Goal: Information Seeking & Learning: Learn about a topic

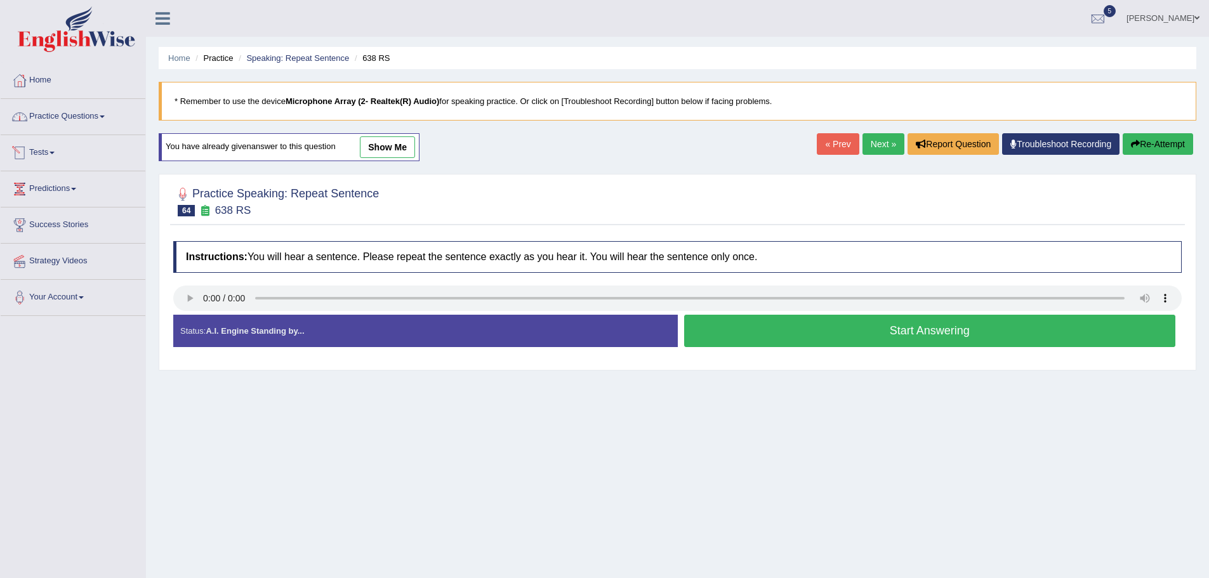
click at [61, 110] on link "Practice Questions" at bounding box center [73, 115] width 145 height 32
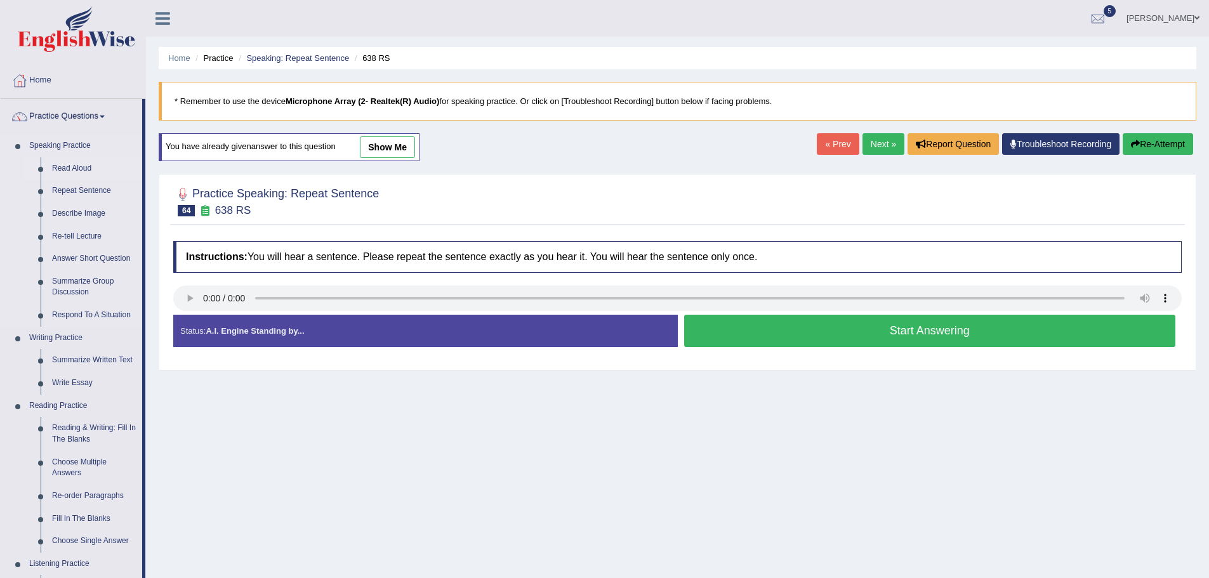
click at [71, 166] on link "Read Aloud" at bounding box center [94, 168] width 96 height 23
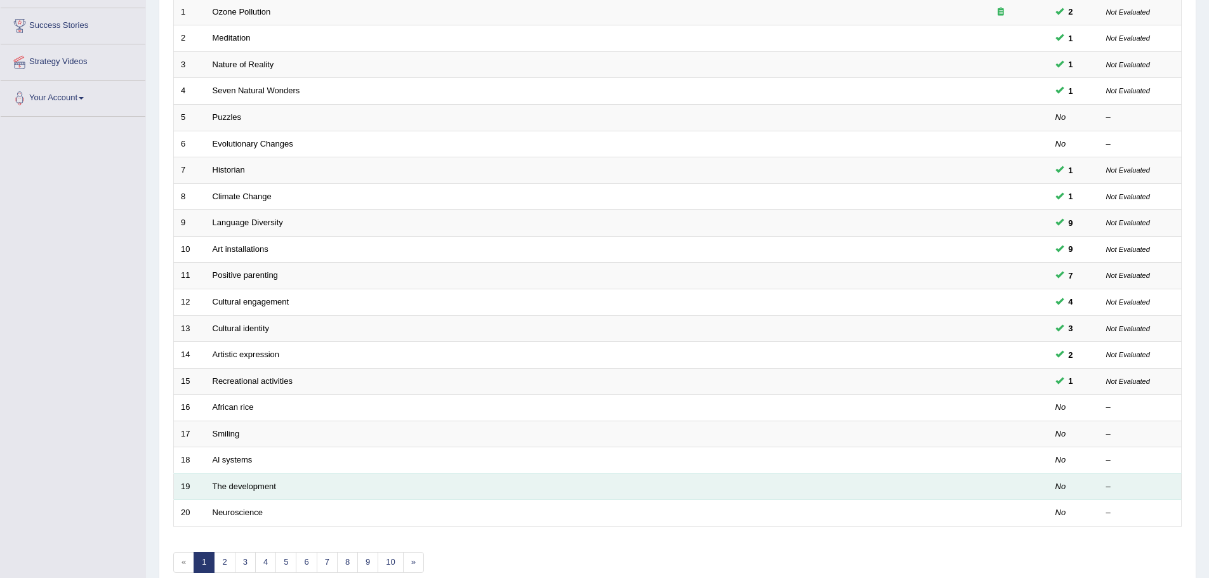
scroll to position [262, 0]
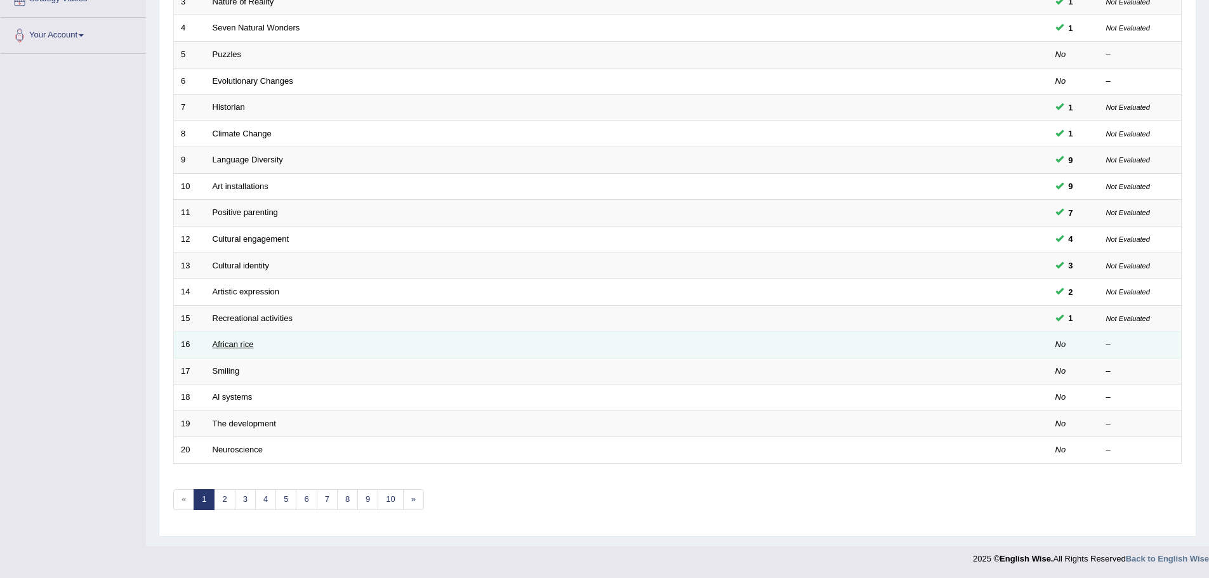
click at [239, 345] on link "African rice" at bounding box center [233, 344] width 41 height 10
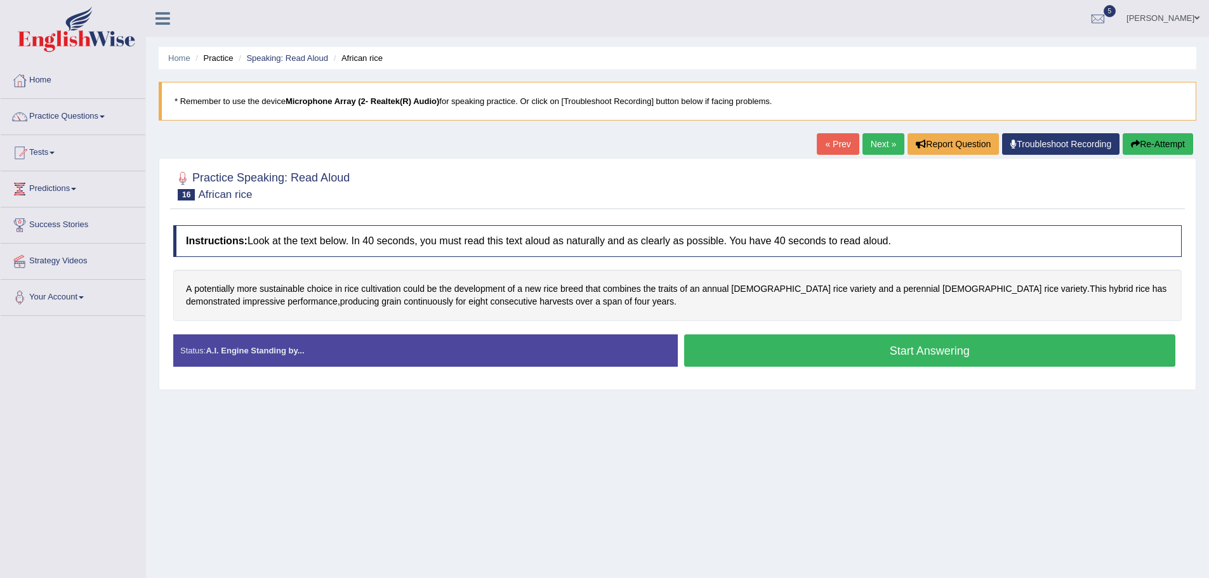
click at [877, 353] on button "Start Answering" at bounding box center [930, 350] width 492 height 32
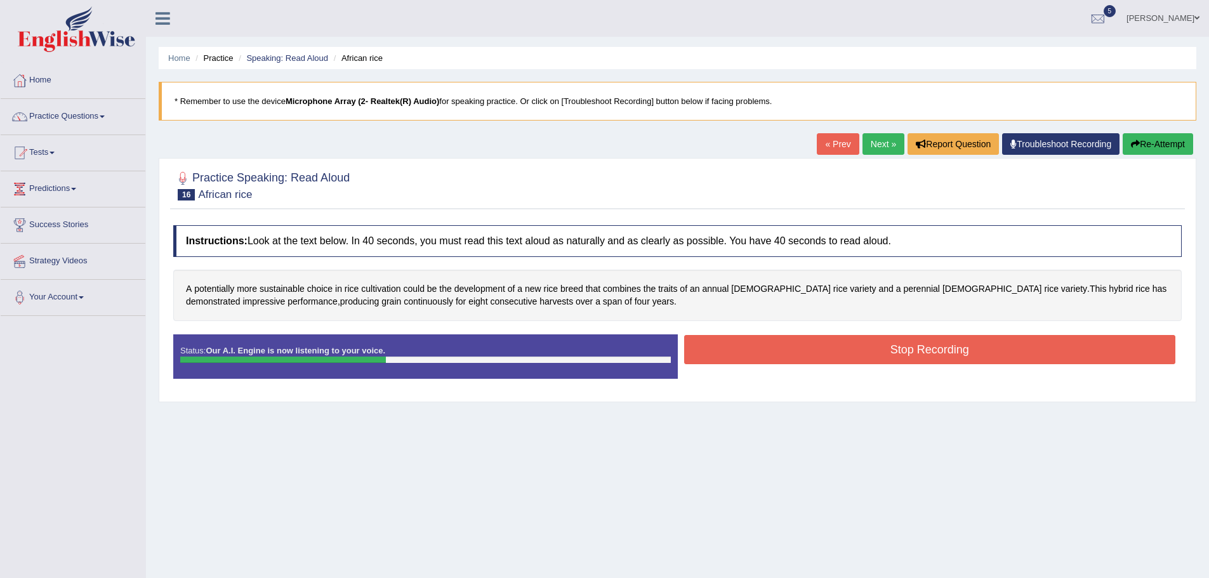
drag, startPoint x: 921, startPoint y: 350, endPoint x: 883, endPoint y: 352, distance: 38.1
click at [920, 350] on button "Stop Recording" at bounding box center [930, 349] width 492 height 29
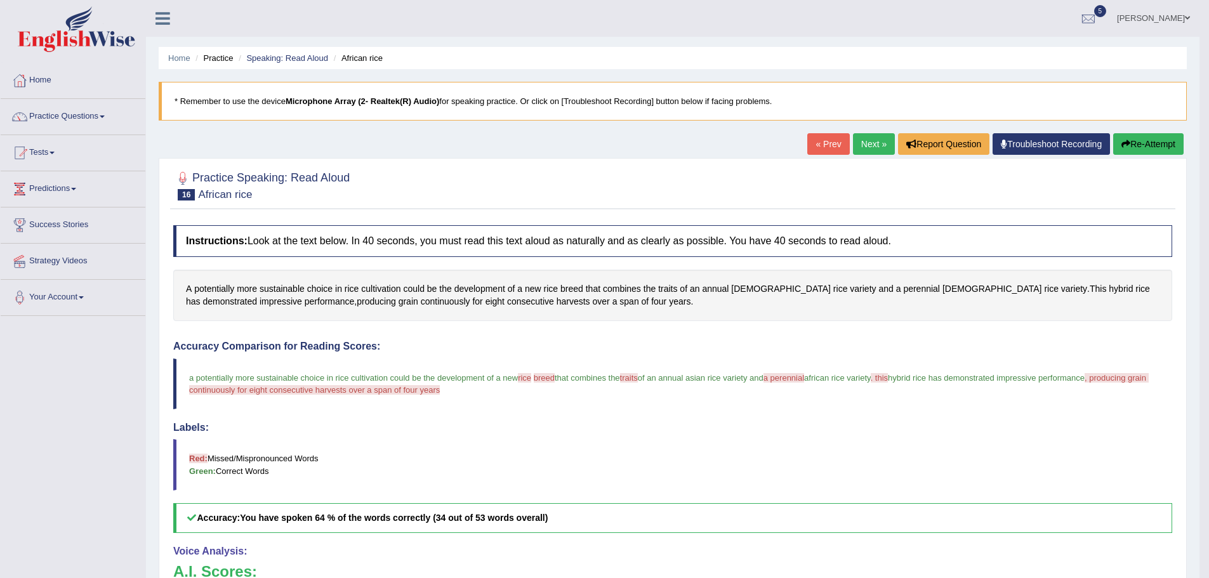
click at [853, 151] on link "Next »" at bounding box center [874, 144] width 42 height 22
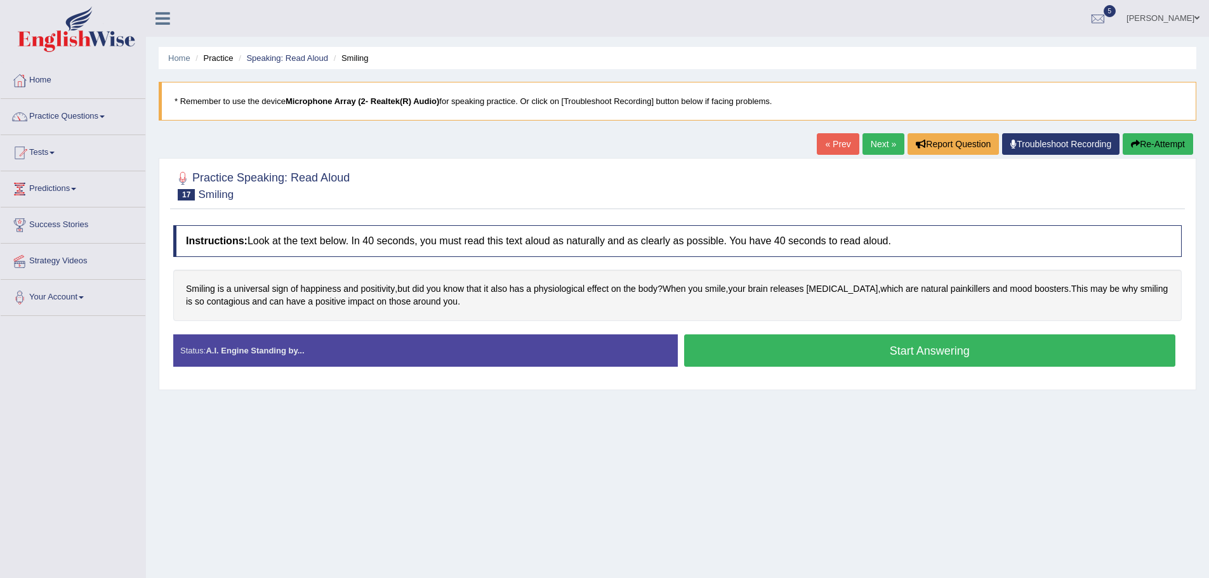
click at [893, 359] on button "Start Answering" at bounding box center [930, 350] width 492 height 32
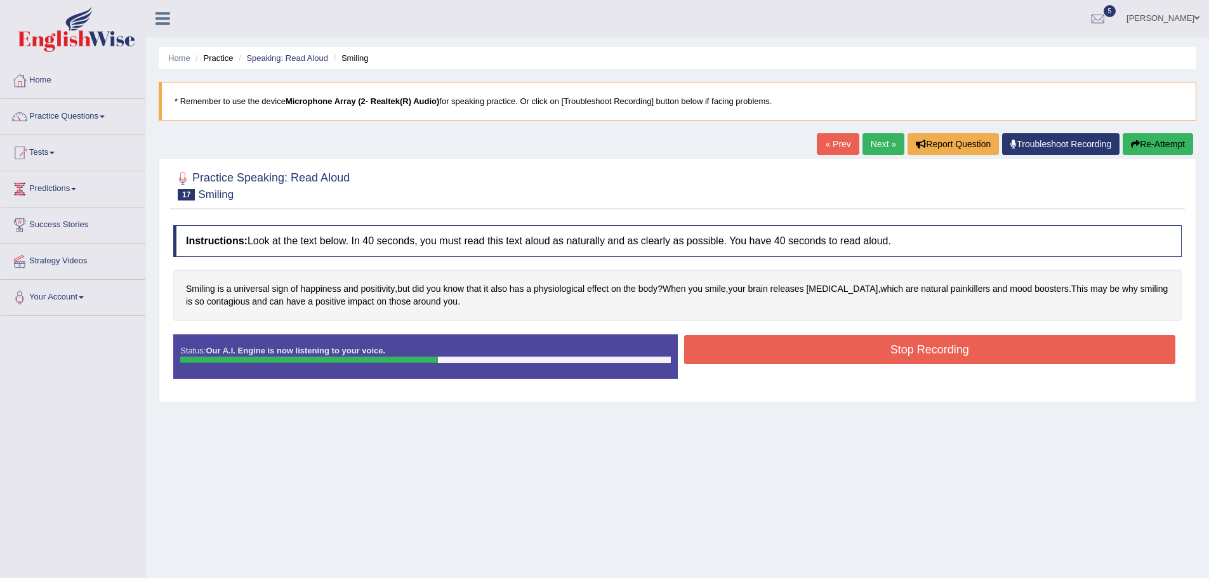
click at [893, 359] on button "Stop Recording" at bounding box center [930, 349] width 492 height 29
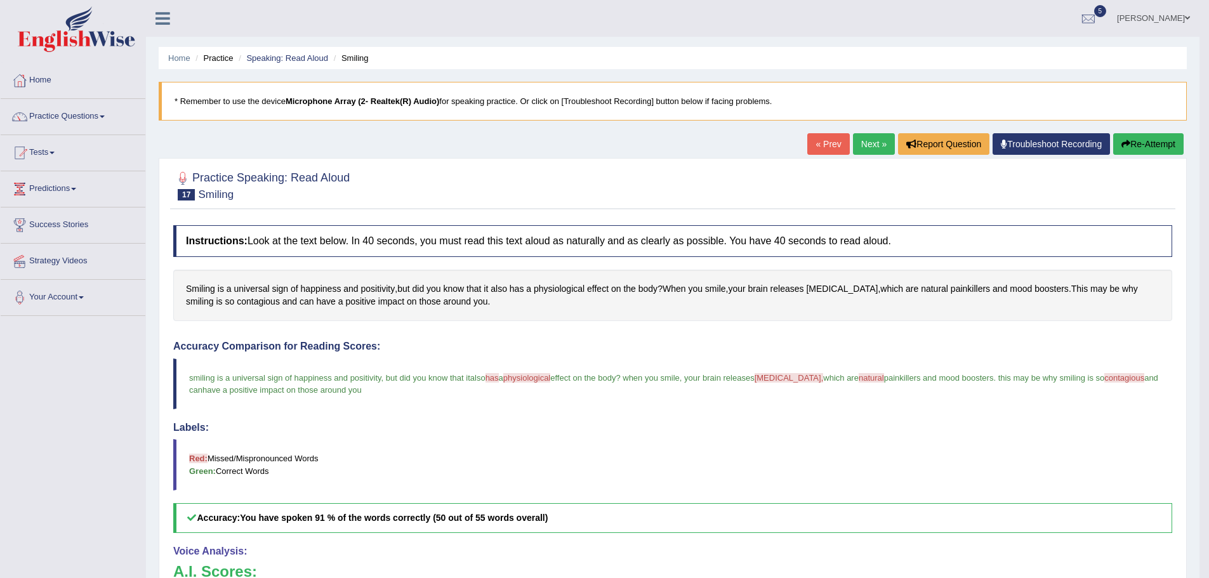
drag, startPoint x: 865, startPoint y: 144, endPoint x: 854, endPoint y: 147, distance: 11.2
click at [865, 144] on link "Next »" at bounding box center [874, 144] width 42 height 22
click at [867, 150] on link "Next »" at bounding box center [874, 144] width 42 height 22
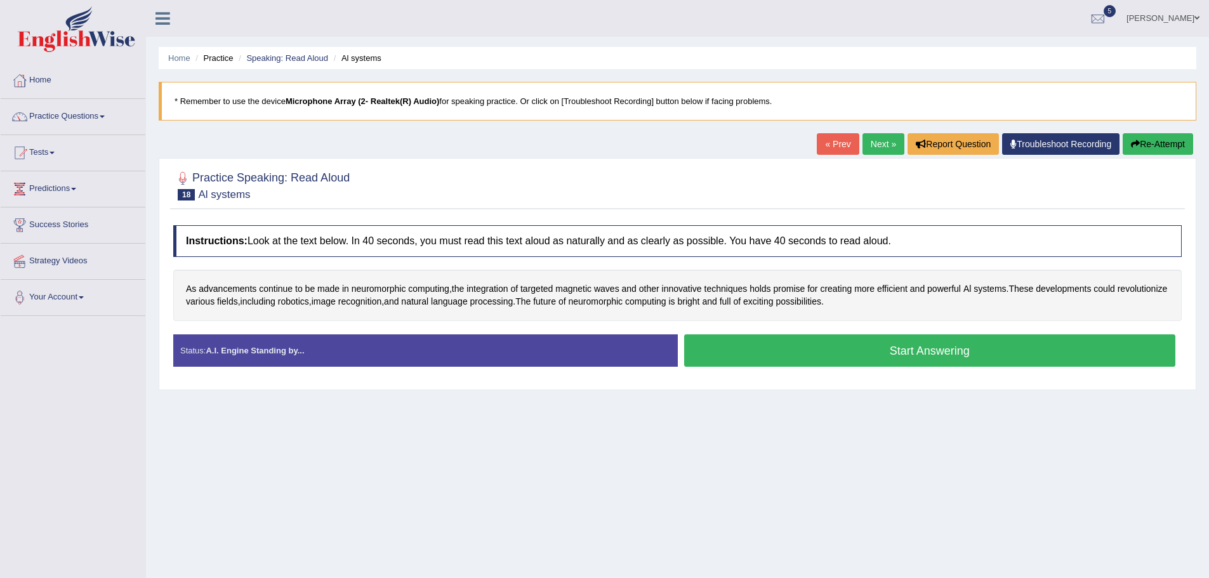
click at [955, 357] on button "Start Answering" at bounding box center [930, 350] width 492 height 32
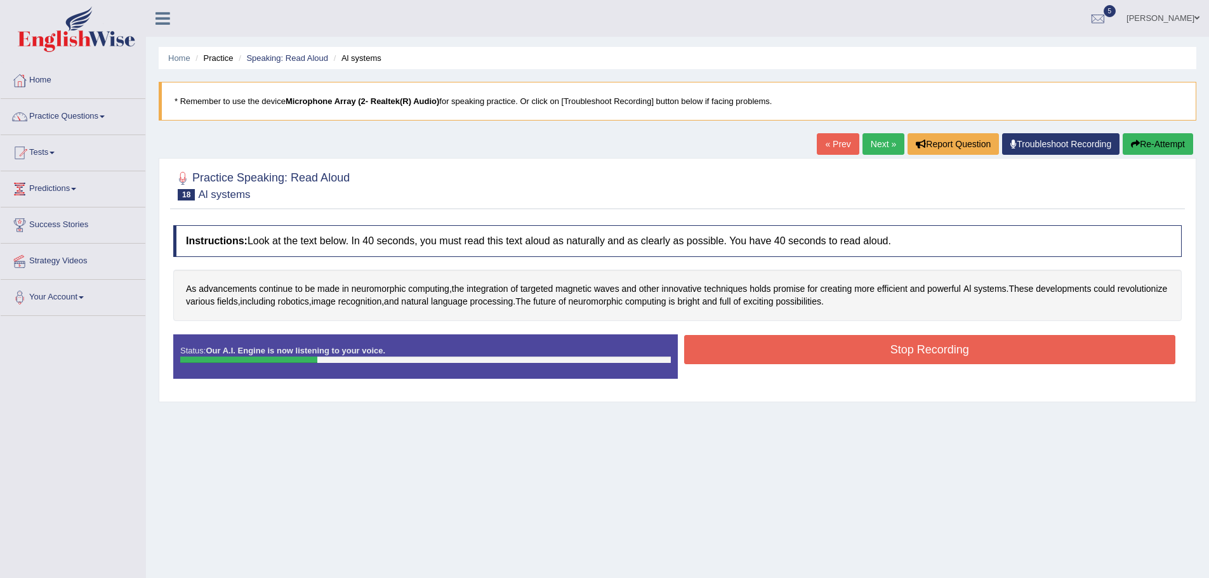
click at [793, 333] on div "Instructions: Look at the text below. In 40 seconds, you must read this text al…" at bounding box center [677, 307] width 1014 height 176
click at [793, 339] on button "Stop Recording" at bounding box center [930, 349] width 492 height 29
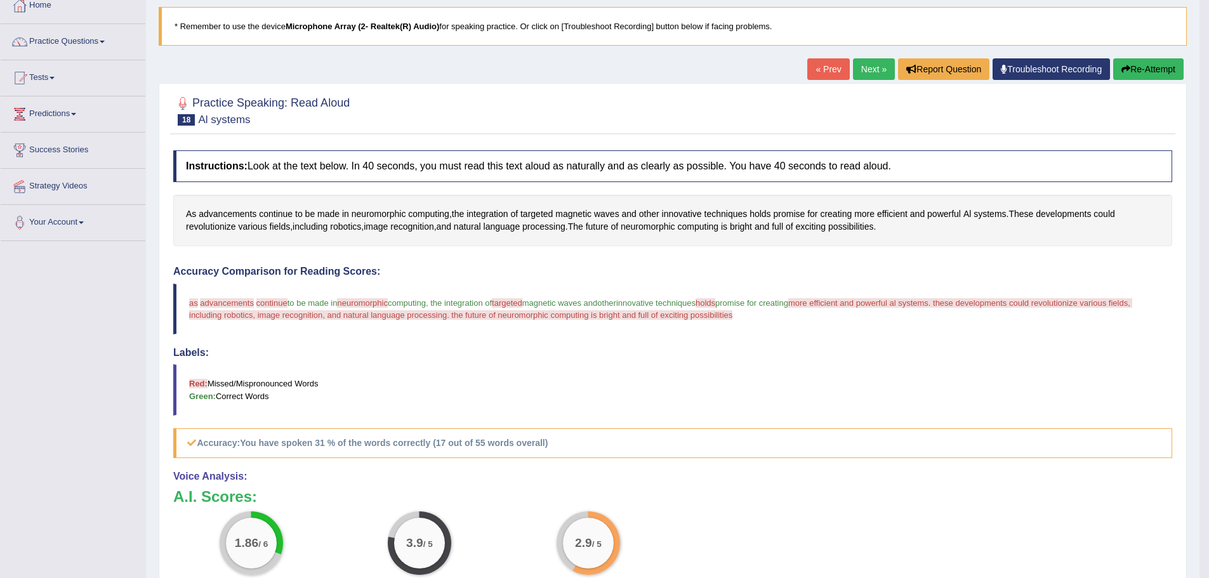
scroll to position [62, 0]
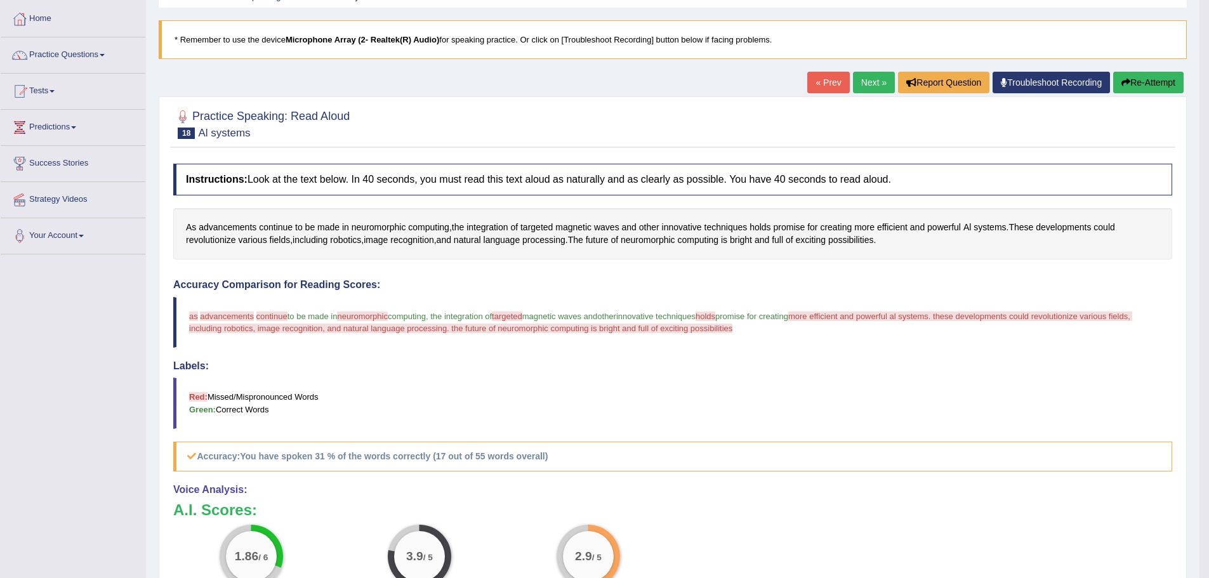
click at [882, 84] on link "Next »" at bounding box center [874, 83] width 42 height 22
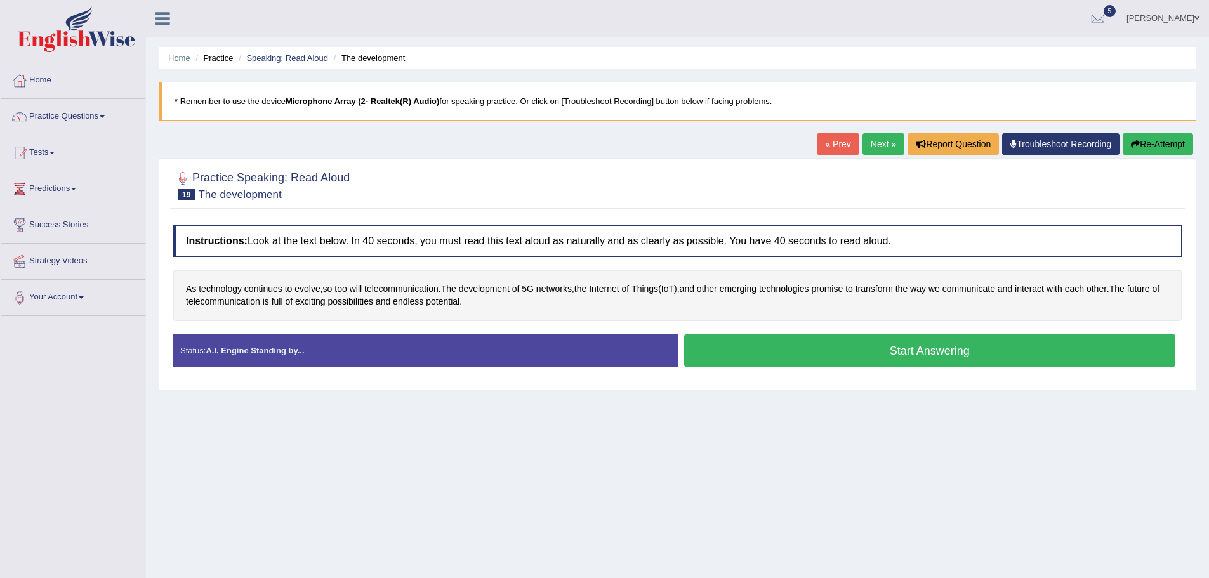
click at [928, 357] on button "Start Answering" at bounding box center [930, 350] width 492 height 32
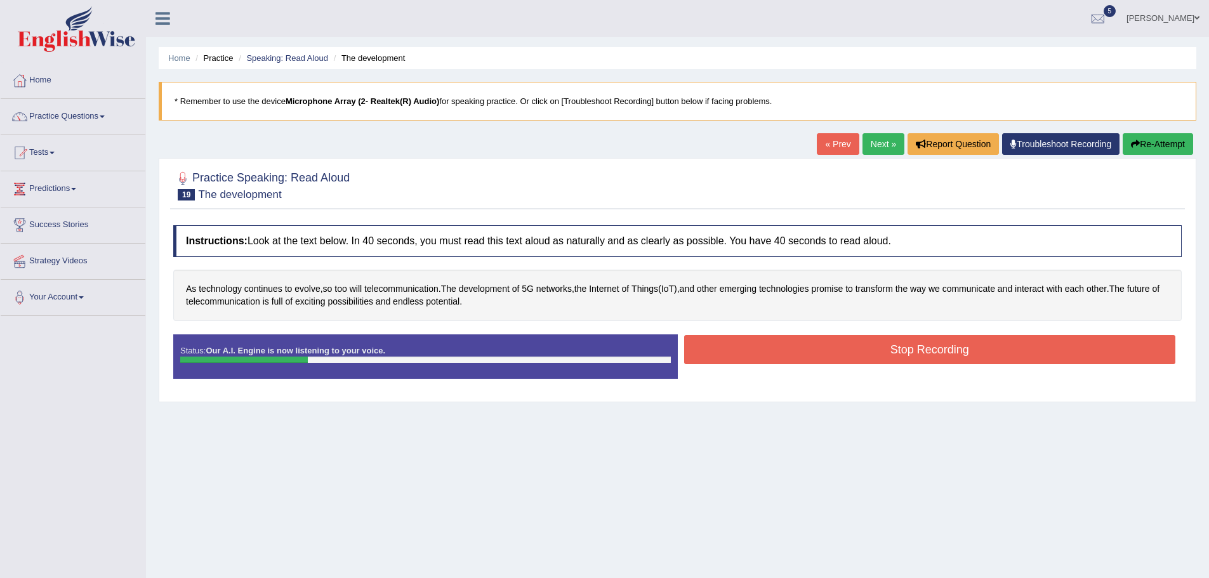
click at [1029, 350] on button "Stop Recording" at bounding box center [930, 349] width 492 height 29
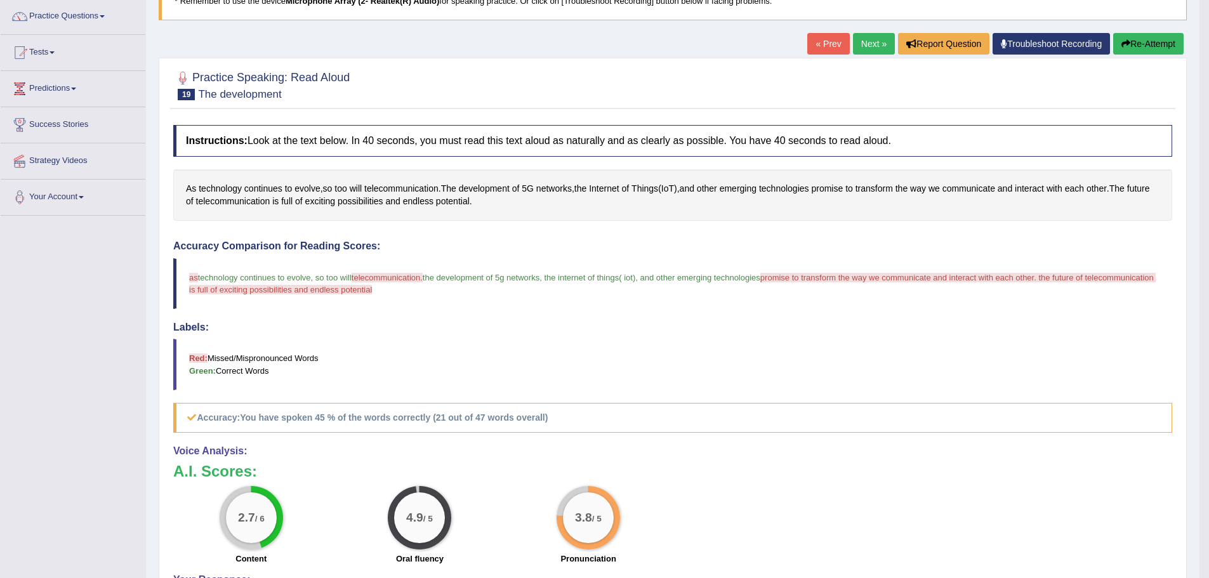
scroll to position [127, 0]
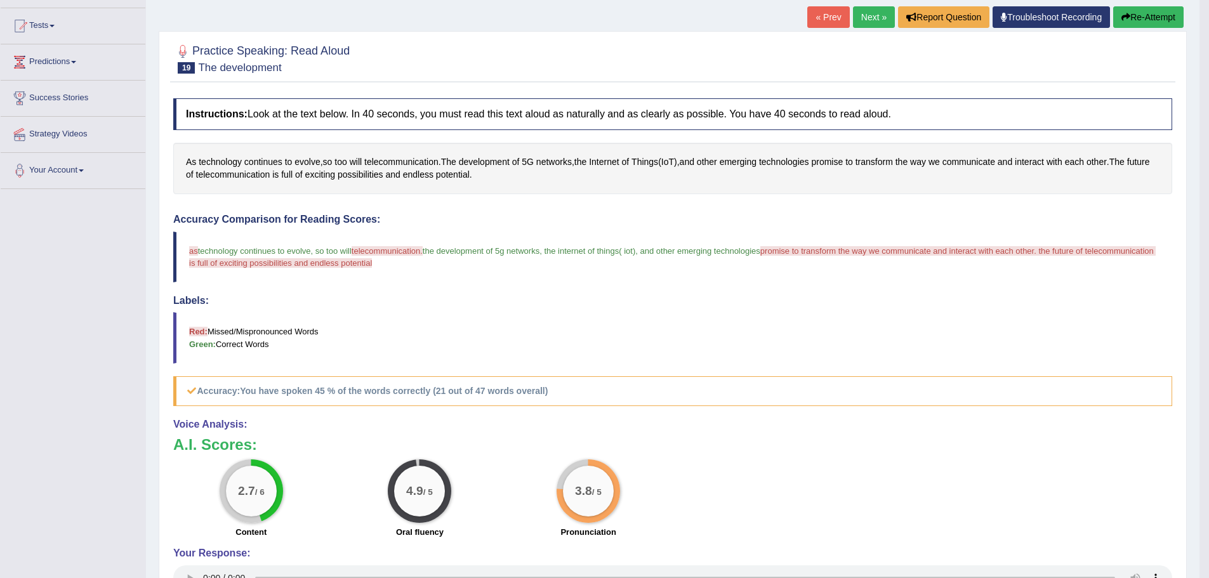
drag, startPoint x: 291, startPoint y: 389, endPoint x: 492, endPoint y: 391, distance: 201.8
click at [492, 391] on b "You have spoken 45 % of the words correctly (21 out of 47 words overall)" at bounding box center [394, 391] width 308 height 10
drag, startPoint x: 301, startPoint y: 382, endPoint x: 562, endPoint y: 379, distance: 261.4
click at [559, 379] on h5 "Accuracy: You have spoken 45 % of the words correctly (21 out of 47 words overa…" at bounding box center [672, 391] width 999 height 30
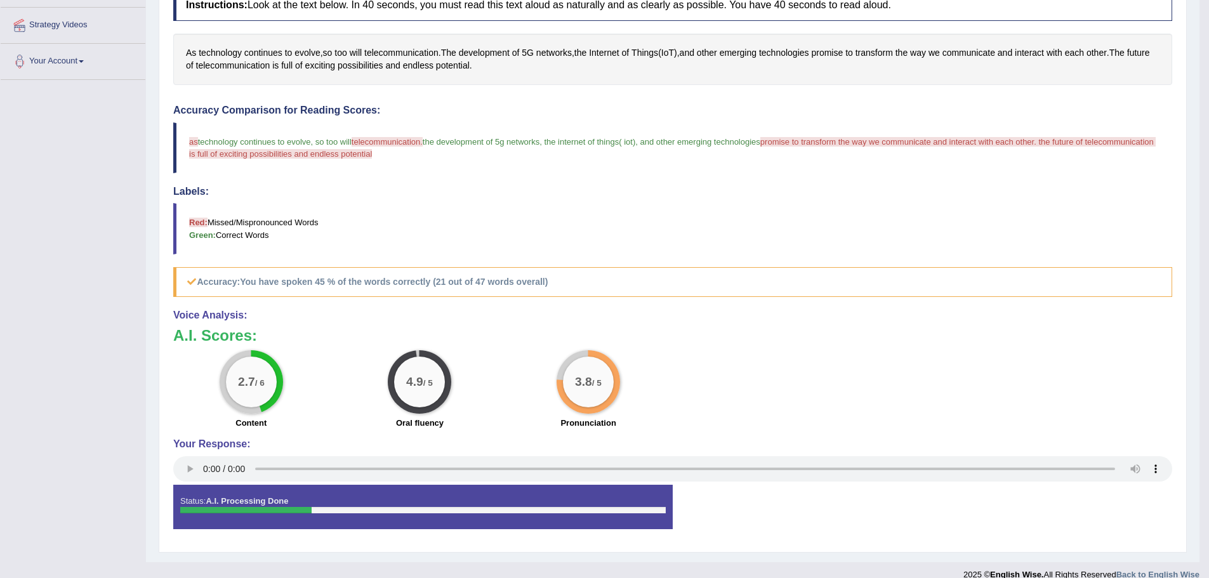
scroll to position [0, 0]
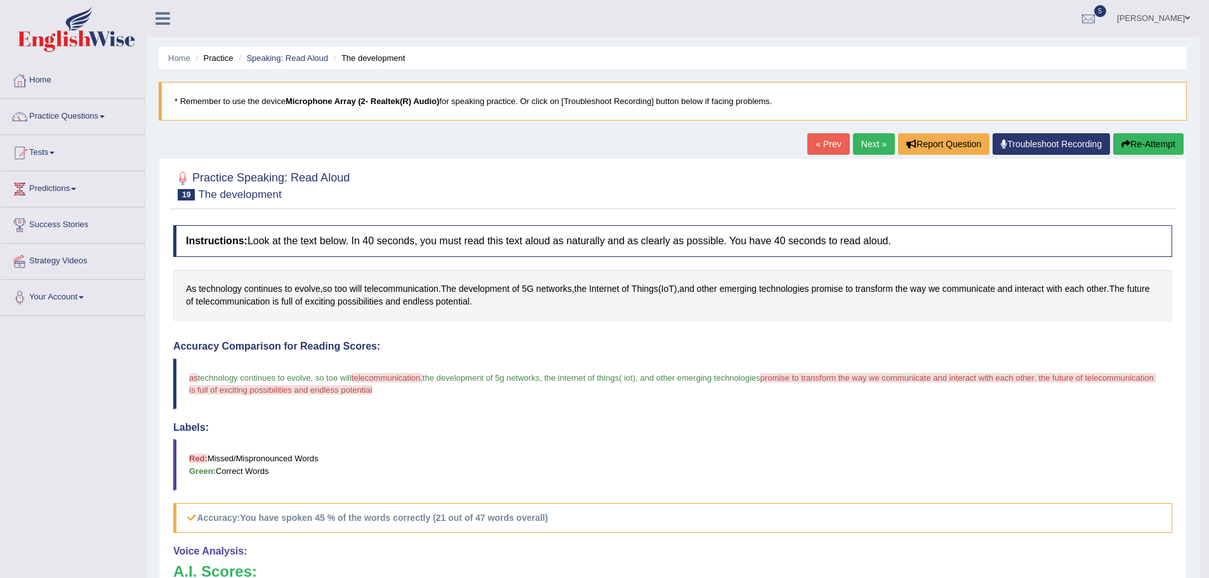
click at [1179, 147] on button "Re-Attempt" at bounding box center [1148, 144] width 70 height 22
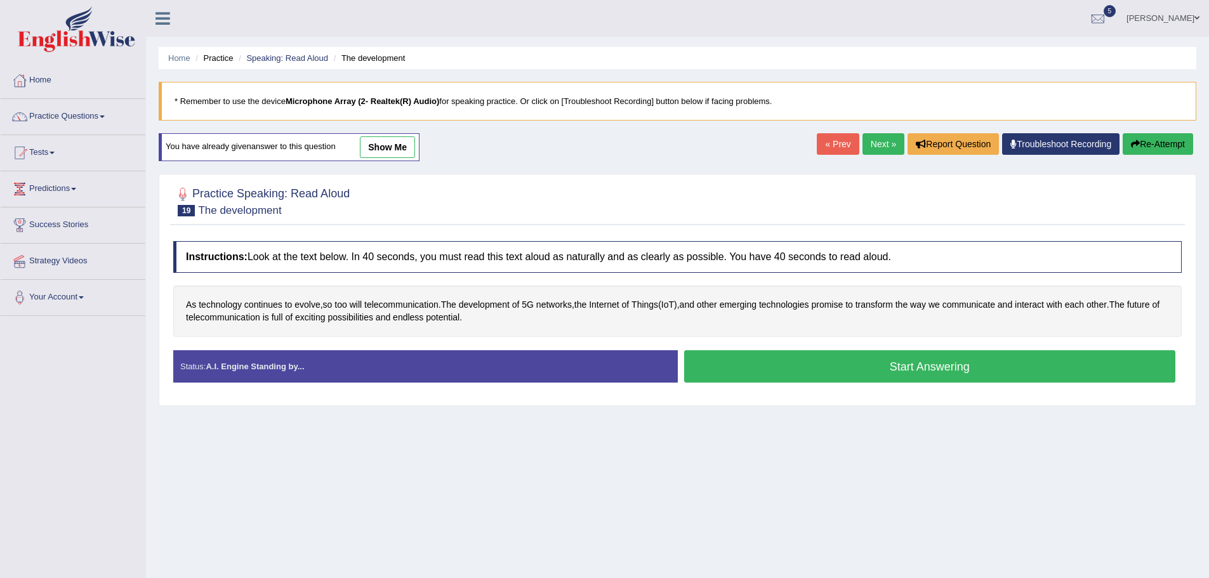
click at [881, 367] on button "Start Answering" at bounding box center [930, 366] width 492 height 32
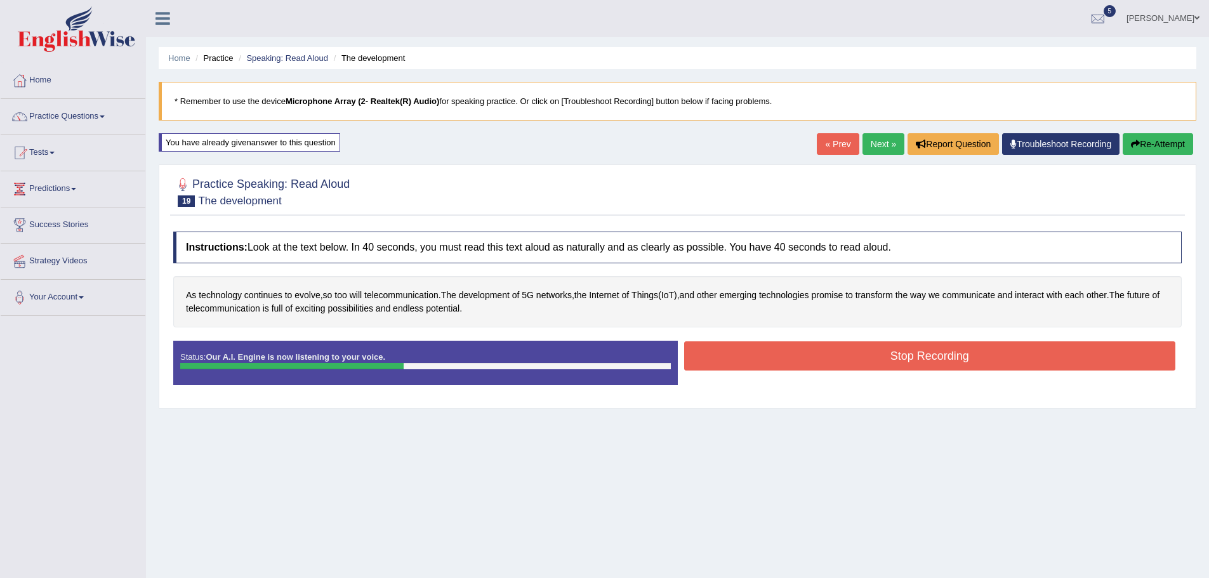
click at [827, 360] on button "Stop Recording" at bounding box center [930, 355] width 492 height 29
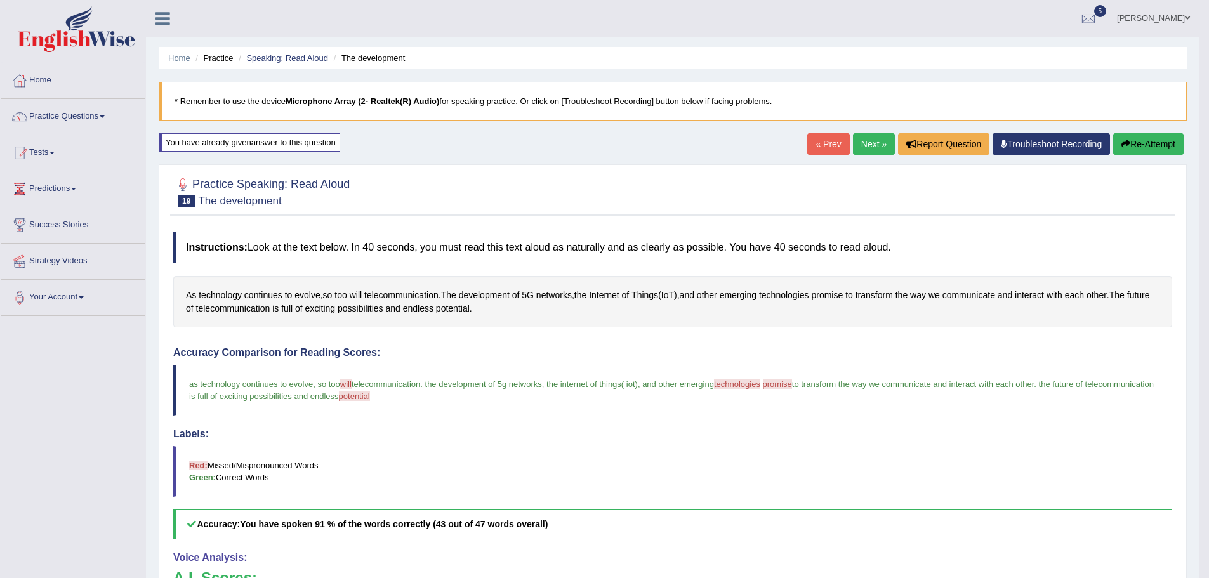
click at [861, 147] on link "Next »" at bounding box center [874, 144] width 42 height 22
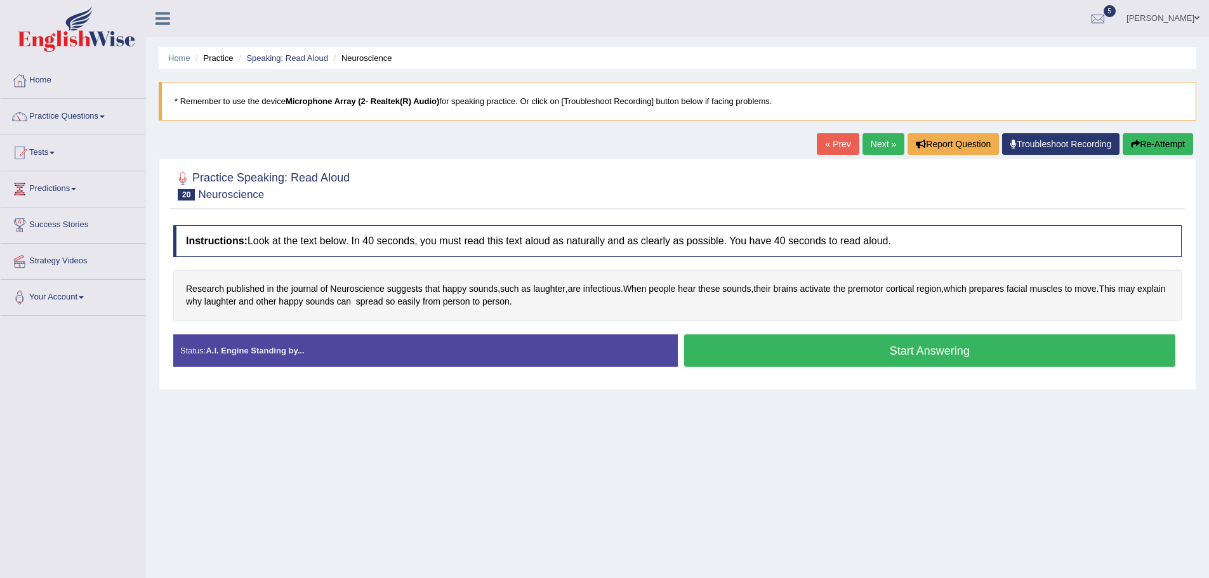
click at [851, 358] on button "Start Answering" at bounding box center [930, 350] width 492 height 32
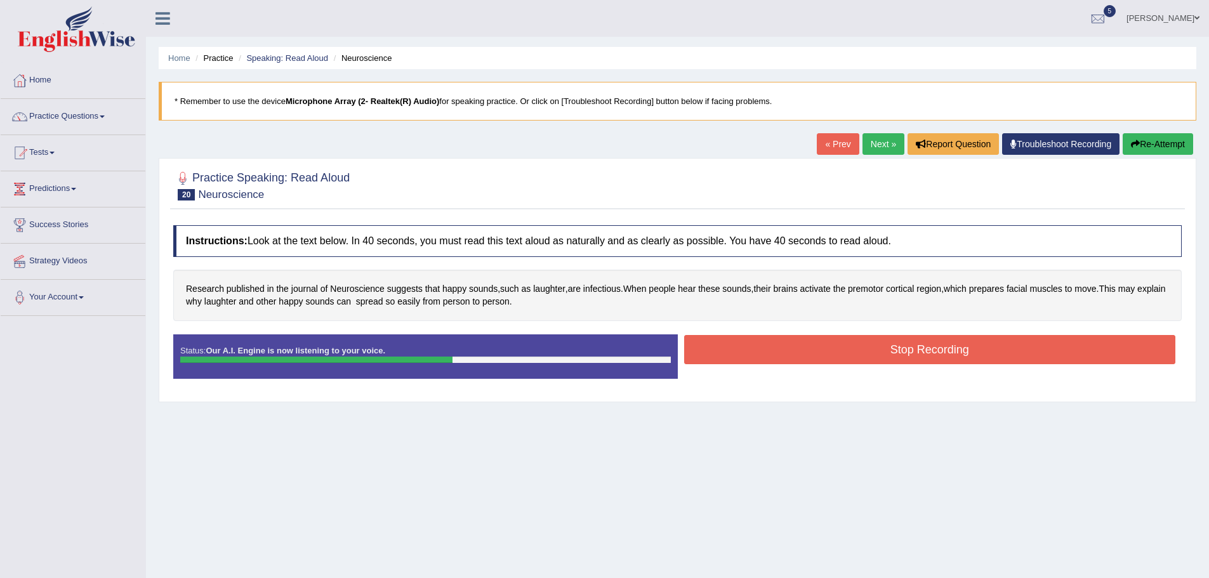
click at [876, 342] on button "Stop Recording" at bounding box center [930, 349] width 492 height 29
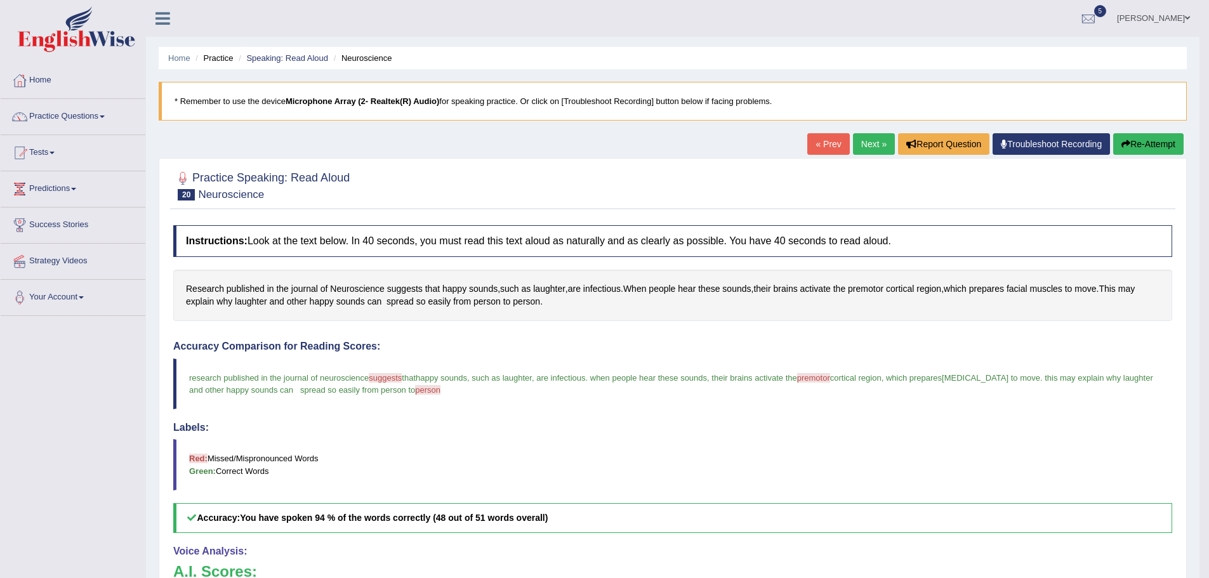
click at [858, 155] on link "Next »" at bounding box center [874, 144] width 42 height 22
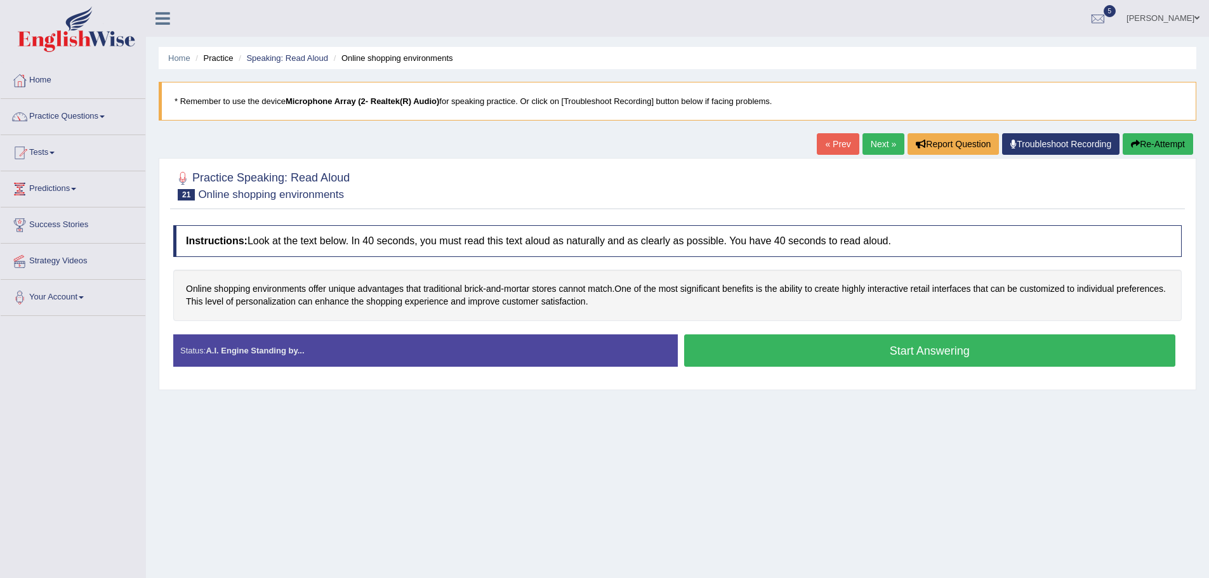
drag, startPoint x: 863, startPoint y: 356, endPoint x: 578, endPoint y: 305, distance: 289.4
click at [862, 356] on button "Start Answering" at bounding box center [930, 350] width 492 height 32
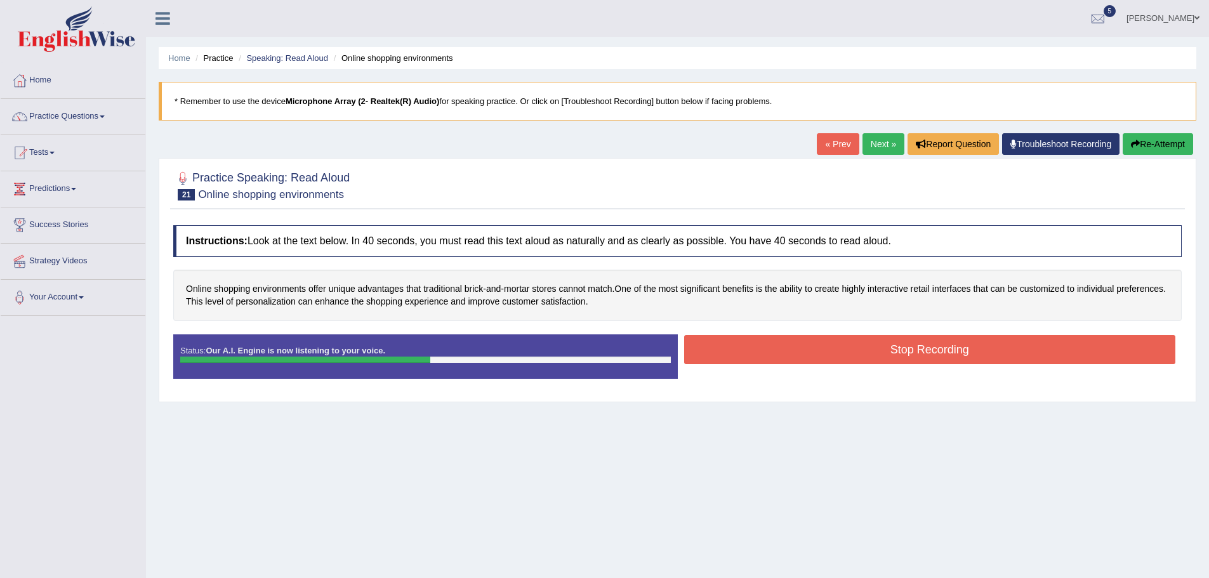
click at [966, 351] on button "Stop Recording" at bounding box center [930, 349] width 492 height 29
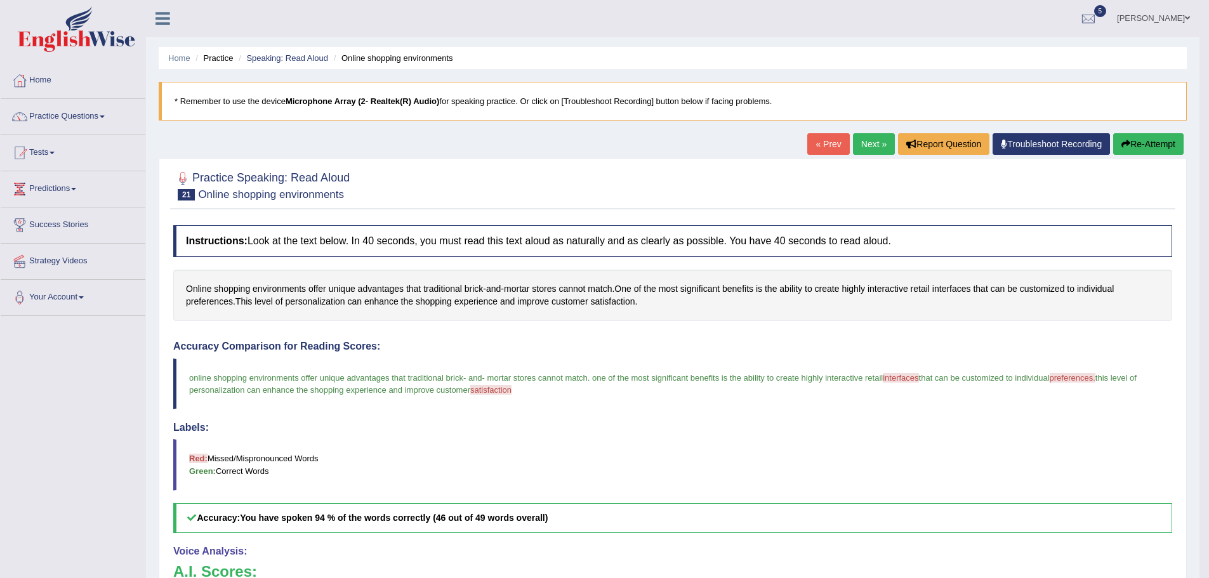
click at [871, 139] on link "Next »" at bounding box center [874, 144] width 42 height 22
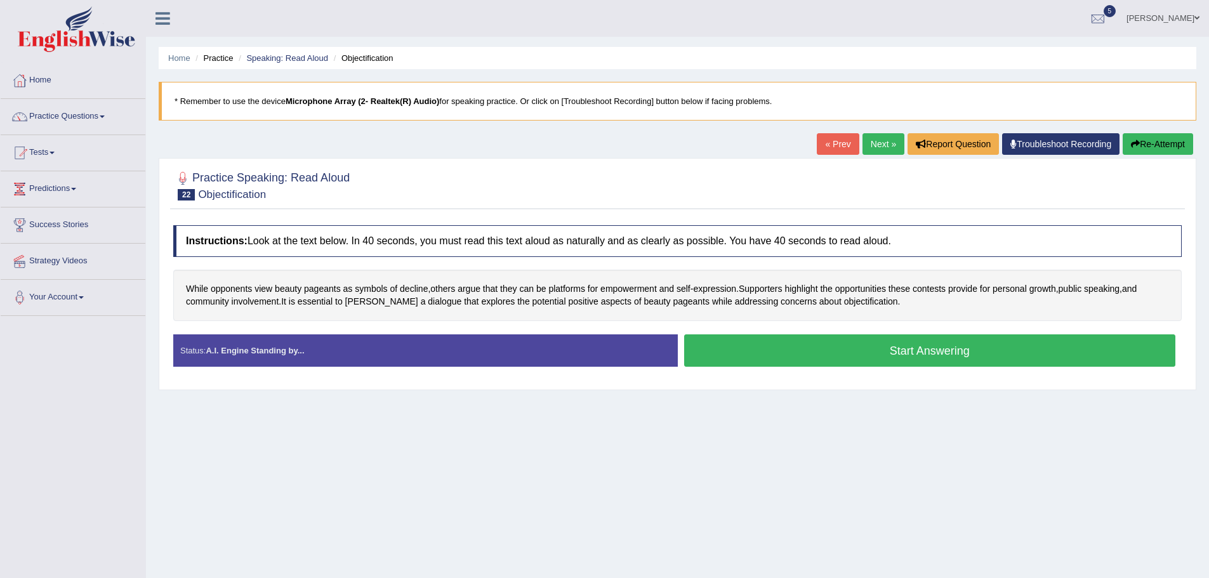
click at [1, 426] on div "Toggle navigation Home Practice Questions Speaking Practice Read Aloud Repeat S…" at bounding box center [604, 330] width 1209 height 660
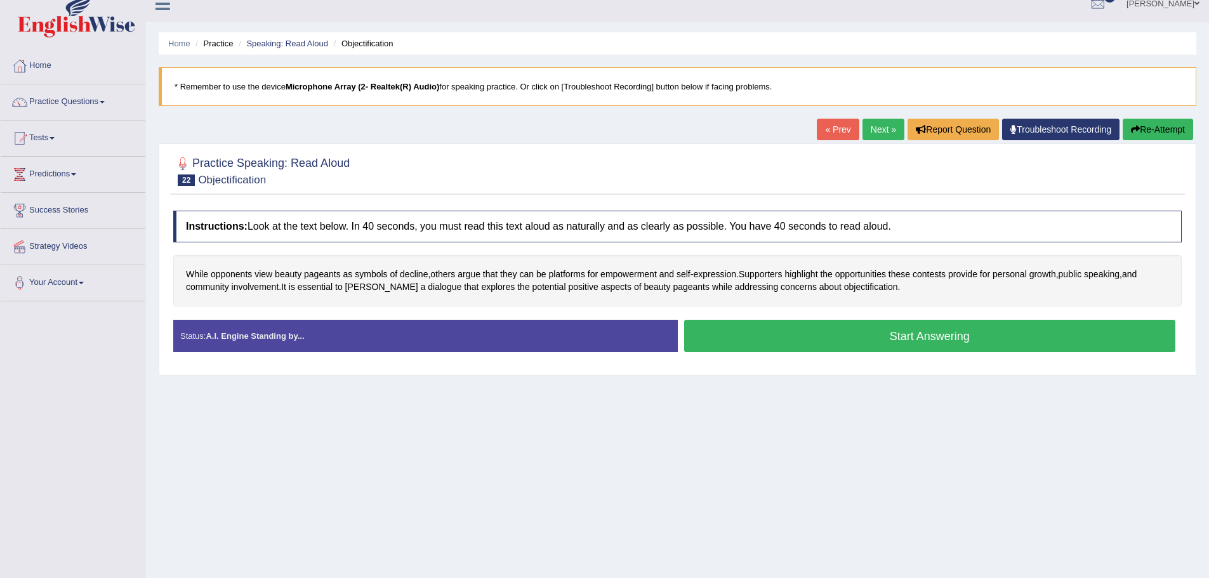
click at [853, 352] on button "Start Answering" at bounding box center [930, 336] width 492 height 32
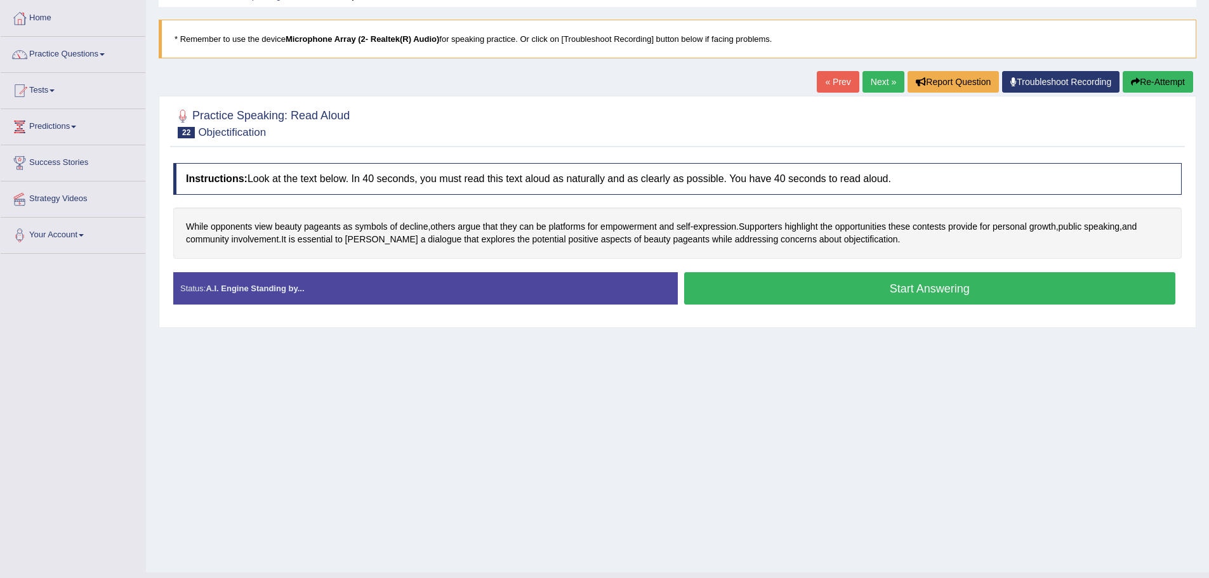
scroll to position [63, 0]
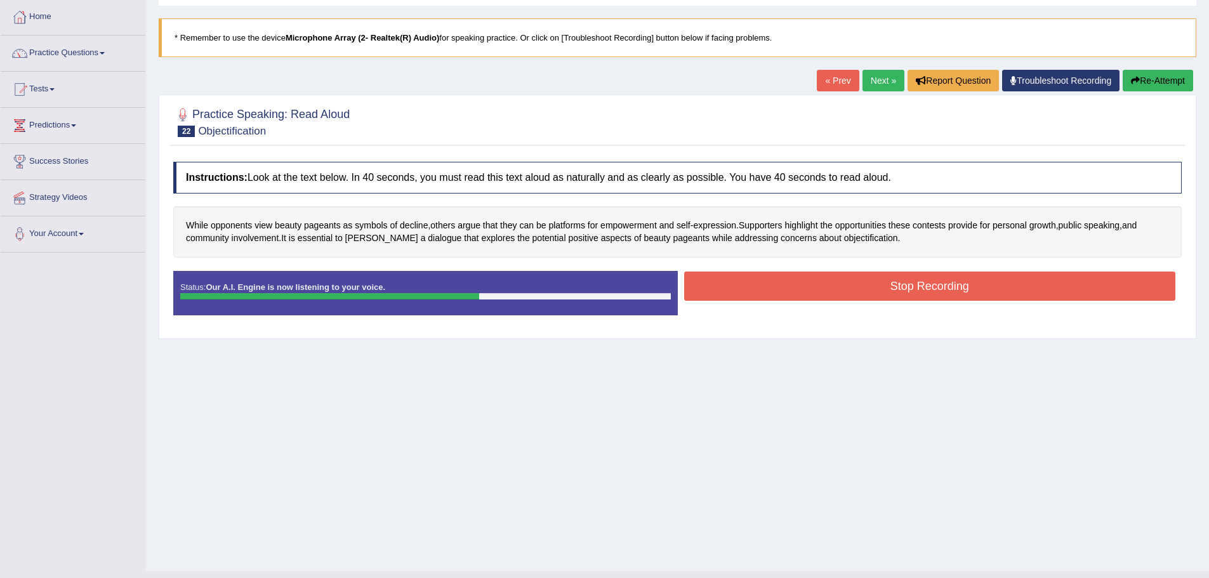
click at [853, 289] on button "Stop Recording" at bounding box center [930, 286] width 492 height 29
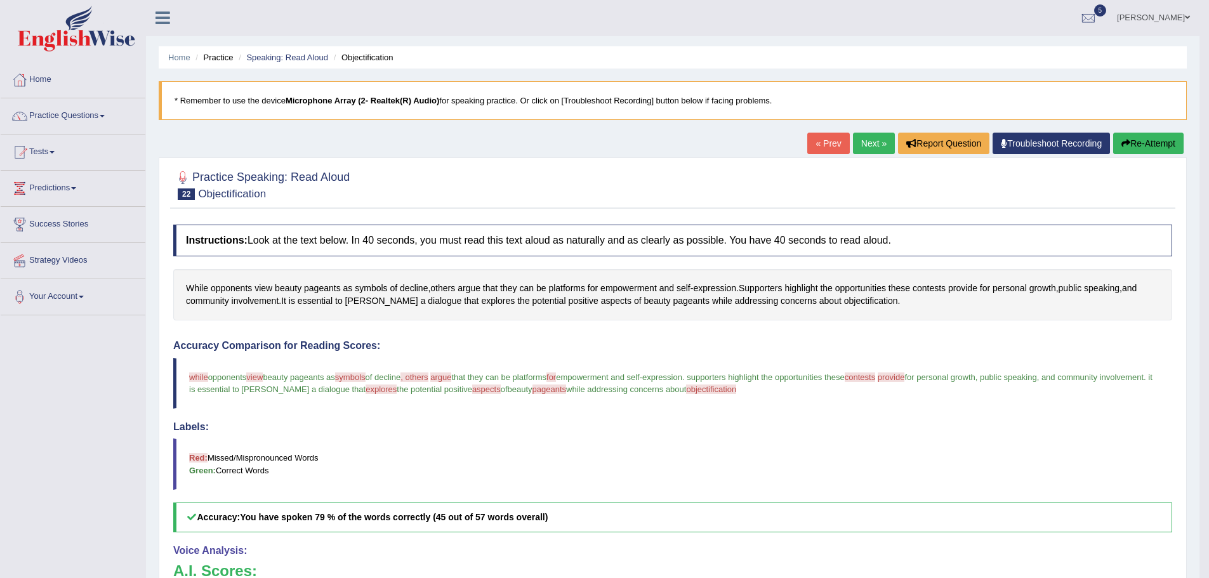
scroll to position [0, 0]
click at [877, 141] on link "Next »" at bounding box center [874, 144] width 42 height 22
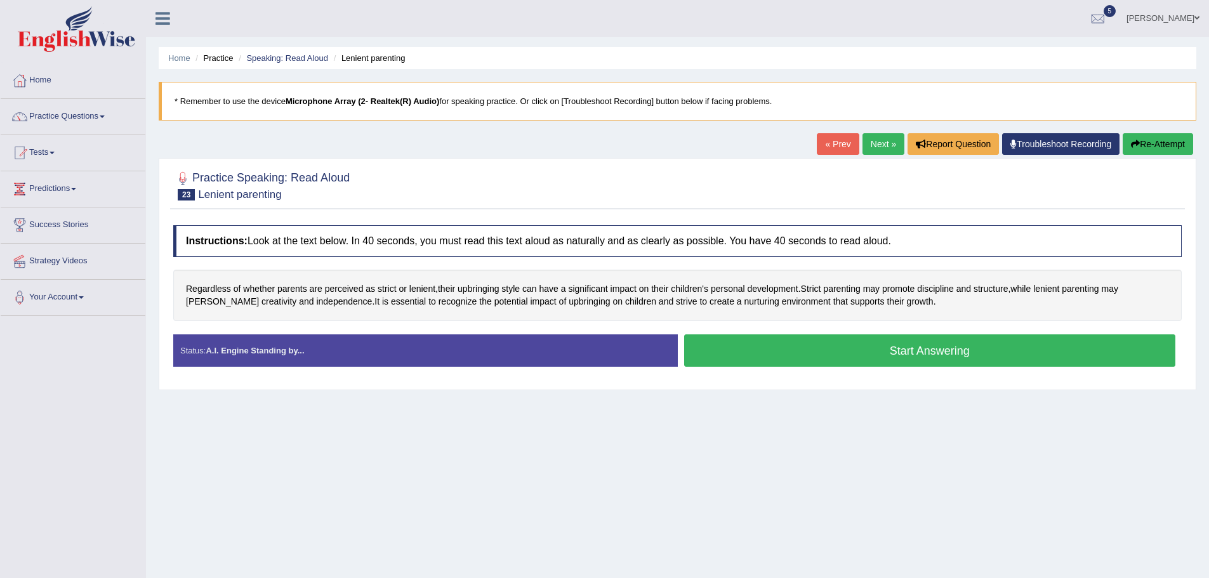
click at [932, 353] on button "Start Answering" at bounding box center [930, 350] width 492 height 32
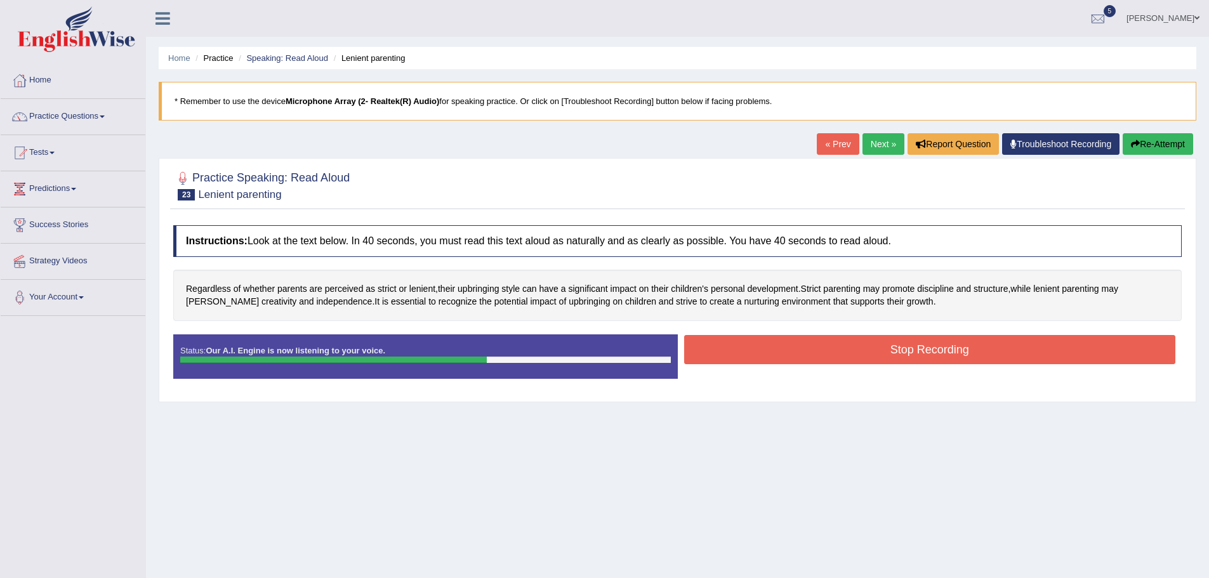
click at [834, 340] on button "Stop Recording" at bounding box center [930, 349] width 492 height 29
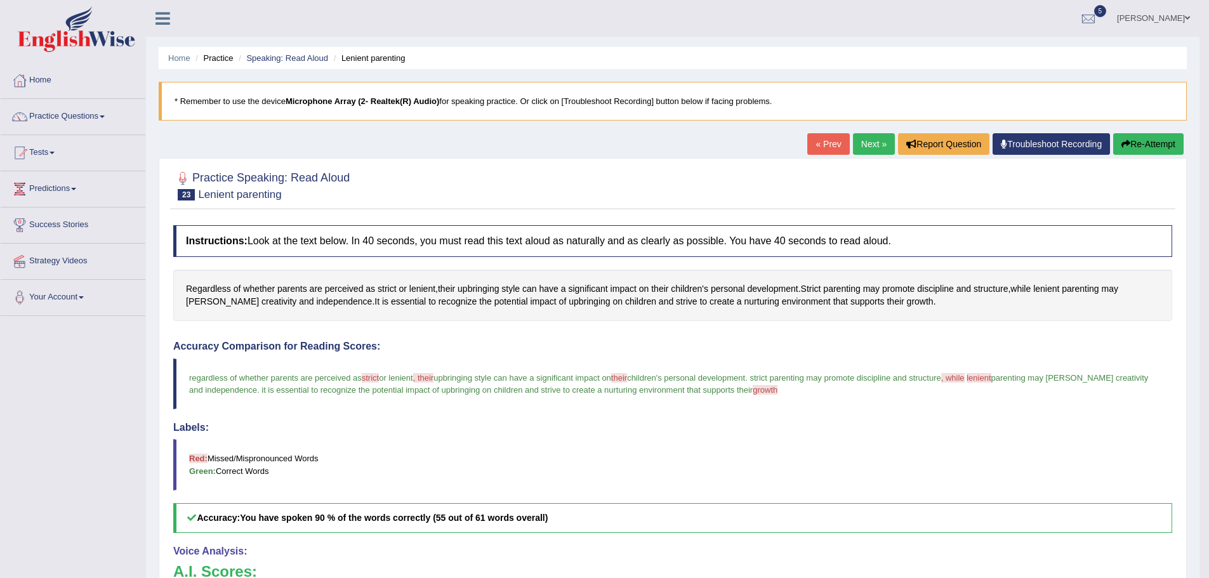
click at [865, 146] on link "Next »" at bounding box center [874, 144] width 42 height 22
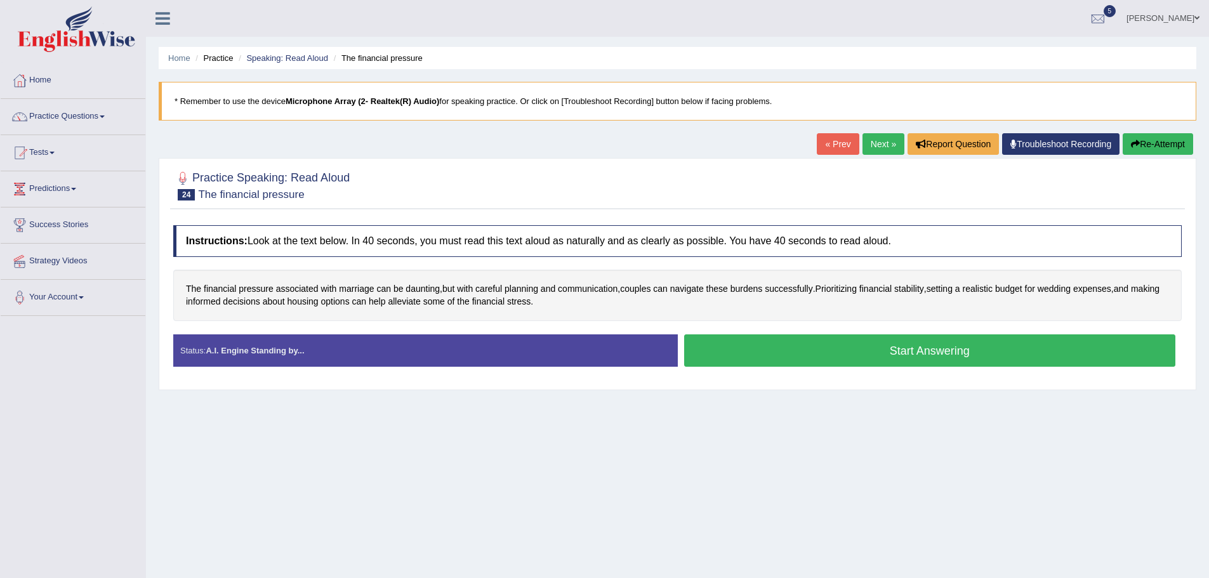
click at [821, 357] on button "Start Answering" at bounding box center [930, 350] width 492 height 32
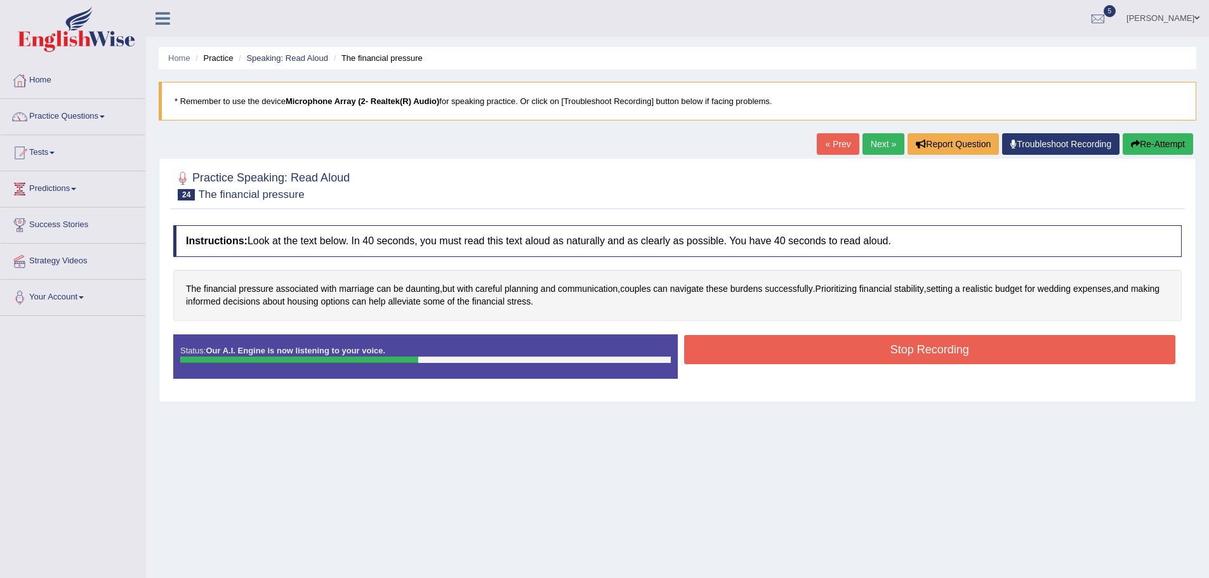
click at [827, 347] on button "Stop Recording" at bounding box center [930, 349] width 492 height 29
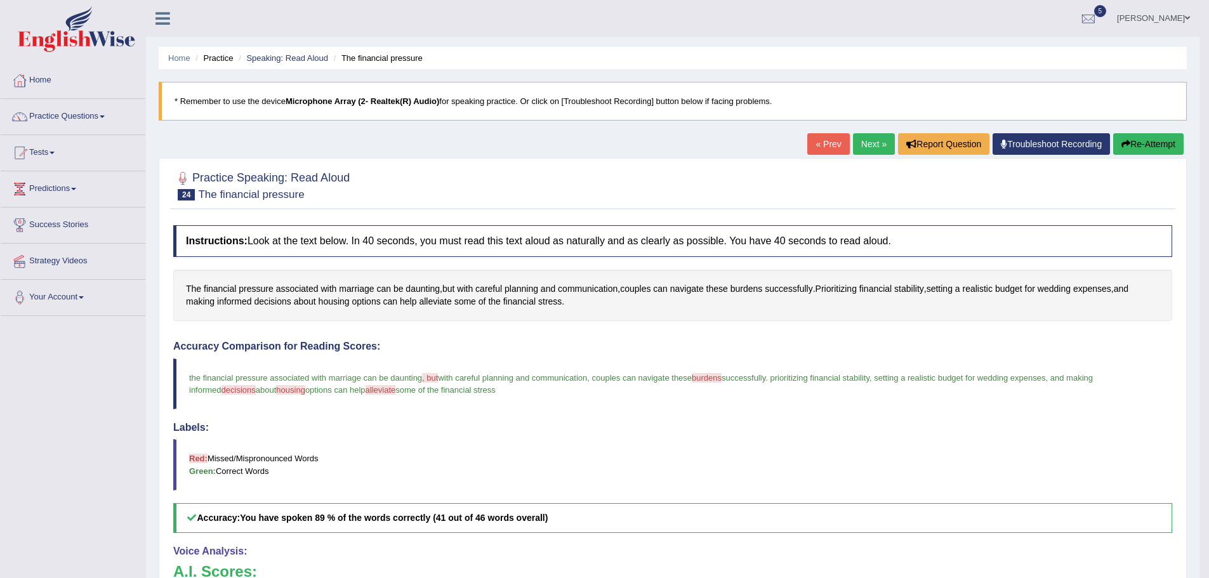
click at [862, 147] on link "Next »" at bounding box center [874, 144] width 42 height 22
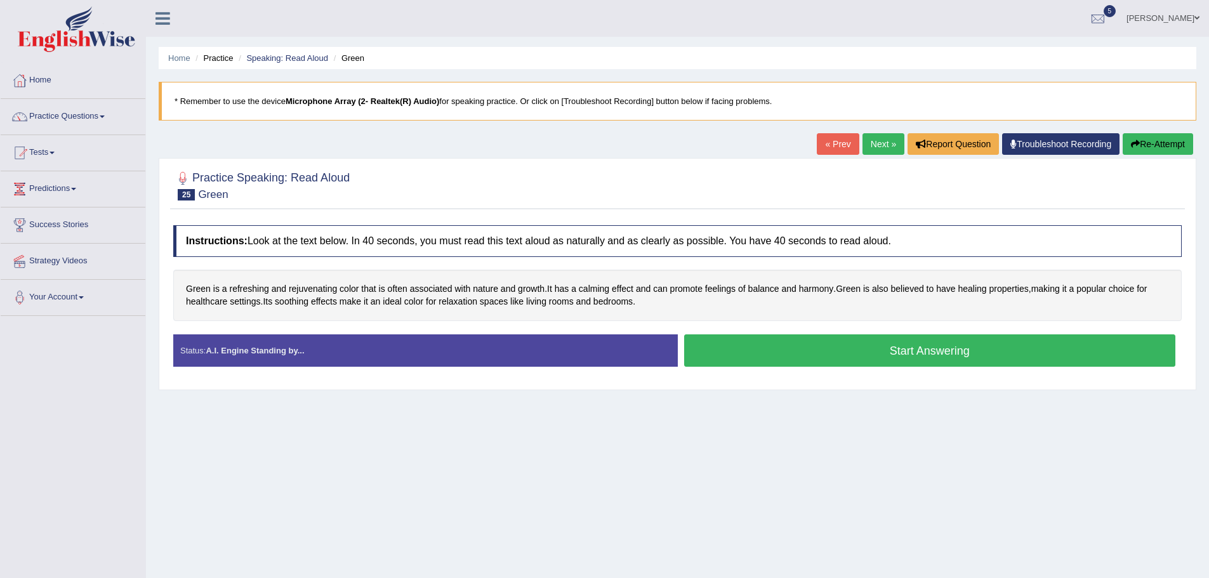
click at [948, 354] on button "Start Answering" at bounding box center [930, 350] width 492 height 32
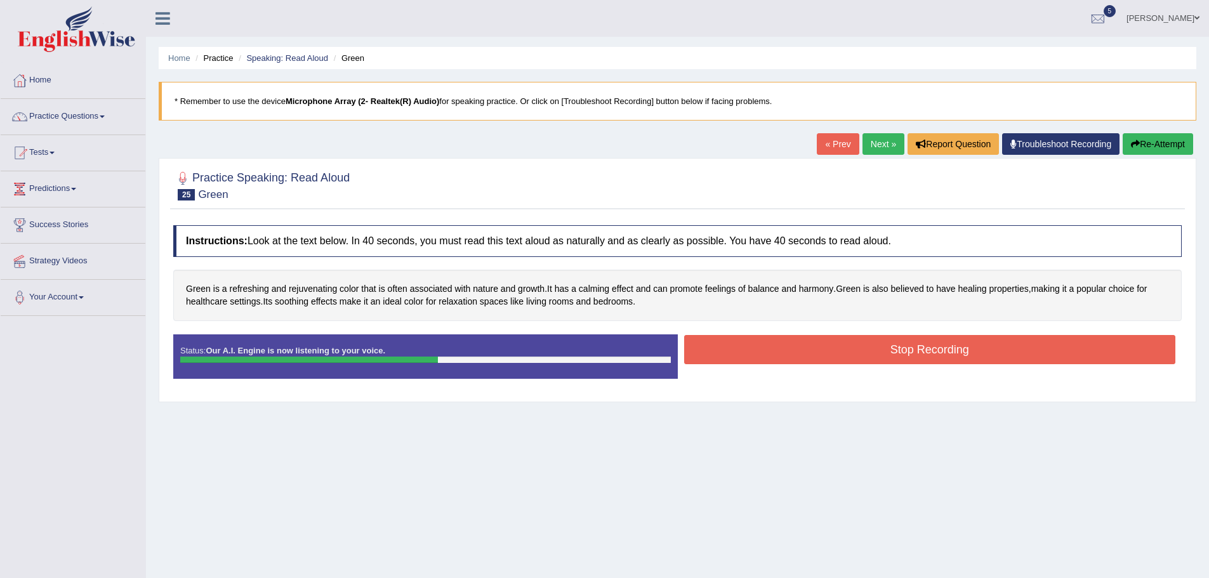
click at [855, 353] on button "Stop Recording" at bounding box center [930, 349] width 492 height 29
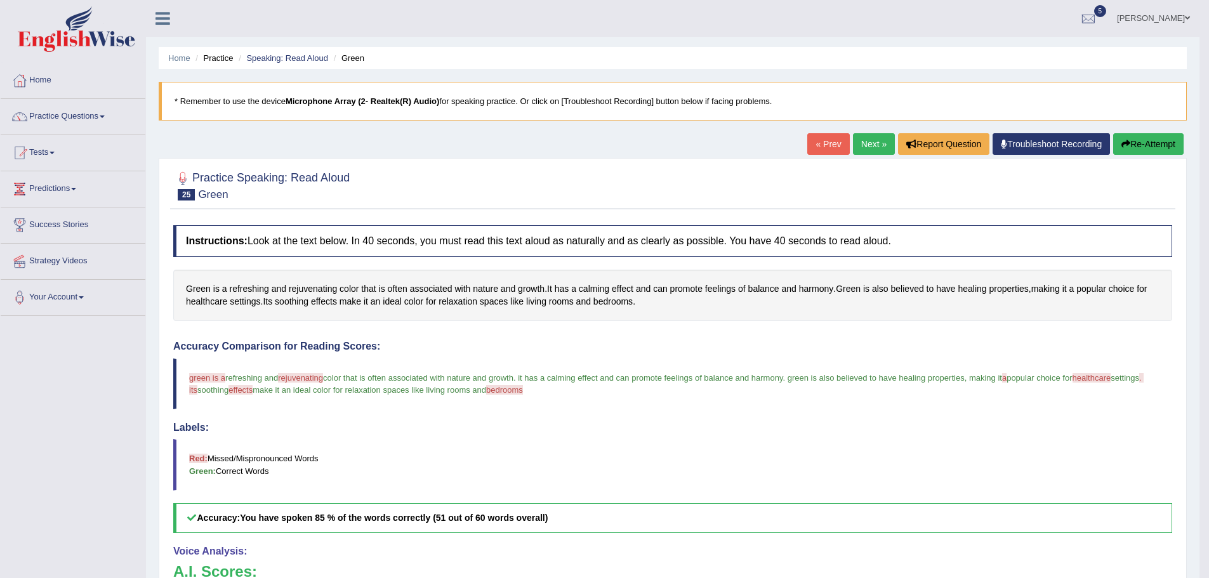
click at [863, 138] on link "Next »" at bounding box center [874, 144] width 42 height 22
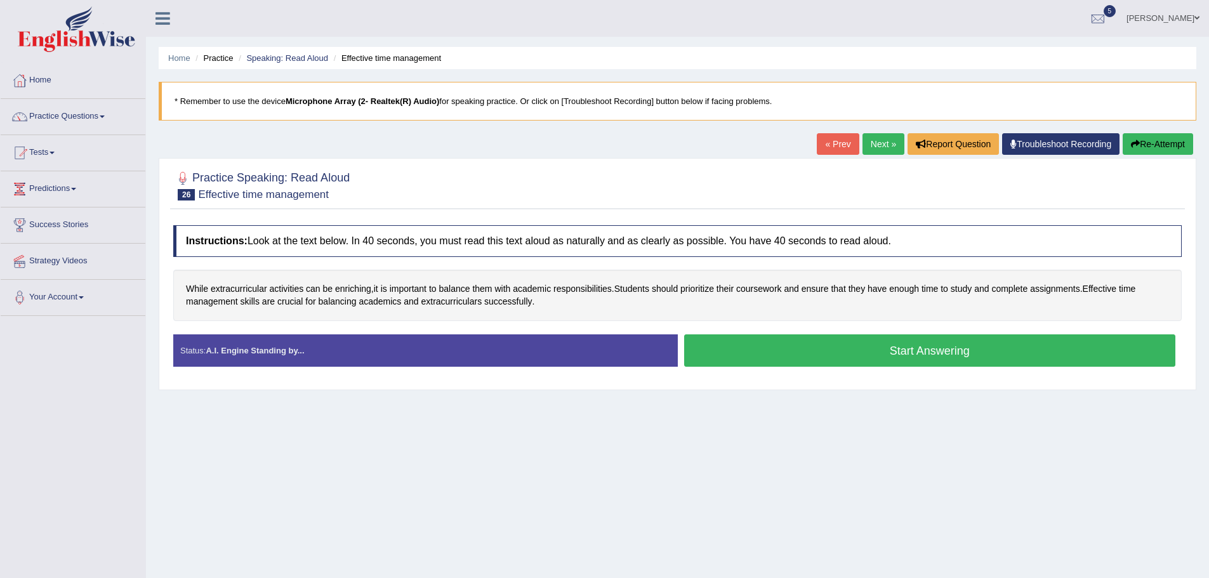
click at [876, 341] on button "Start Answering" at bounding box center [930, 350] width 492 height 32
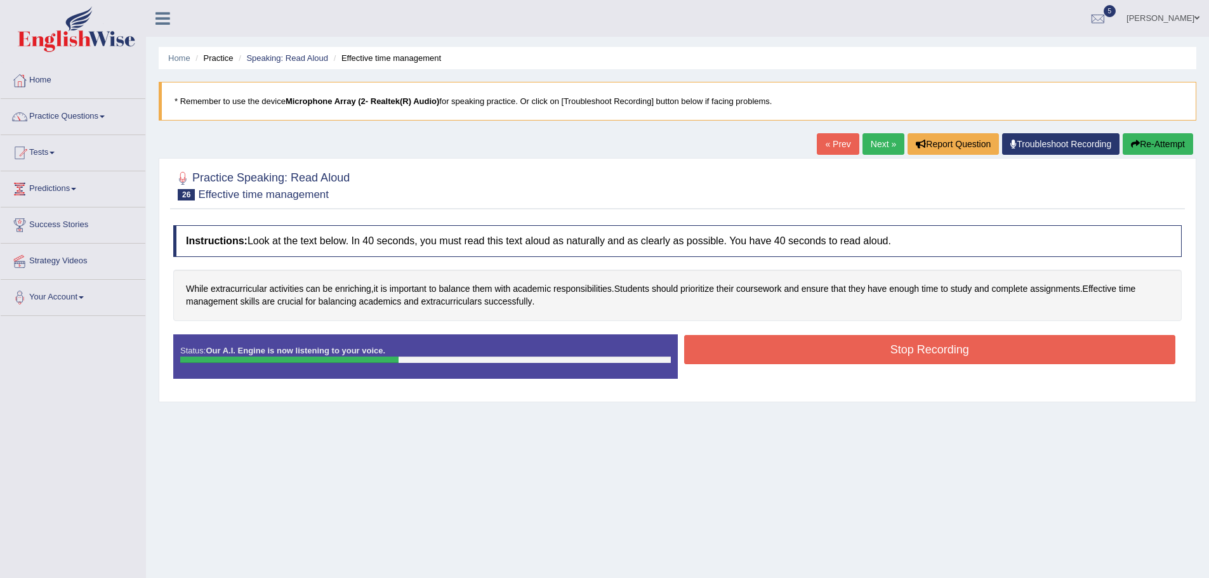
click at [884, 341] on button "Stop Recording" at bounding box center [930, 349] width 492 height 29
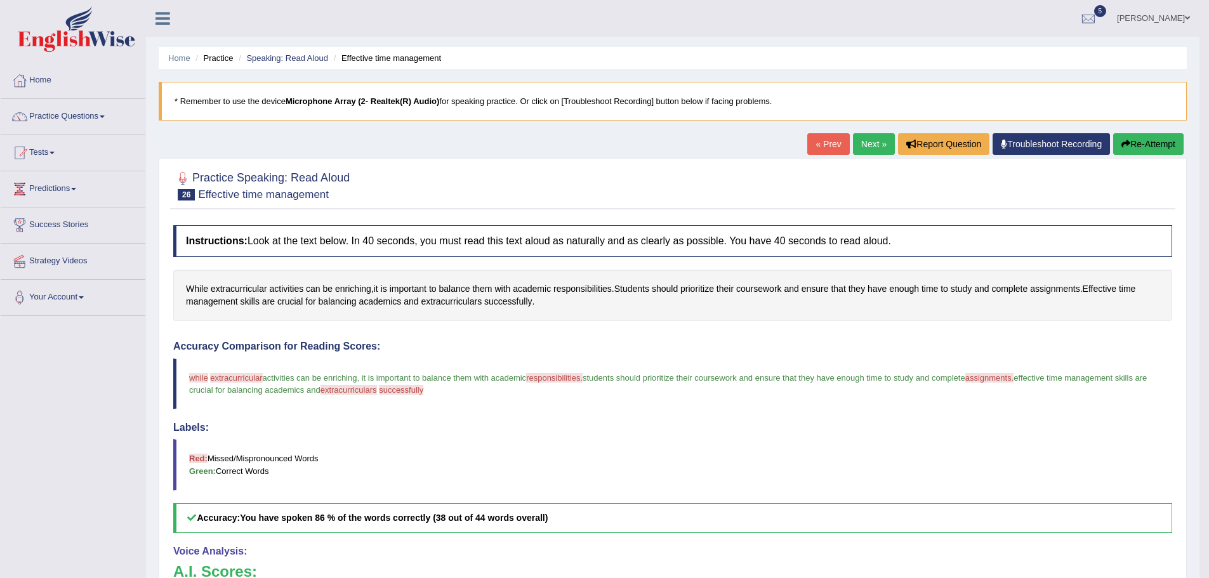
click at [857, 140] on link "Next »" at bounding box center [874, 144] width 42 height 22
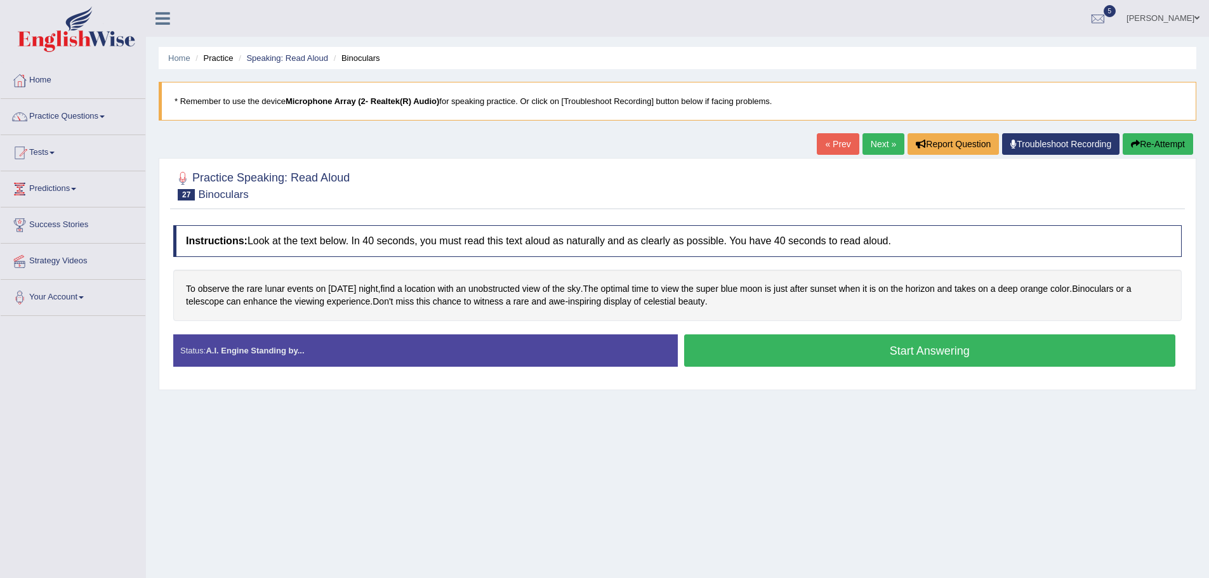
click at [940, 350] on button "Start Answering" at bounding box center [930, 350] width 492 height 32
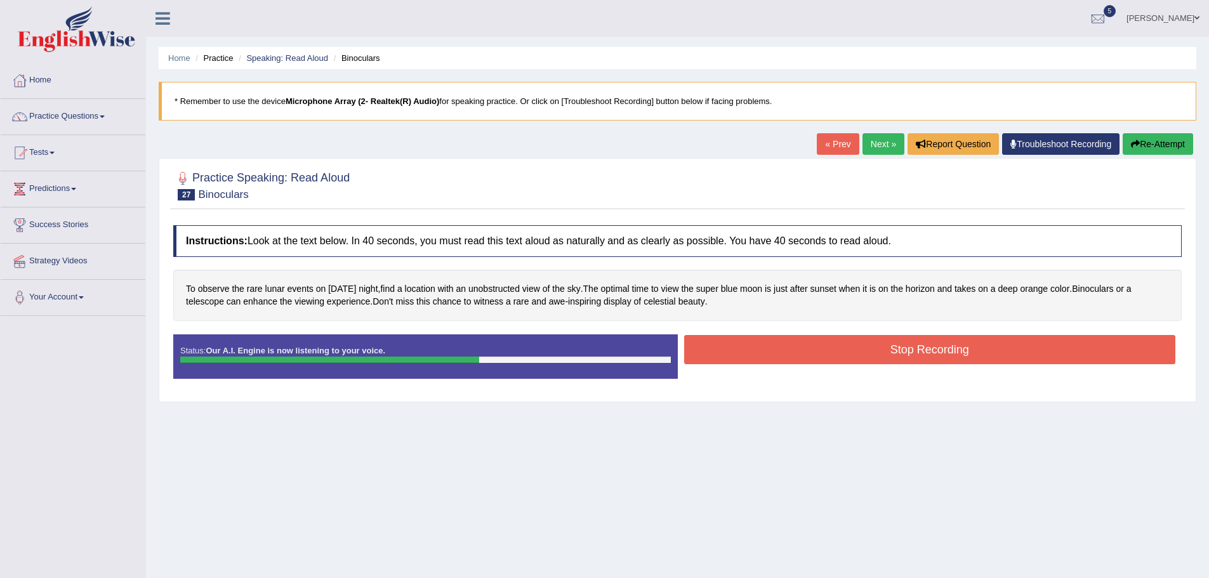
click at [928, 348] on button "Stop Recording" at bounding box center [930, 349] width 492 height 29
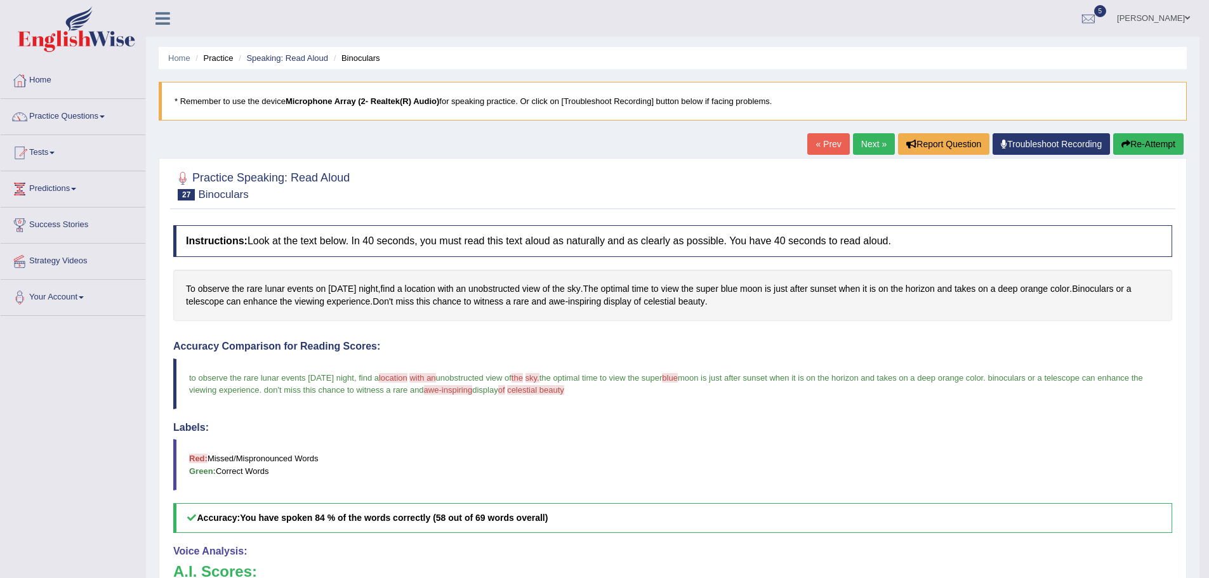
click at [860, 140] on link "Next »" at bounding box center [874, 144] width 42 height 22
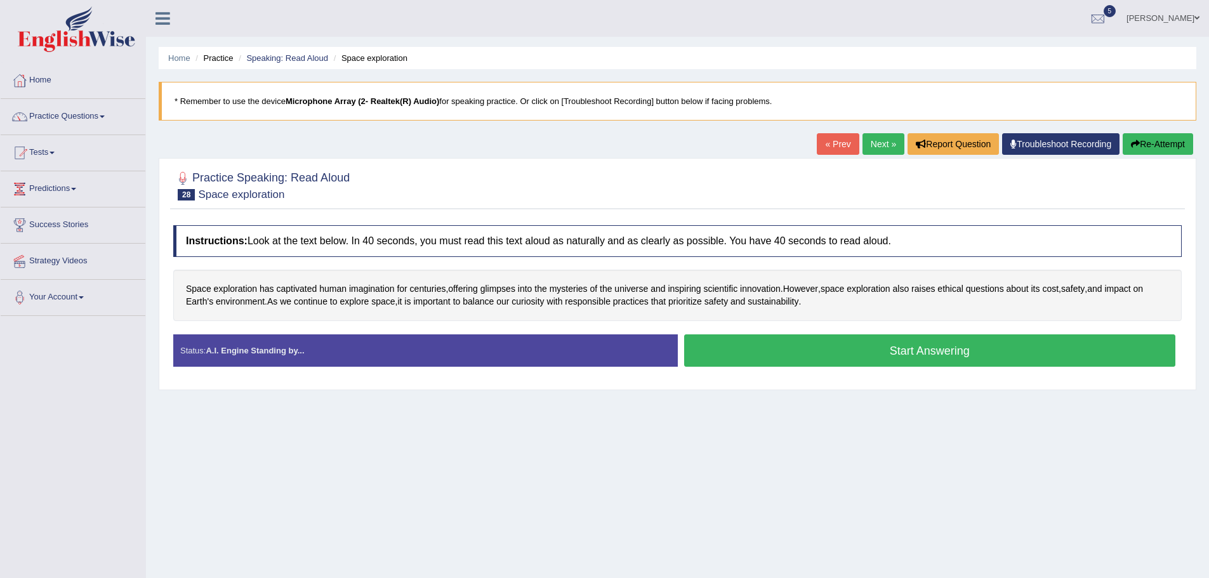
click at [779, 350] on button "Start Answering" at bounding box center [930, 350] width 492 height 32
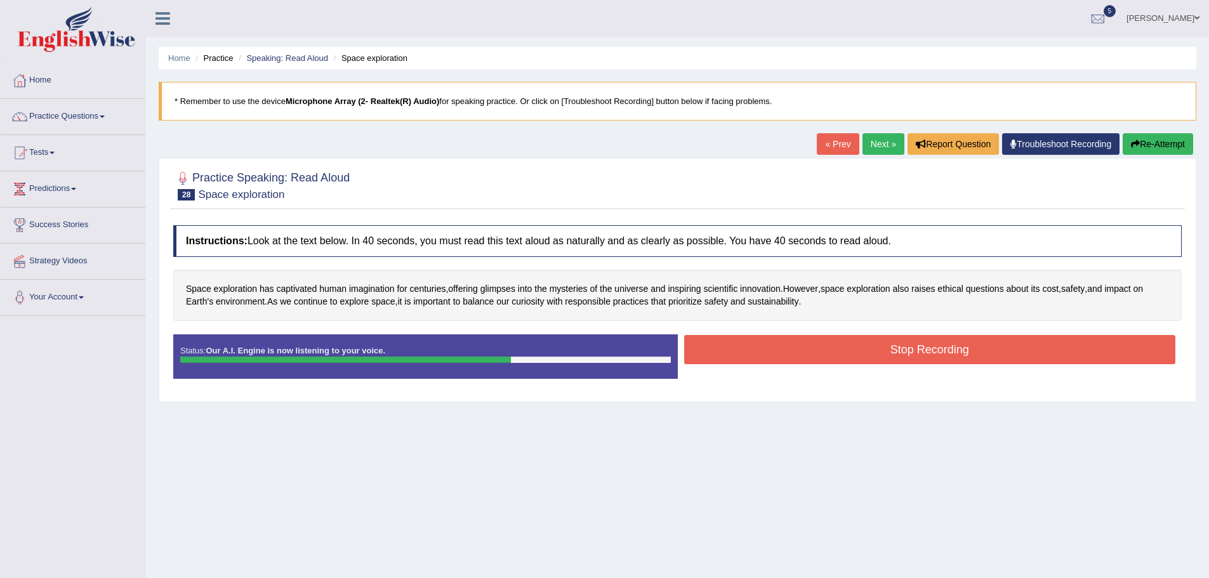
click at [774, 349] on button "Stop Recording" at bounding box center [930, 349] width 492 height 29
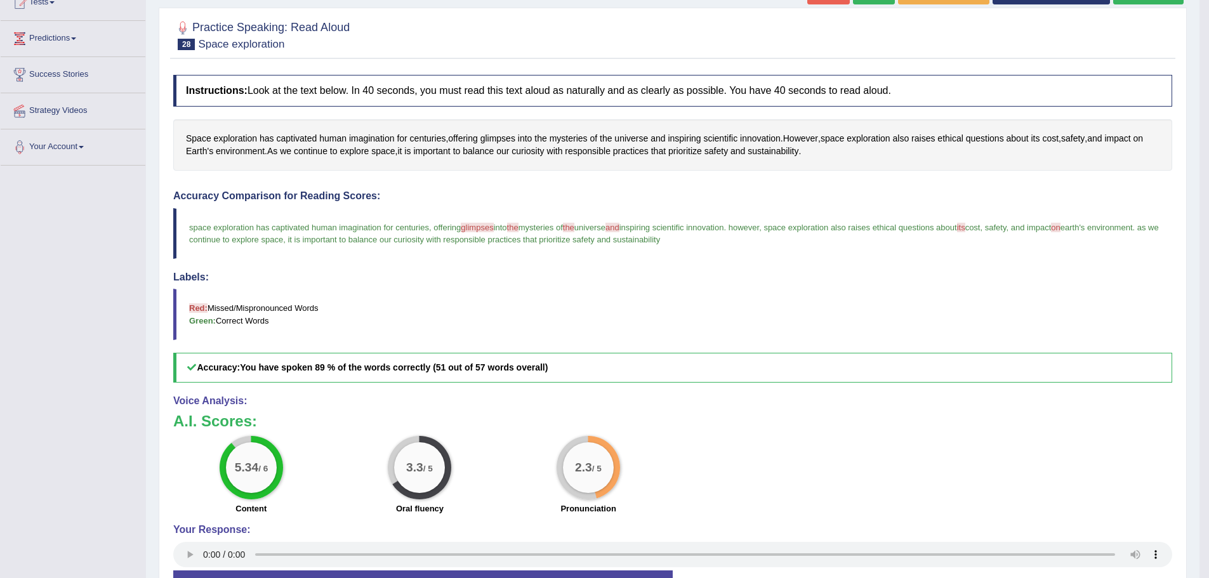
scroll to position [125, 0]
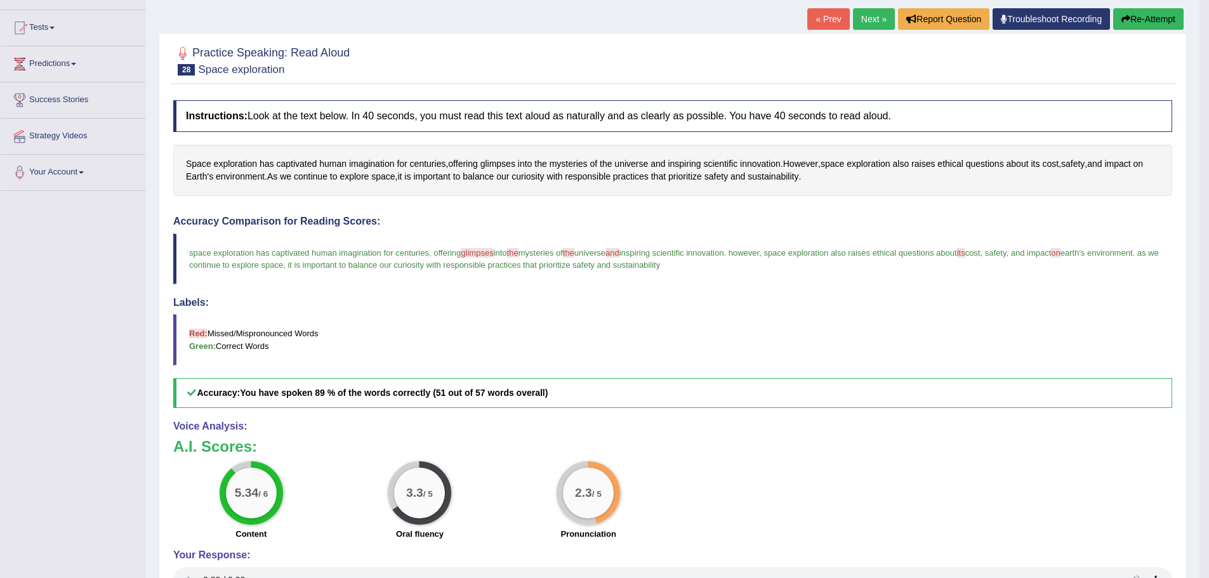
click at [1152, 23] on button "Re-Attempt" at bounding box center [1148, 19] width 70 height 22
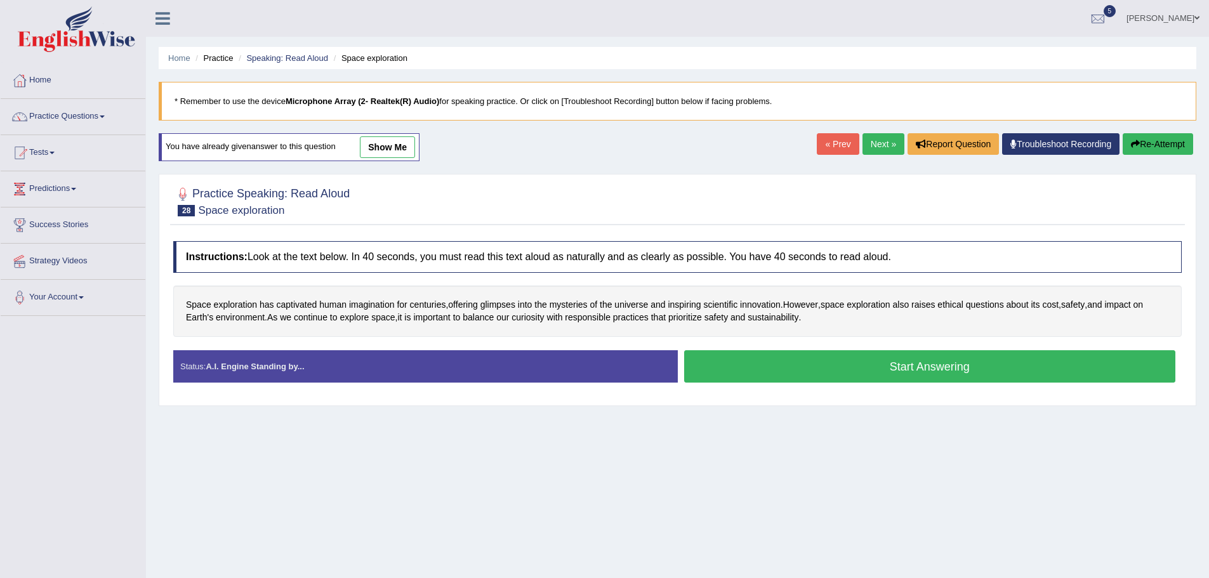
scroll to position [88, 0]
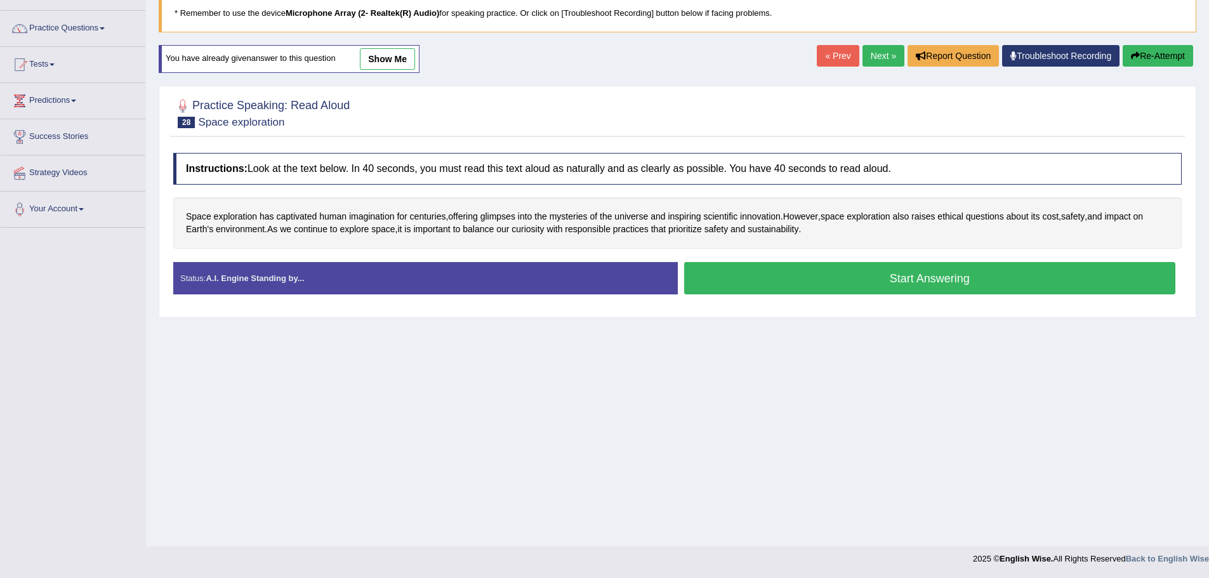
click at [920, 289] on button "Start Answering" at bounding box center [930, 278] width 492 height 32
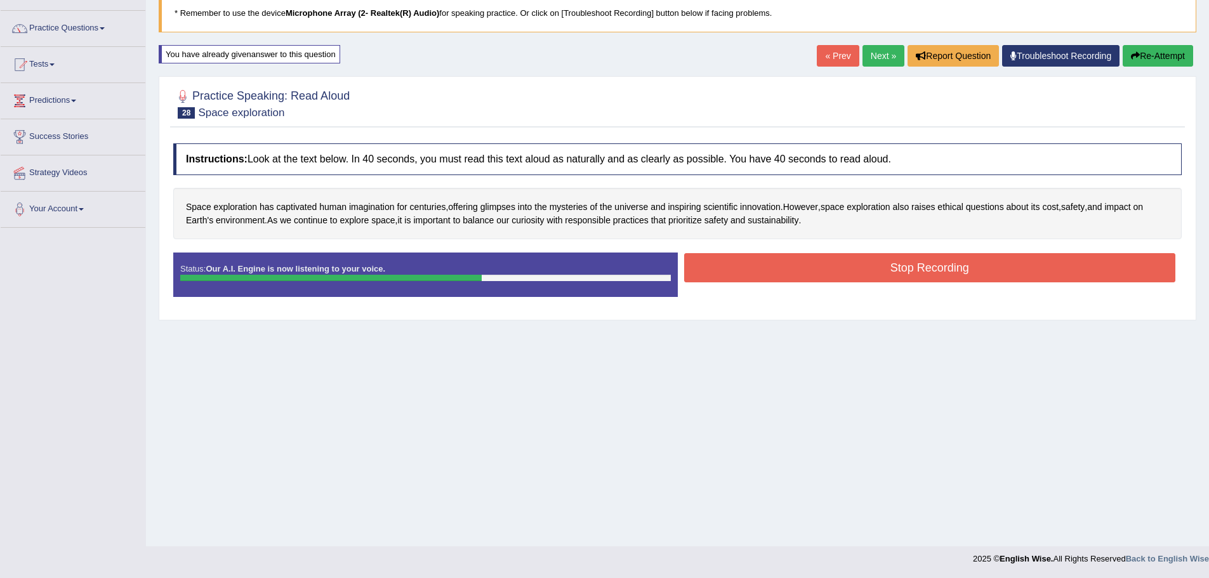
click at [934, 274] on button "Stop Recording" at bounding box center [930, 267] width 492 height 29
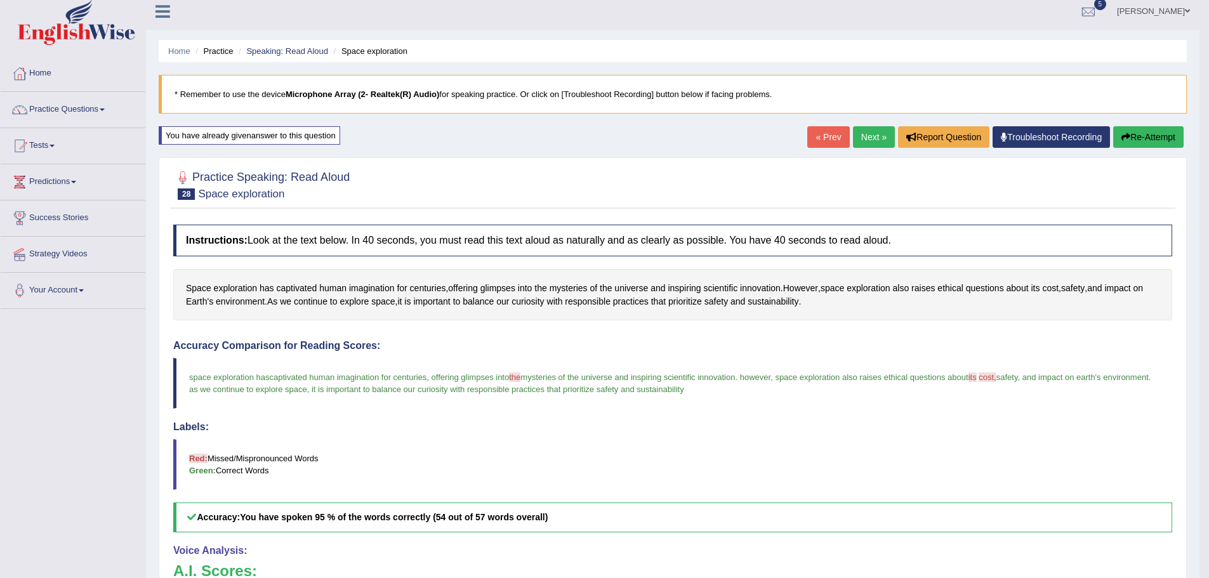
scroll to position [0, 0]
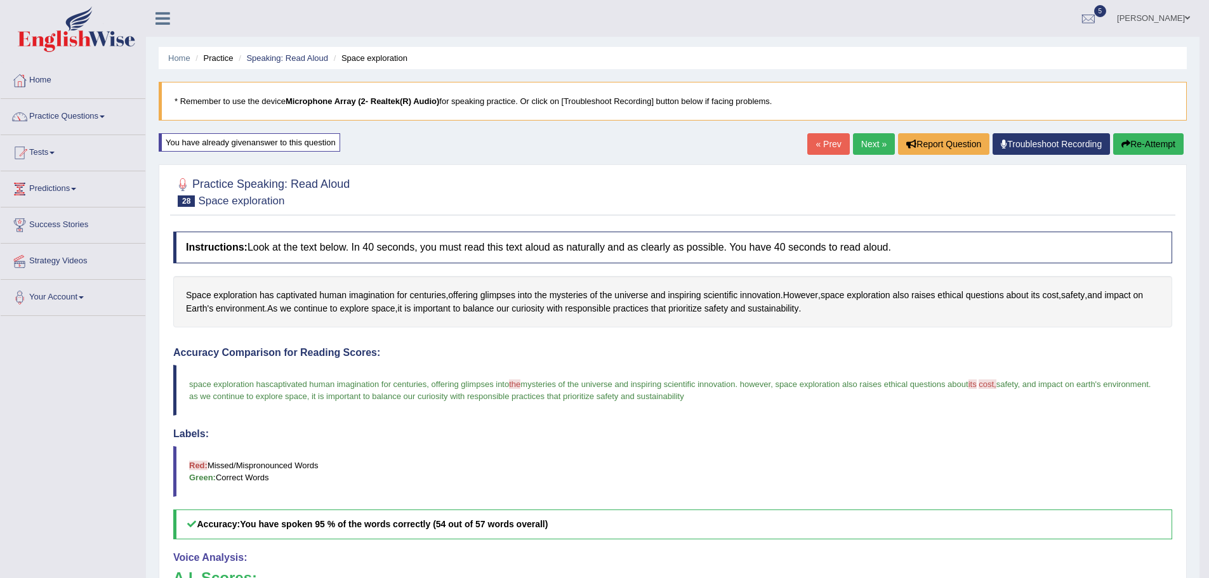
click at [1136, 147] on button "Re-Attempt" at bounding box center [1148, 144] width 70 height 22
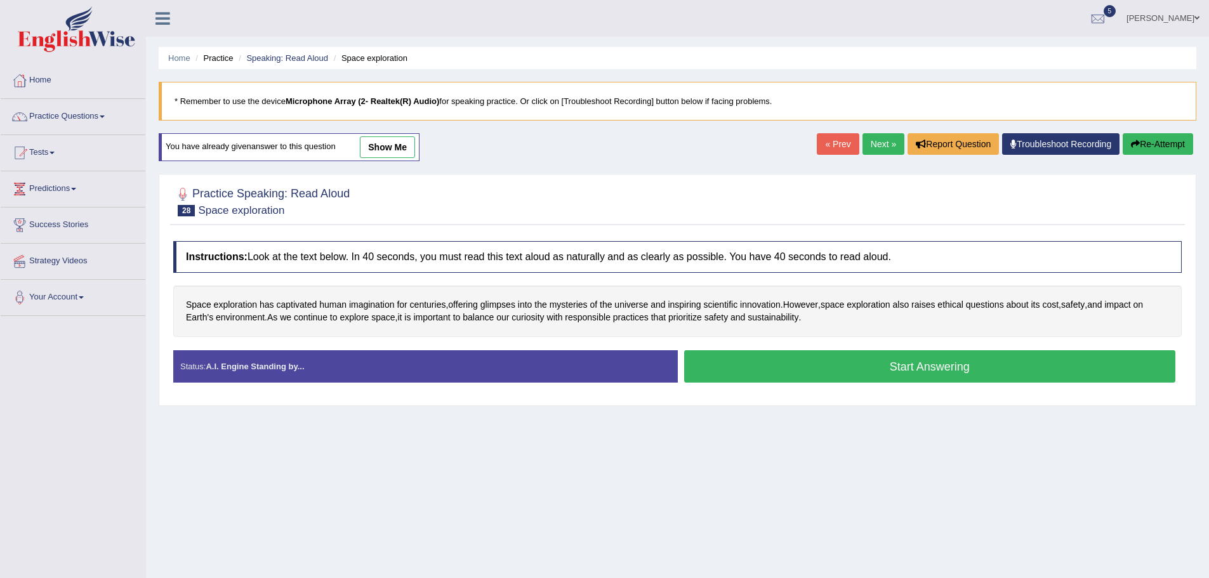
click at [873, 366] on button "Start Answering" at bounding box center [930, 366] width 492 height 32
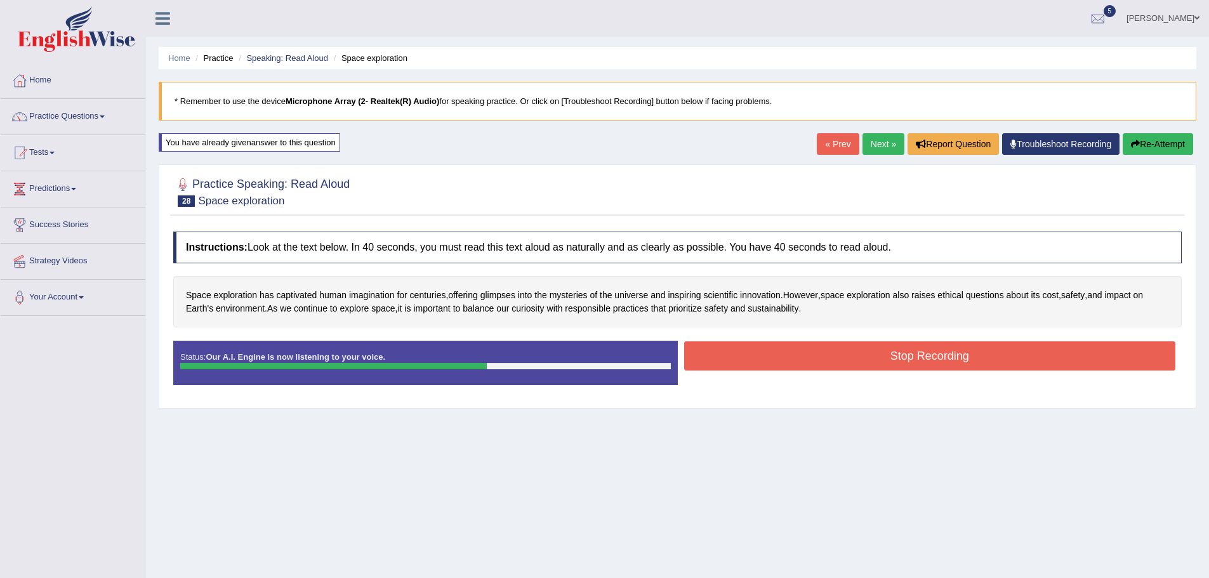
click at [842, 342] on button "Stop Recording" at bounding box center [930, 355] width 492 height 29
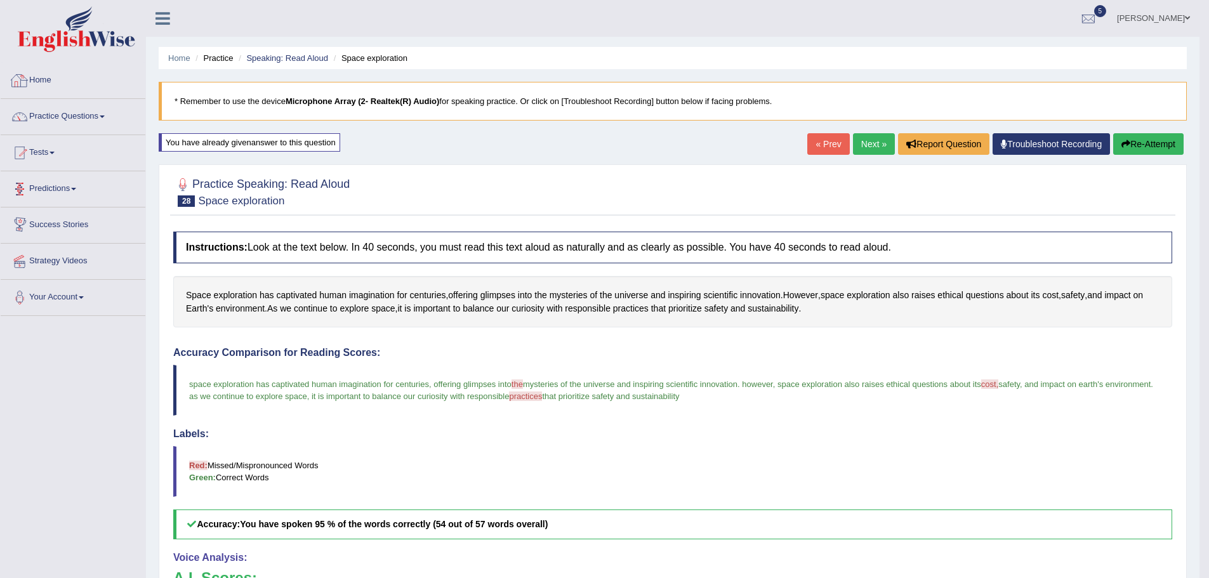
click at [103, 112] on link "Practice Questions" at bounding box center [73, 115] width 145 height 32
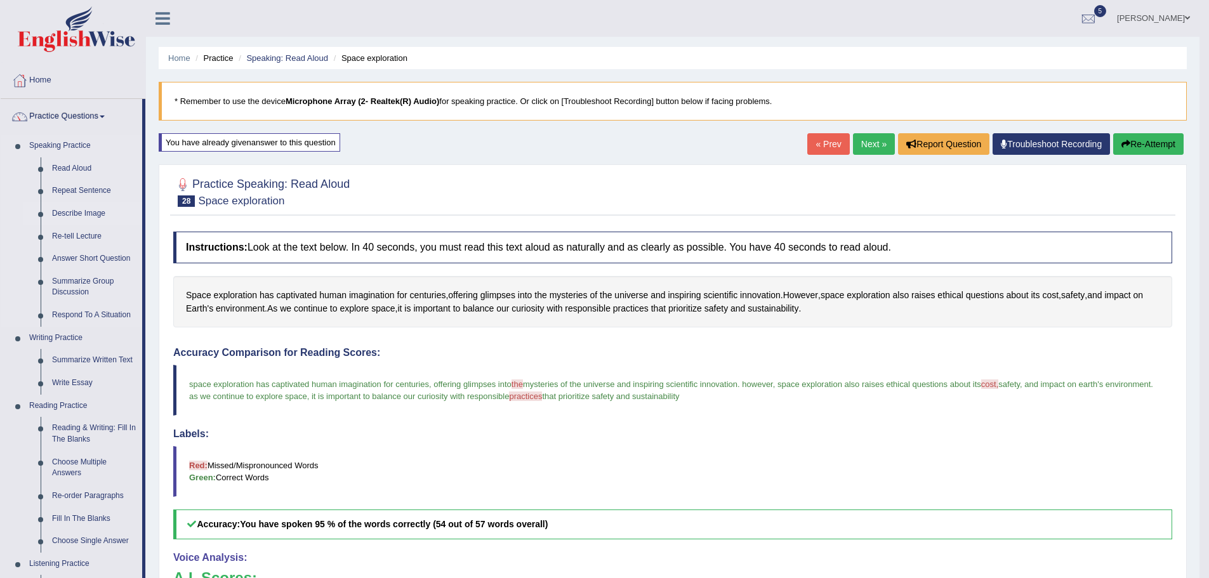
click at [73, 210] on link "Describe Image" at bounding box center [94, 213] width 96 height 23
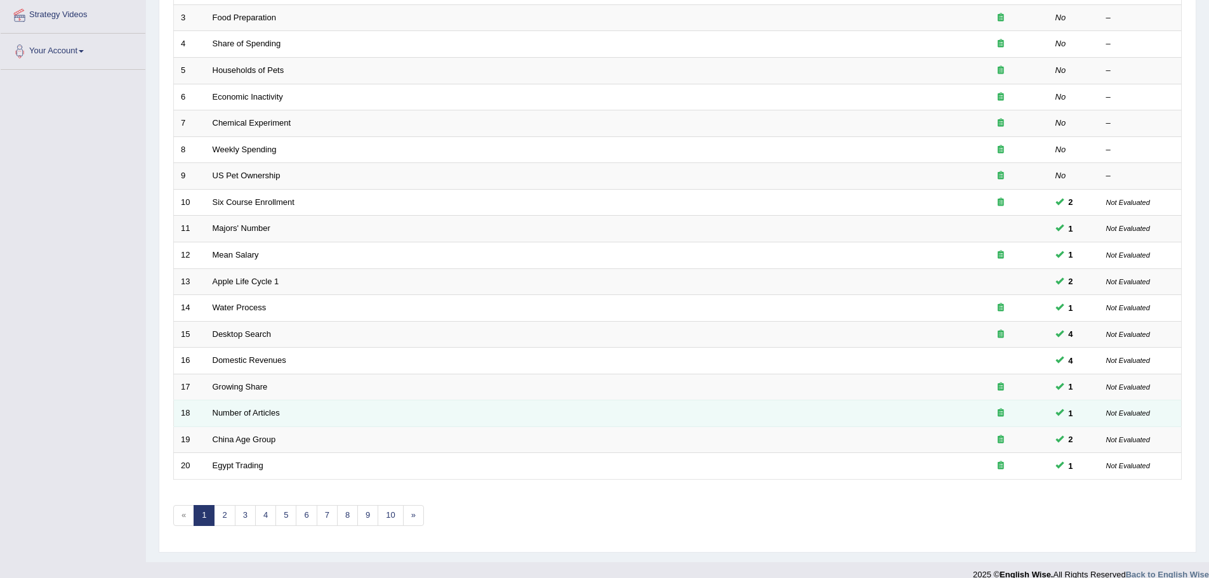
scroll to position [262, 0]
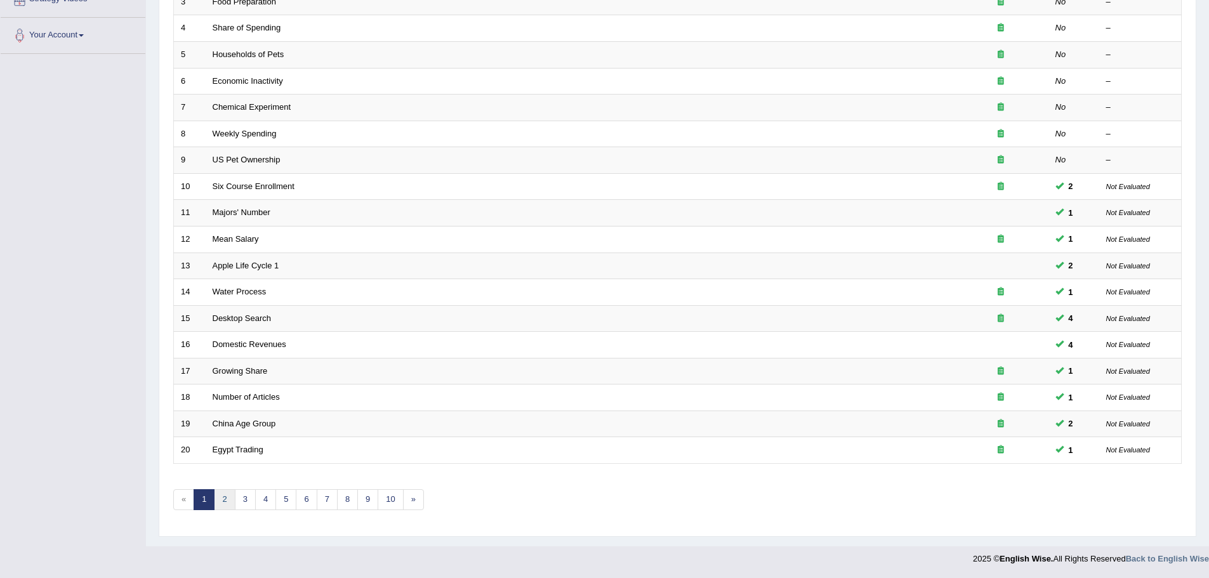
click at [221, 498] on link "2" at bounding box center [224, 499] width 21 height 21
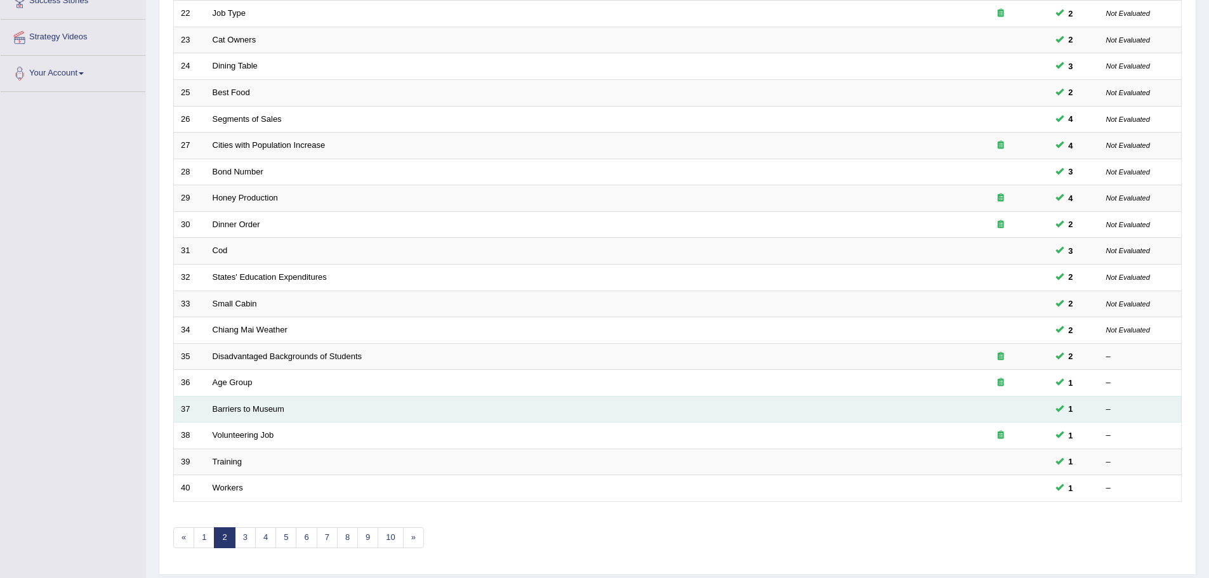
scroll to position [254, 0]
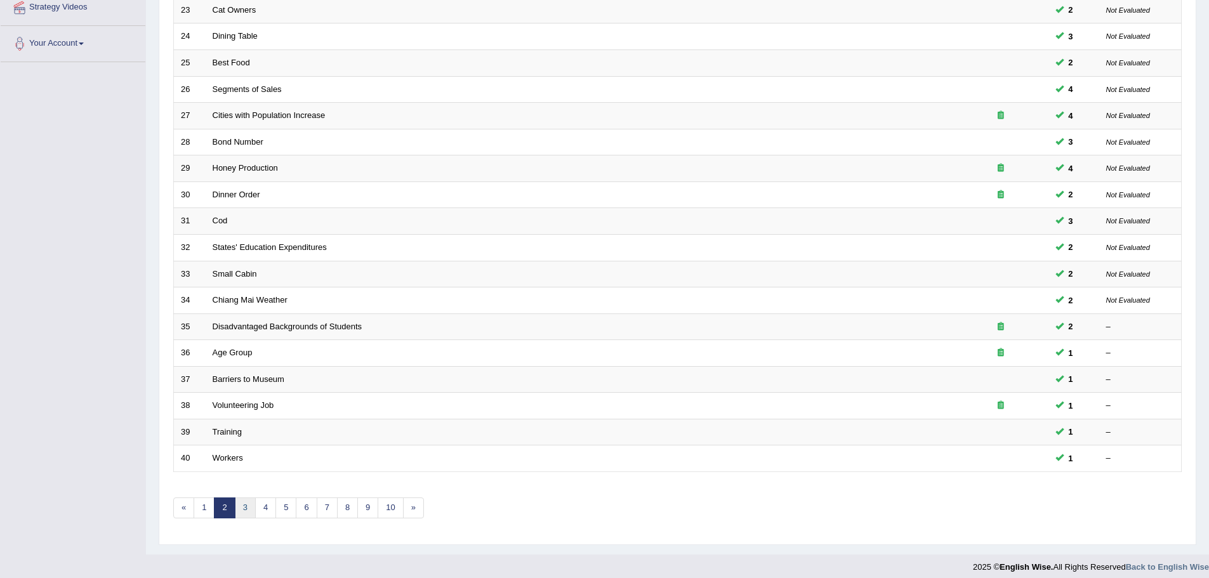
click at [242, 513] on link "3" at bounding box center [245, 507] width 21 height 21
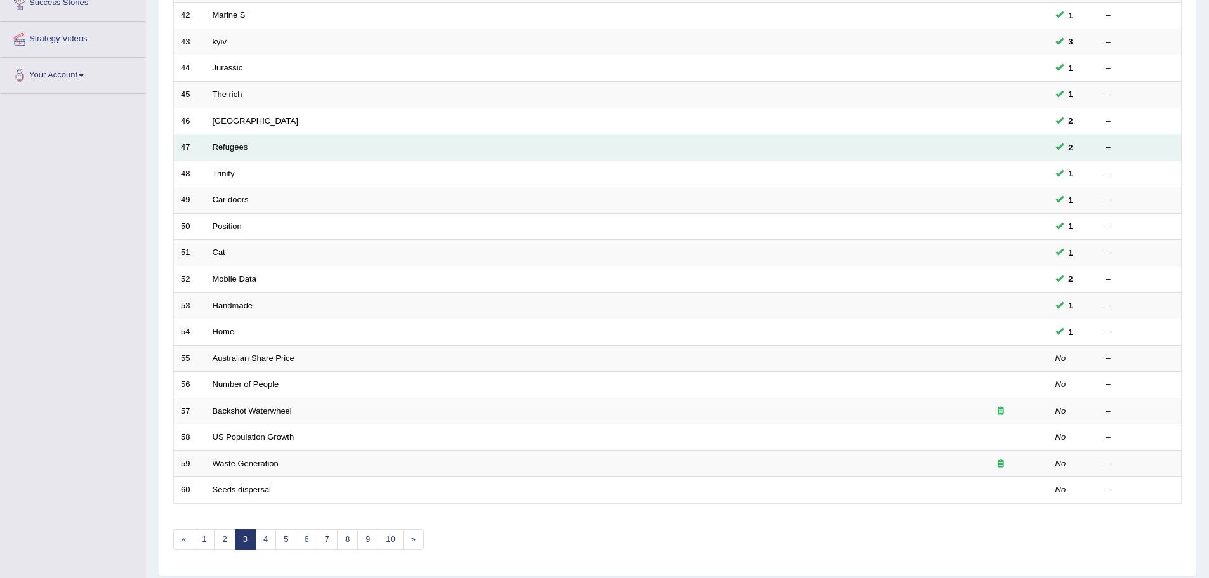
scroll to position [254, 0]
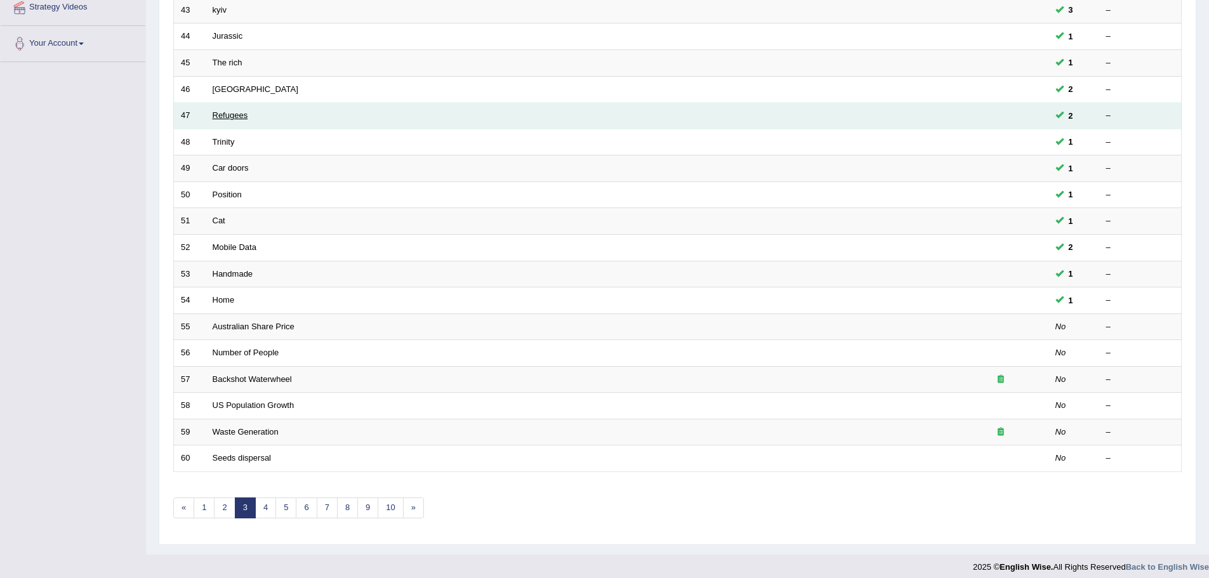
click at [229, 110] on link "Refugees" at bounding box center [231, 115] width 36 height 10
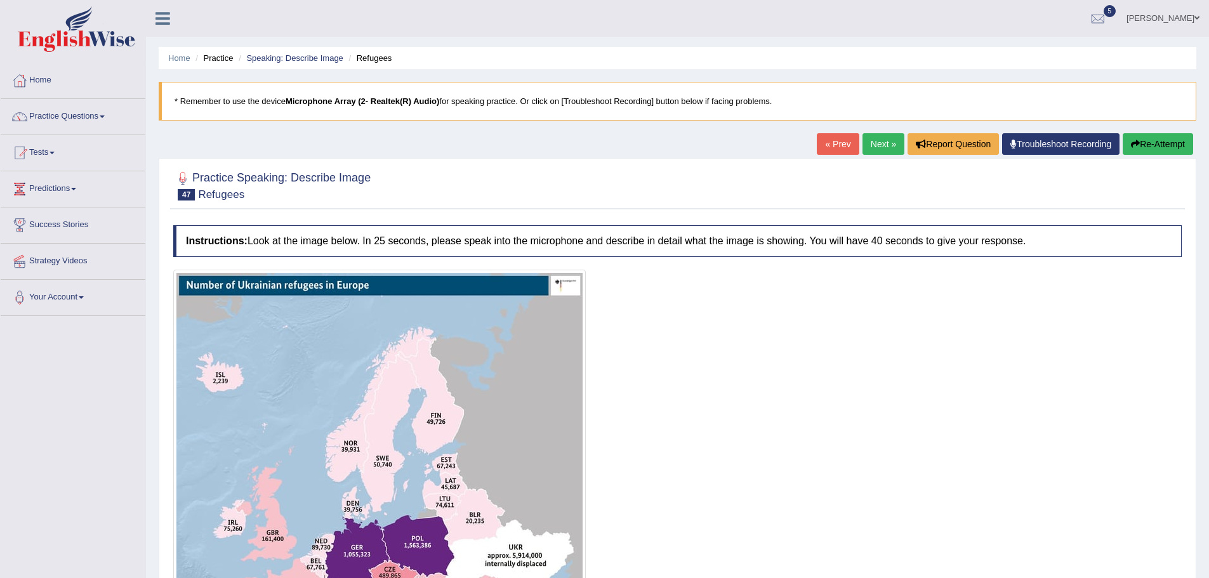
click at [875, 139] on link "Next »" at bounding box center [883, 144] width 42 height 22
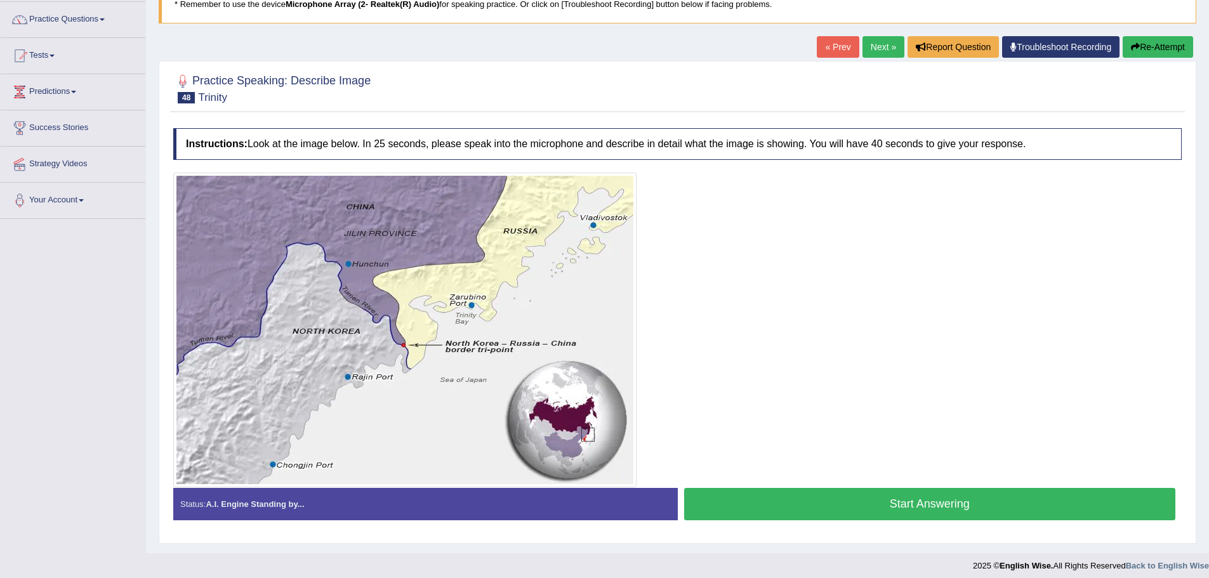
scroll to position [104, 0]
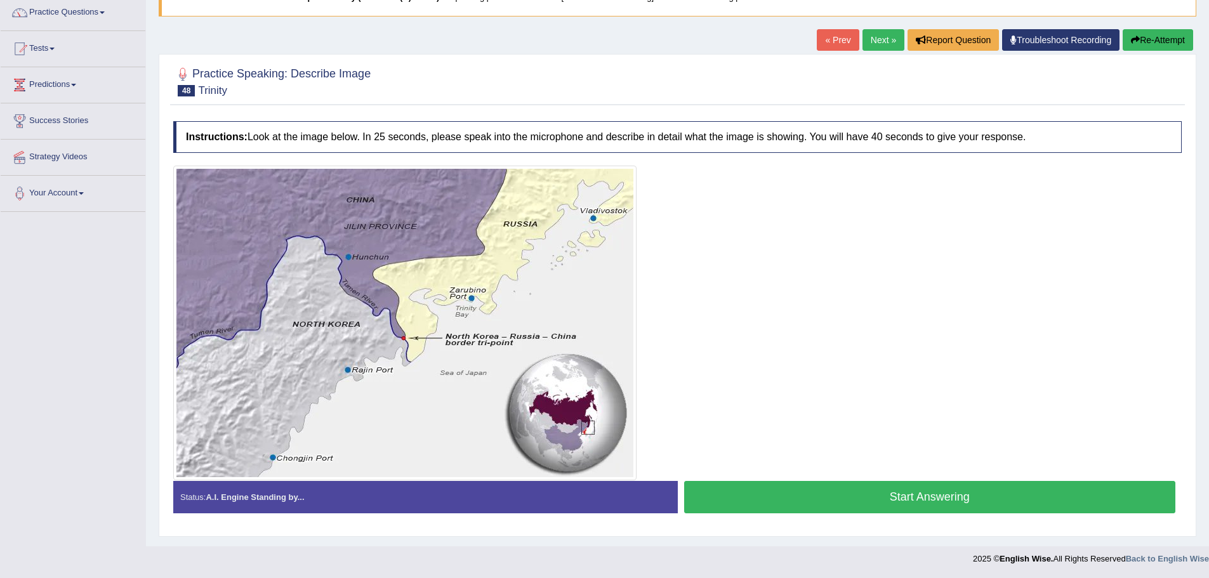
click at [938, 496] on button "Start Answering" at bounding box center [930, 497] width 492 height 32
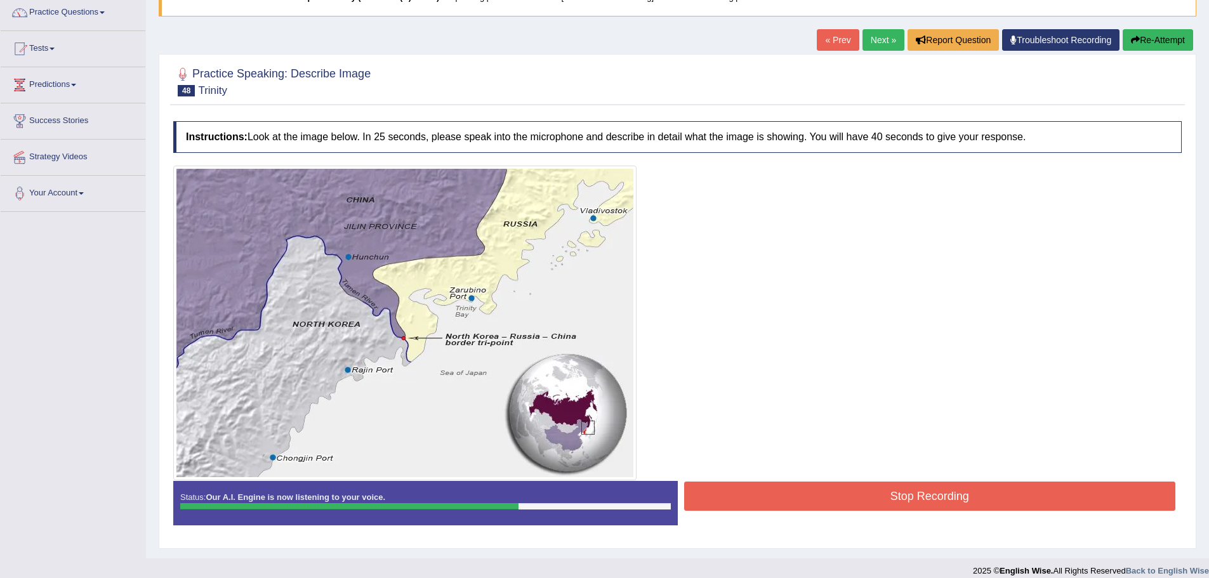
click at [938, 496] on button "Stop Recording" at bounding box center [930, 496] width 492 height 29
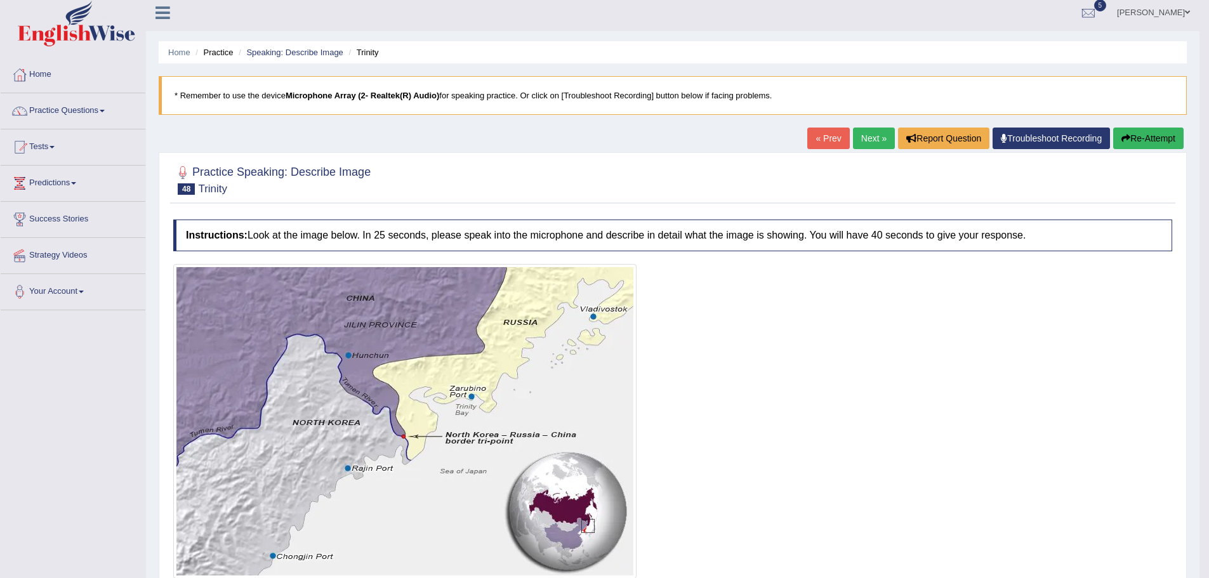
scroll to position [0, 0]
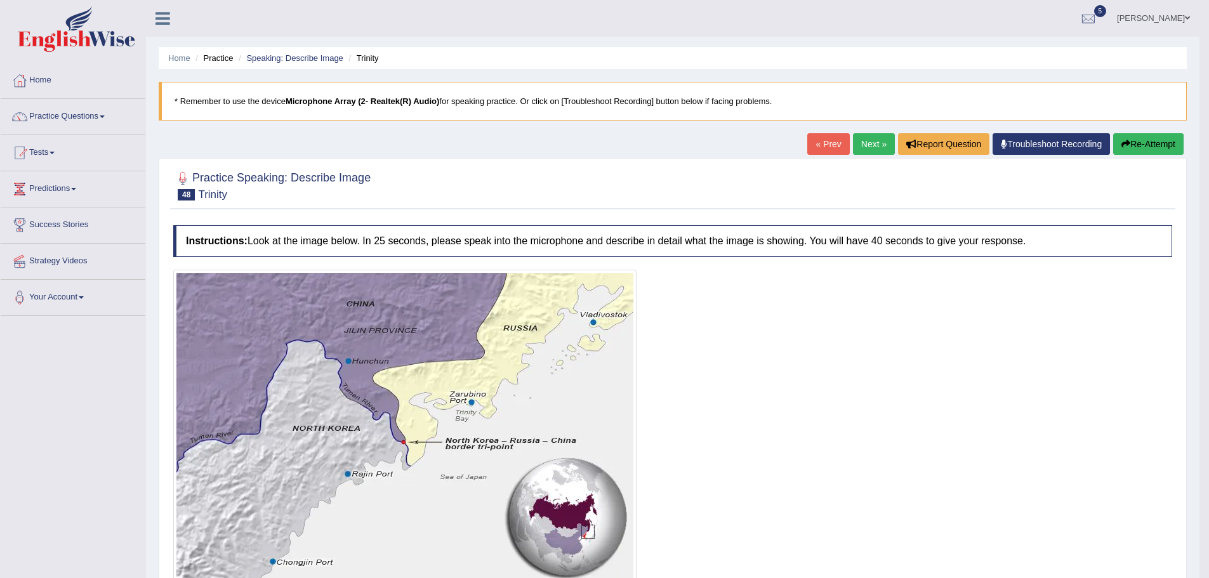
click at [864, 141] on link "Next »" at bounding box center [874, 144] width 42 height 22
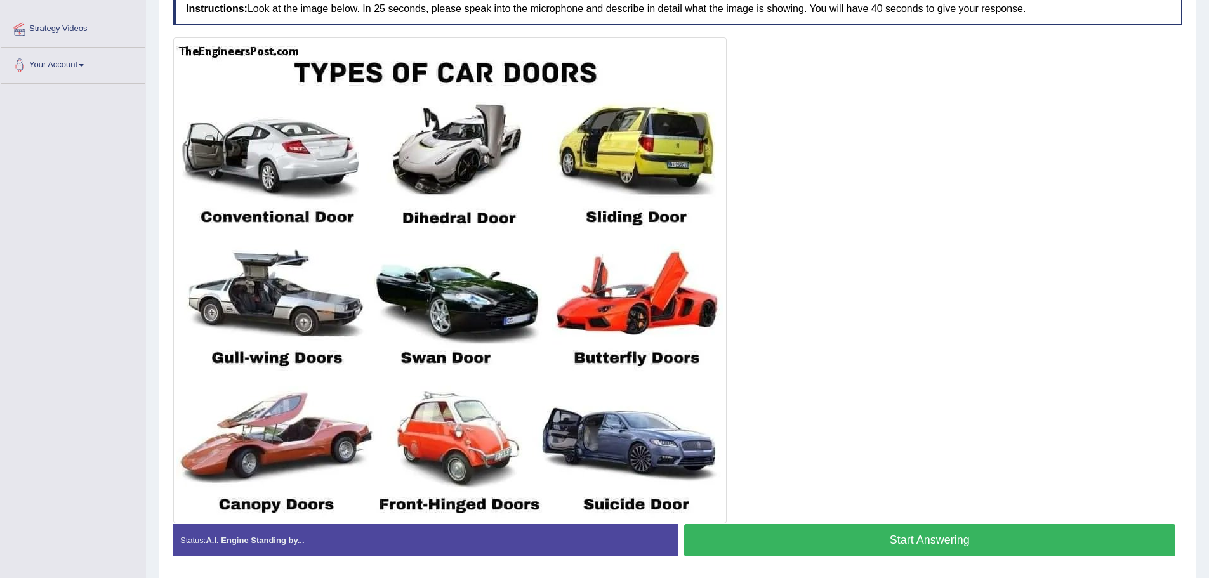
scroll to position [254, 0]
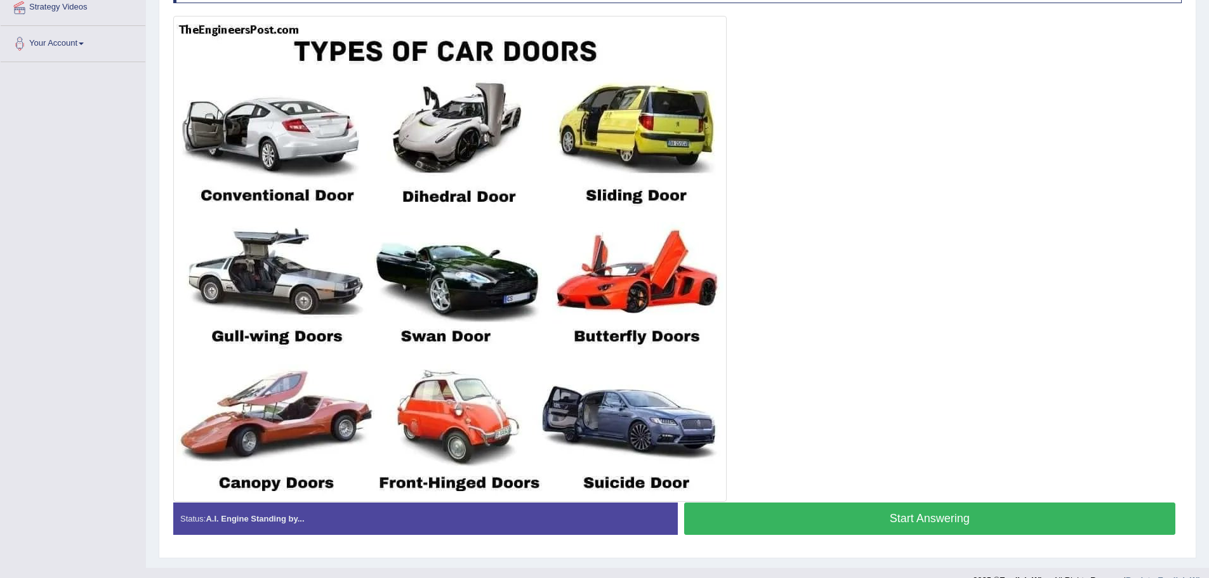
click at [869, 510] on button "Start Answering" at bounding box center [930, 518] width 492 height 32
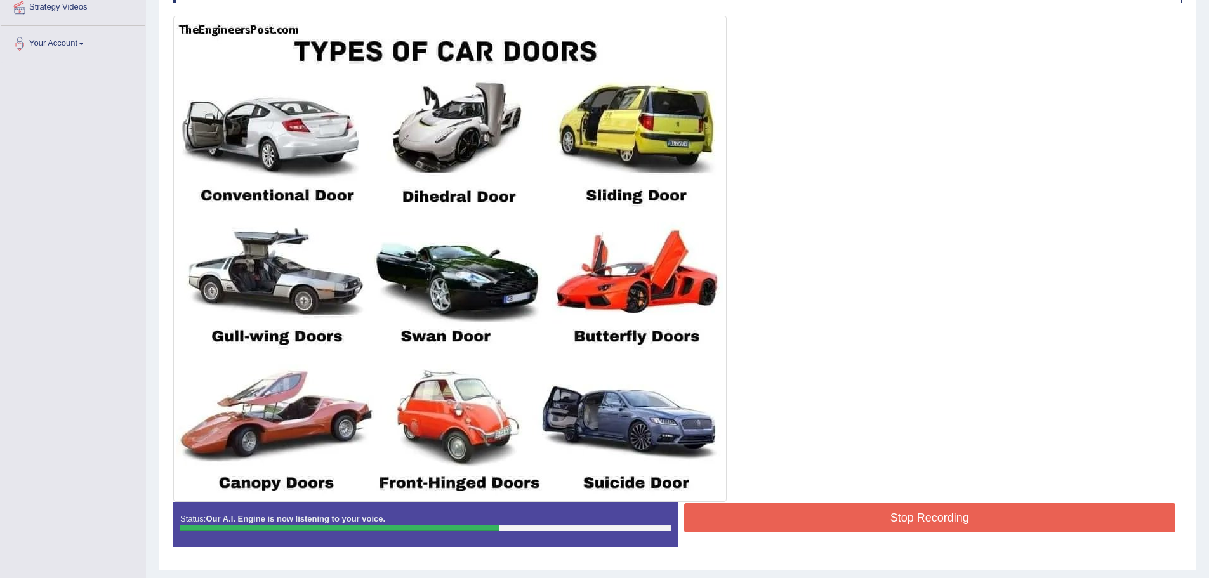
click at [869, 511] on button "Stop Recording" at bounding box center [930, 517] width 492 height 29
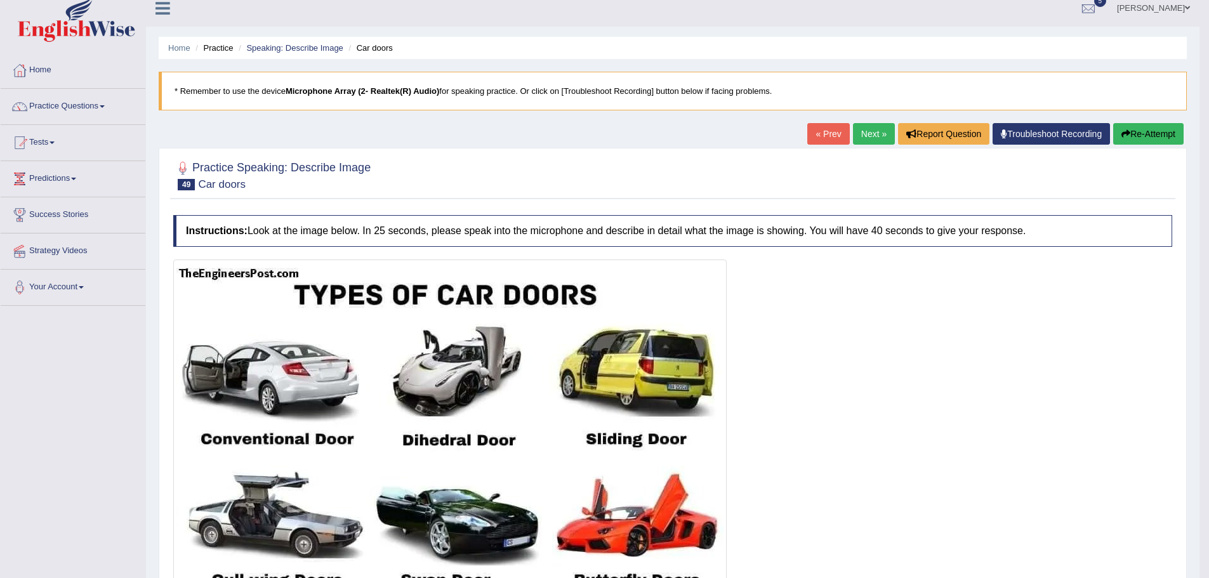
scroll to position [0, 0]
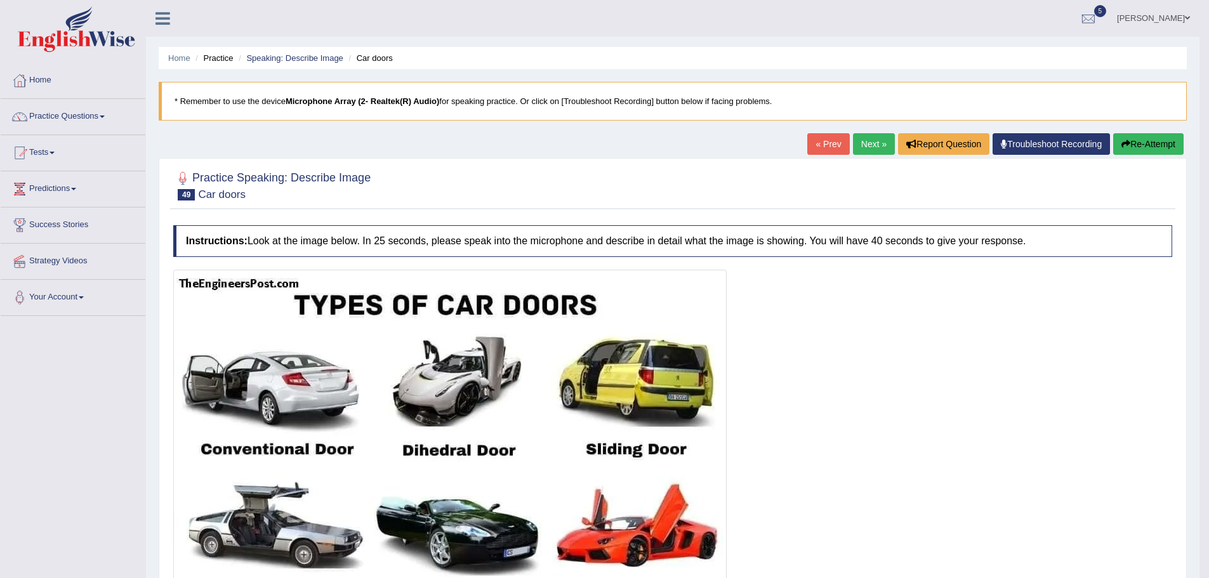
click at [861, 141] on link "Next »" at bounding box center [874, 144] width 42 height 22
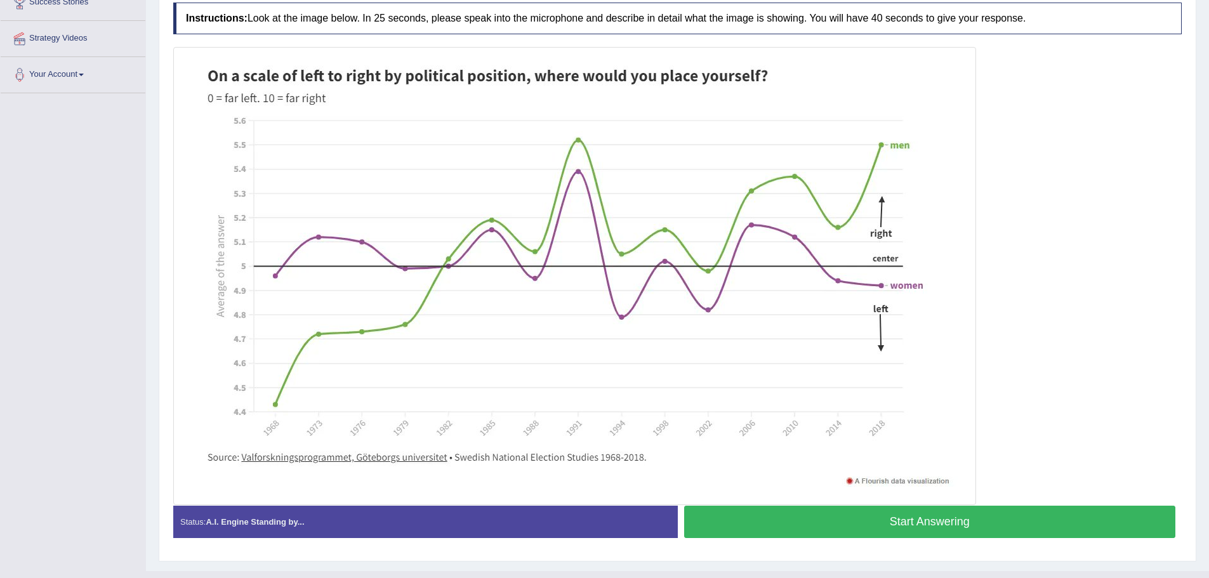
scroll to position [247, 0]
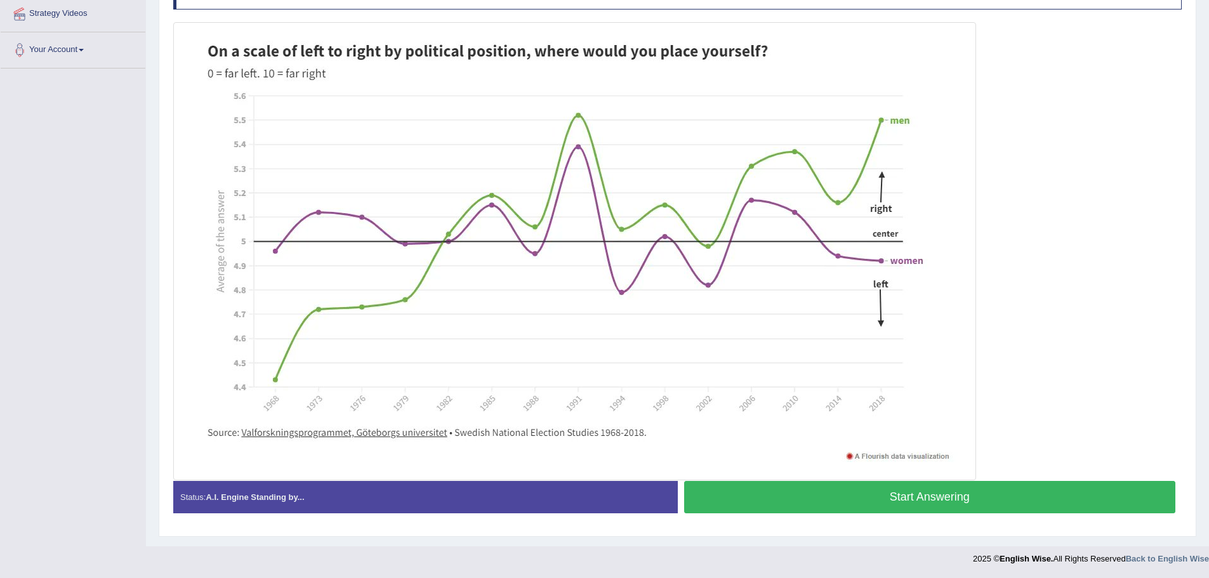
click at [914, 490] on button "Start Answering" at bounding box center [930, 497] width 492 height 32
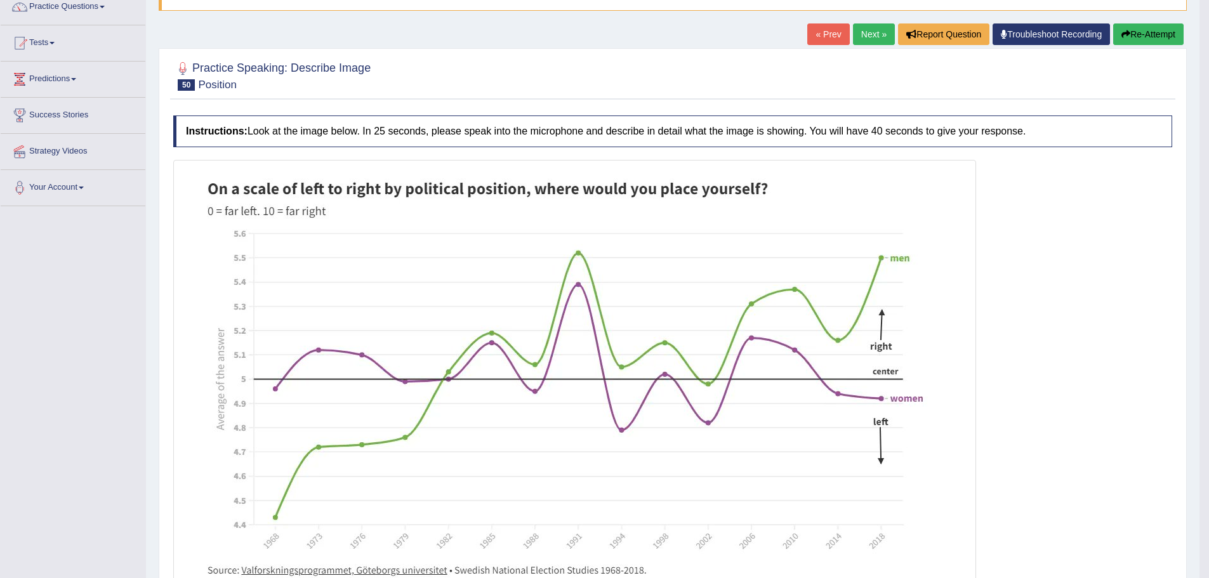
scroll to position [81, 0]
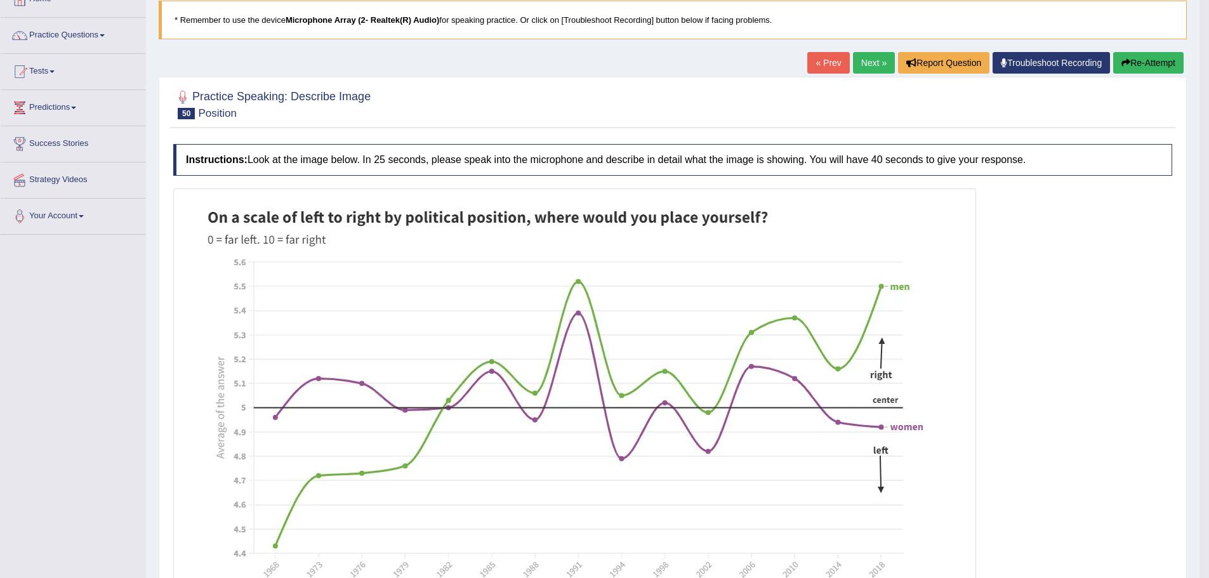
drag, startPoint x: 865, startPoint y: 65, endPoint x: 866, endPoint y: 76, distance: 11.5
click at [865, 65] on link "Next »" at bounding box center [874, 63] width 42 height 22
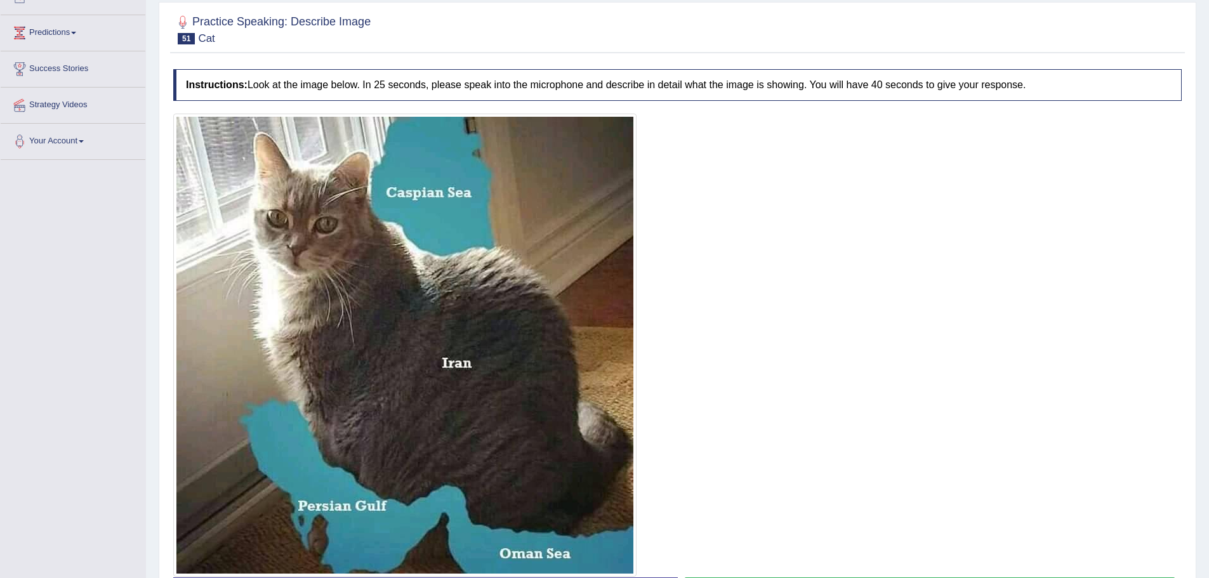
scroll to position [190, 0]
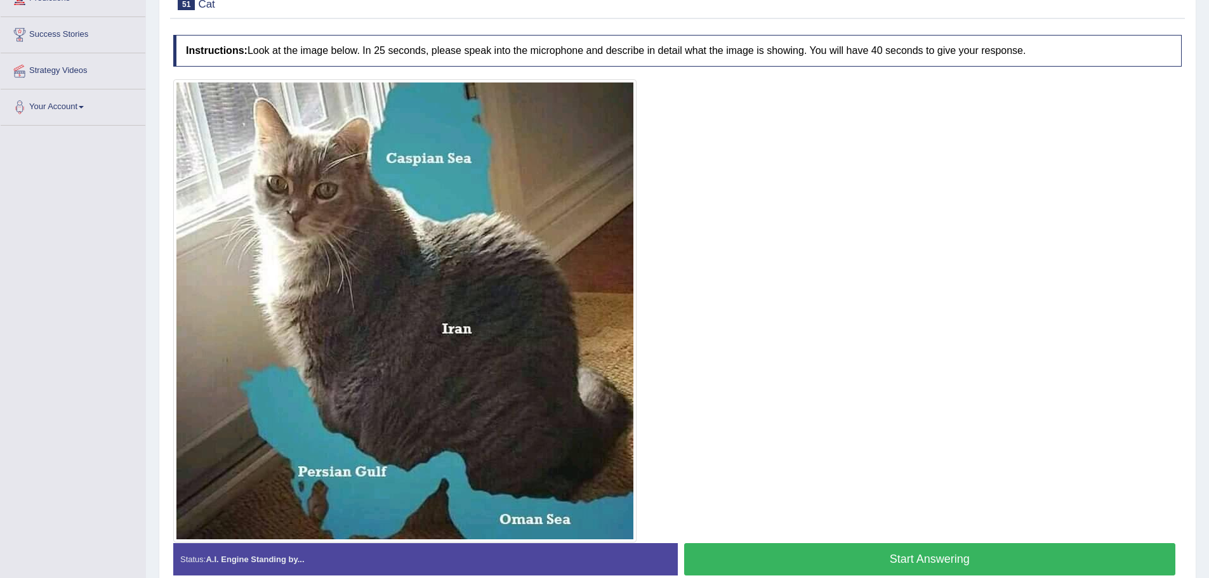
click at [950, 563] on button "Start Answering" at bounding box center [930, 559] width 492 height 32
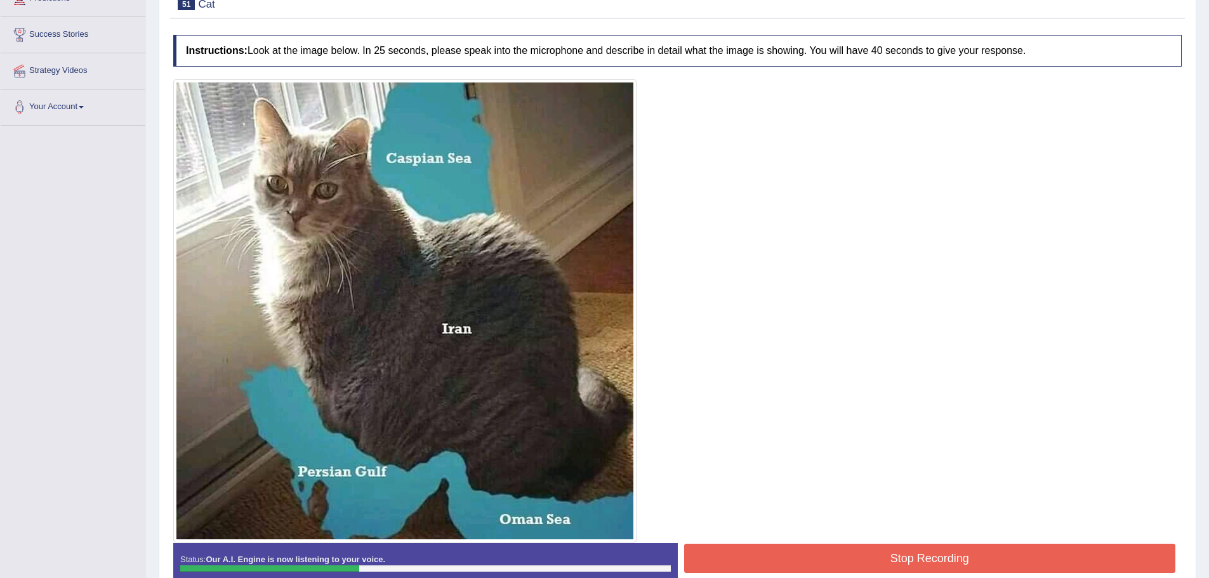
click at [950, 563] on button "Stop Recording" at bounding box center [930, 558] width 492 height 29
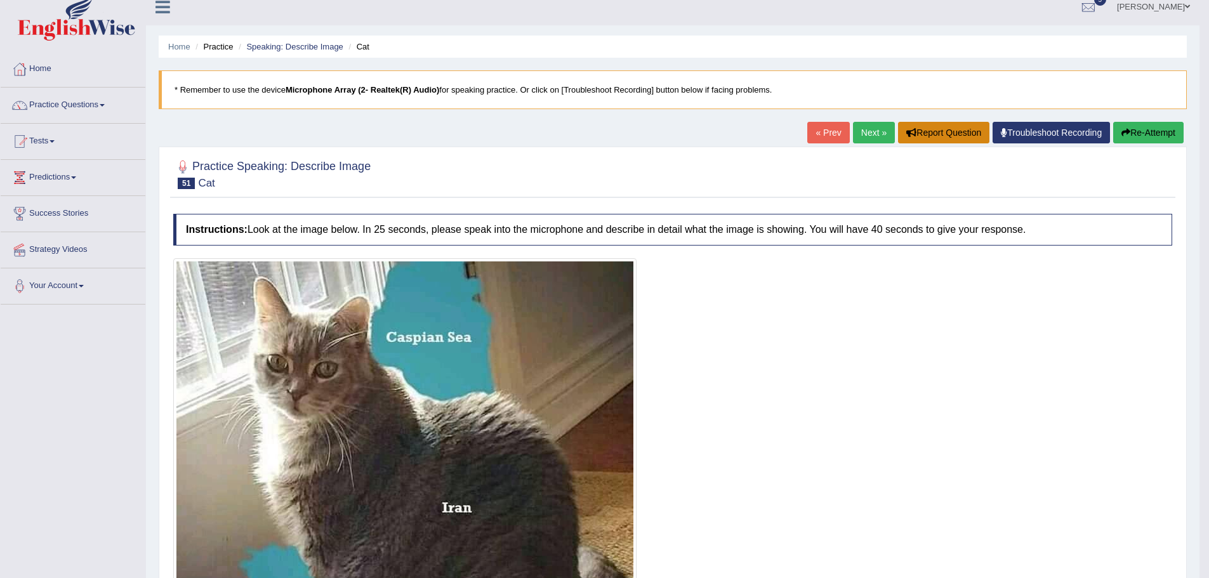
scroll to position [0, 0]
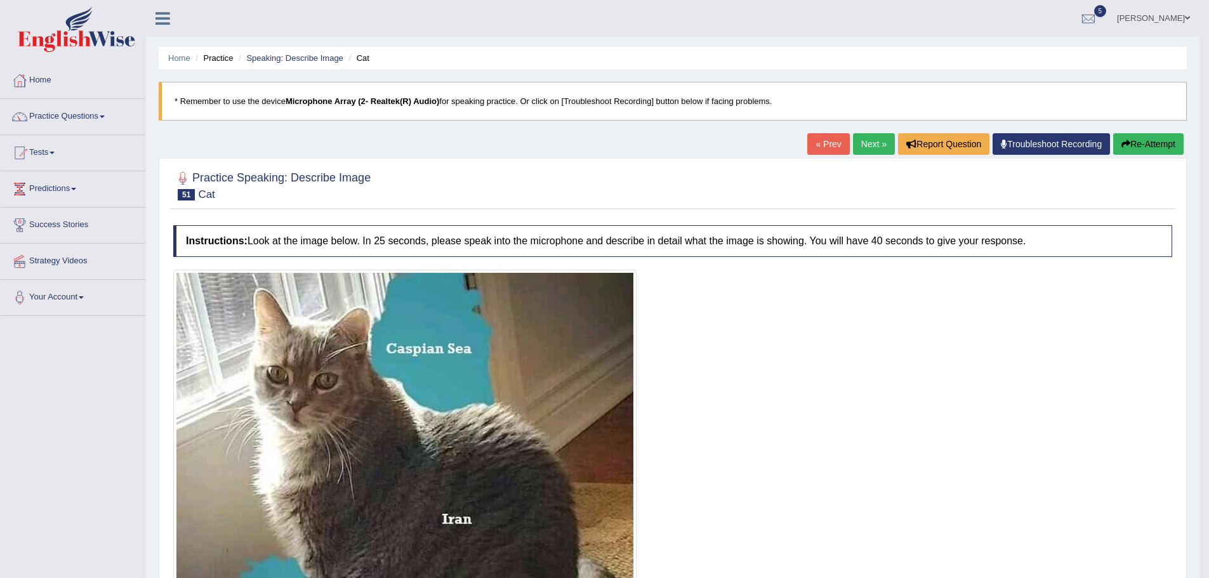
click at [874, 150] on link "Next »" at bounding box center [874, 144] width 42 height 22
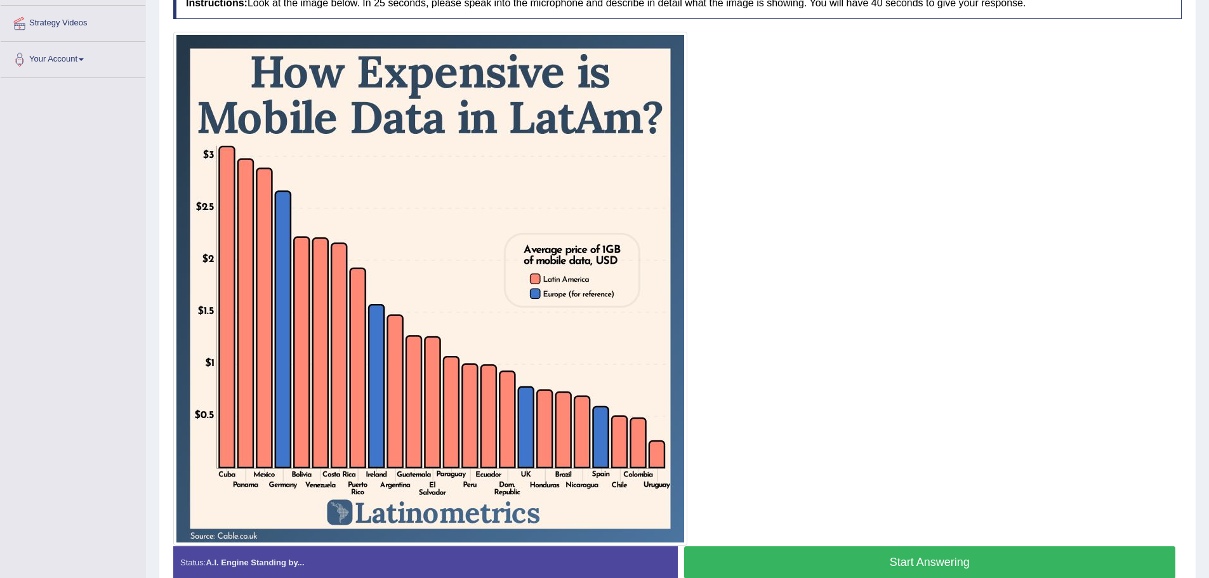
scroll to position [254, 0]
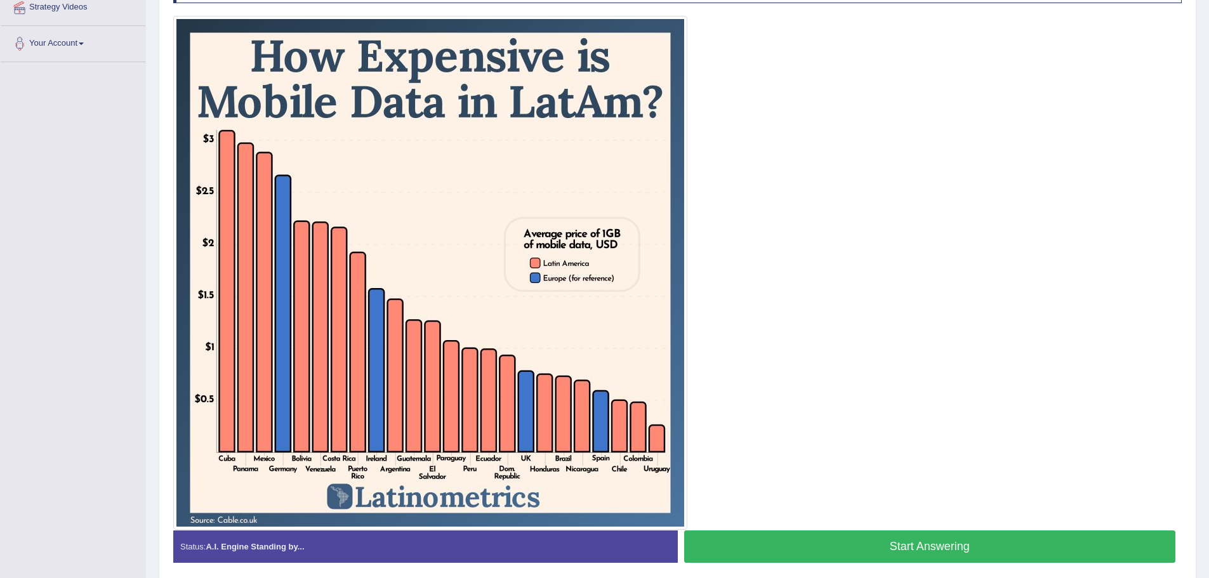
drag, startPoint x: 845, startPoint y: 548, endPoint x: 822, endPoint y: 541, distance: 24.5
click at [843, 548] on button "Start Answering" at bounding box center [930, 546] width 492 height 32
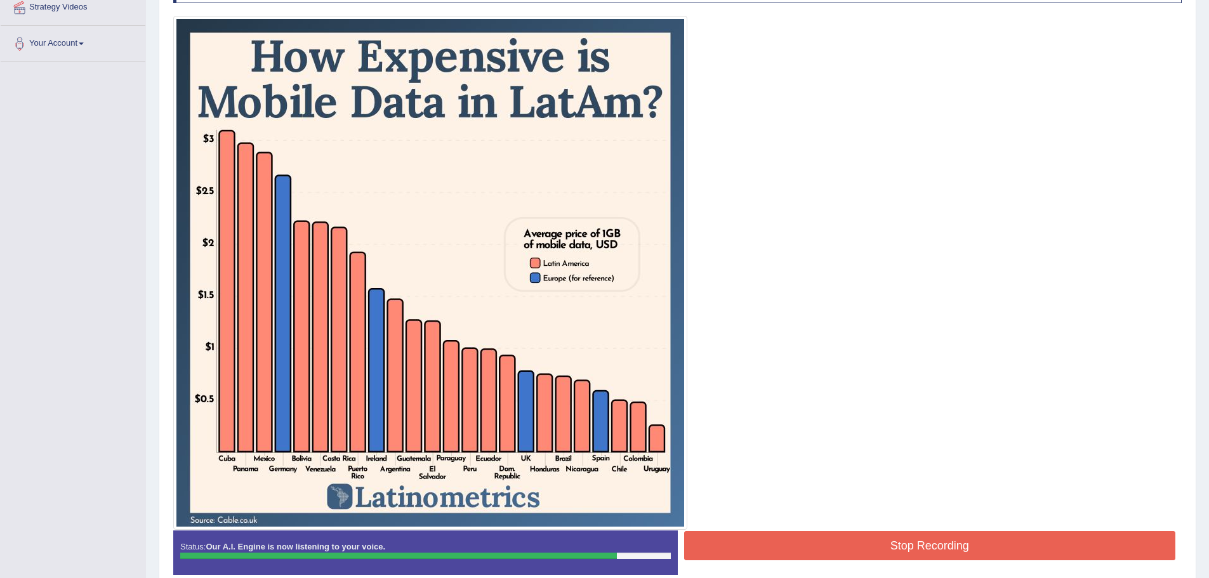
click at [823, 542] on button "Stop Recording" at bounding box center [930, 545] width 492 height 29
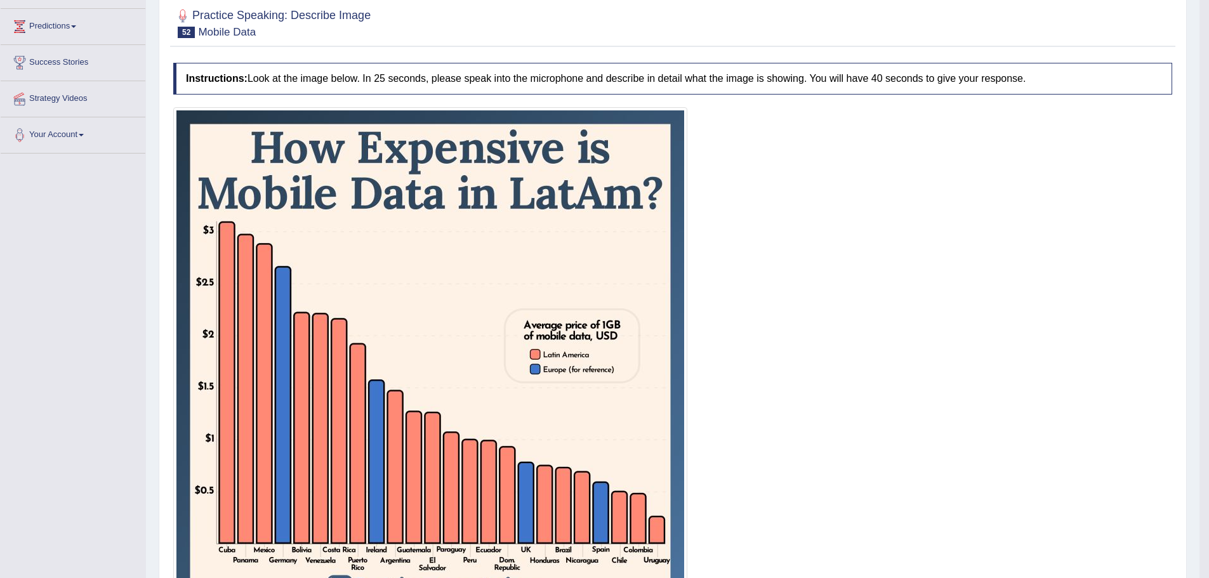
scroll to position [0, 0]
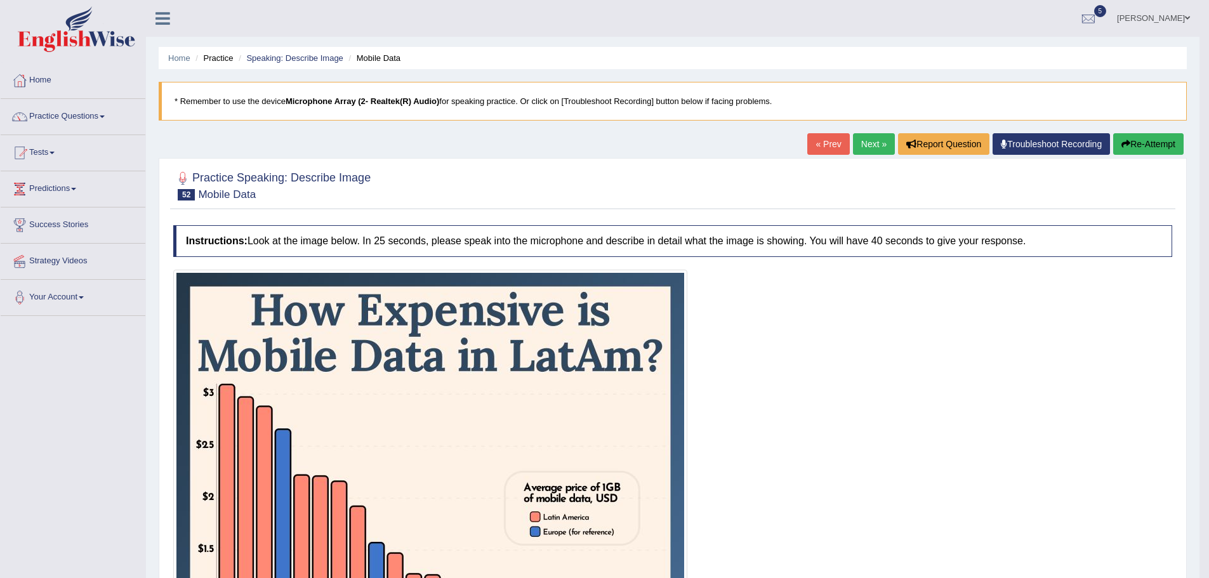
click at [871, 154] on link "Next »" at bounding box center [874, 144] width 42 height 22
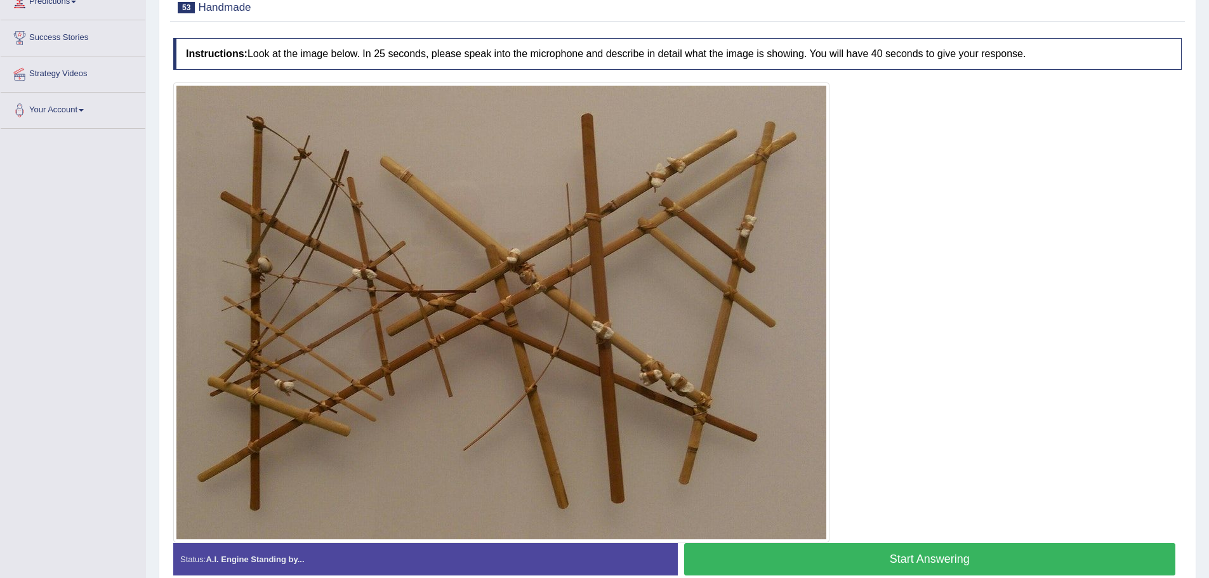
scroll to position [186, 0]
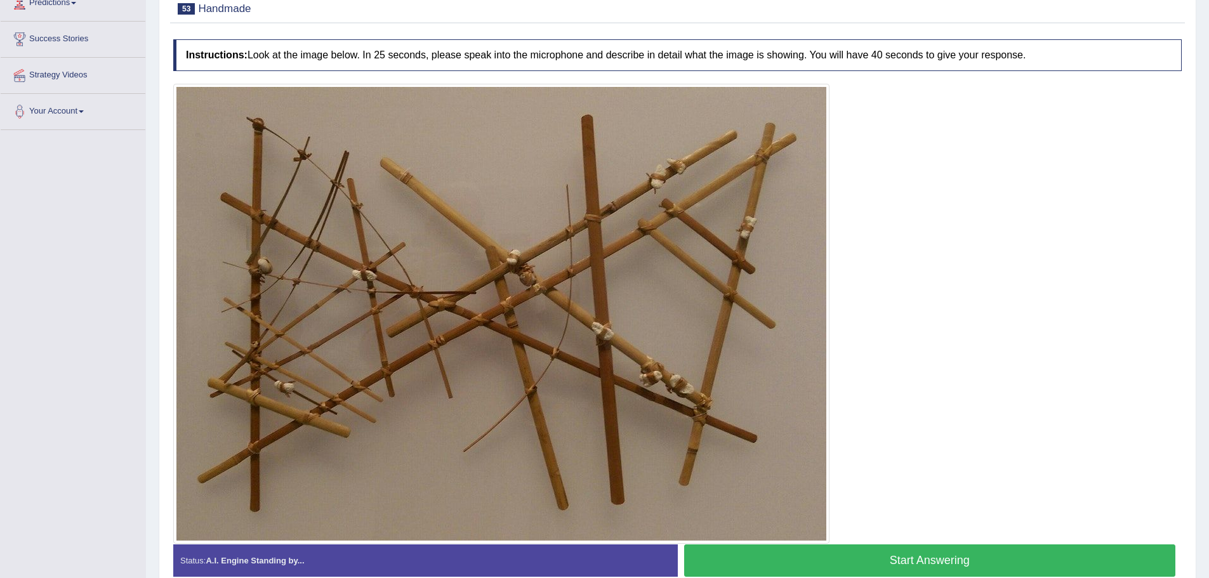
click at [902, 558] on button "Start Answering" at bounding box center [930, 560] width 492 height 32
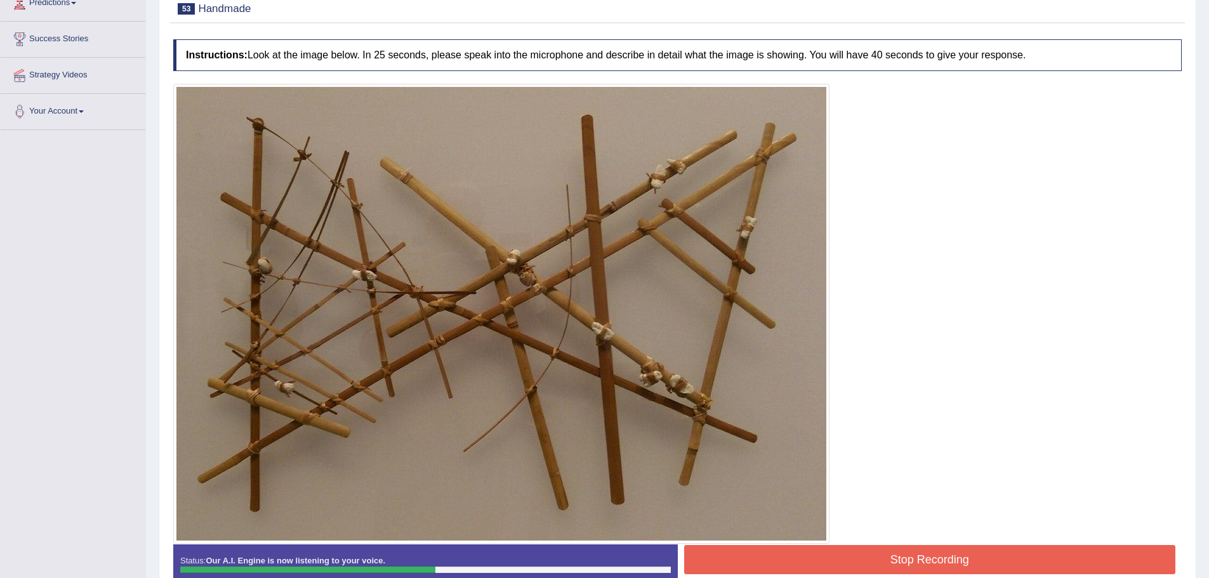
click at [906, 556] on button "Stop Recording" at bounding box center [930, 559] width 492 height 29
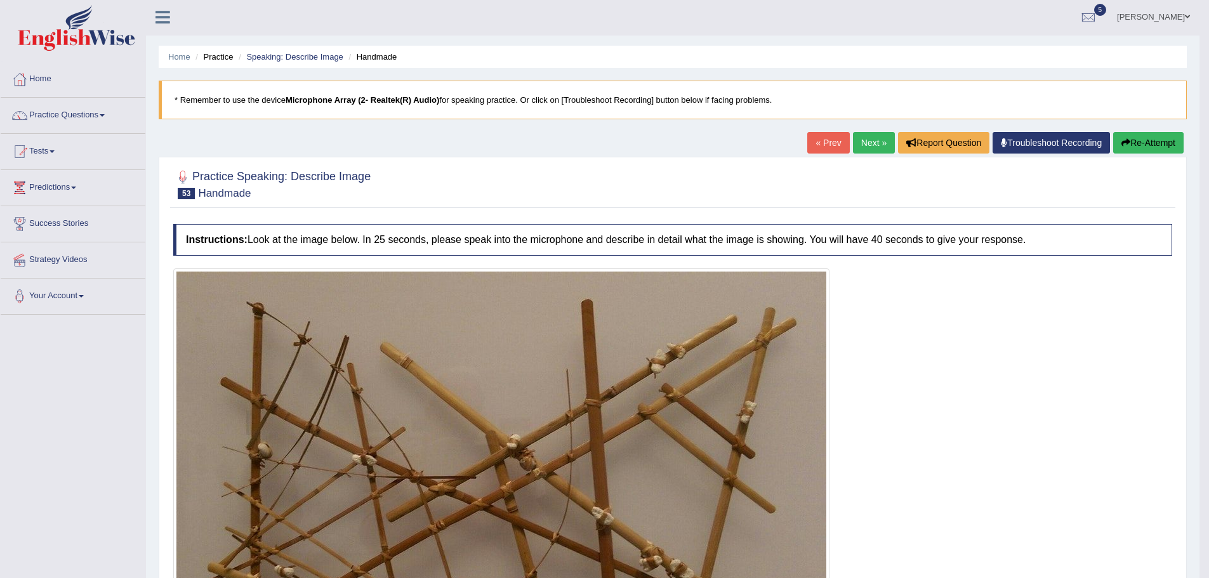
scroll to position [0, 0]
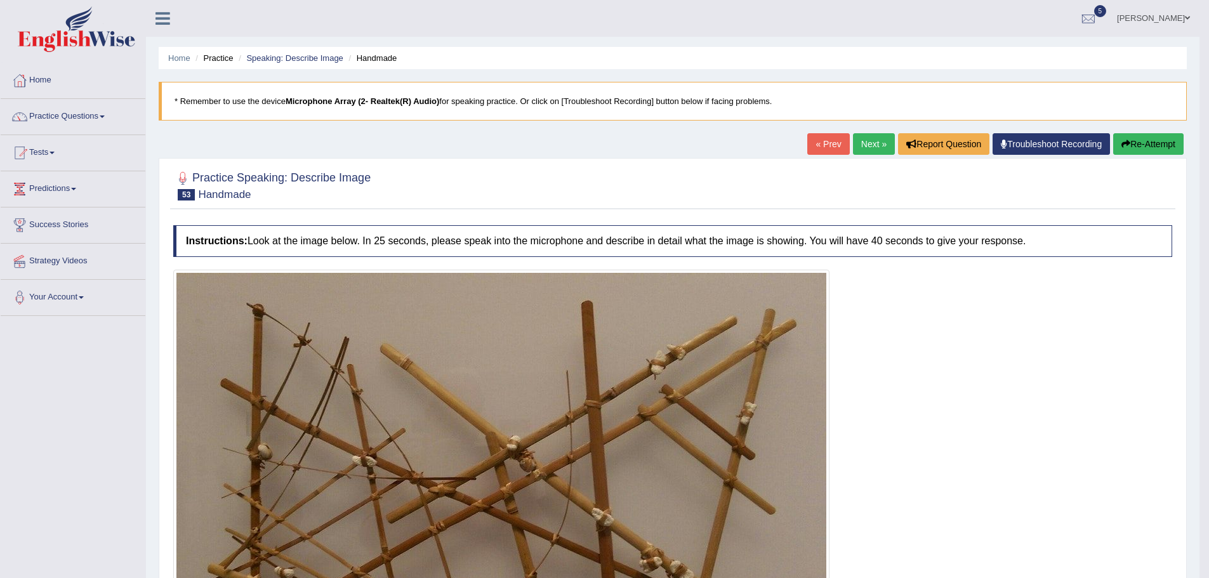
click at [874, 140] on link "Next »" at bounding box center [874, 144] width 42 height 22
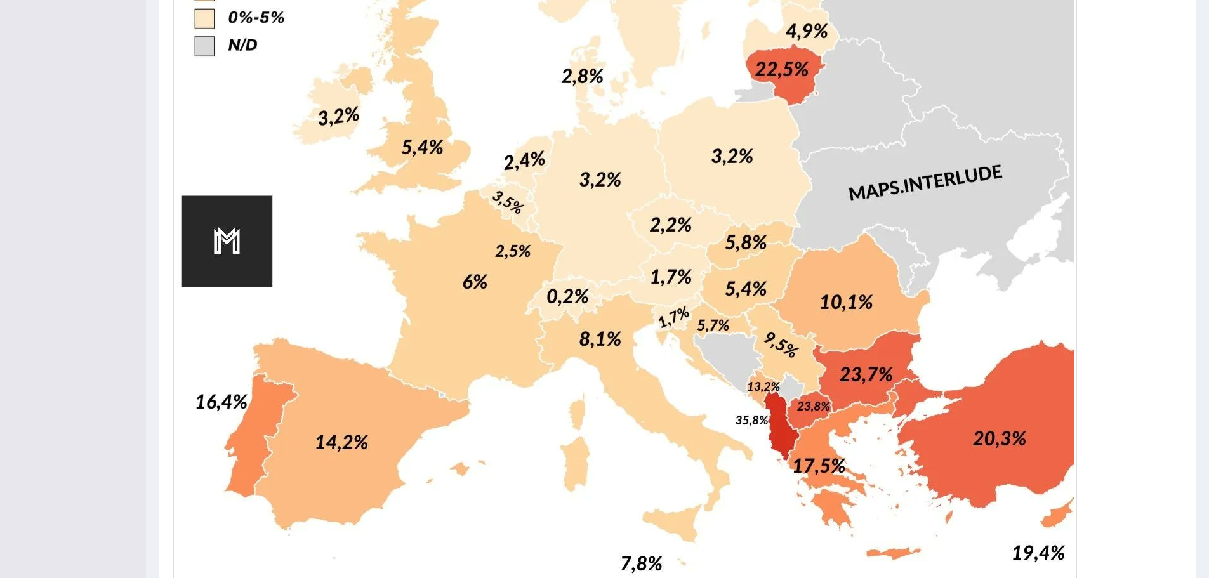
scroll to position [934, 0]
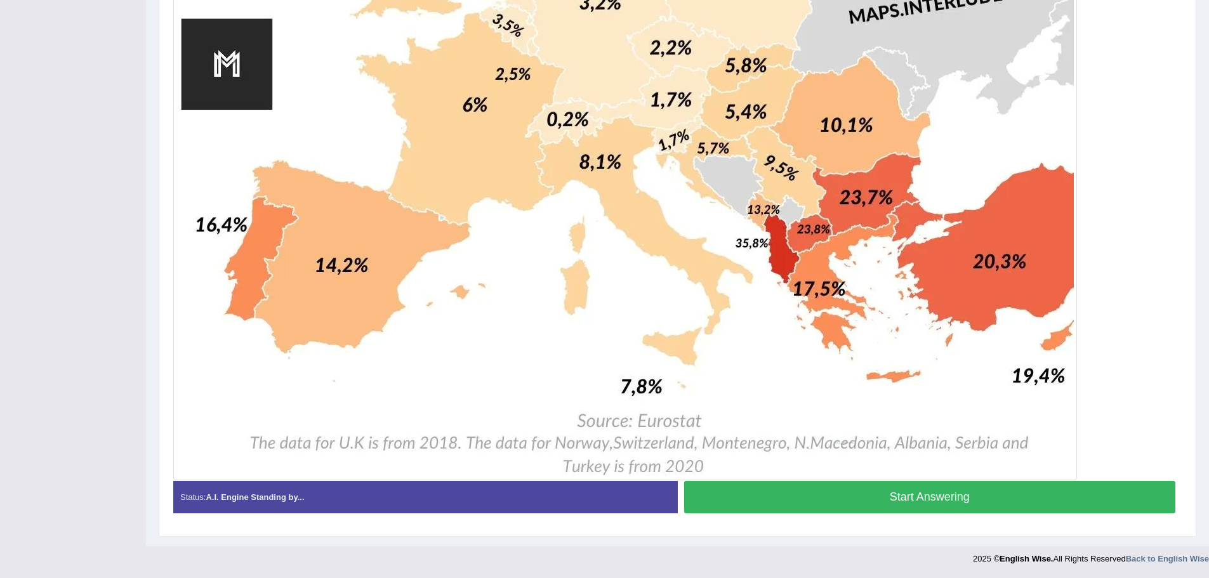
drag, startPoint x: 975, startPoint y: 502, endPoint x: 978, endPoint y: 471, distance: 31.2
click at [974, 502] on button "Start Answering" at bounding box center [930, 497] width 492 height 32
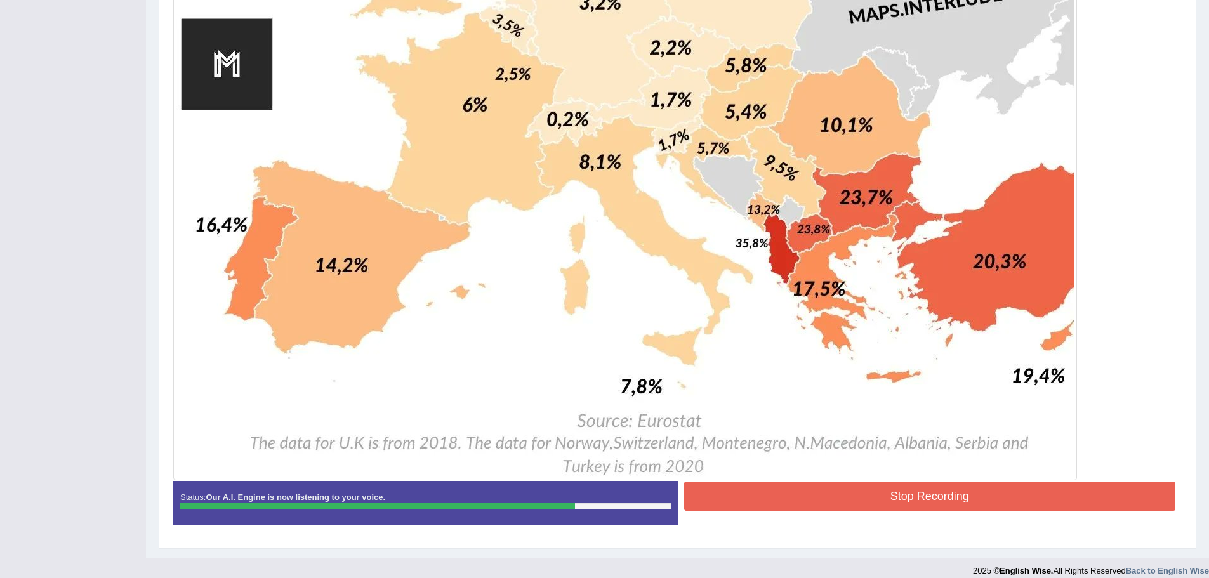
click at [884, 490] on button "Stop Recording" at bounding box center [930, 496] width 492 height 29
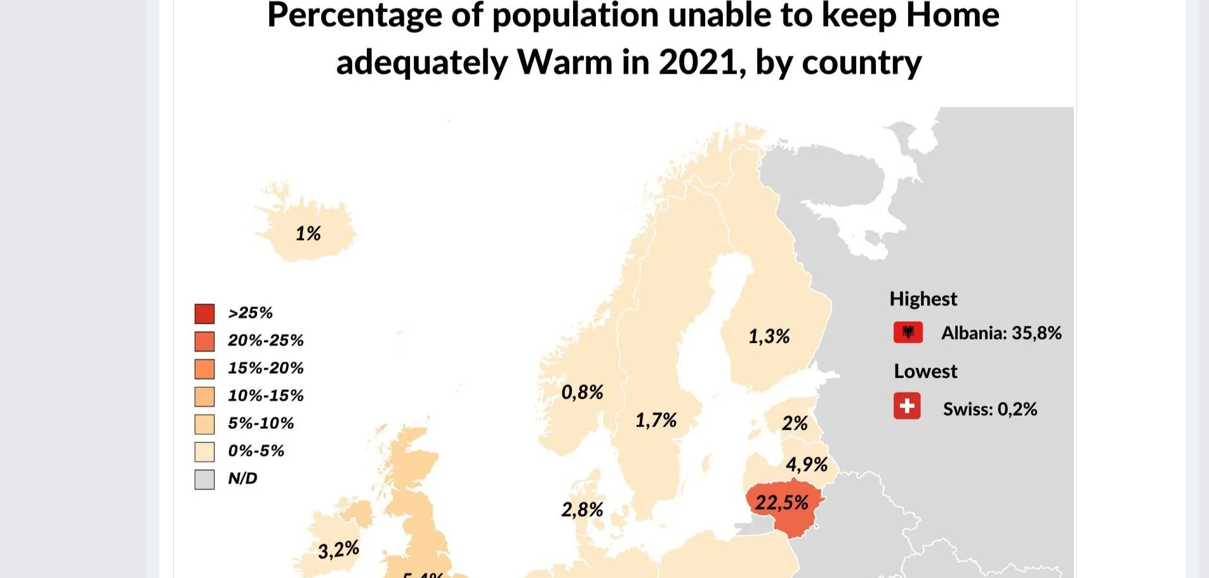
scroll to position [6, 0]
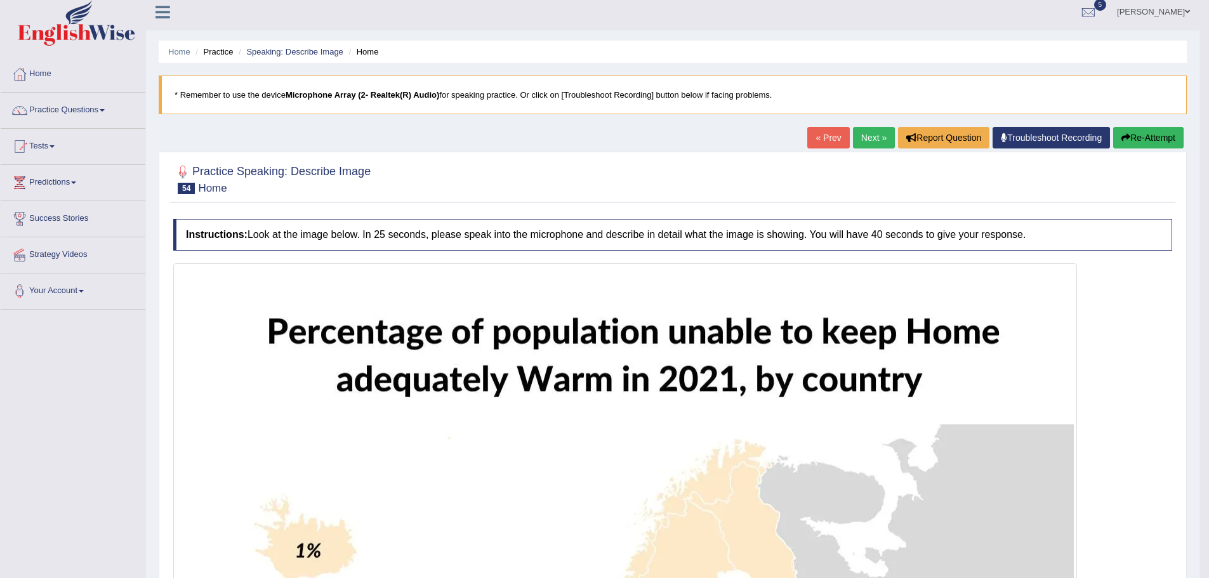
click at [882, 136] on link "Next »" at bounding box center [874, 138] width 42 height 22
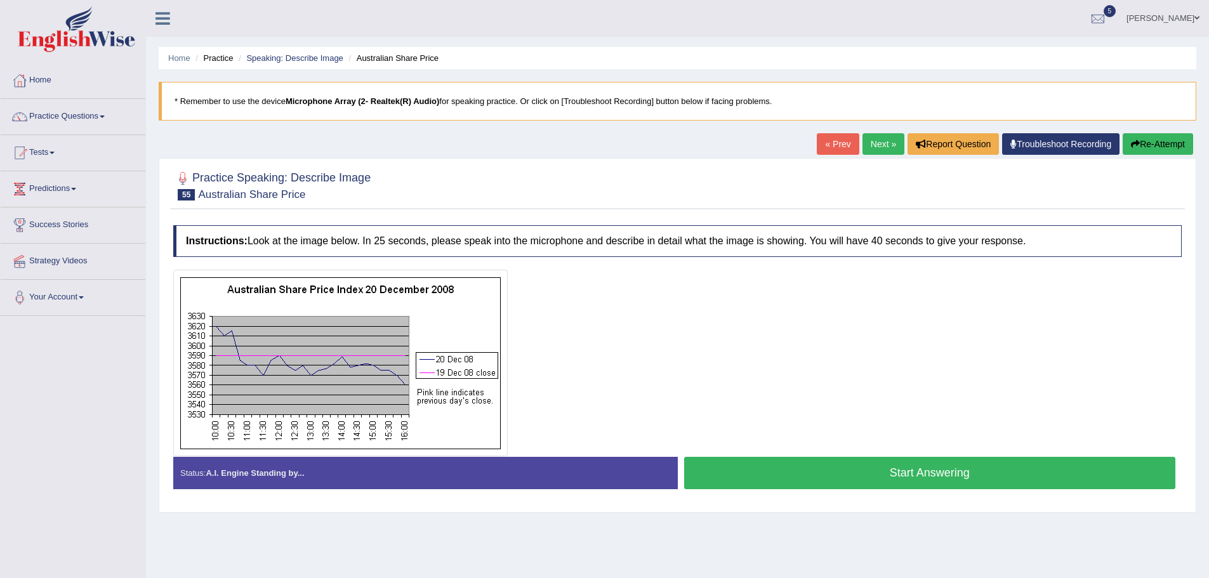
click at [977, 467] on button "Start Answering" at bounding box center [930, 473] width 492 height 32
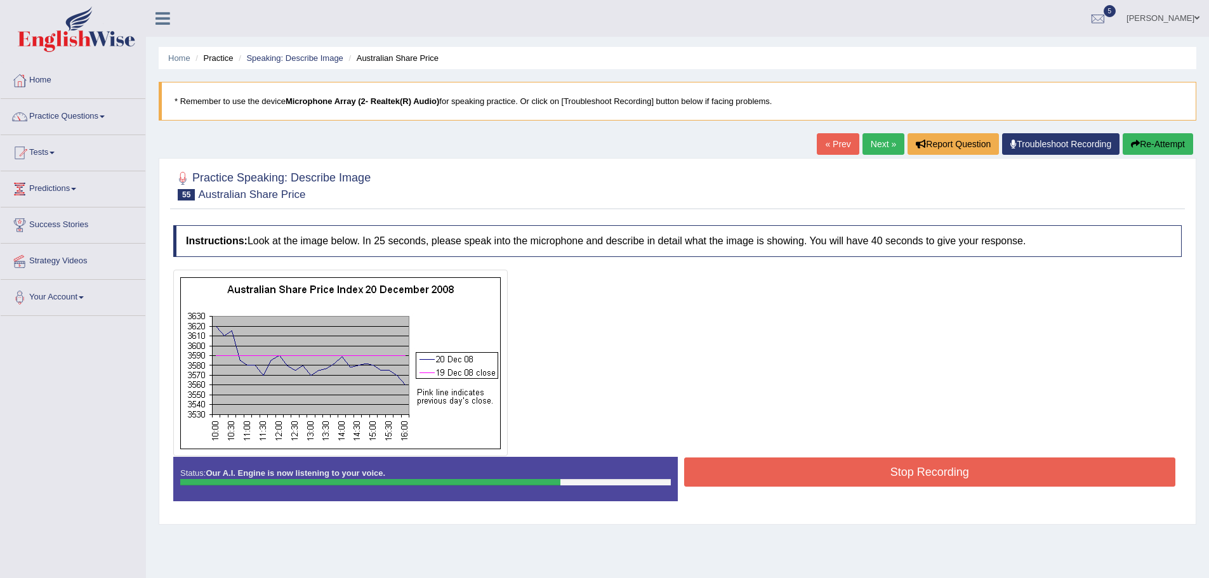
click at [977, 467] on button "Stop Recording" at bounding box center [930, 471] width 492 height 29
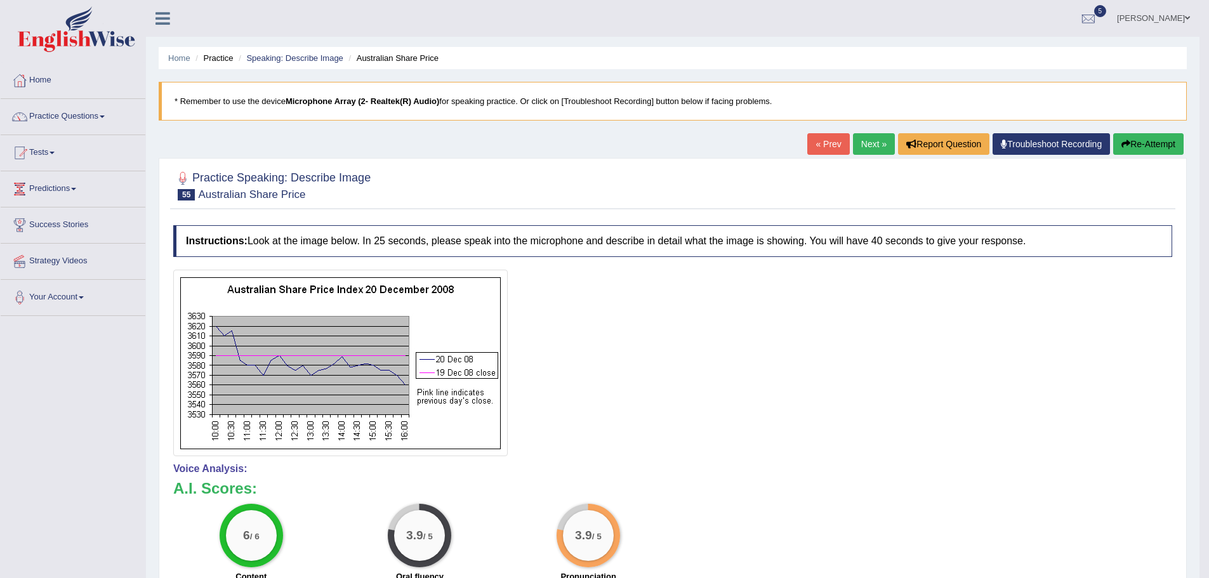
click at [859, 143] on link "Next »" at bounding box center [874, 144] width 42 height 22
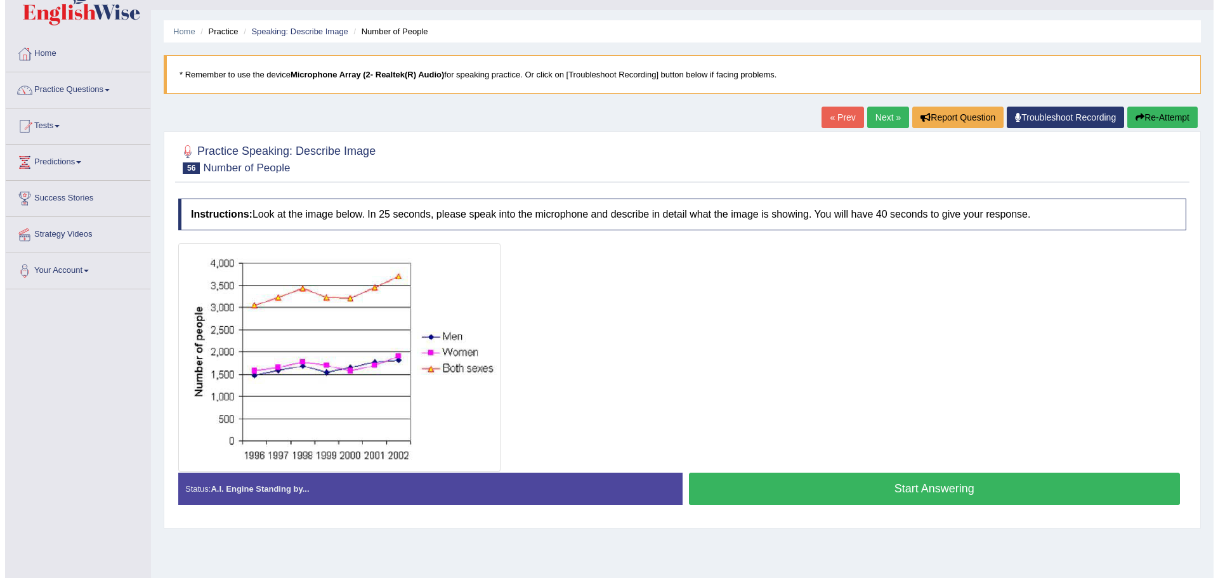
scroll to position [63, 0]
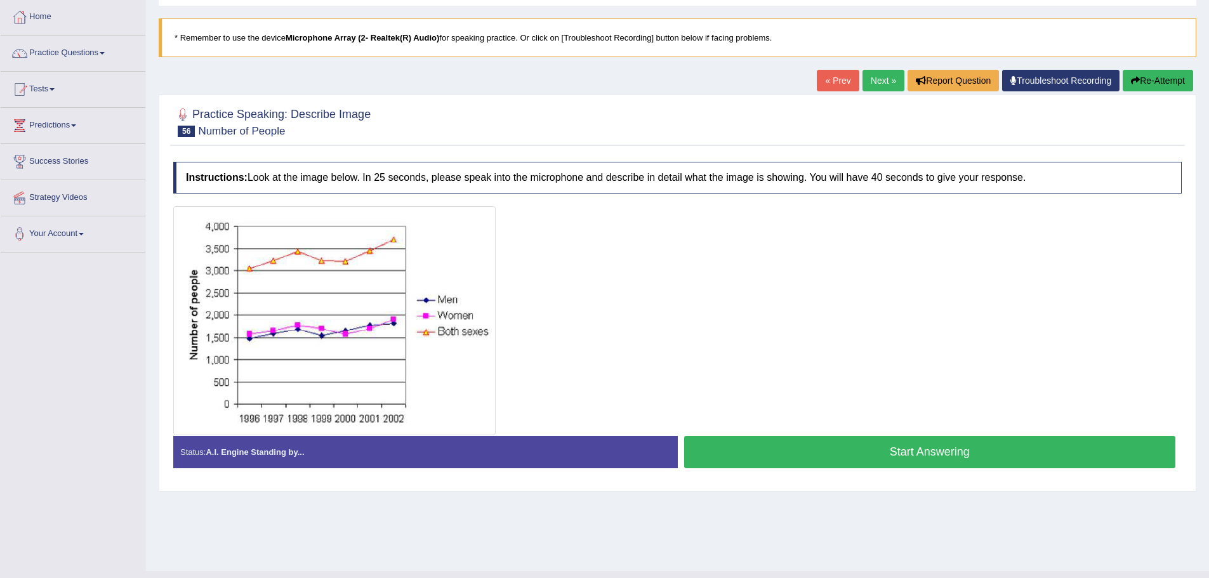
click at [919, 461] on button "Start Answering" at bounding box center [930, 452] width 492 height 32
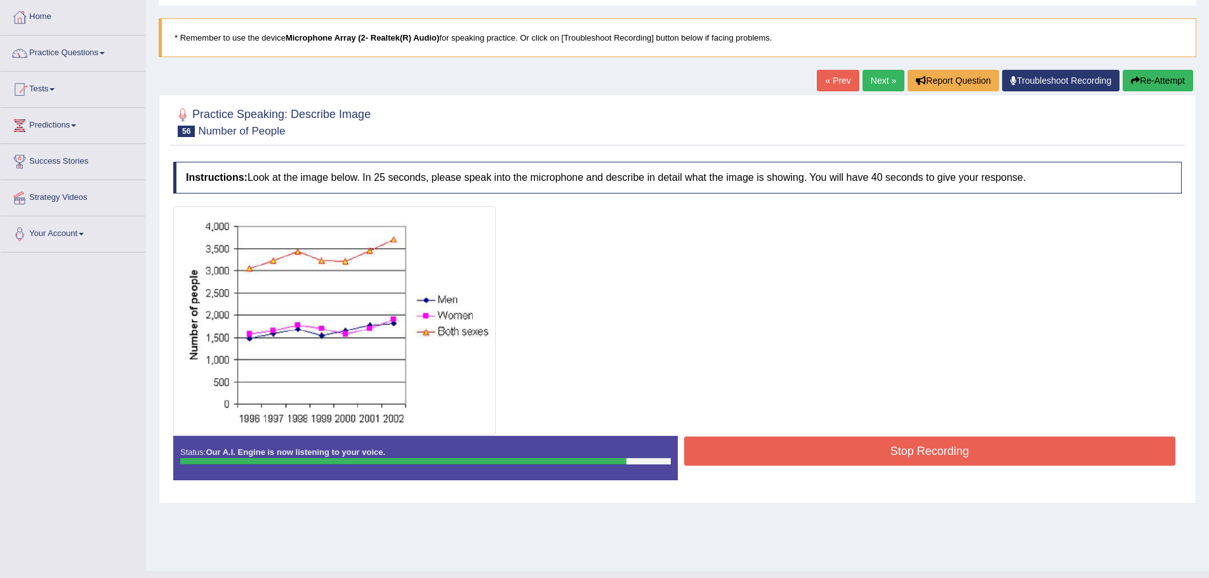
click at [919, 461] on button "Stop Recording" at bounding box center [930, 450] width 492 height 29
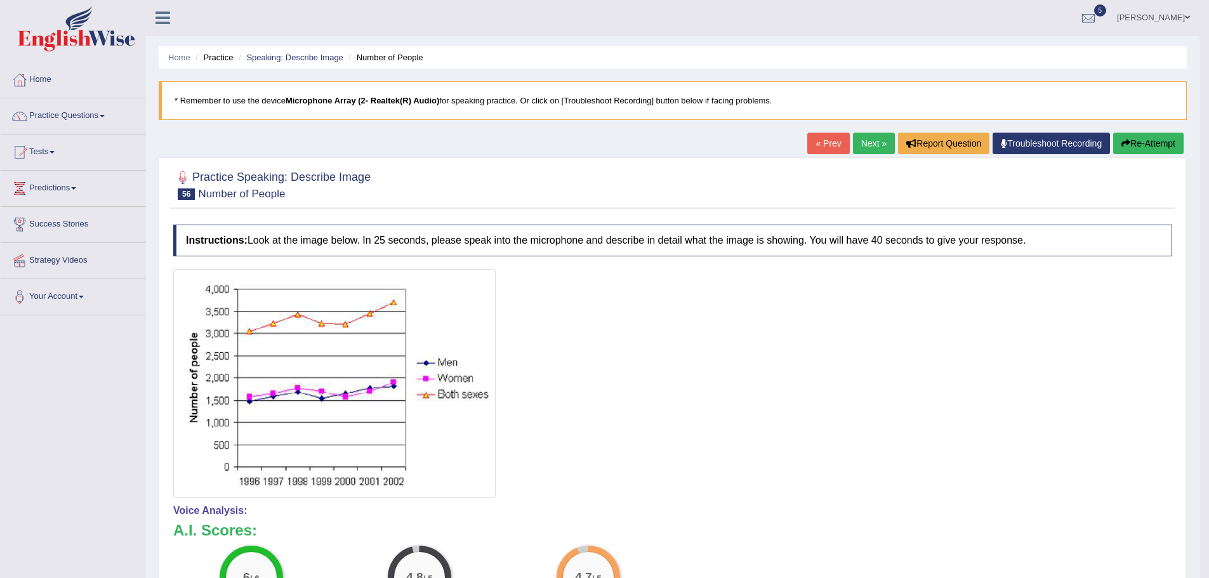
scroll to position [0, 0]
click at [863, 138] on link "Next »" at bounding box center [874, 144] width 42 height 22
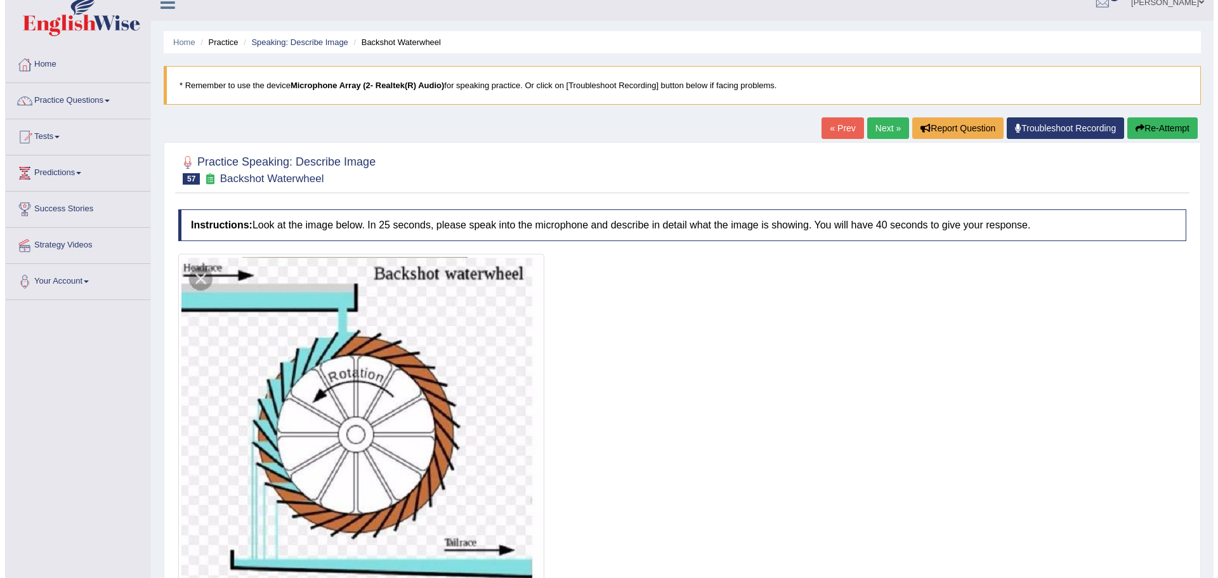
scroll to position [121, 0]
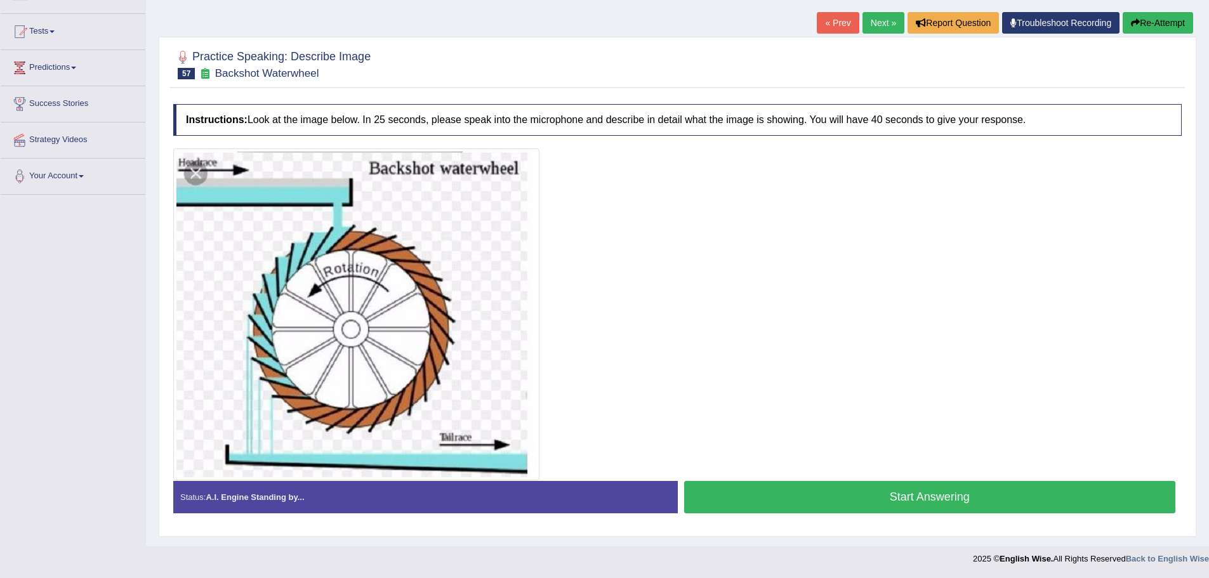
click at [950, 502] on button "Start Answering" at bounding box center [930, 497] width 492 height 32
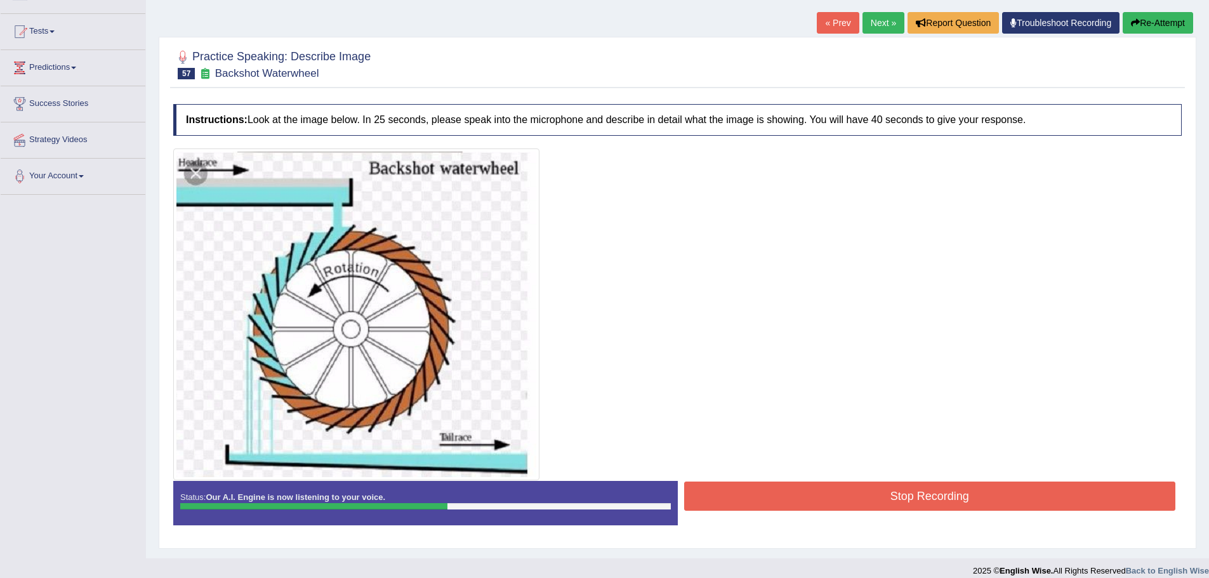
click at [950, 502] on button "Stop Recording" at bounding box center [930, 496] width 492 height 29
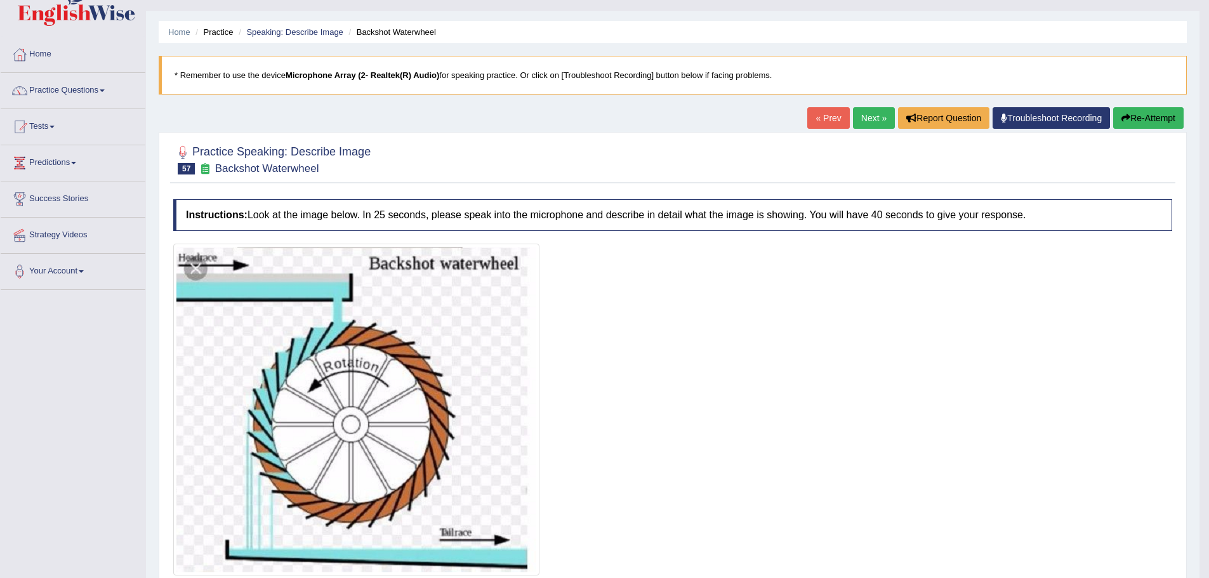
scroll to position [0, 0]
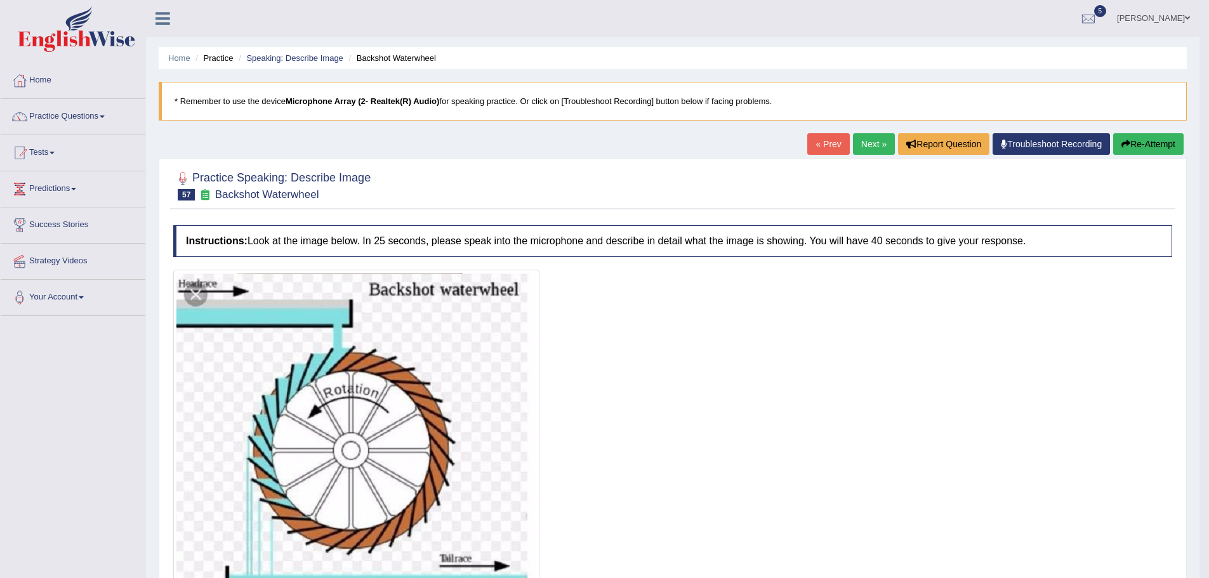
drag, startPoint x: 1131, startPoint y: 150, endPoint x: 1113, endPoint y: 154, distance: 18.2
click at [1131, 149] on button "Re-Attempt" at bounding box center [1148, 144] width 70 height 22
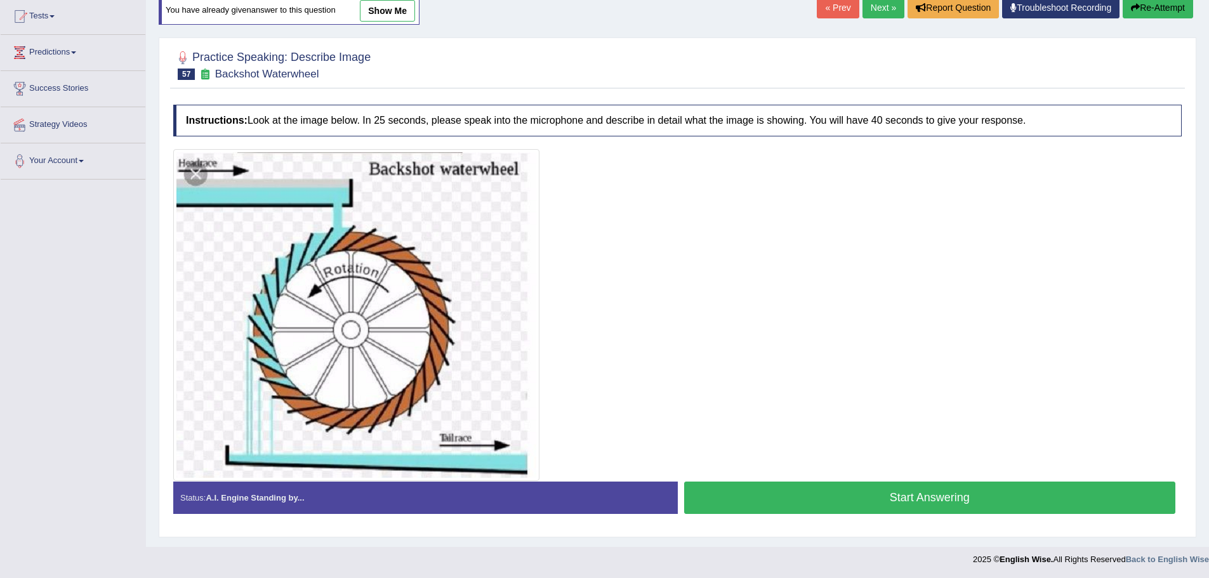
scroll to position [137, 0]
click at [897, 501] on button "Start Answering" at bounding box center [930, 497] width 492 height 32
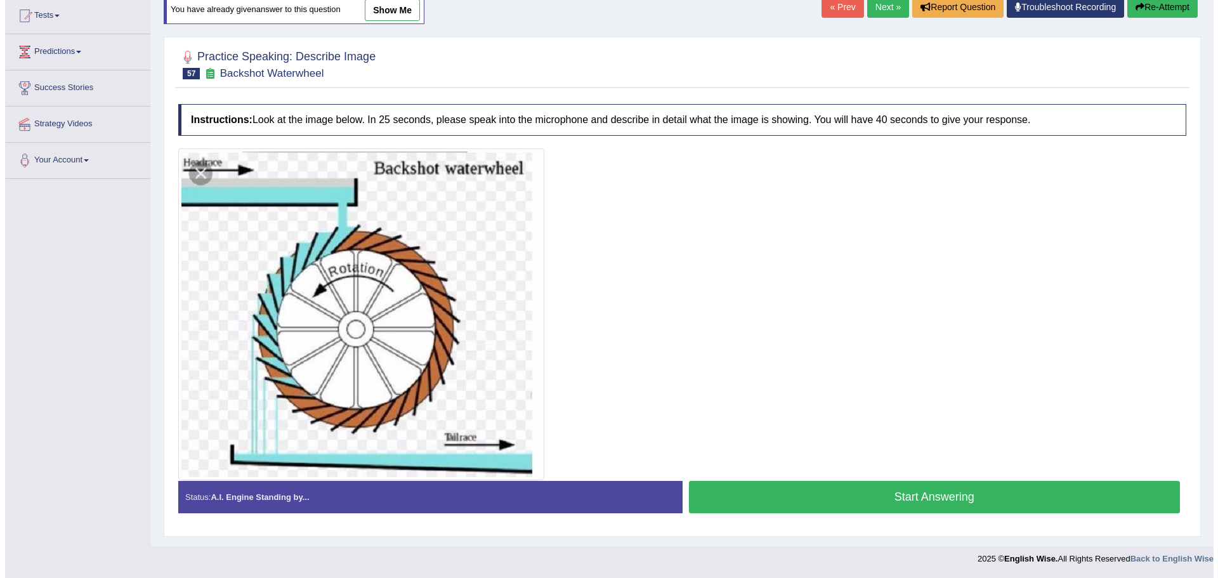
scroll to position [128, 0]
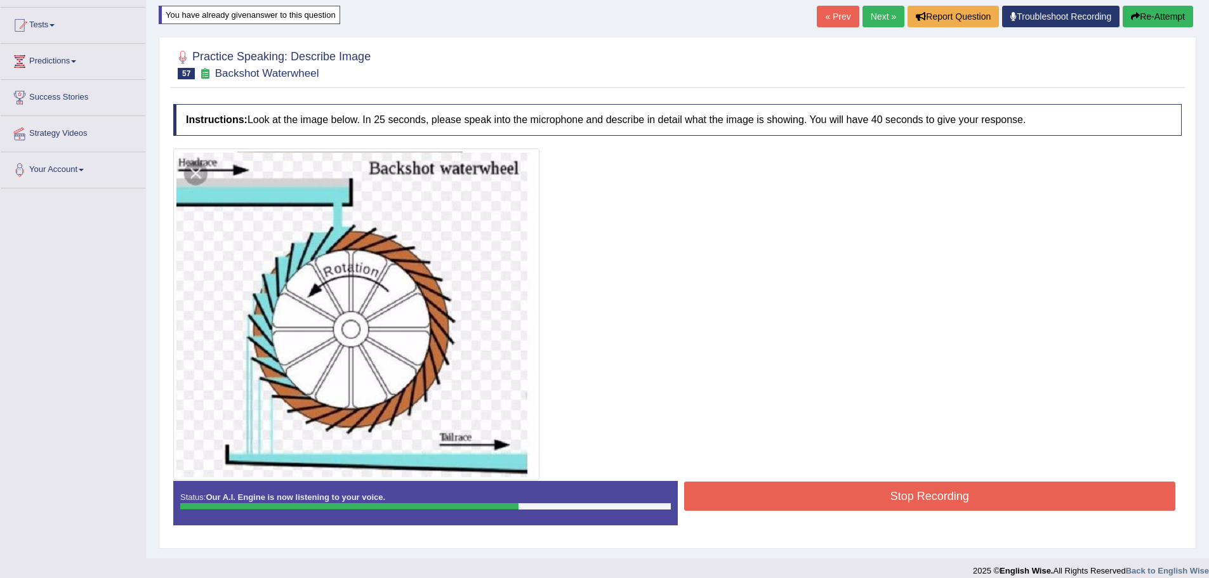
click at [897, 501] on button "Stop Recording" at bounding box center [930, 496] width 492 height 29
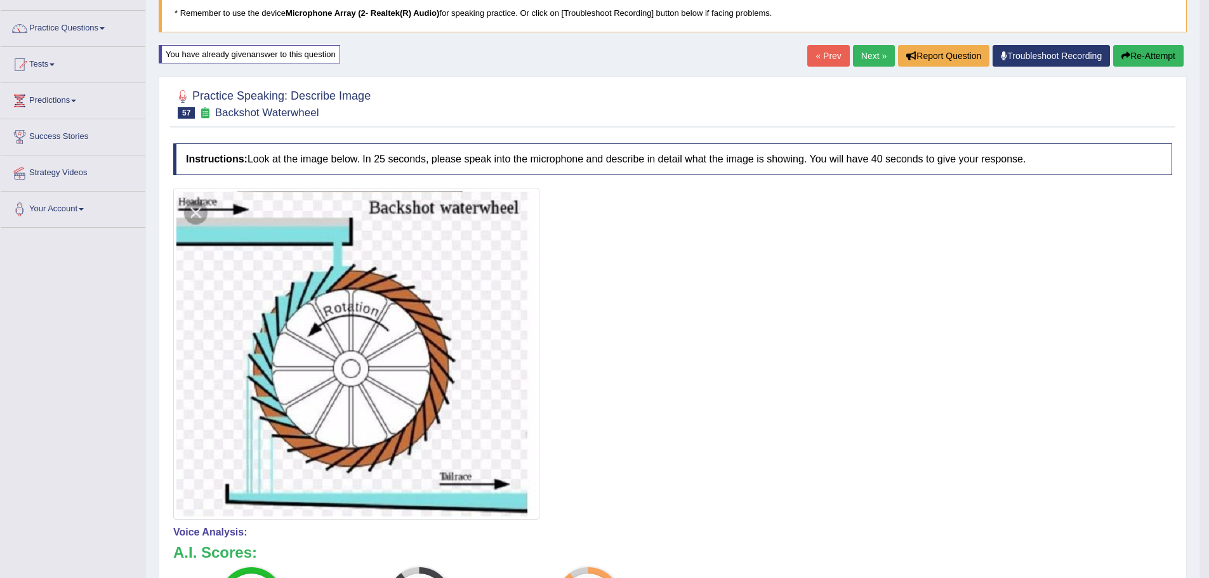
scroll to position [79, 0]
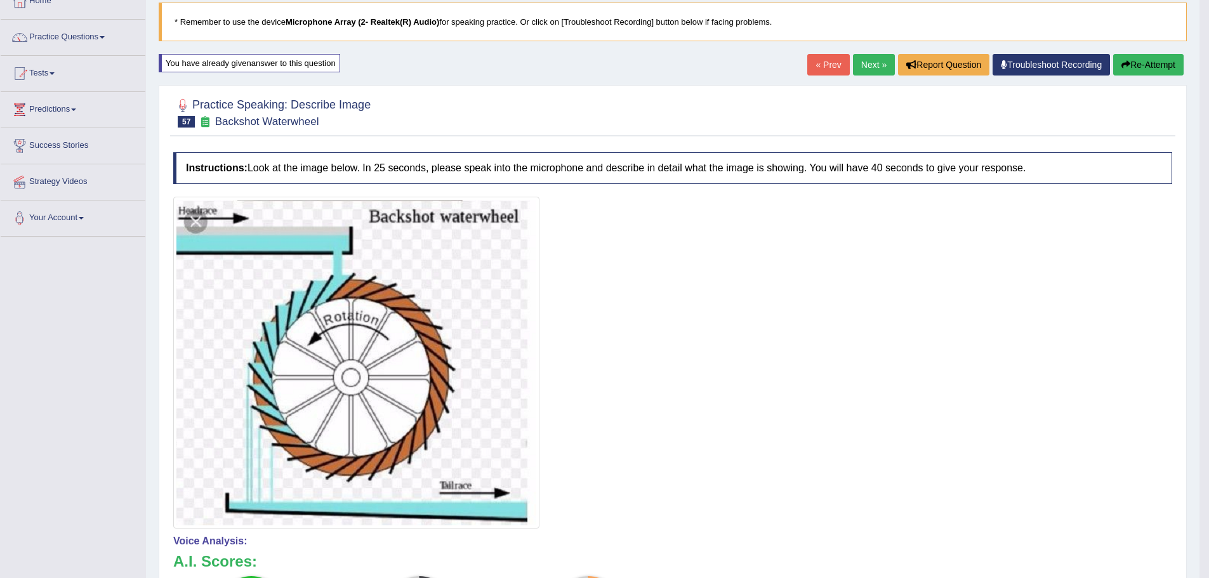
click at [864, 61] on link "Next »" at bounding box center [874, 65] width 42 height 22
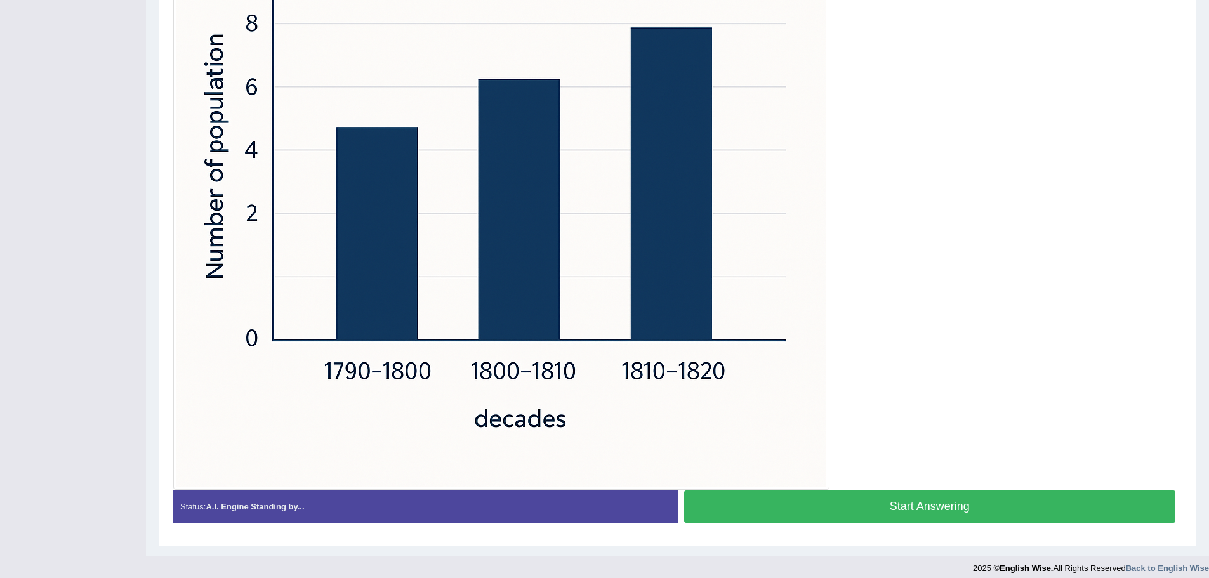
scroll to position [445, 0]
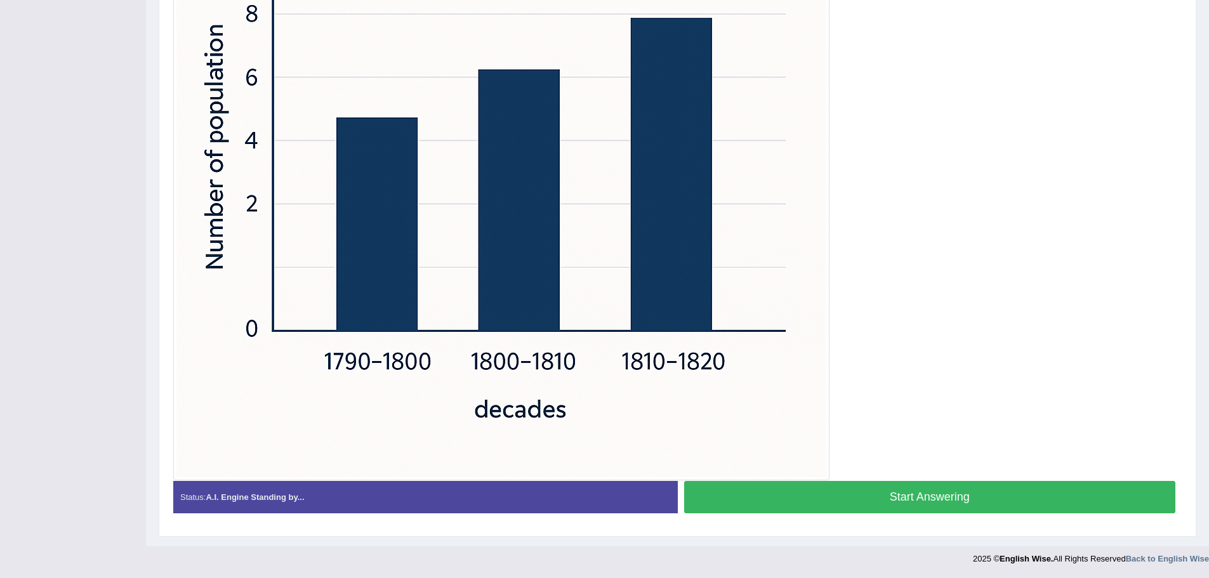
click at [995, 504] on button "Start Answering" at bounding box center [930, 497] width 492 height 32
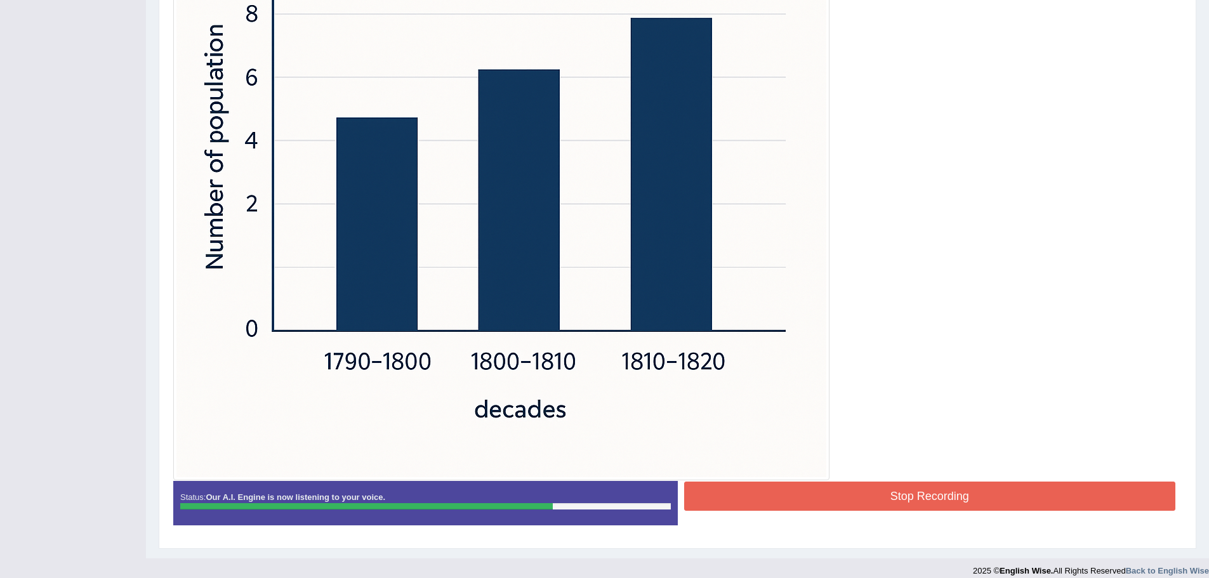
drag, startPoint x: 888, startPoint y: 499, endPoint x: 880, endPoint y: 497, distance: 8.3
click at [888, 499] on button "Stop Recording" at bounding box center [930, 496] width 492 height 29
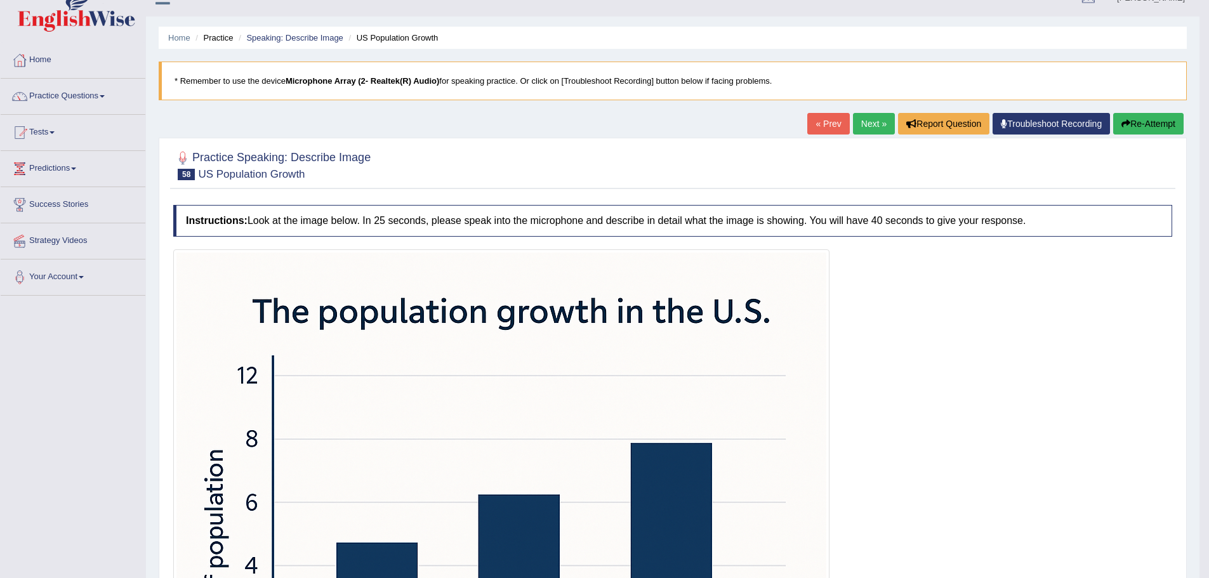
scroll to position [0, 0]
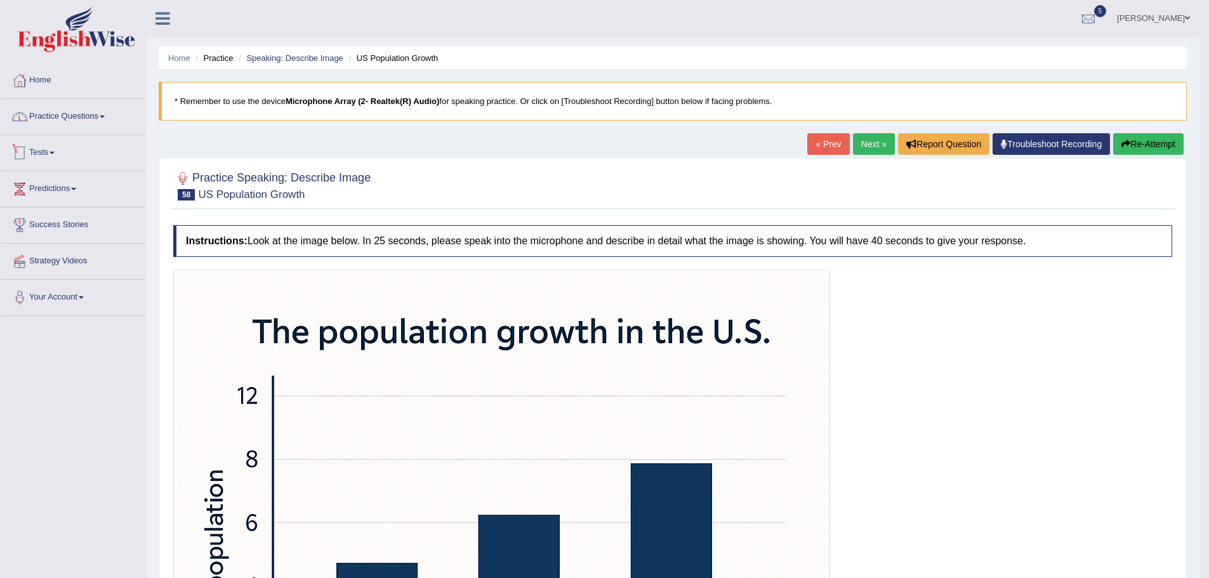
click at [57, 110] on link "Practice Questions" at bounding box center [73, 115] width 145 height 32
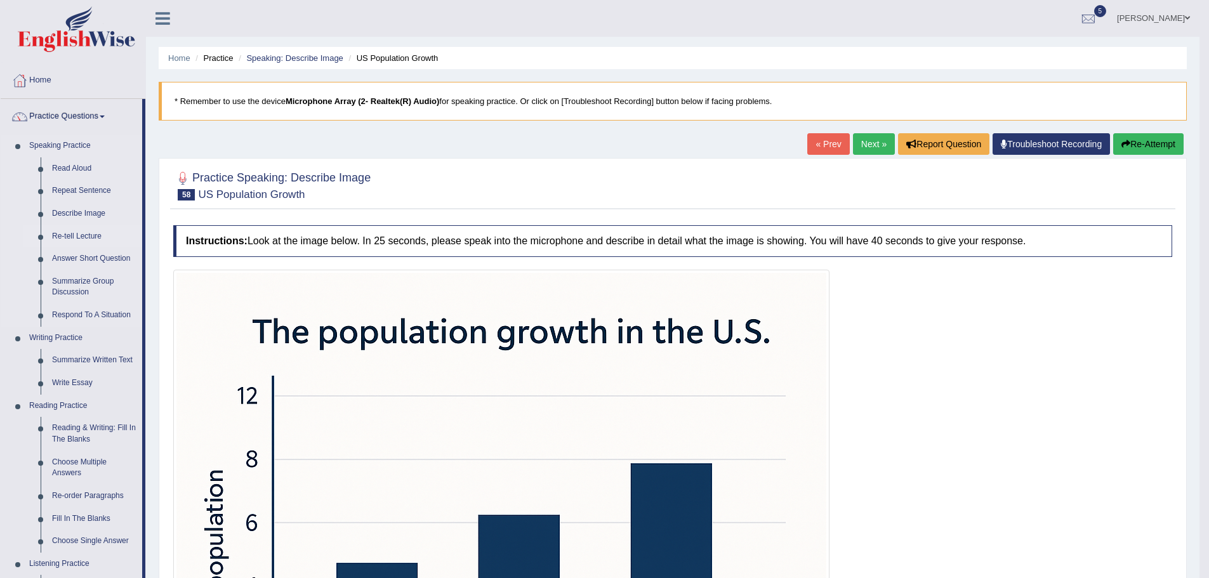
click at [74, 230] on link "Re-tell Lecture" at bounding box center [94, 236] width 96 height 23
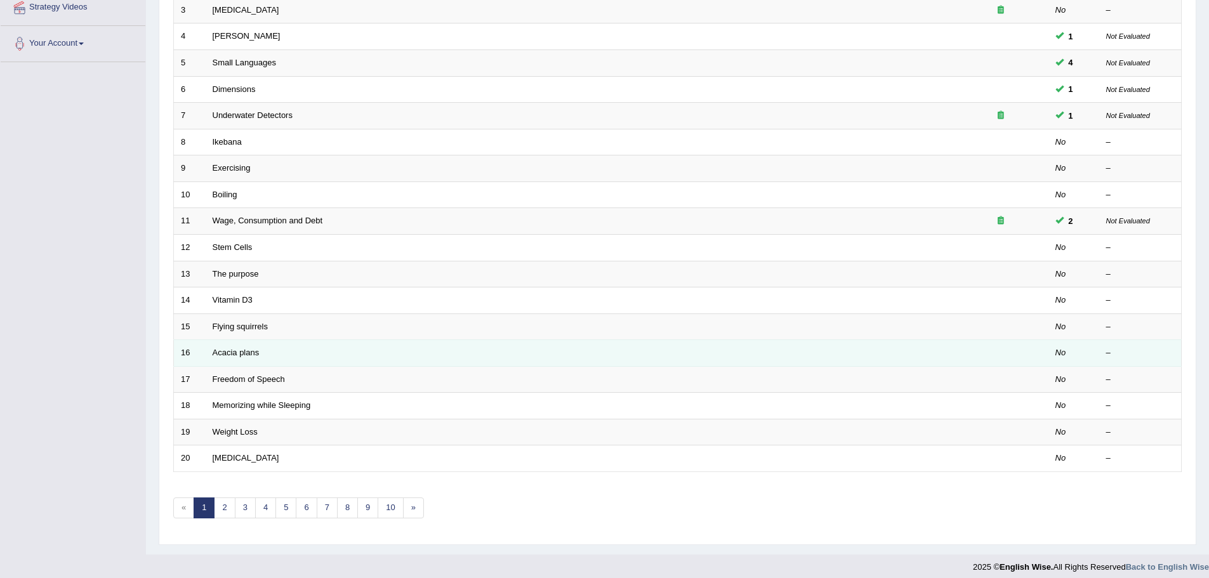
scroll to position [262, 0]
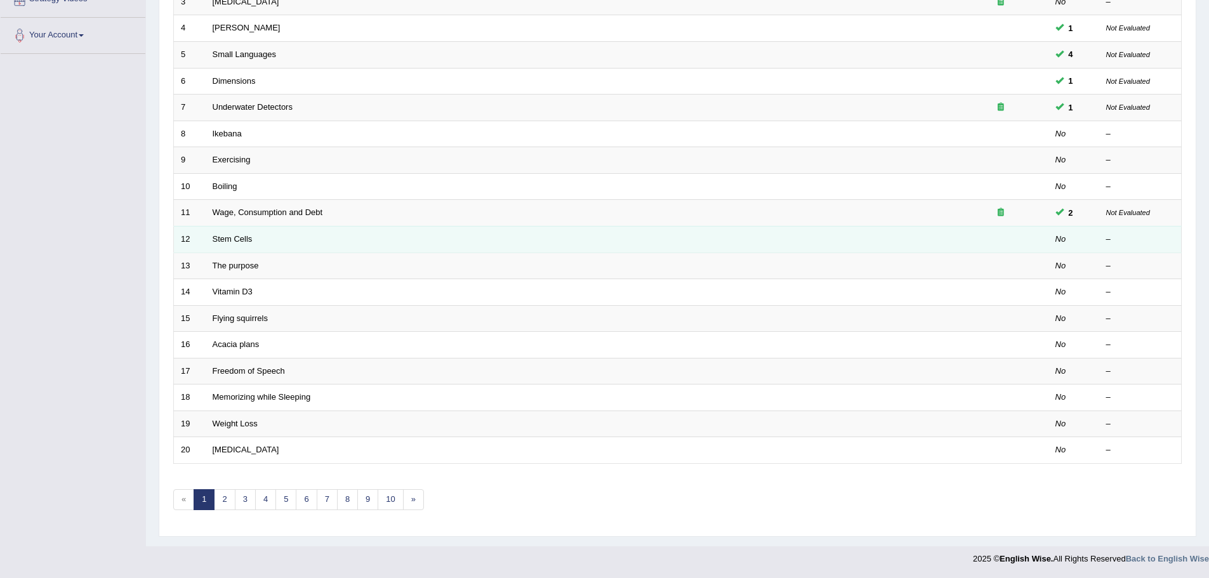
click at [226, 232] on td "Stem Cells" at bounding box center [579, 239] width 747 height 27
click at [229, 235] on link "Stem Cells" at bounding box center [233, 239] width 40 height 10
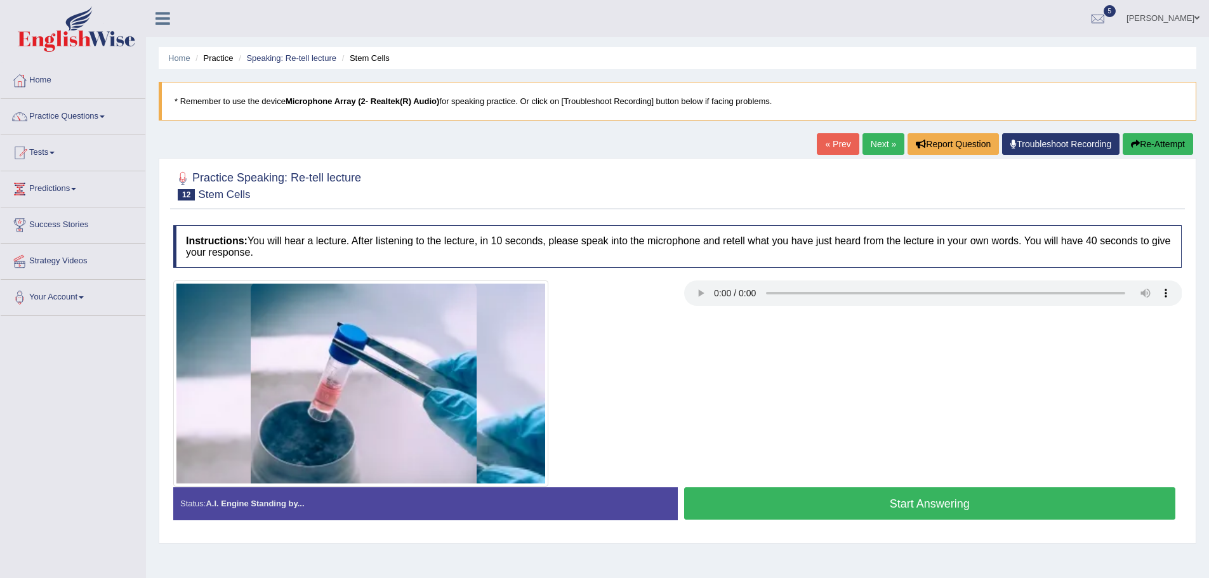
click at [1010, 513] on button "Start Answering" at bounding box center [930, 503] width 492 height 32
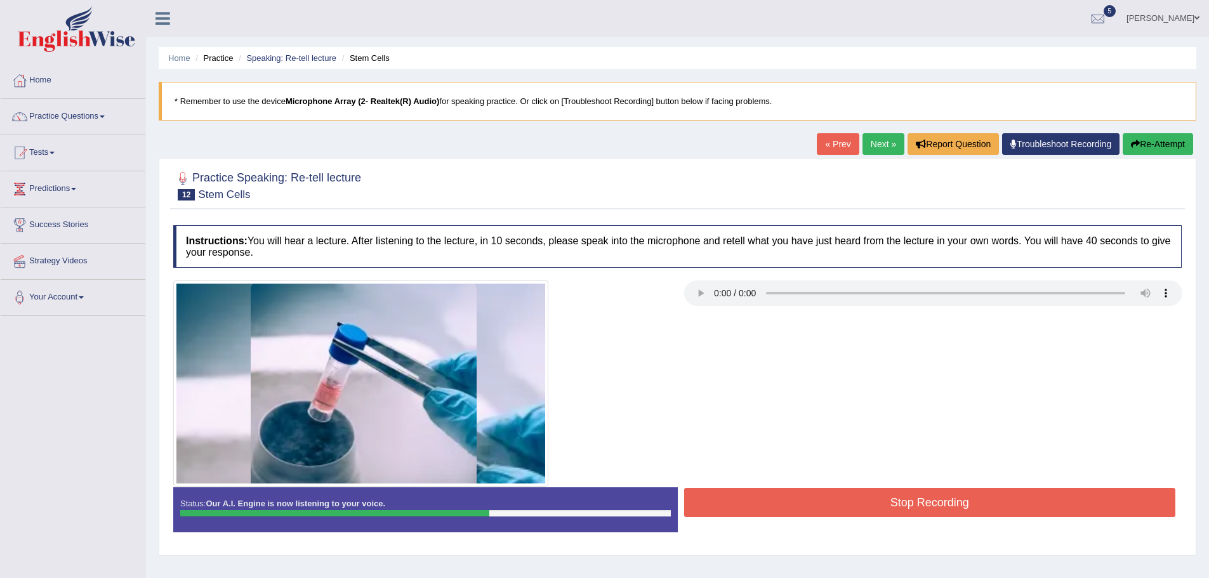
click at [797, 518] on div "Stop Recording" at bounding box center [930, 504] width 504 height 32
click at [797, 509] on button "Stop Recording" at bounding box center [930, 502] width 492 height 29
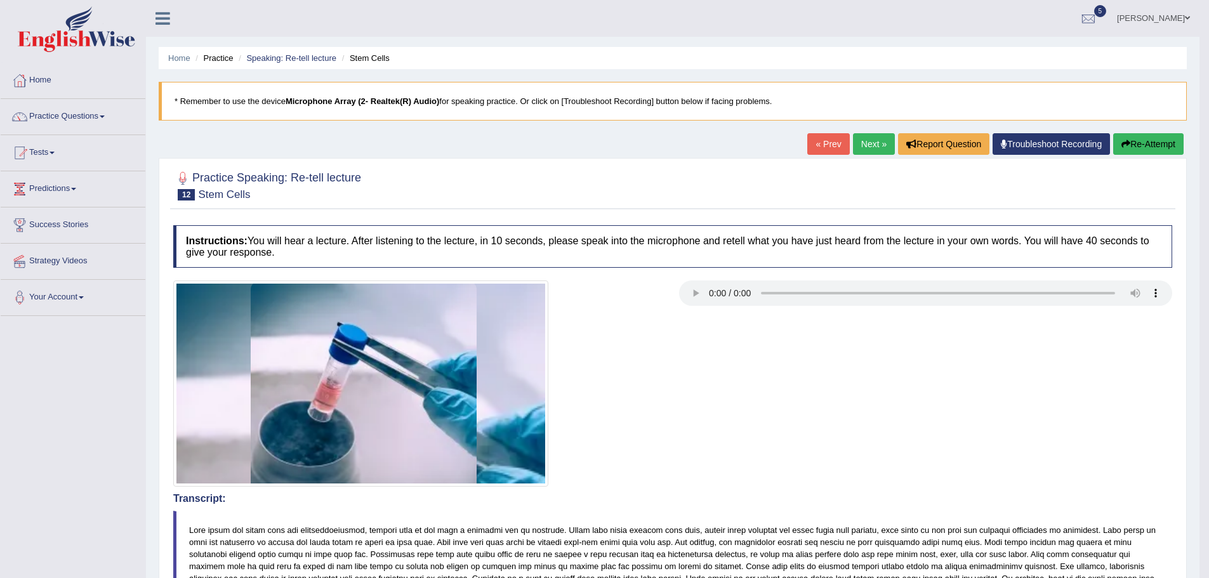
click at [860, 157] on div "« Prev Next » Report Question Troubleshoot Recording Re-Attempt" at bounding box center [996, 145] width 379 height 25
click at [861, 154] on link "Next »" at bounding box center [874, 144] width 42 height 22
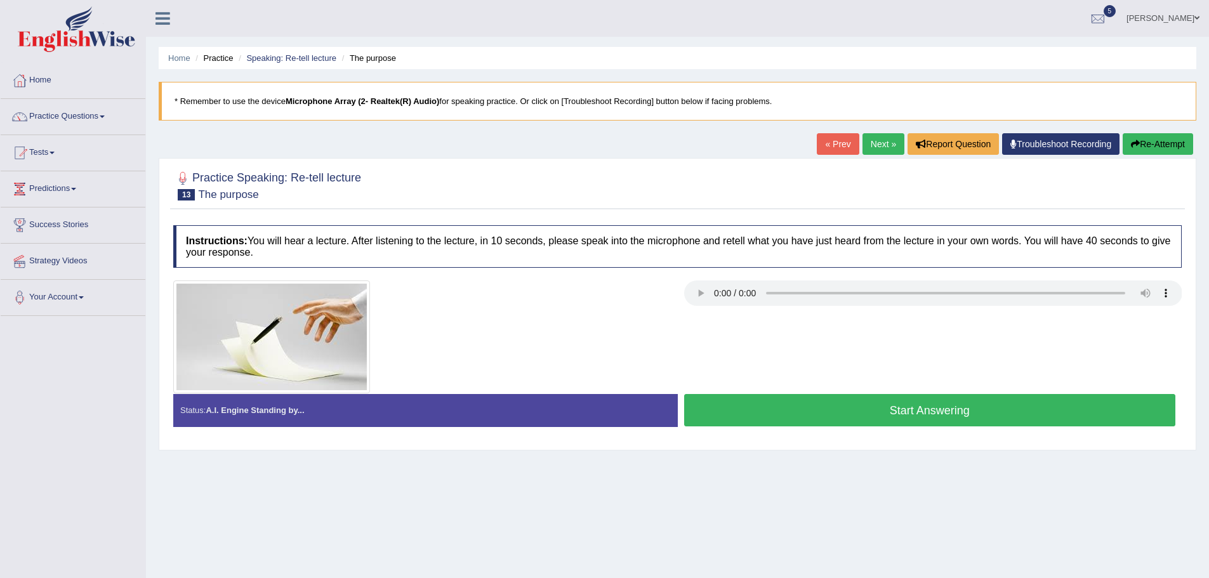
click at [982, 412] on button "Start Answering" at bounding box center [930, 410] width 492 height 32
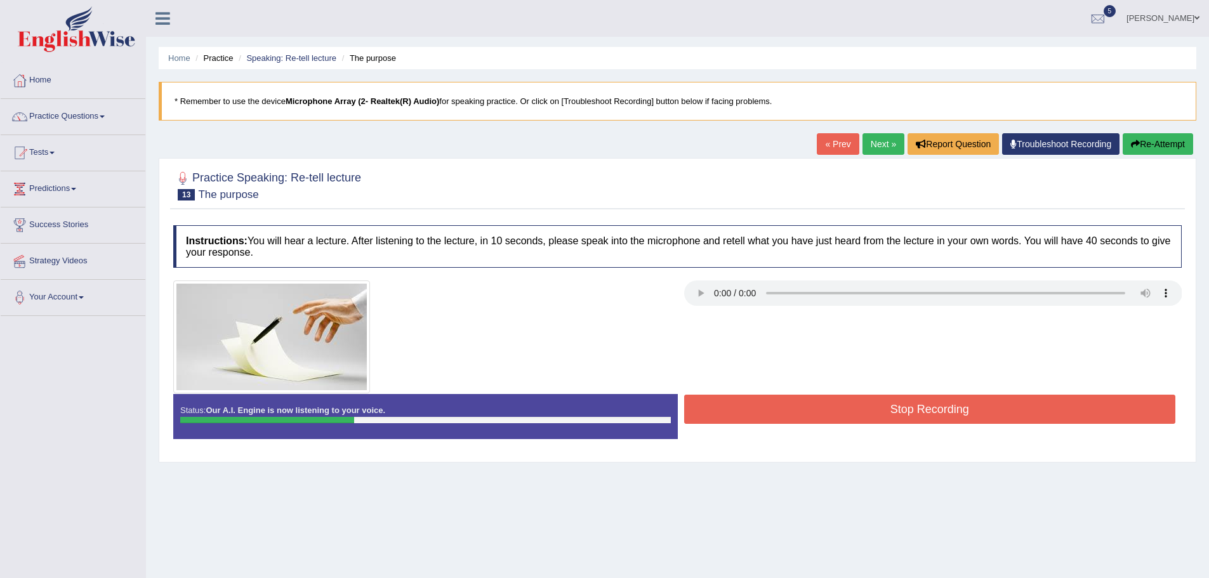
click at [1084, 412] on button "Stop Recording" at bounding box center [930, 409] width 492 height 29
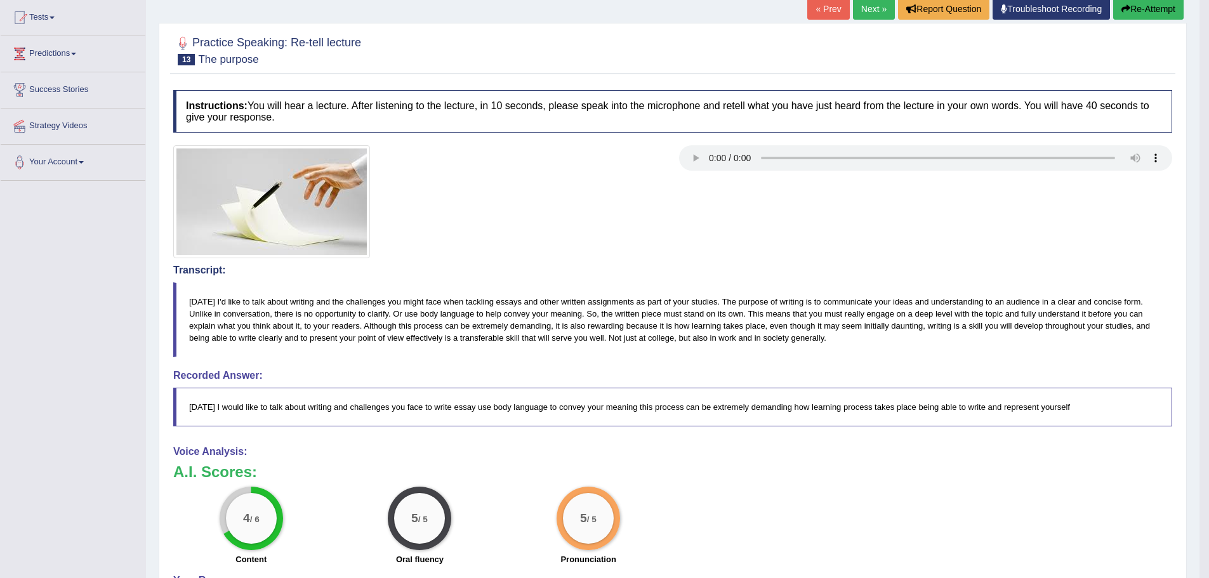
scroll to position [118, 0]
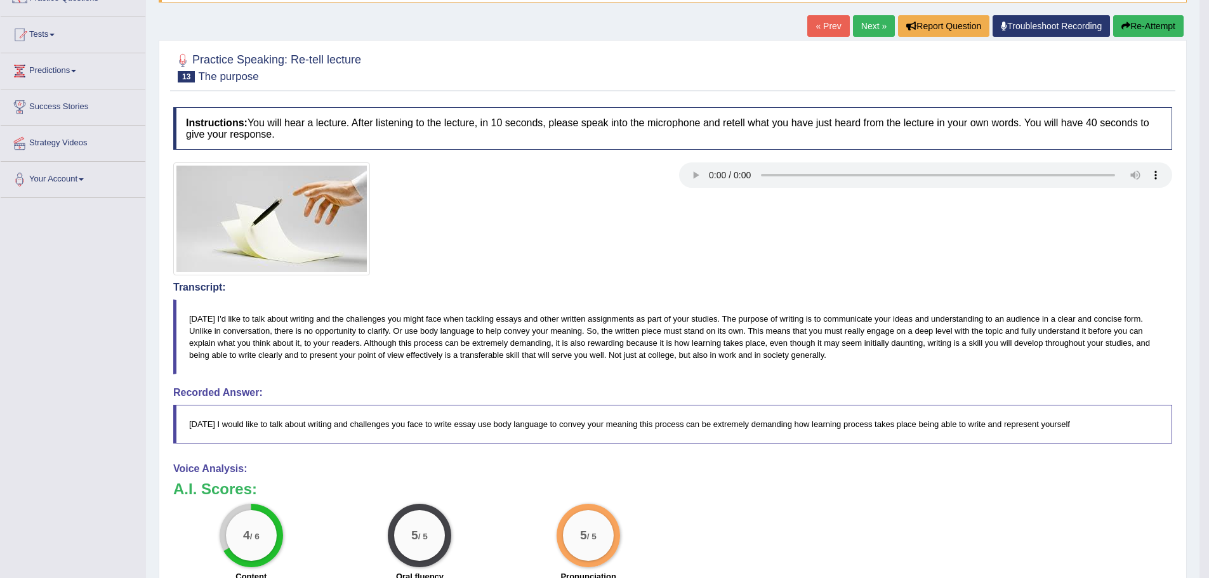
click at [873, 22] on link "Next »" at bounding box center [874, 26] width 42 height 22
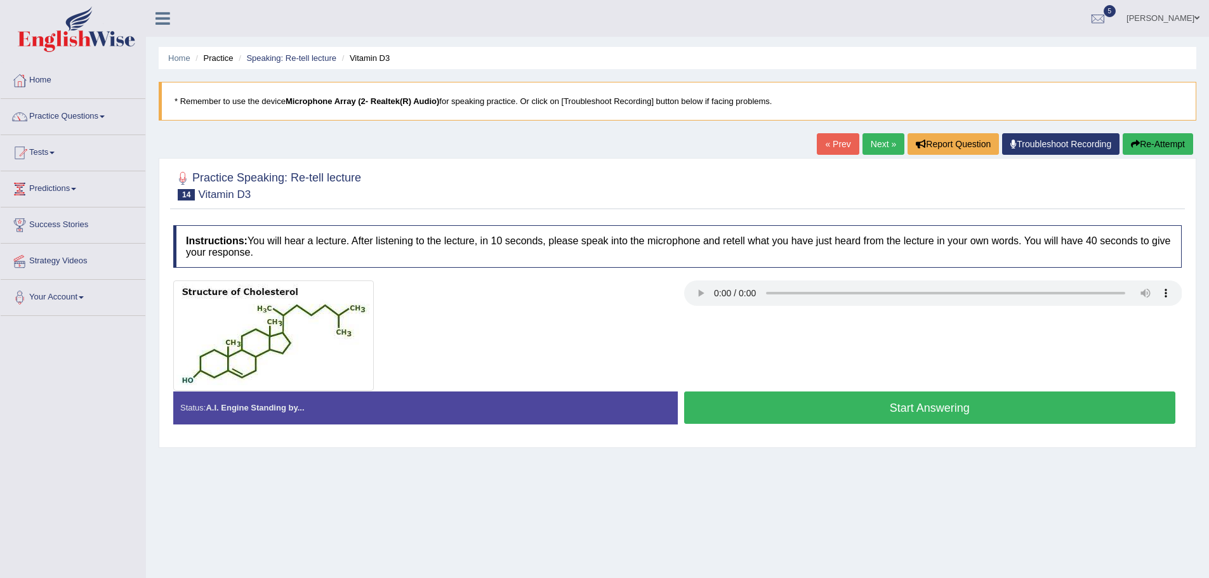
click at [990, 409] on button "Start Answering" at bounding box center [930, 407] width 492 height 32
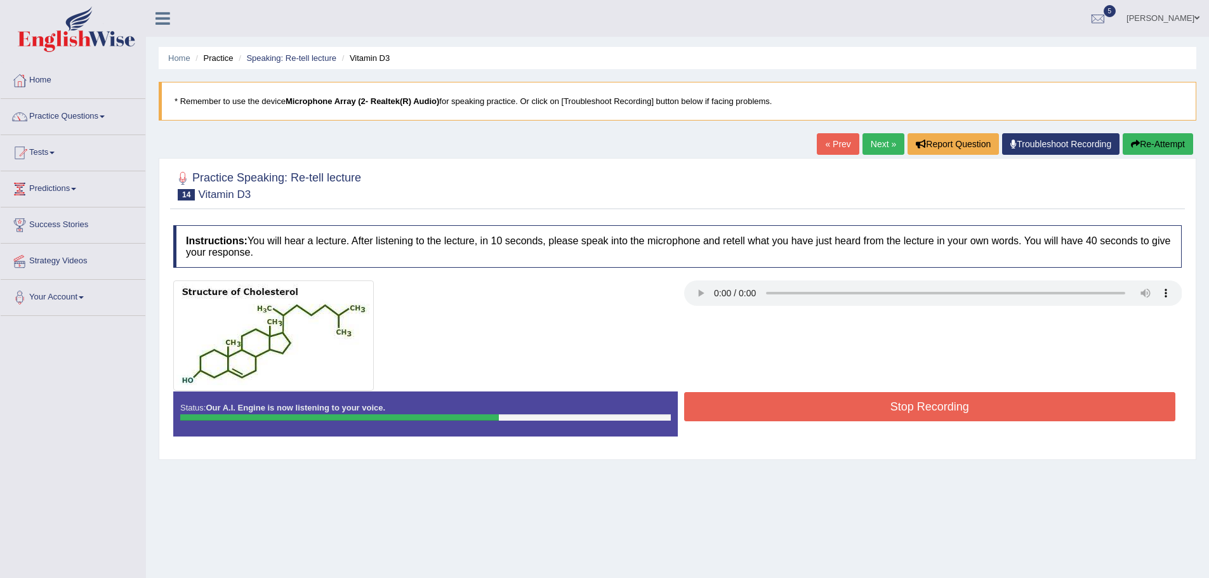
click at [983, 409] on button "Stop Recording" at bounding box center [930, 406] width 492 height 29
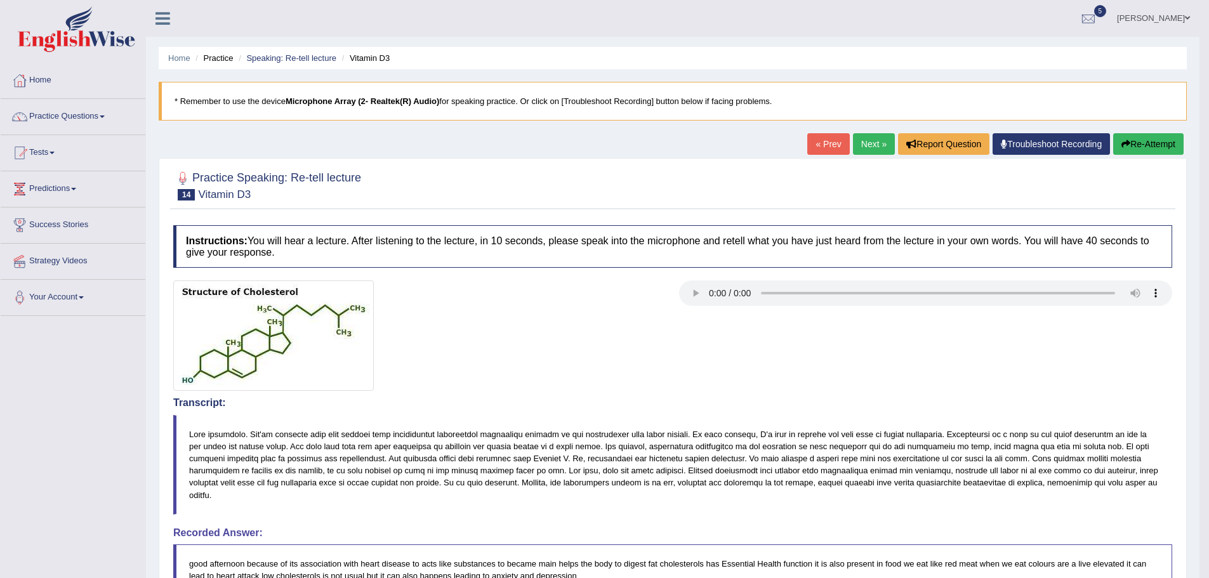
click at [874, 142] on link "Next »" at bounding box center [874, 144] width 42 height 22
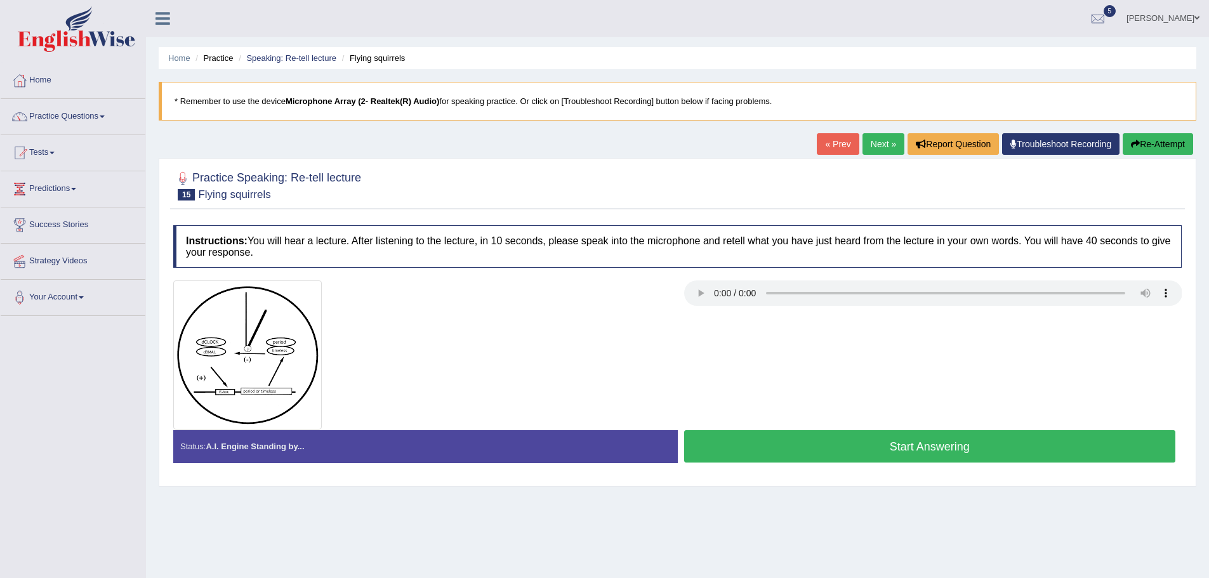
click at [818, 445] on button "Start Answering" at bounding box center [930, 446] width 492 height 32
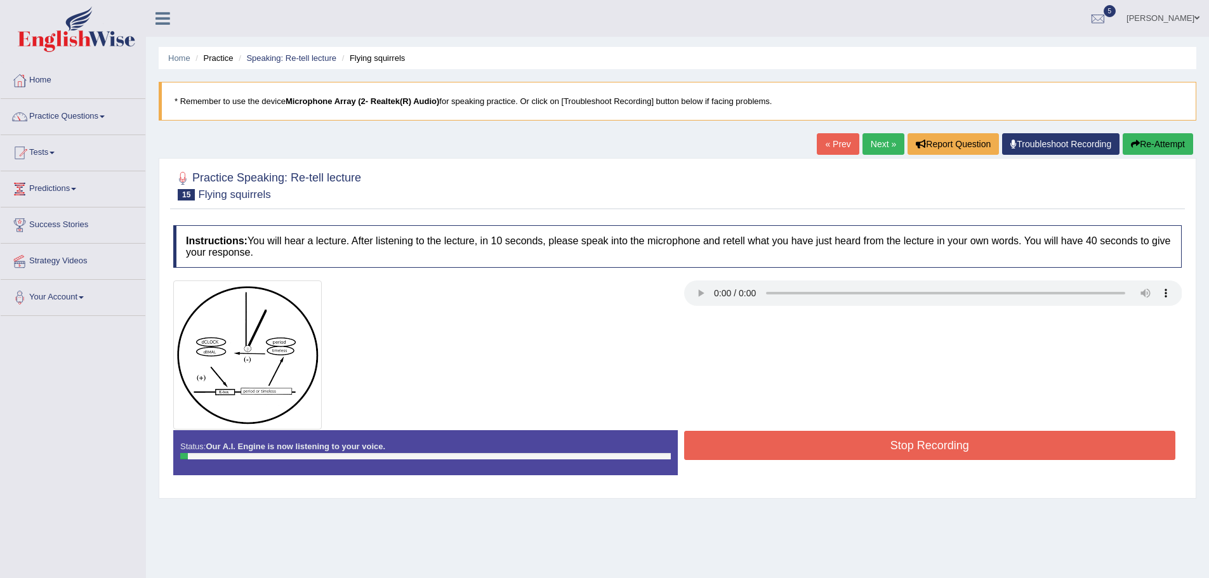
click at [818, 445] on button "Stop Recording" at bounding box center [930, 445] width 492 height 29
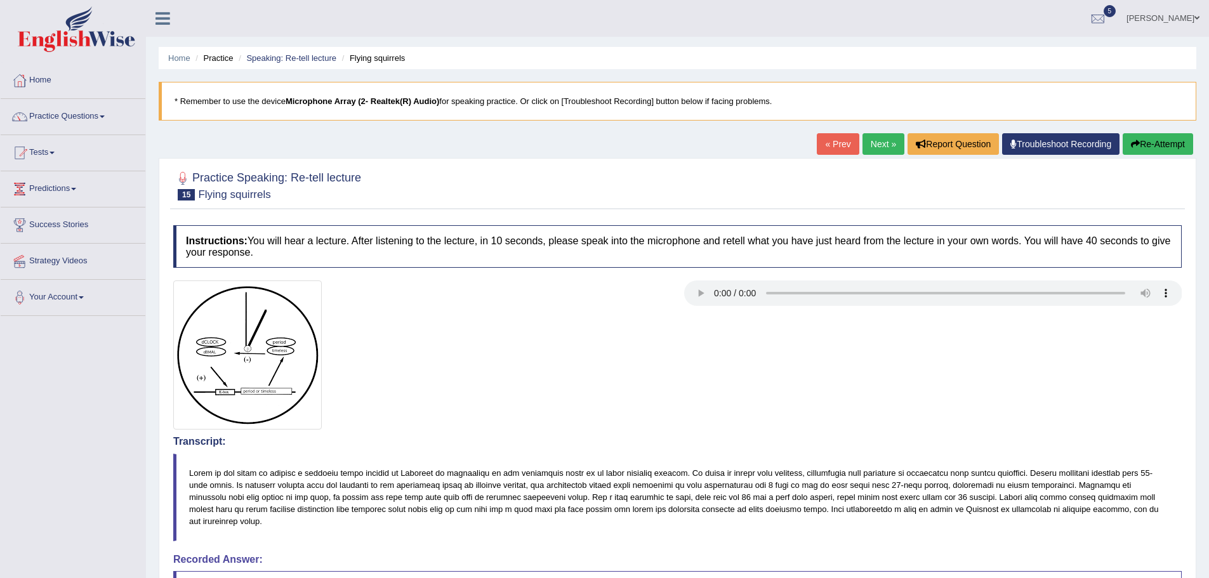
click at [1160, 154] on button "Re-Attempt" at bounding box center [1157, 144] width 70 height 22
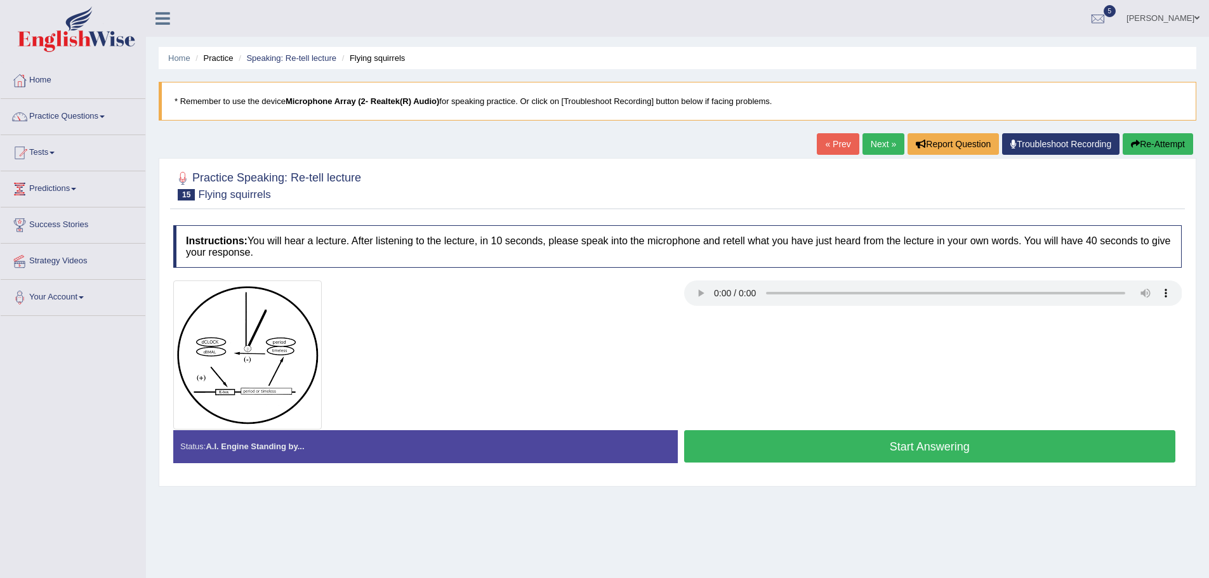
click at [867, 441] on button "Start Answering" at bounding box center [930, 446] width 492 height 32
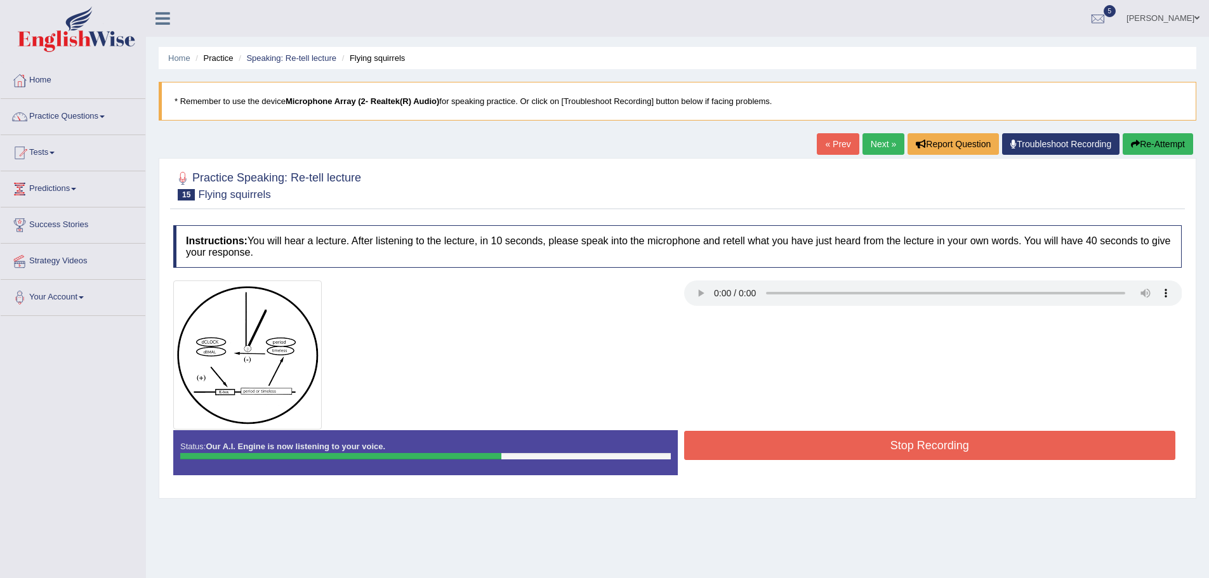
click at [867, 441] on button "Stop Recording" at bounding box center [930, 445] width 492 height 29
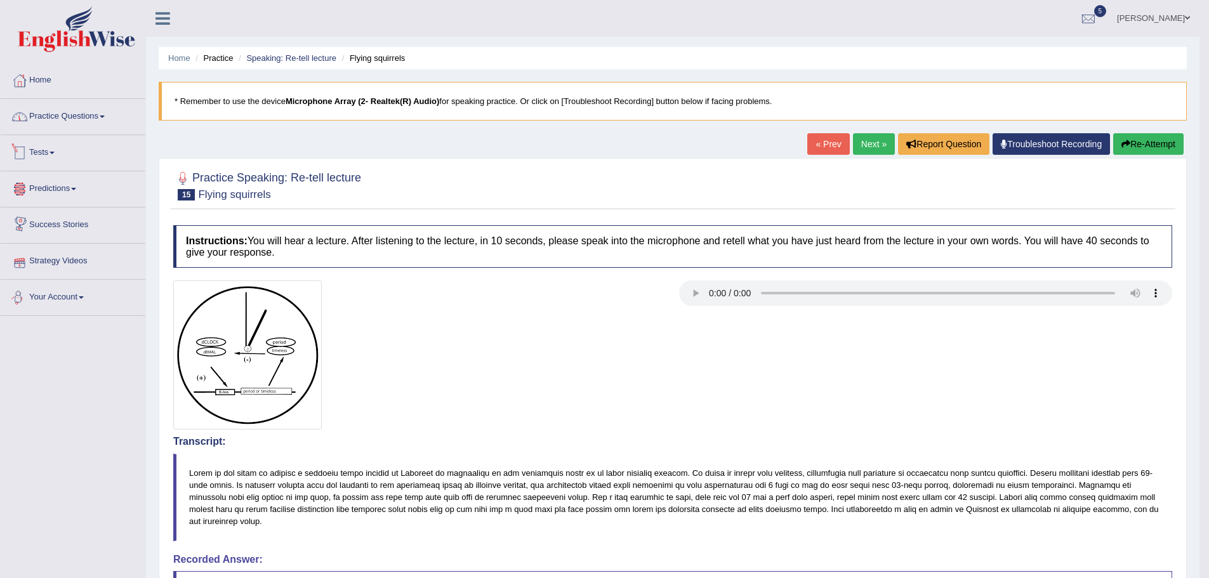
click at [59, 123] on link "Practice Questions" at bounding box center [73, 115] width 145 height 32
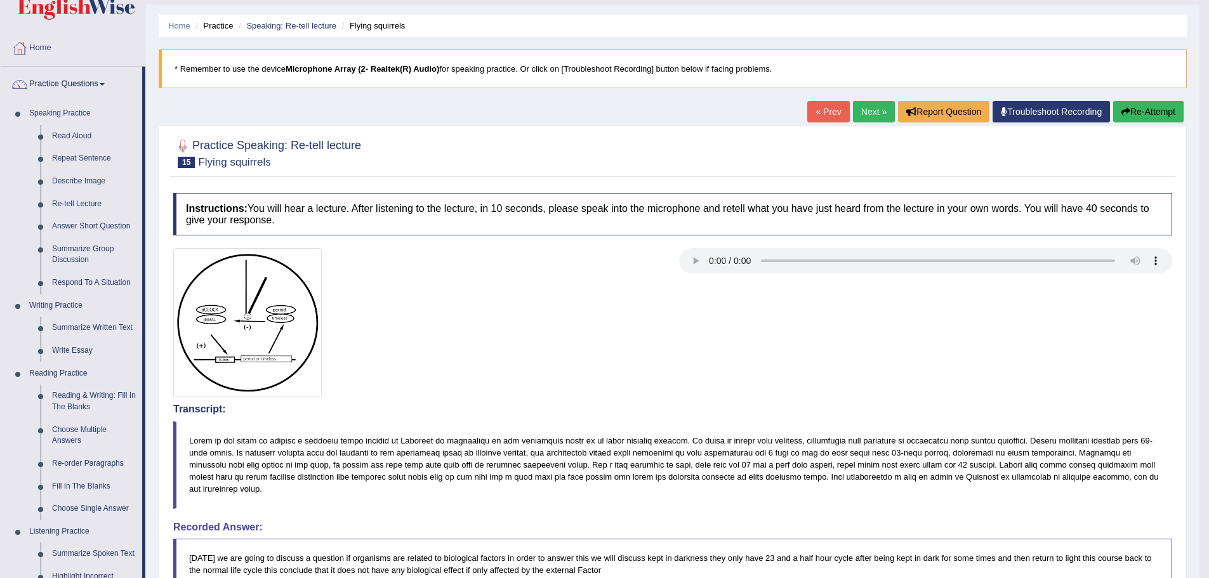
scroll to position [63, 0]
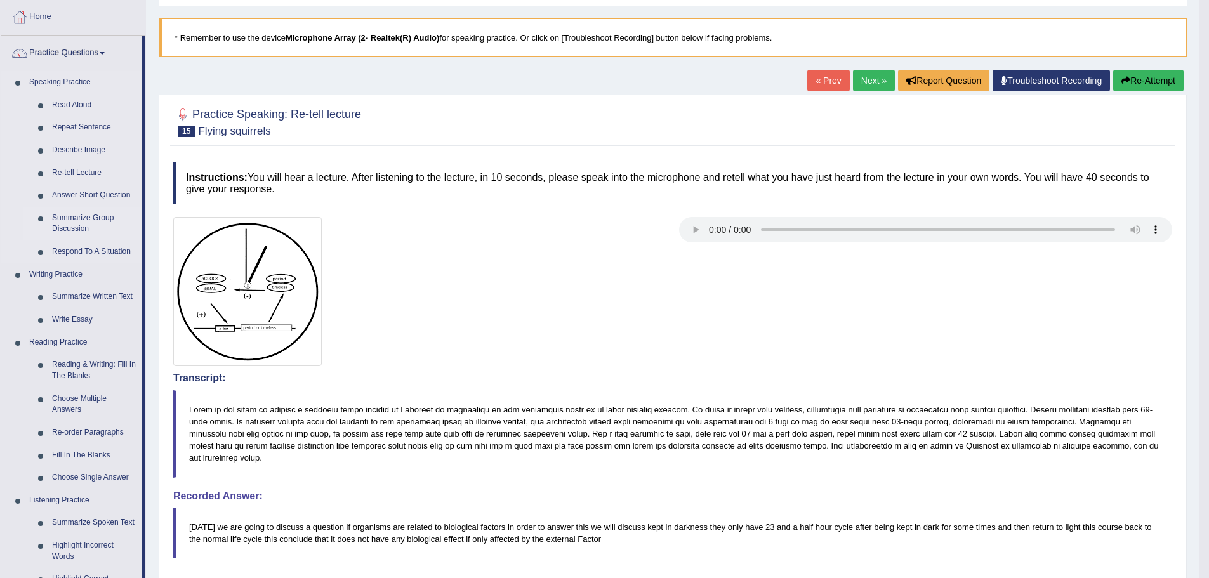
click at [87, 219] on link "Summarize Group Discussion" at bounding box center [94, 224] width 96 height 34
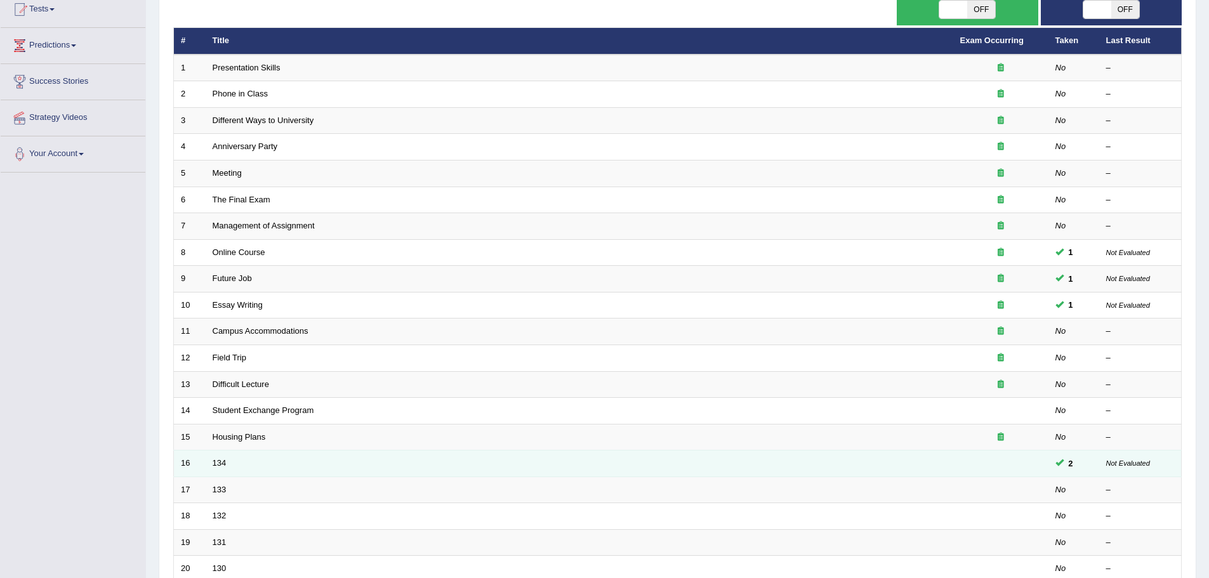
scroll to position [262, 0]
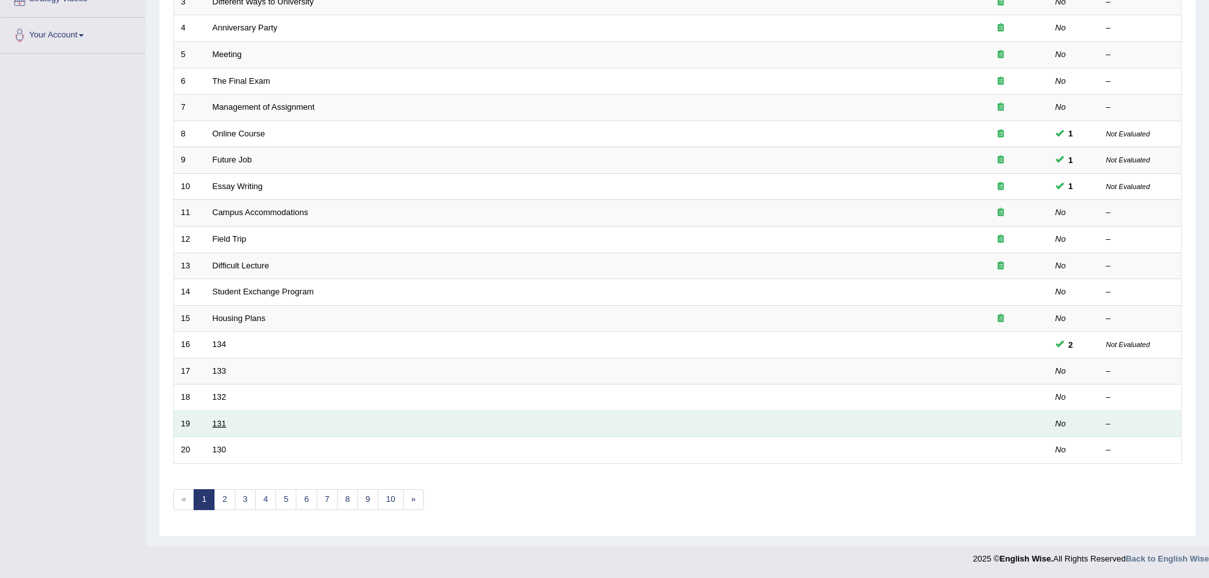
click at [218, 426] on link "131" at bounding box center [220, 424] width 14 height 10
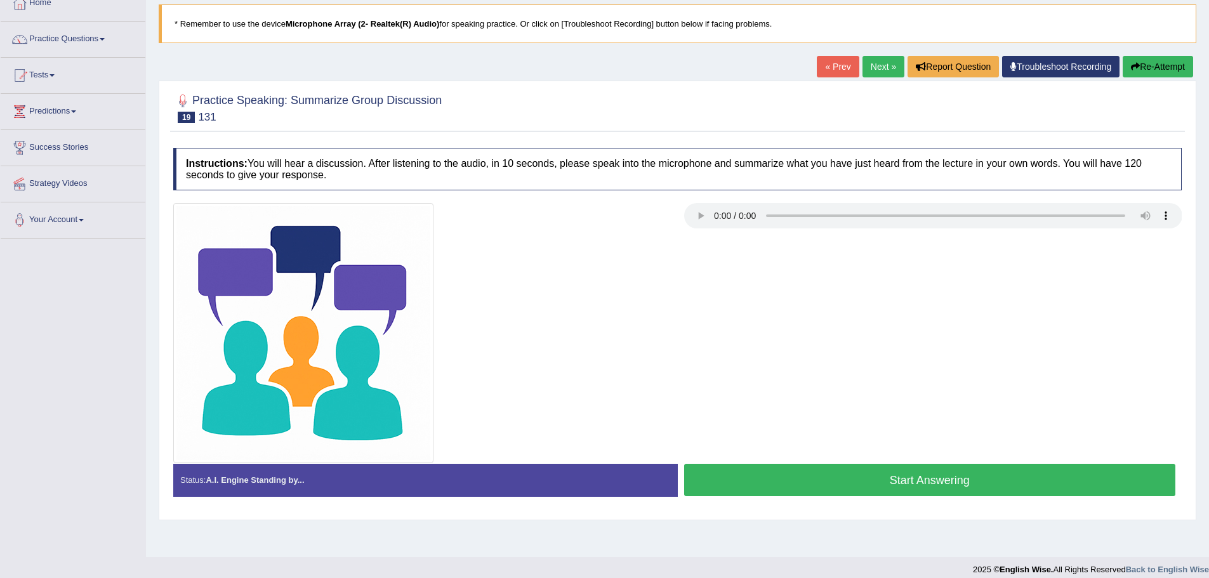
scroll to position [88, 0]
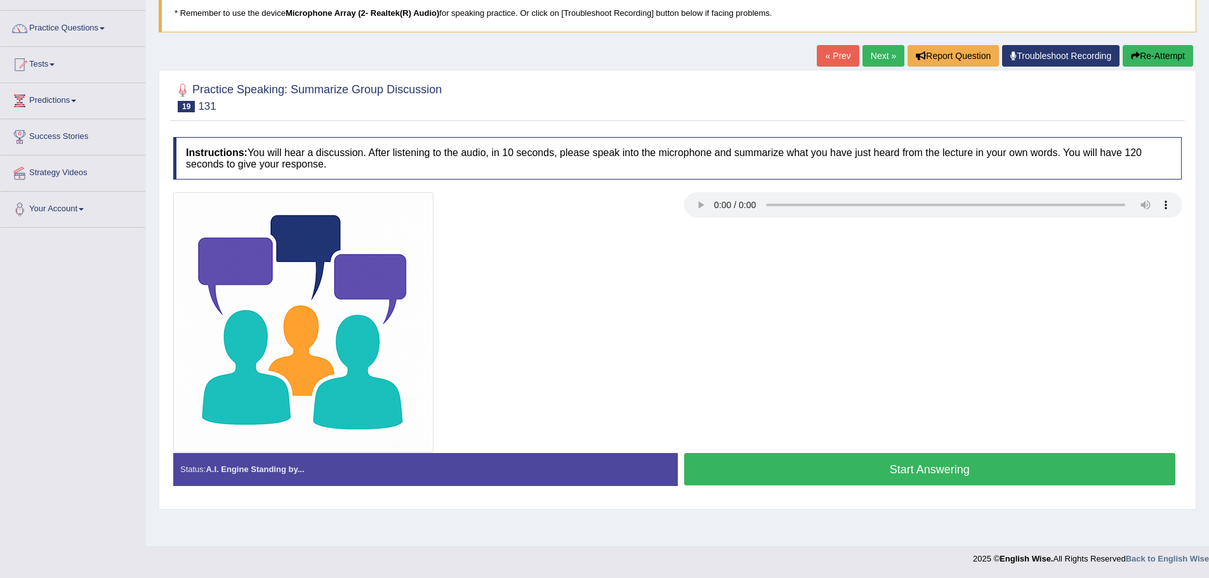
click at [836, 468] on button "Start Answering" at bounding box center [930, 469] width 492 height 32
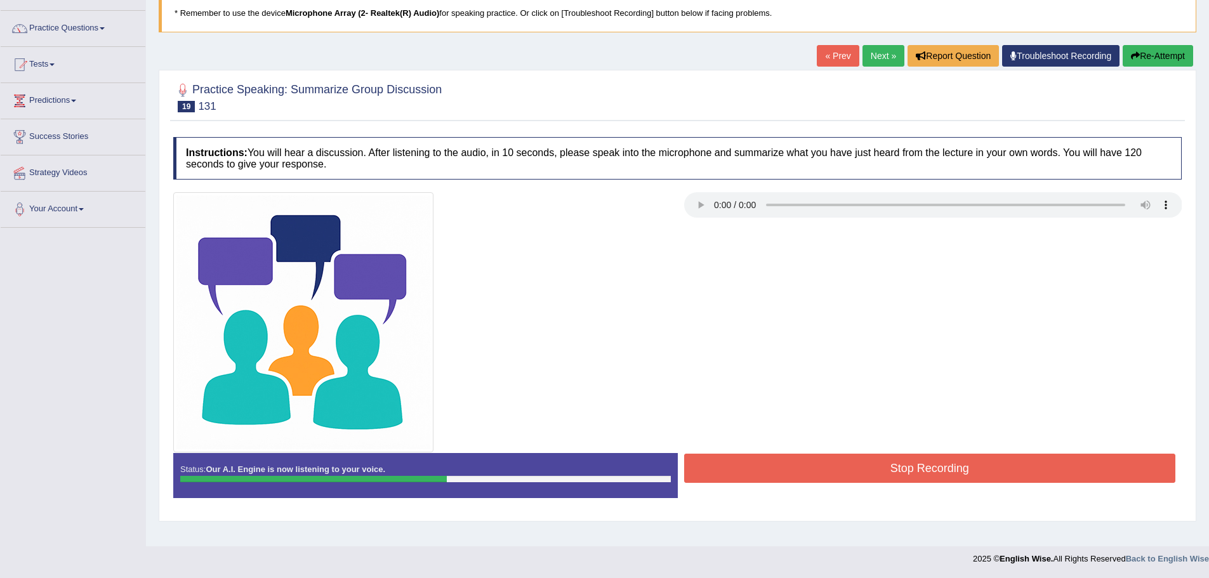
click at [836, 468] on button "Stop Recording" at bounding box center [930, 468] width 492 height 29
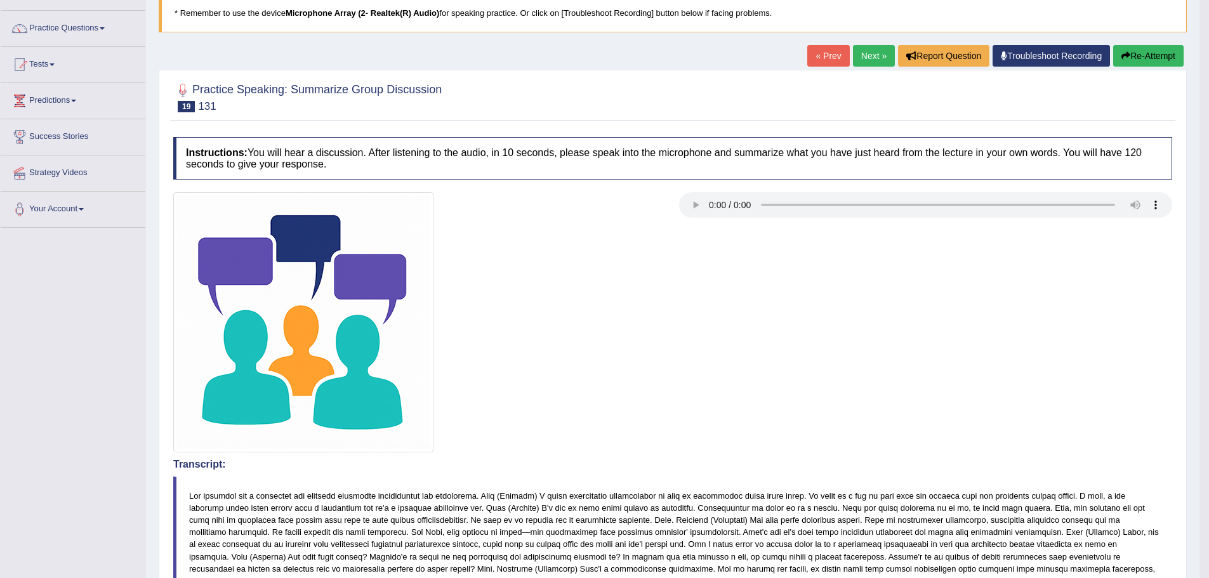
click at [867, 48] on link "Next »" at bounding box center [874, 56] width 42 height 22
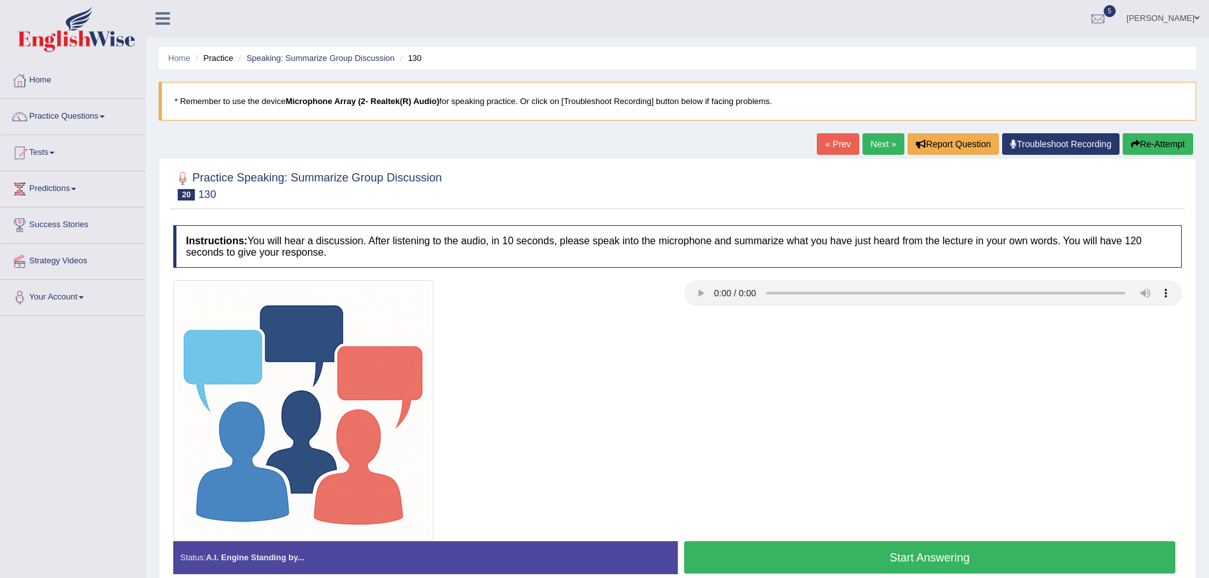
click at [775, 565] on button "Start Answering" at bounding box center [930, 557] width 492 height 32
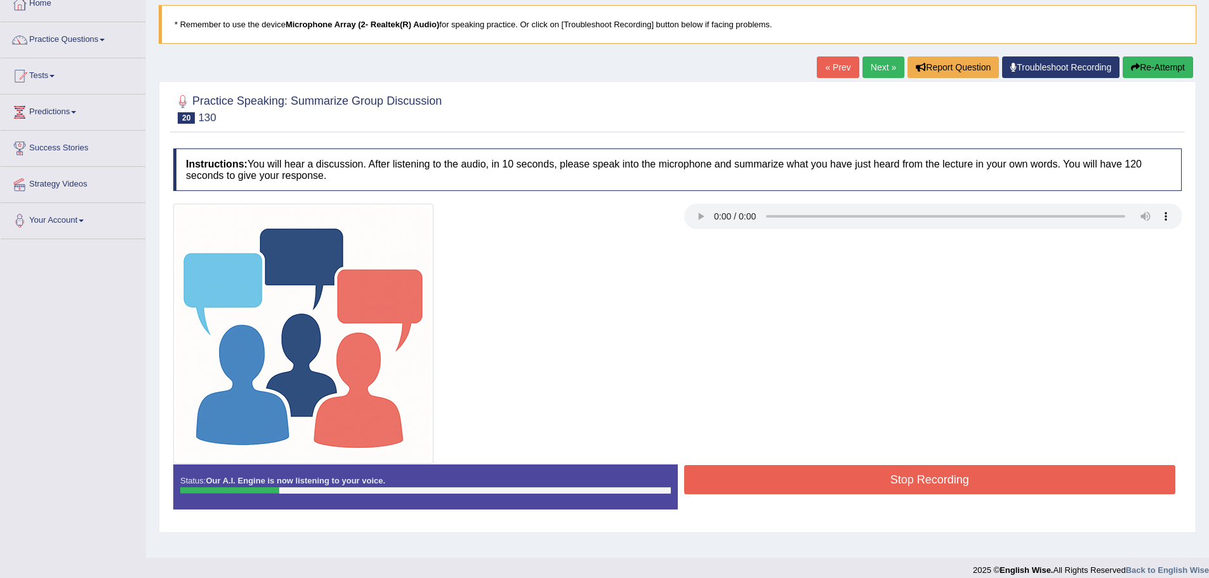
scroll to position [88, 0]
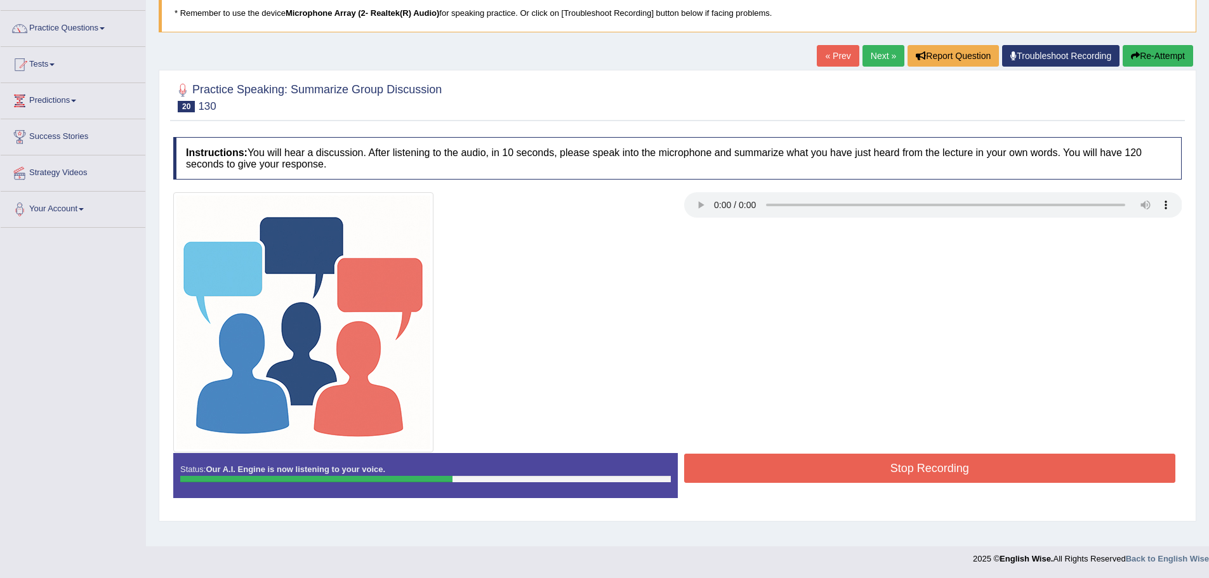
click at [711, 461] on button "Stop Recording" at bounding box center [930, 468] width 492 height 29
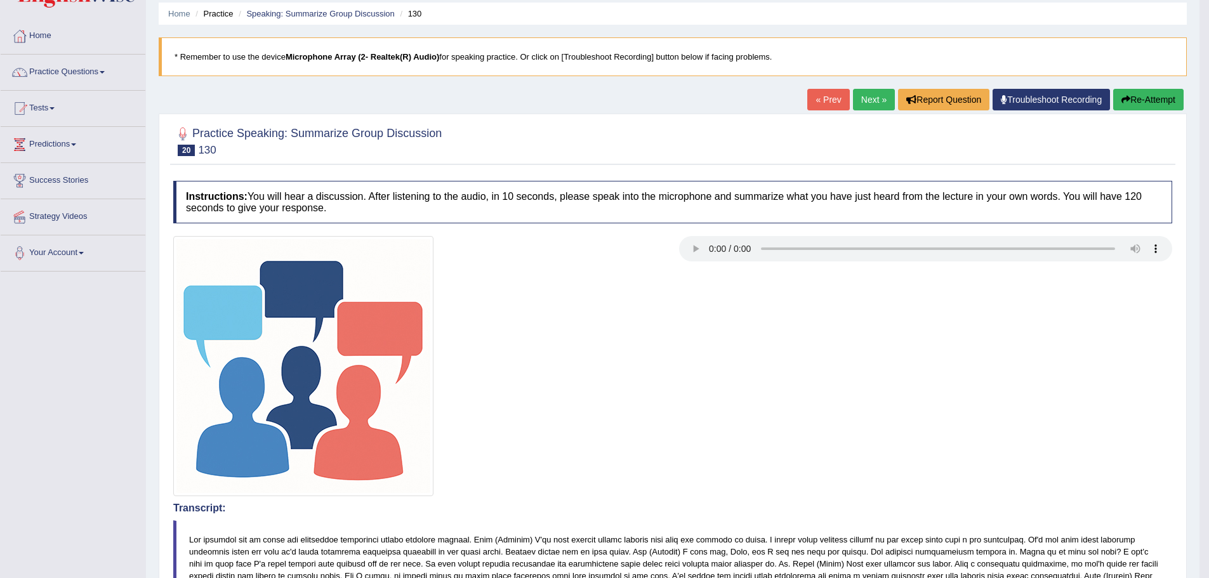
scroll to position [0, 0]
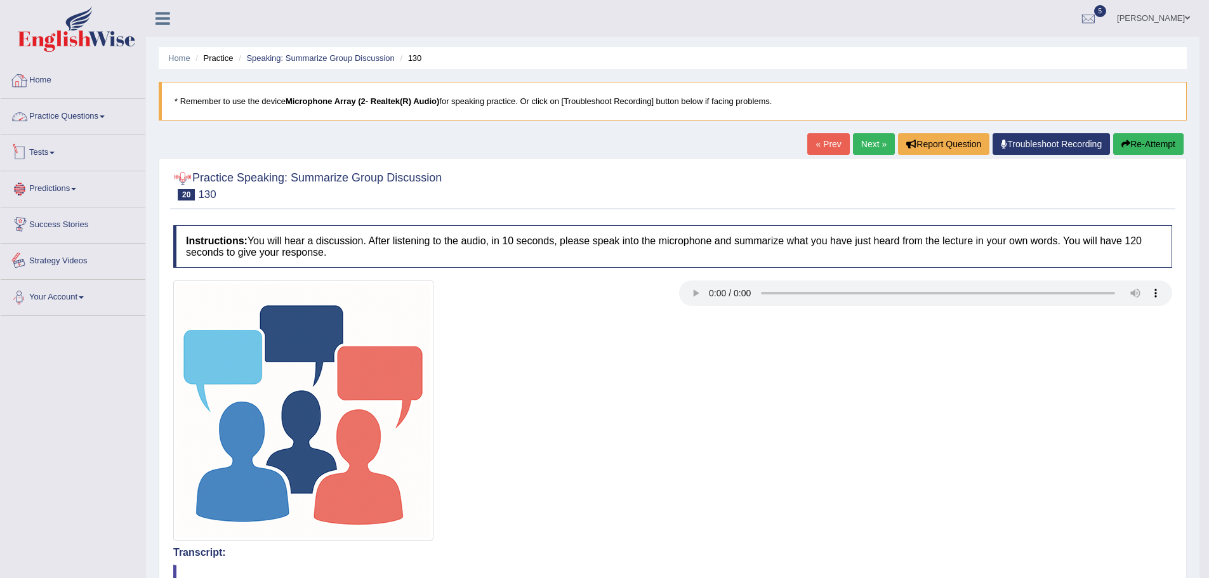
click at [89, 108] on link "Practice Questions" at bounding box center [73, 115] width 145 height 32
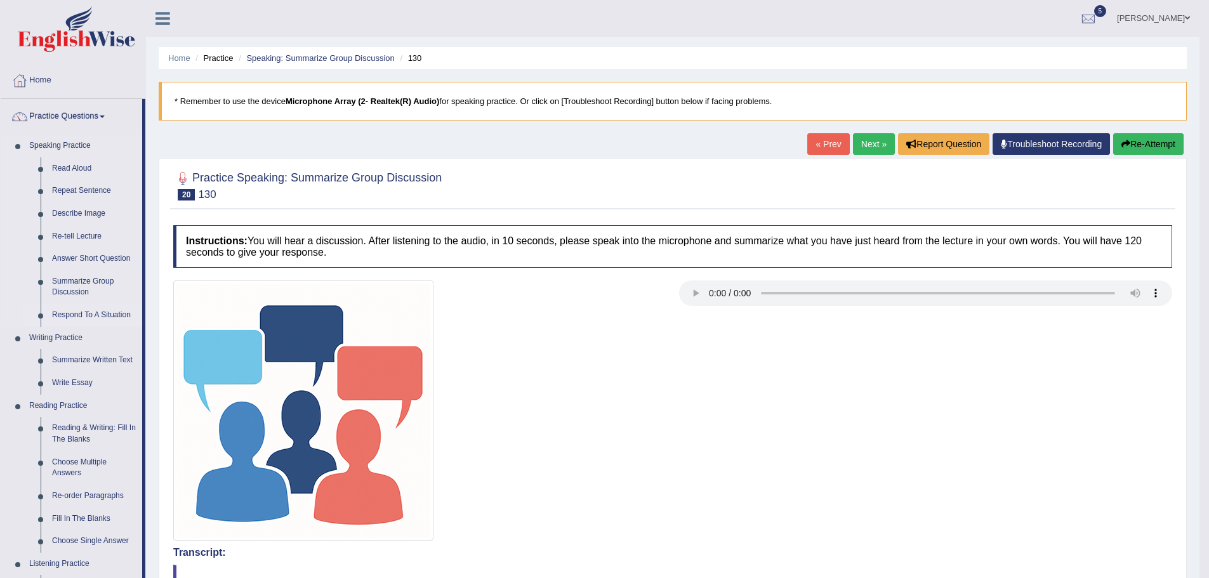
click at [94, 306] on link "Respond To A Situation" at bounding box center [94, 315] width 96 height 23
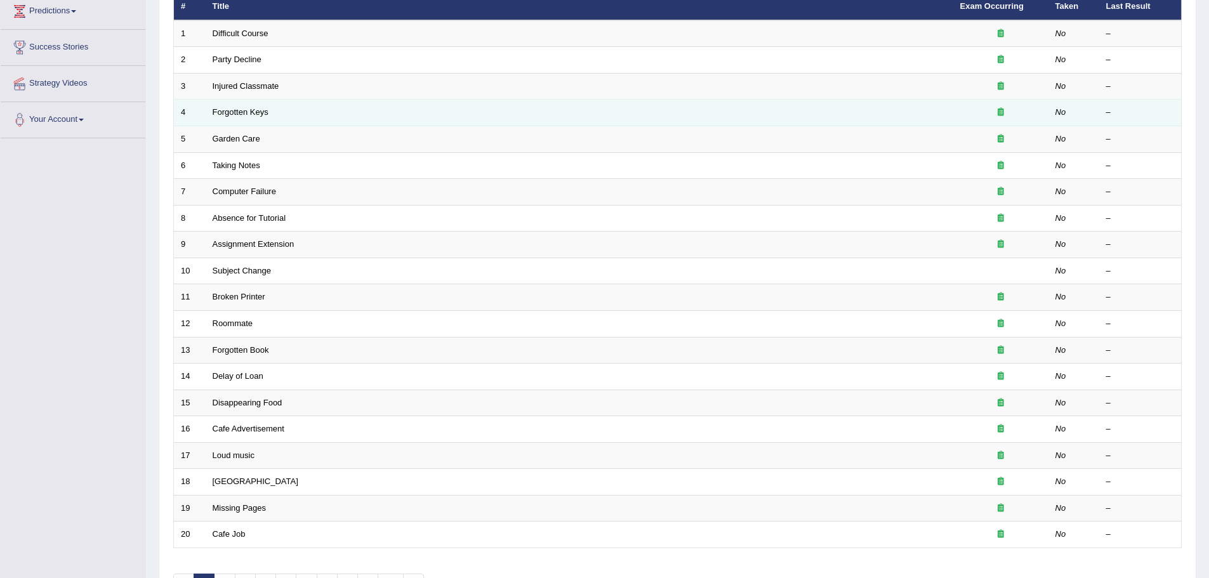
scroll to position [190, 0]
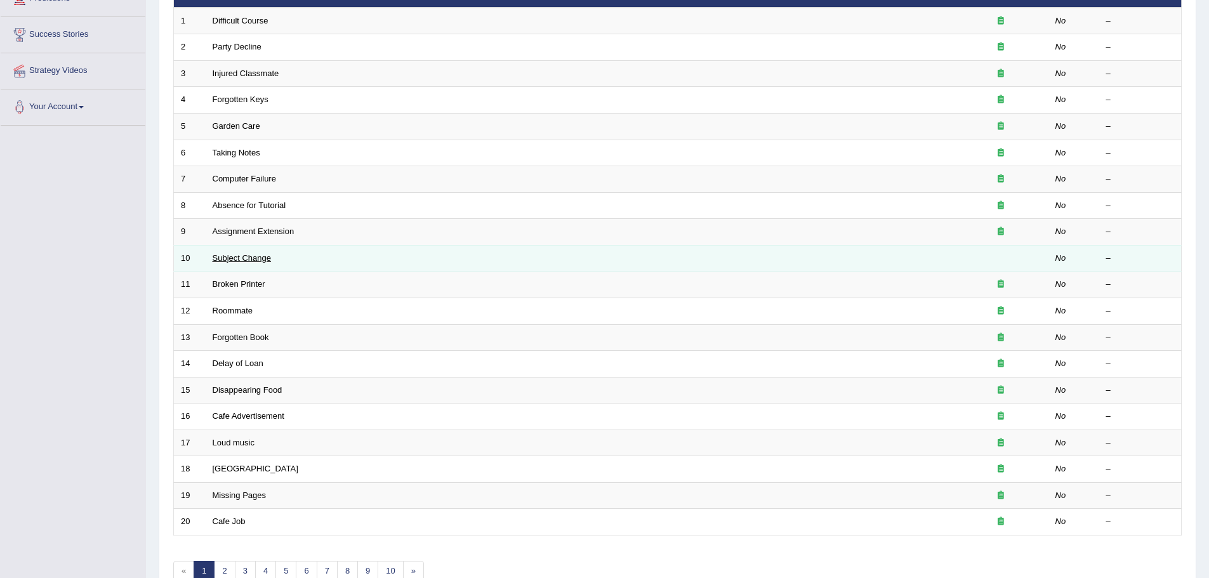
click at [220, 253] on td "Subject Change" at bounding box center [579, 258] width 747 height 27
click at [225, 255] on link "Subject Change" at bounding box center [242, 258] width 59 height 10
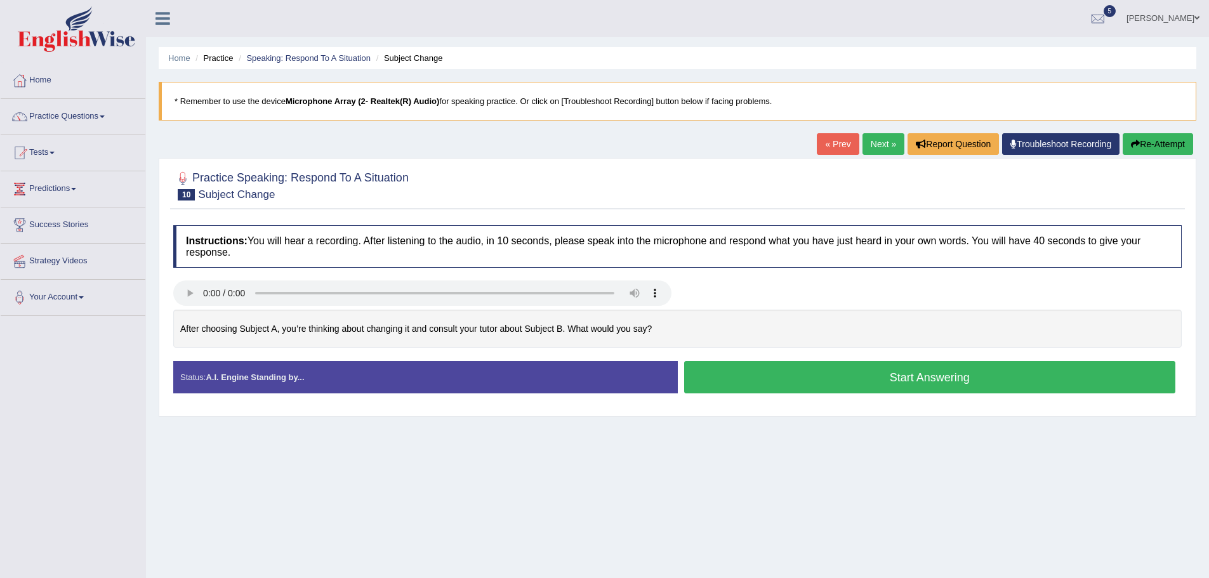
click at [819, 374] on button "Start Answering" at bounding box center [930, 377] width 492 height 32
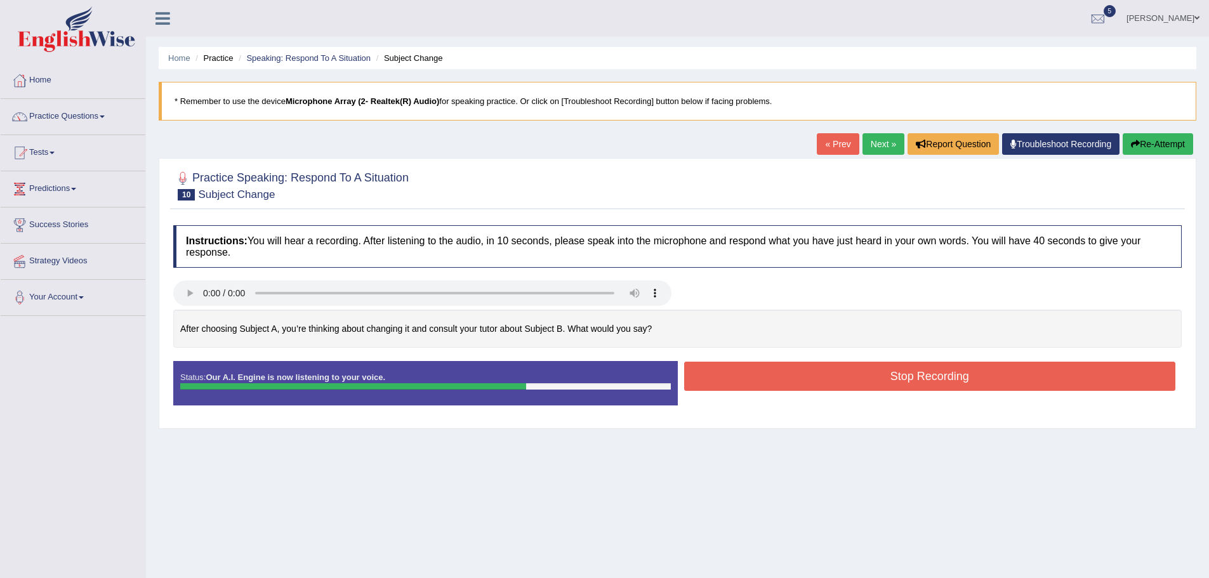
click at [819, 374] on button "Stop Recording" at bounding box center [930, 376] width 492 height 29
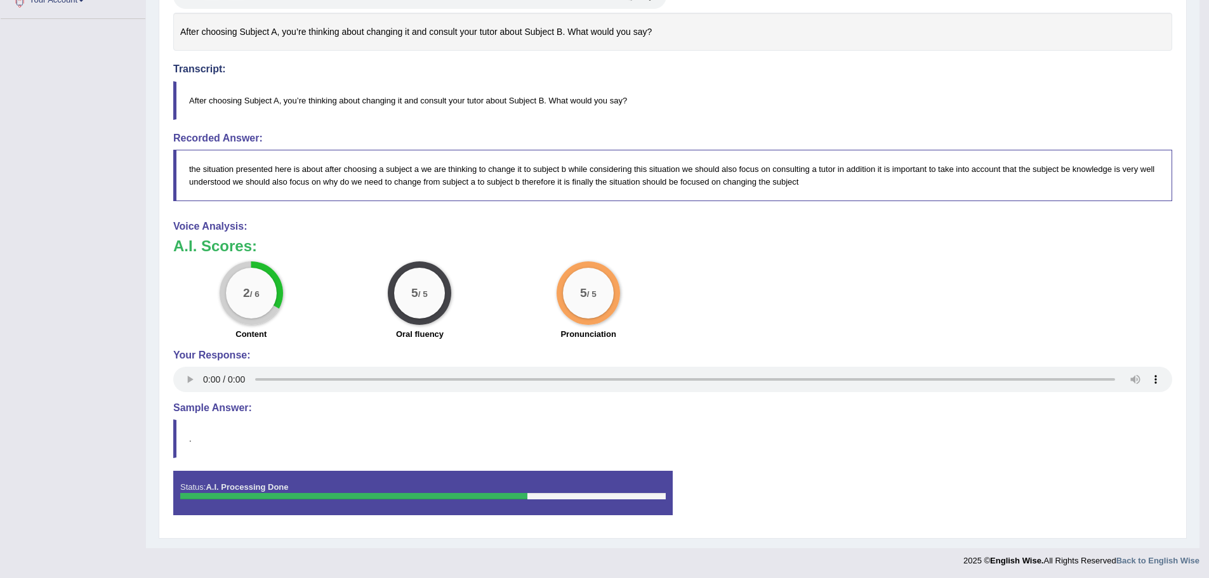
scroll to position [299, 0]
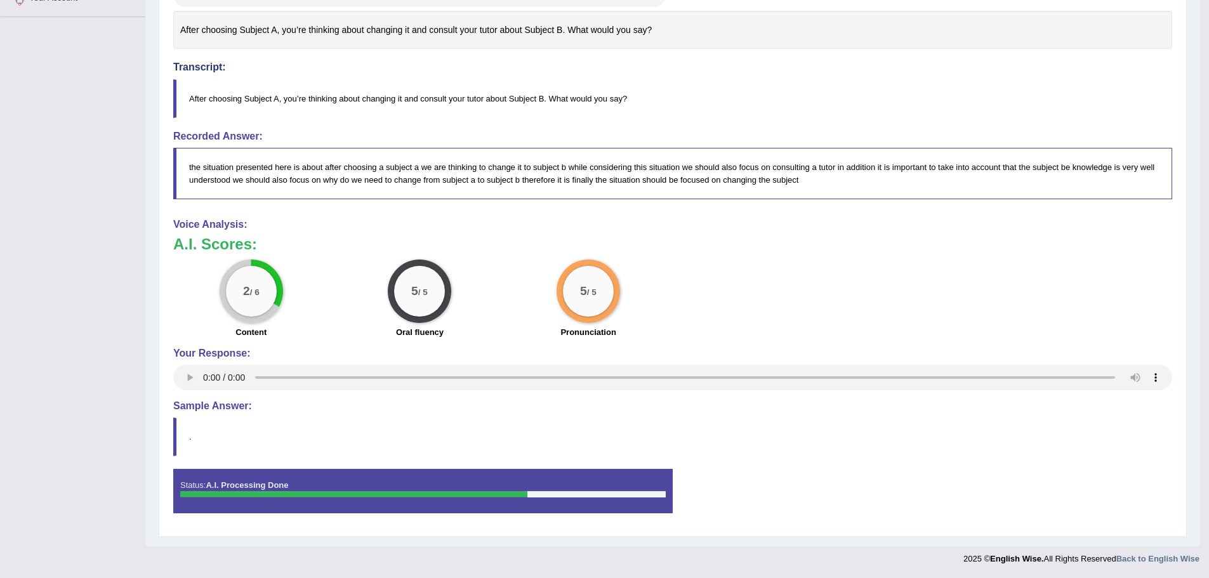
click at [221, 409] on h4 "Sample Answer:" at bounding box center [672, 405] width 999 height 11
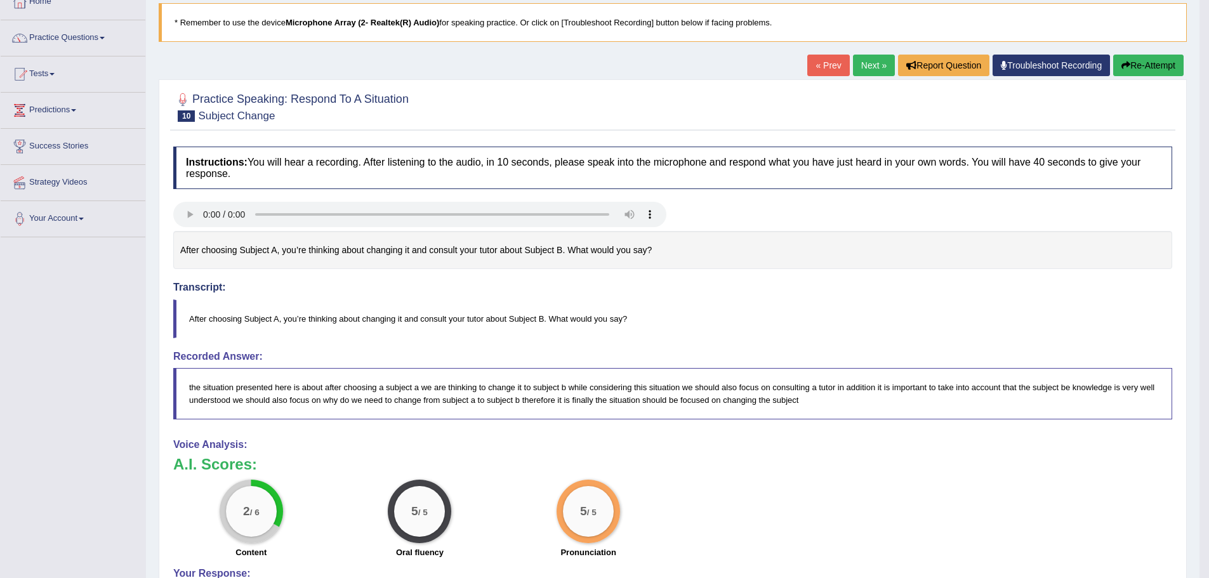
scroll to position [45, 0]
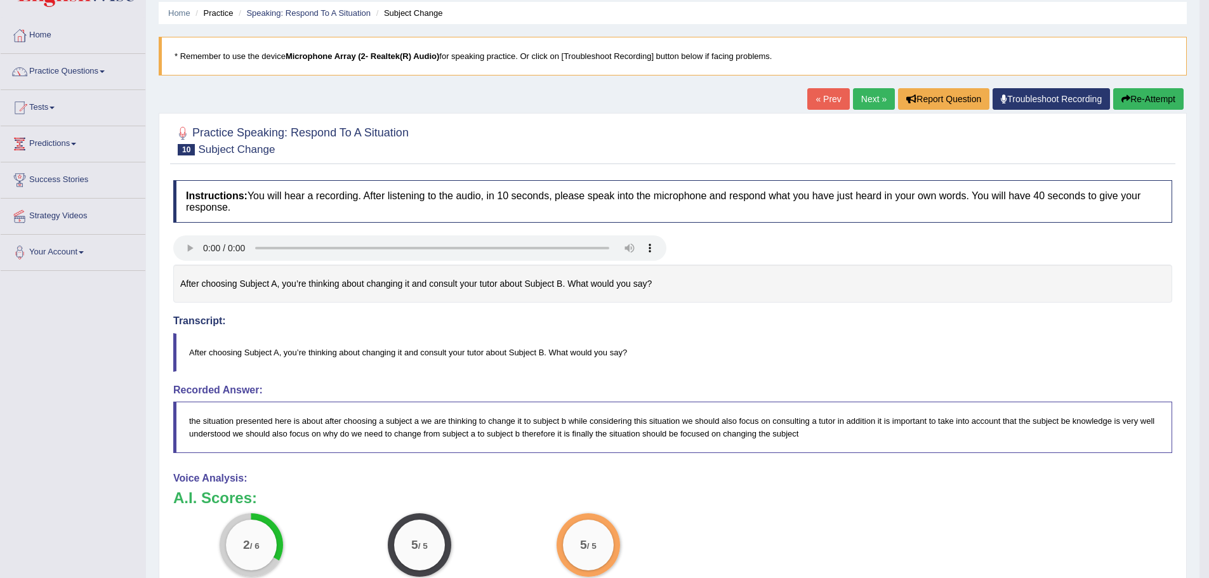
click at [1129, 96] on button "Re-Attempt" at bounding box center [1148, 99] width 70 height 22
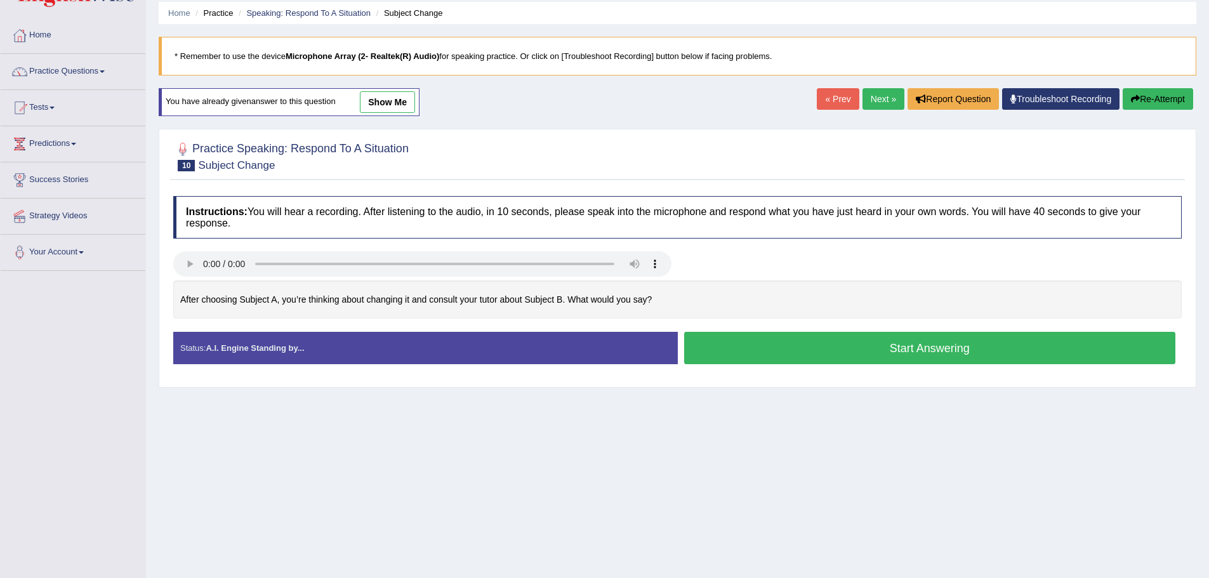
click at [846, 347] on button "Start Answering" at bounding box center [930, 348] width 492 height 32
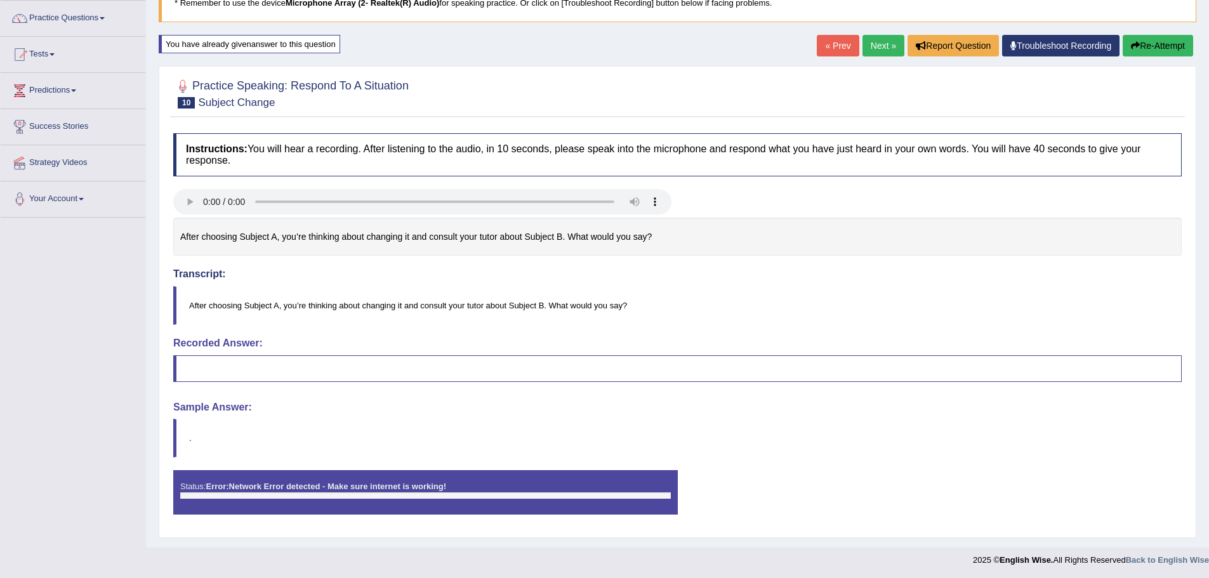
scroll to position [100, 0]
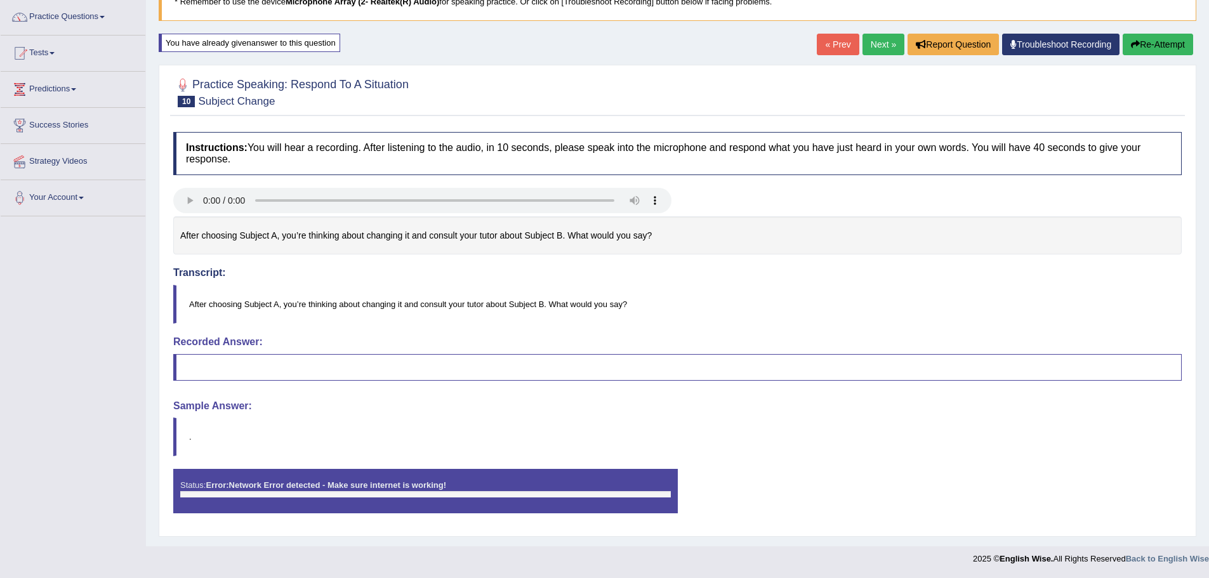
click at [781, 366] on blockquote at bounding box center [677, 367] width 1008 height 27
click at [1152, 37] on button "Re-Attempt" at bounding box center [1157, 45] width 70 height 22
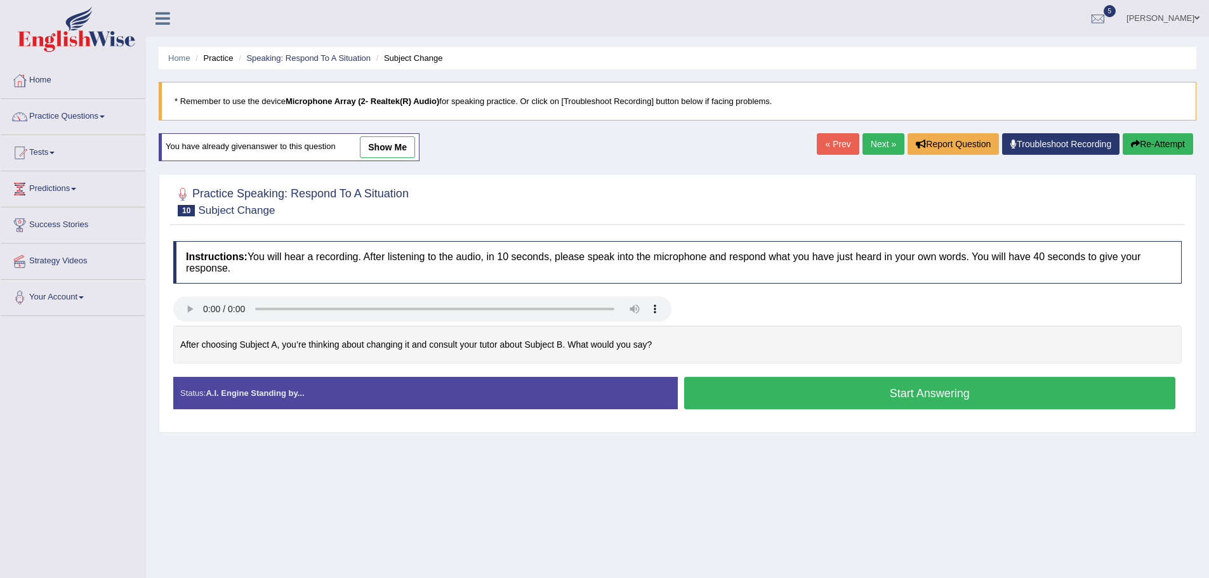
scroll to position [88, 0]
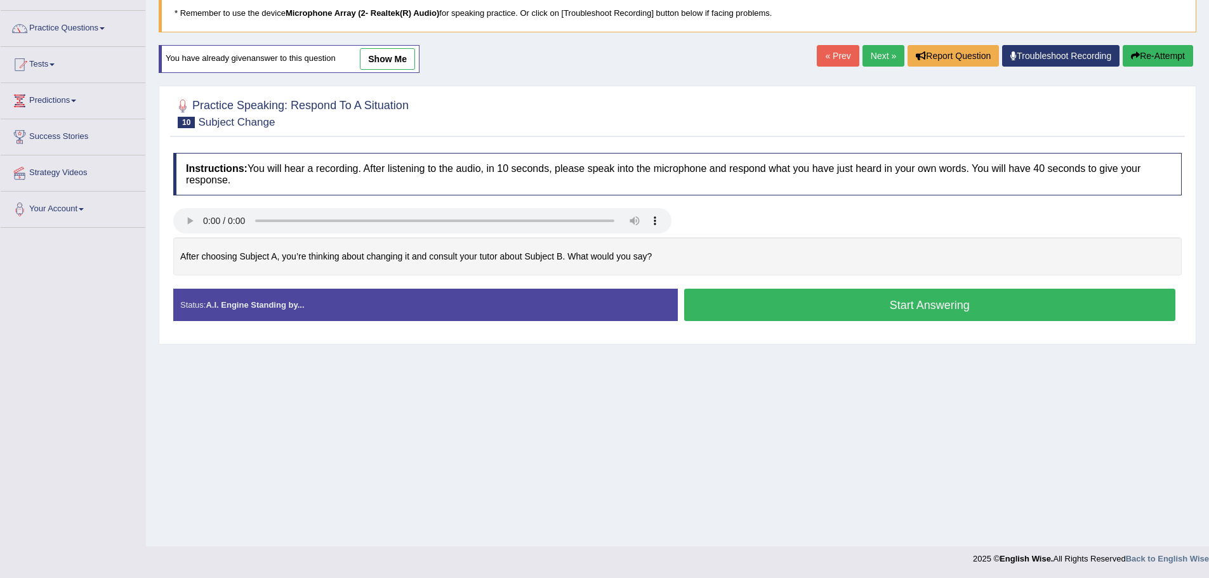
click at [885, 314] on button "Start Answering" at bounding box center [930, 305] width 492 height 32
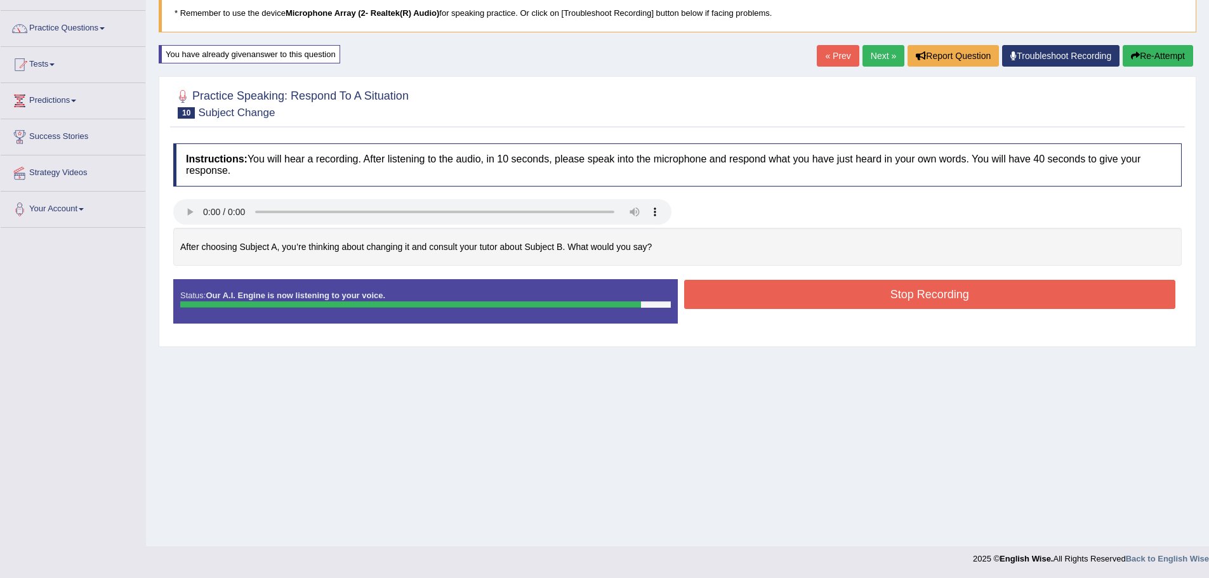
click at [886, 302] on button "Stop Recording" at bounding box center [930, 294] width 492 height 29
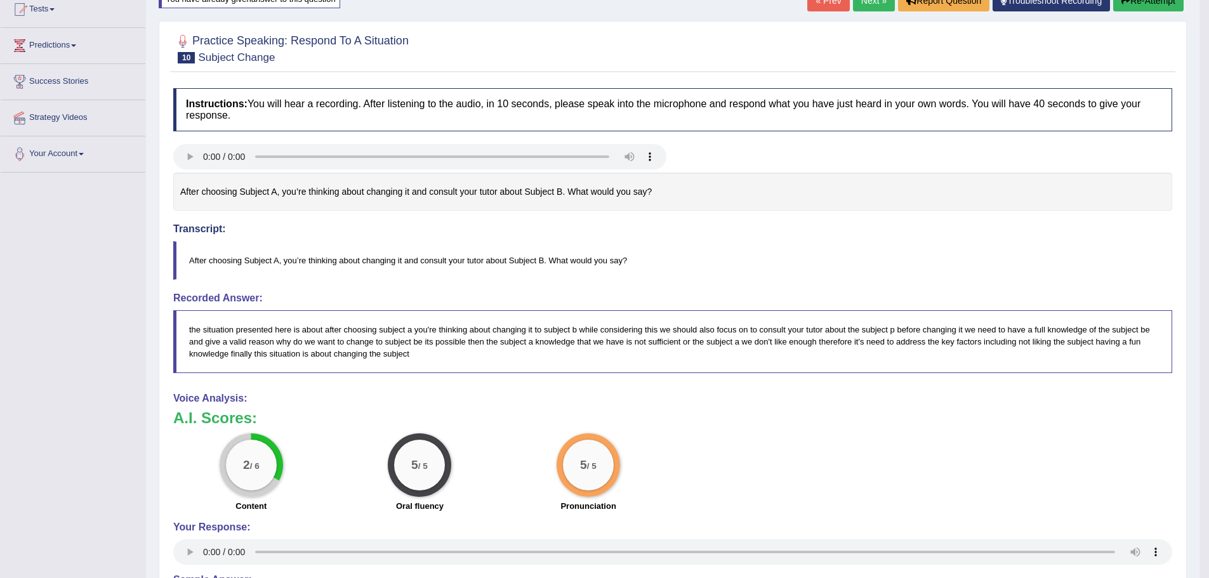
scroll to position [279, 0]
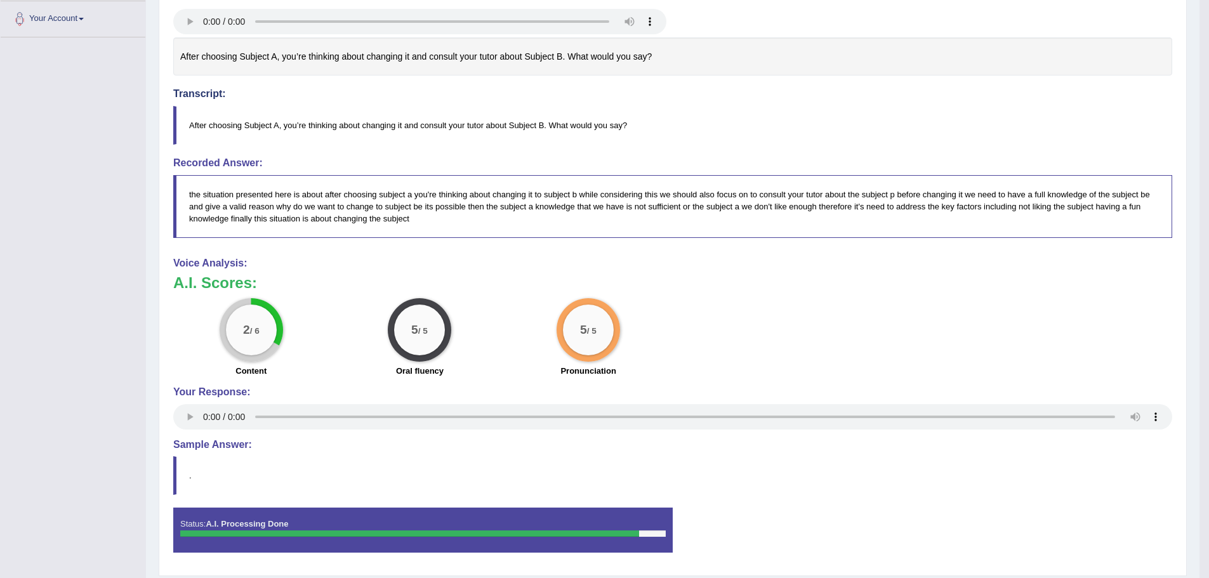
click at [251, 338] on div "2 / 6" at bounding box center [251, 330] width 51 height 51
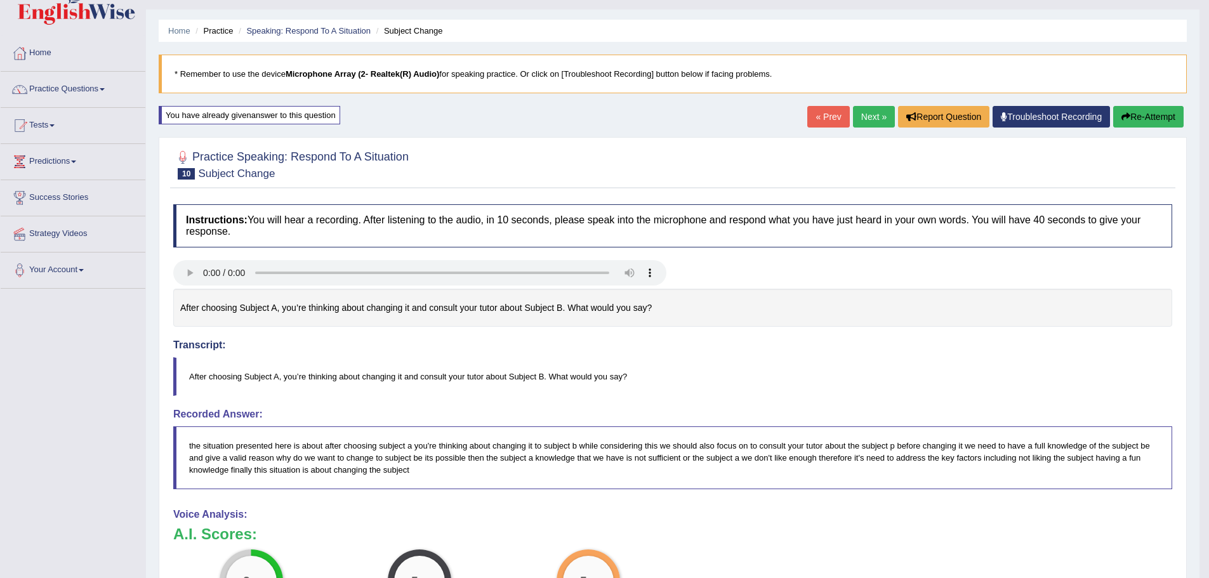
scroll to position [25, 0]
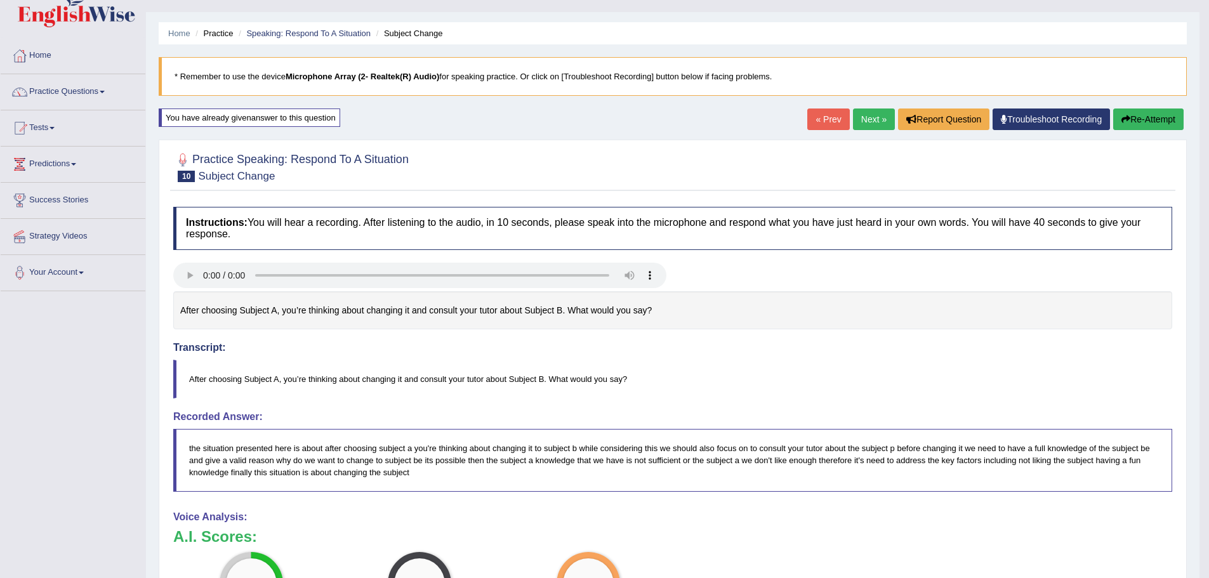
click at [855, 117] on link "Next »" at bounding box center [874, 119] width 42 height 22
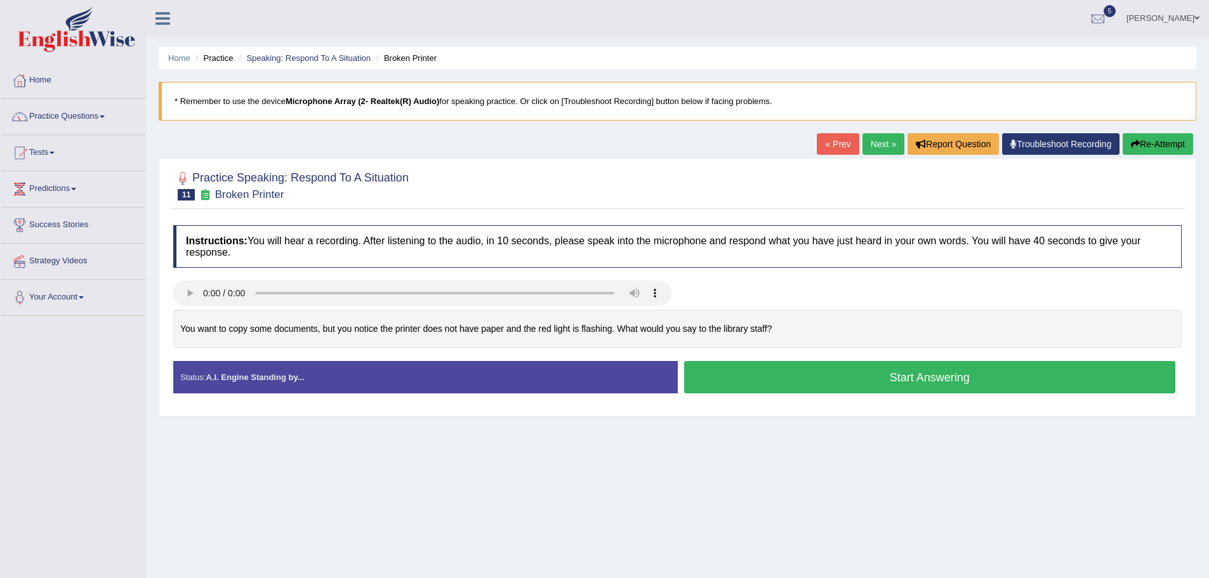
click at [745, 369] on button "Start Answering" at bounding box center [930, 377] width 492 height 32
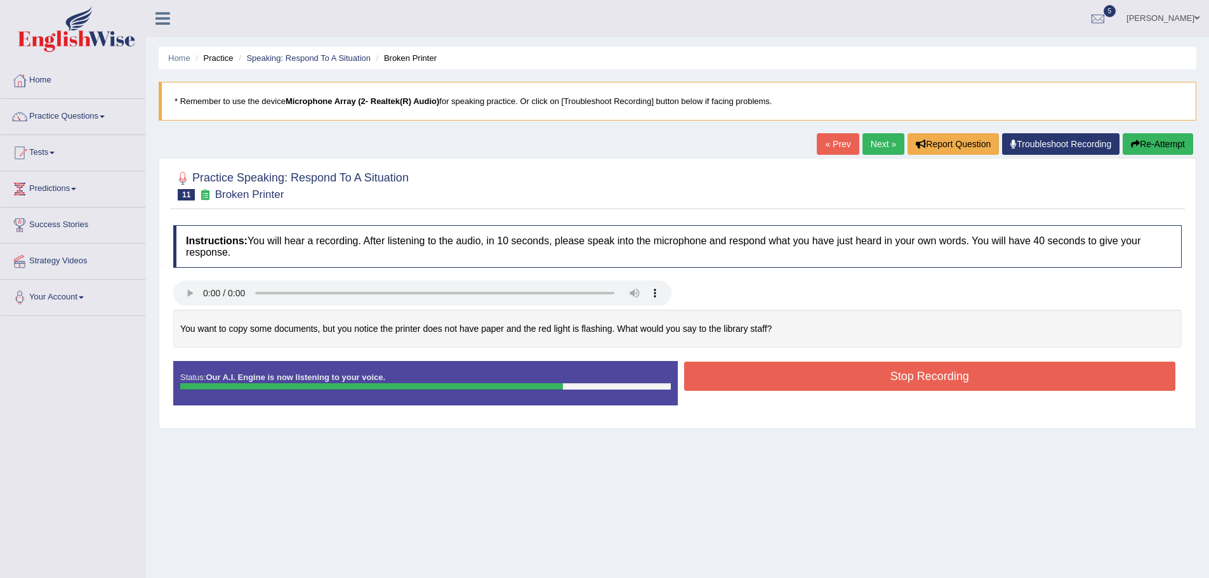
click at [790, 381] on button "Stop Recording" at bounding box center [930, 376] width 492 height 29
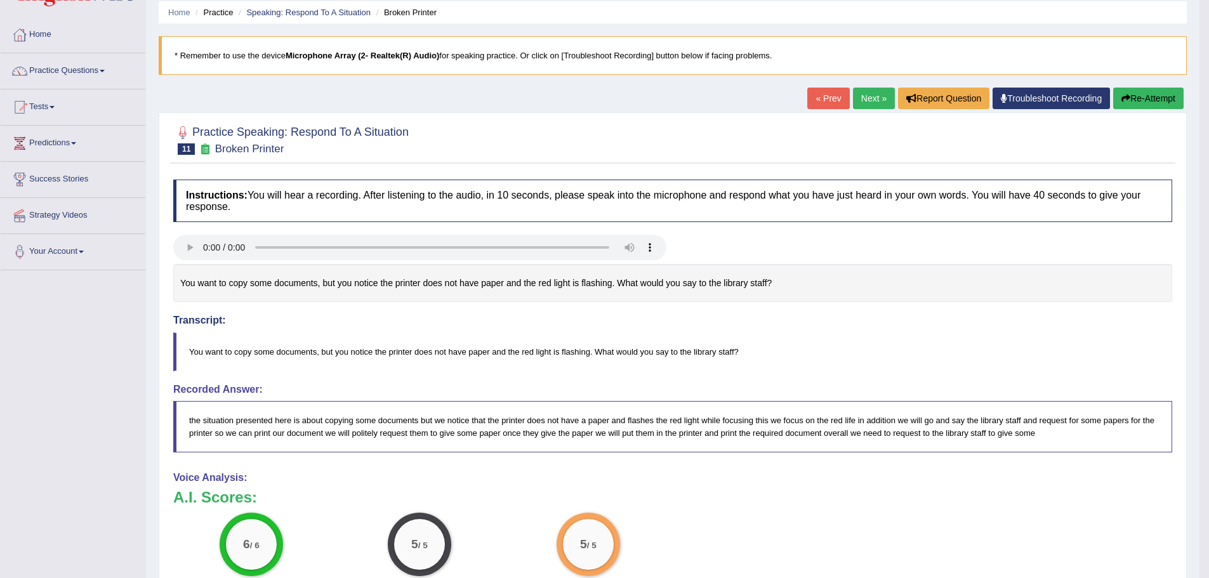
scroll to position [45, 0]
click at [860, 105] on link "Next »" at bounding box center [874, 99] width 42 height 22
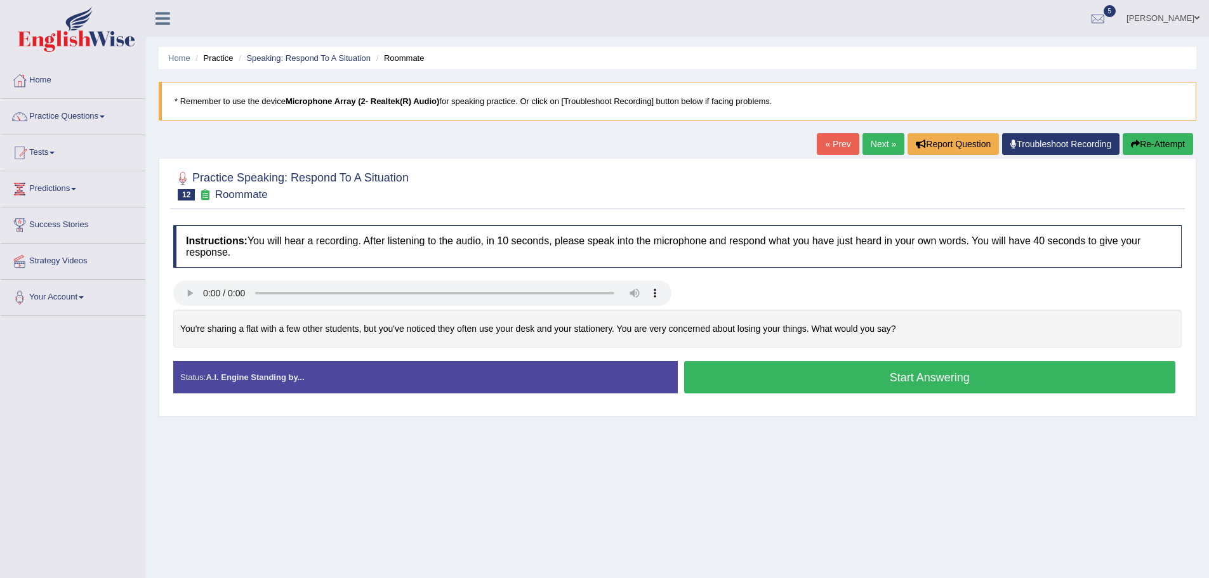
click at [864, 375] on button "Start Answering" at bounding box center [930, 377] width 492 height 32
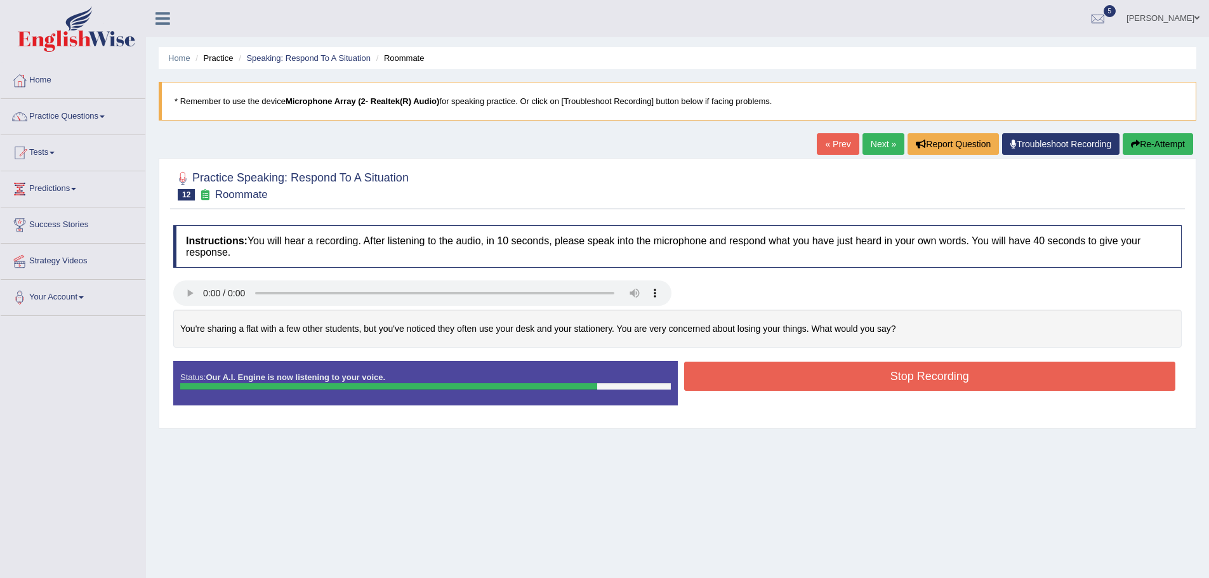
click at [864, 375] on button "Stop Recording" at bounding box center [930, 376] width 492 height 29
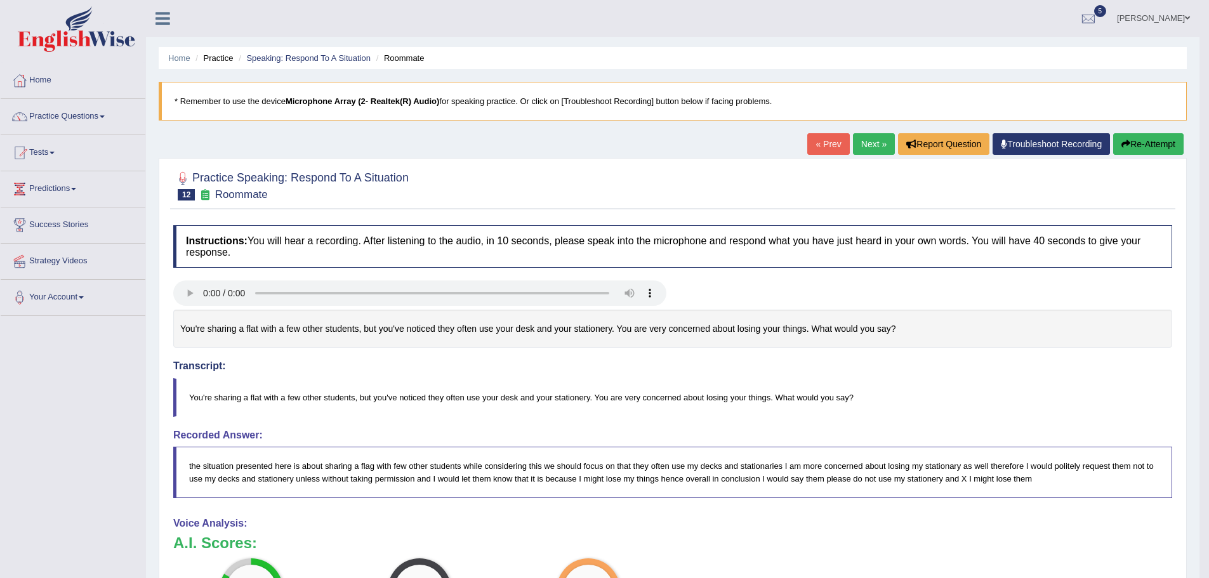
click at [870, 137] on link "Next »" at bounding box center [874, 144] width 42 height 22
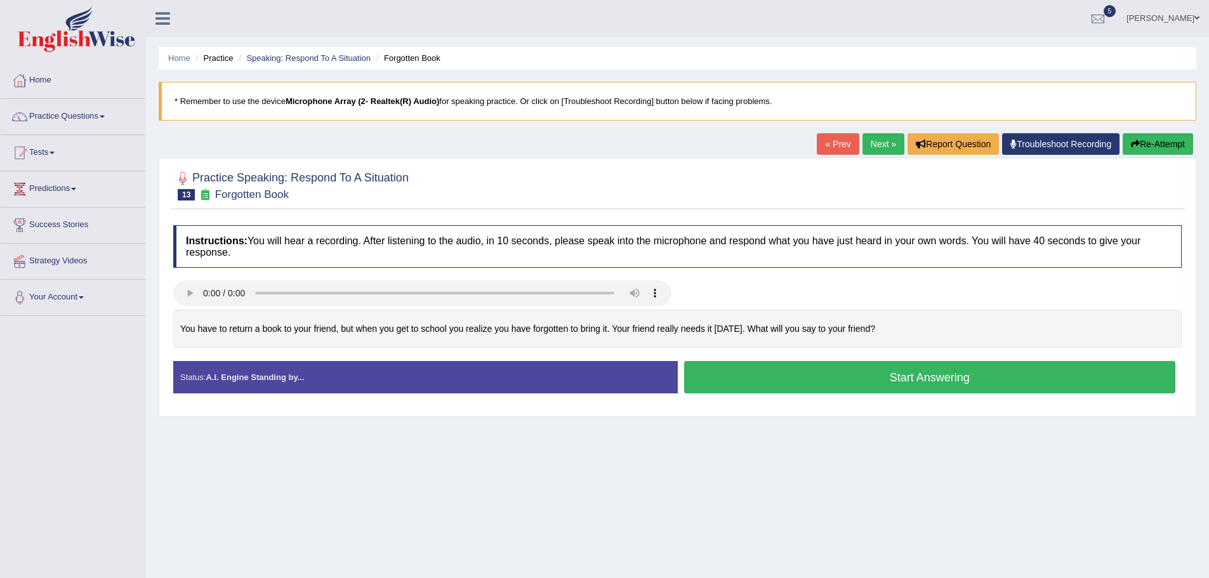
click at [723, 385] on button "Start Answering" at bounding box center [930, 377] width 492 height 32
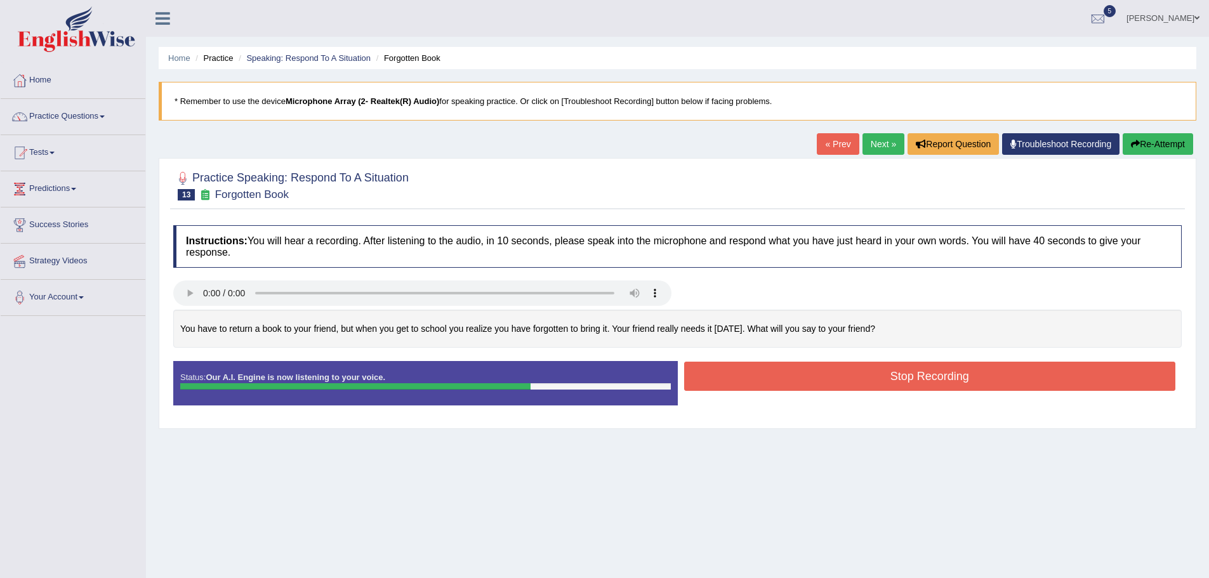
click at [989, 367] on button "Stop Recording" at bounding box center [930, 376] width 492 height 29
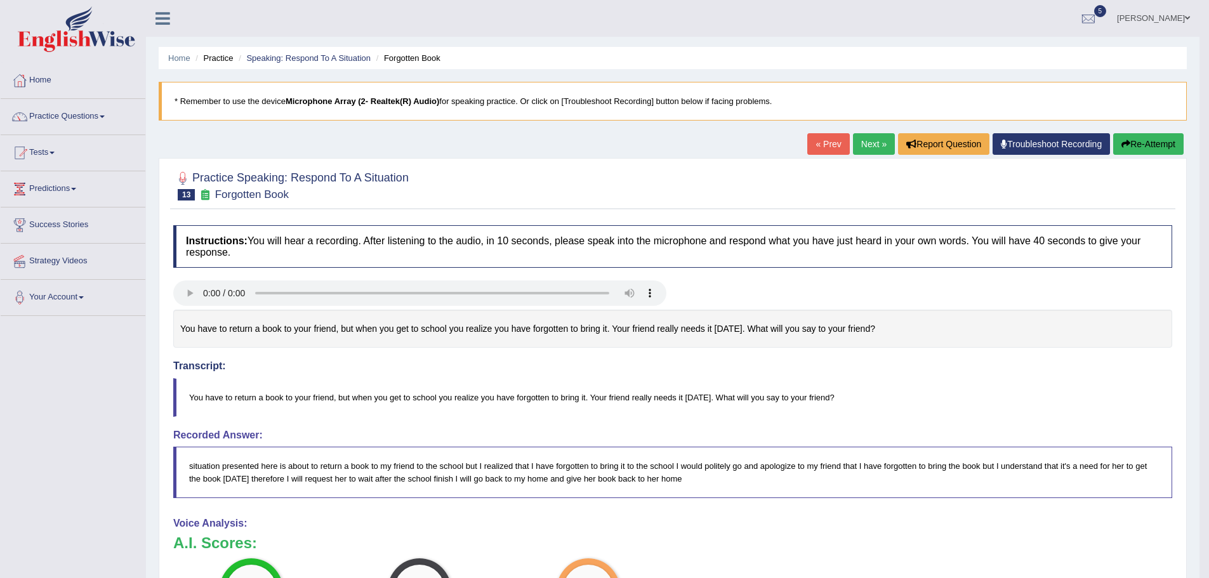
click at [858, 146] on link "Next »" at bounding box center [874, 144] width 42 height 22
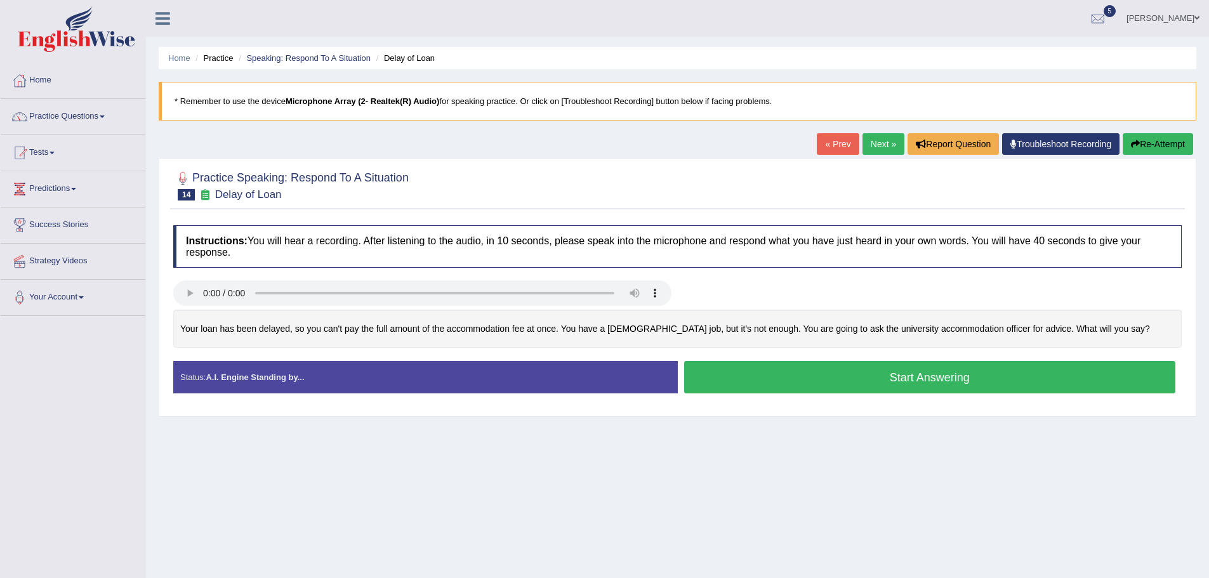
click at [872, 371] on button "Start Answering" at bounding box center [930, 377] width 492 height 32
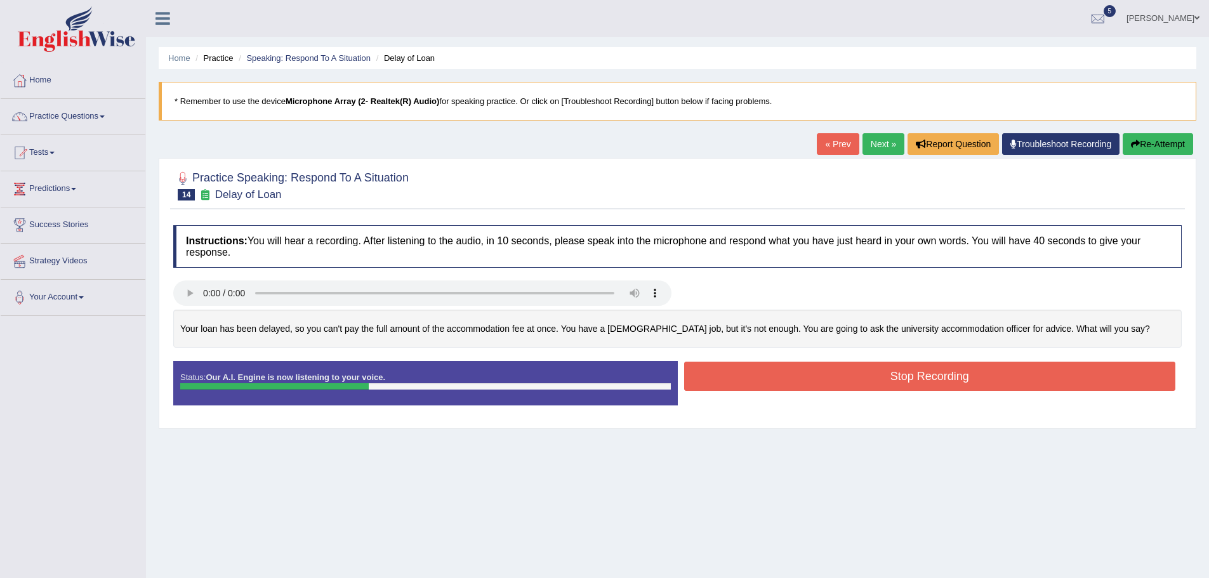
click at [1134, 138] on button "Re-Attempt" at bounding box center [1157, 144] width 70 height 22
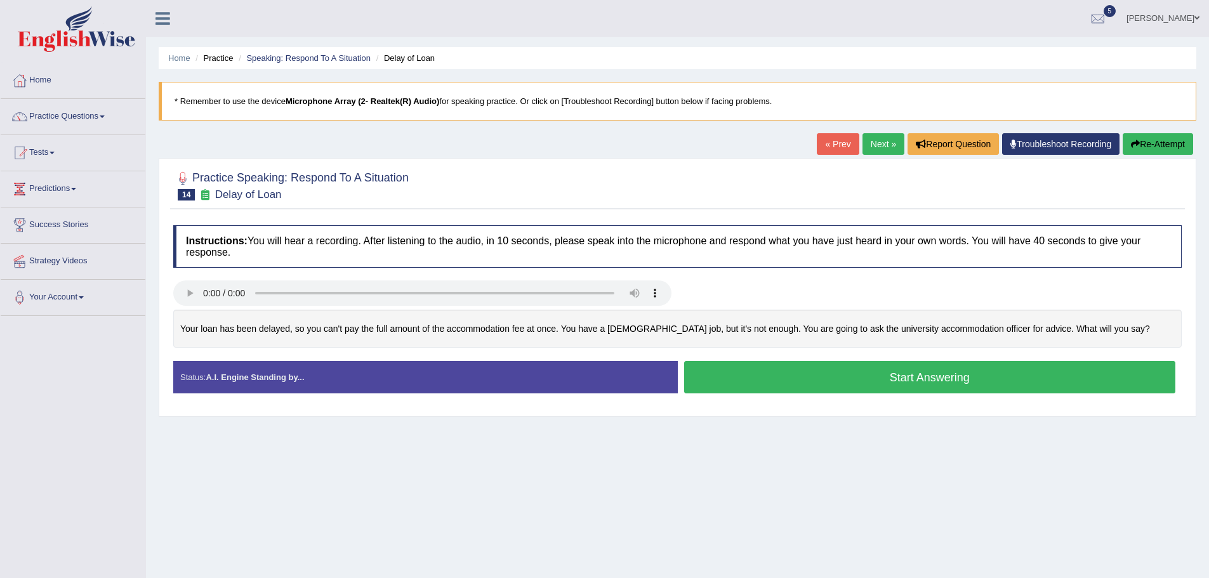
click at [836, 371] on button "Start Answering" at bounding box center [930, 377] width 492 height 32
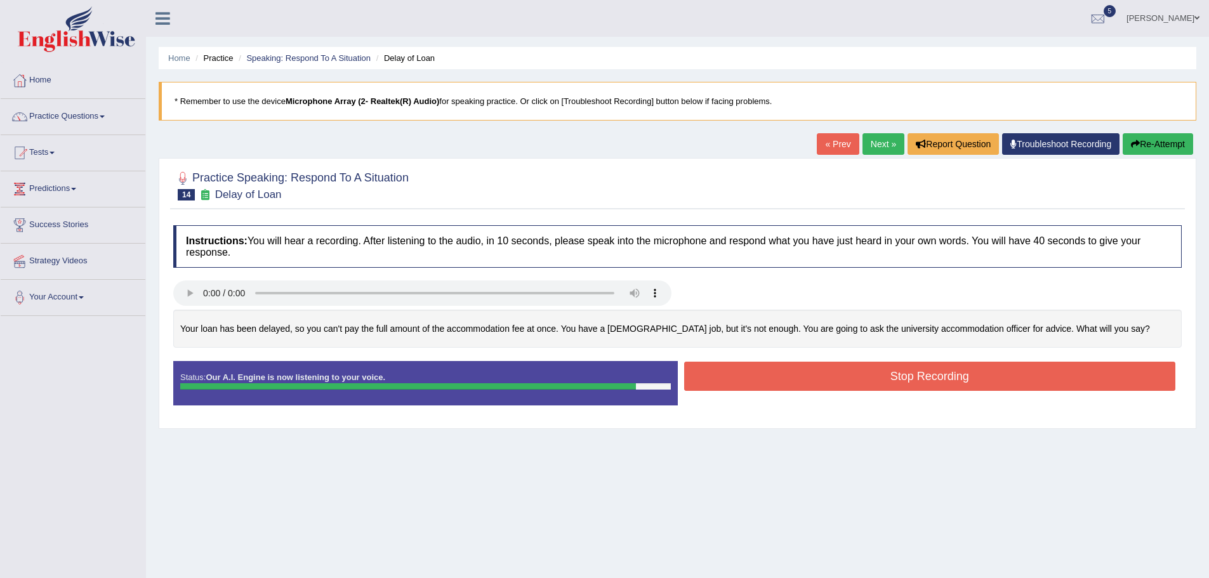
click at [836, 371] on button "Stop Recording" at bounding box center [930, 376] width 492 height 29
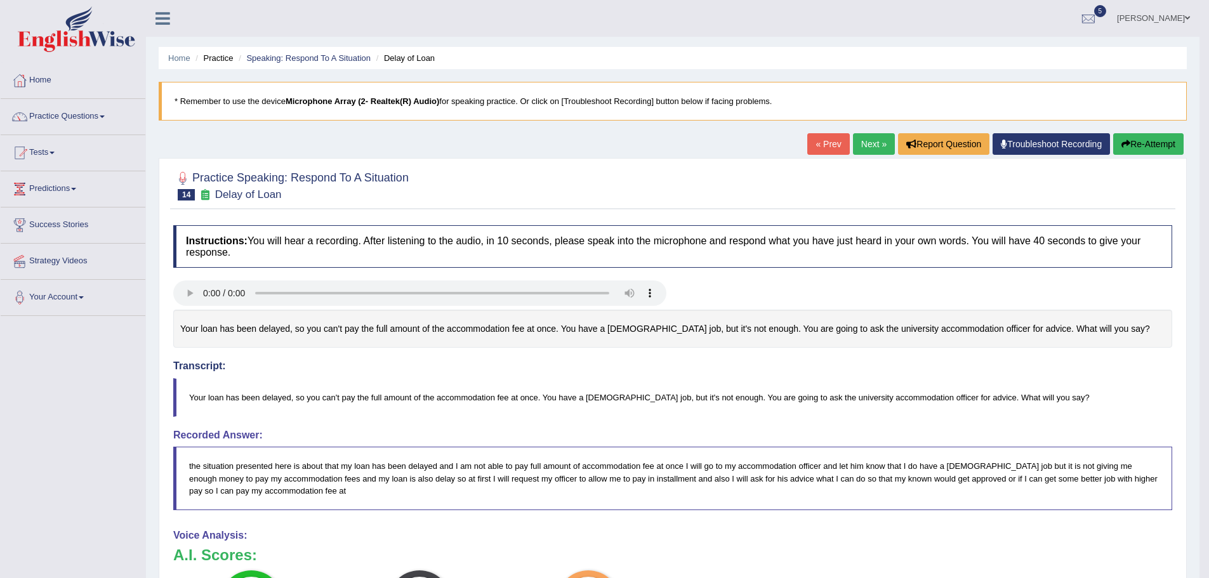
click at [876, 147] on link "Next »" at bounding box center [874, 144] width 42 height 22
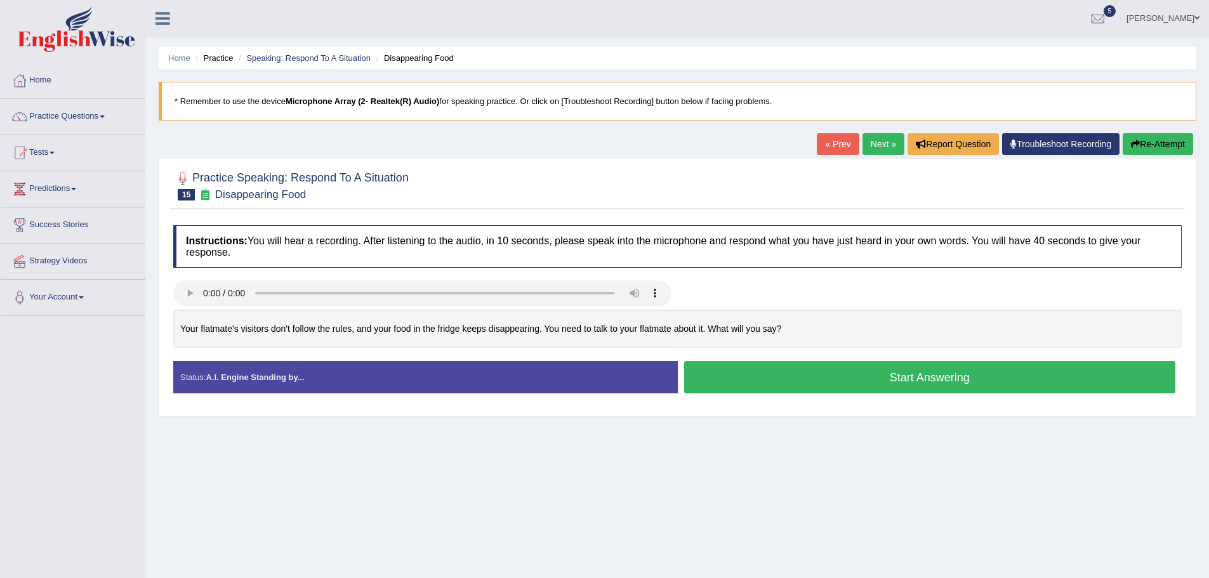
click at [735, 374] on button "Start Answering" at bounding box center [930, 377] width 492 height 32
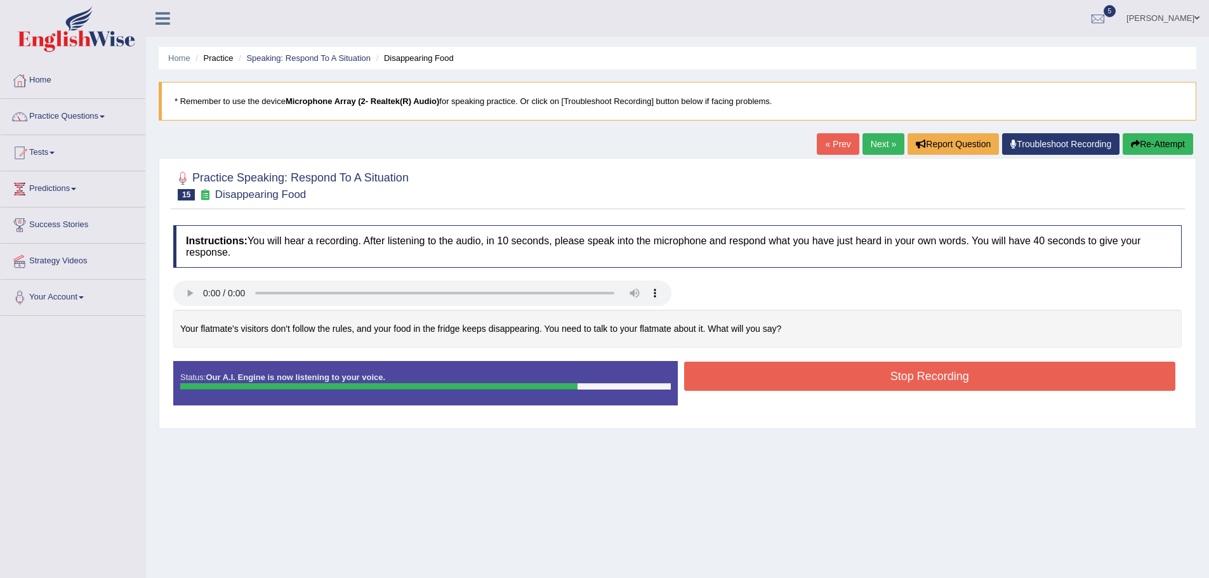
click at [745, 374] on button "Stop Recording" at bounding box center [930, 376] width 492 height 29
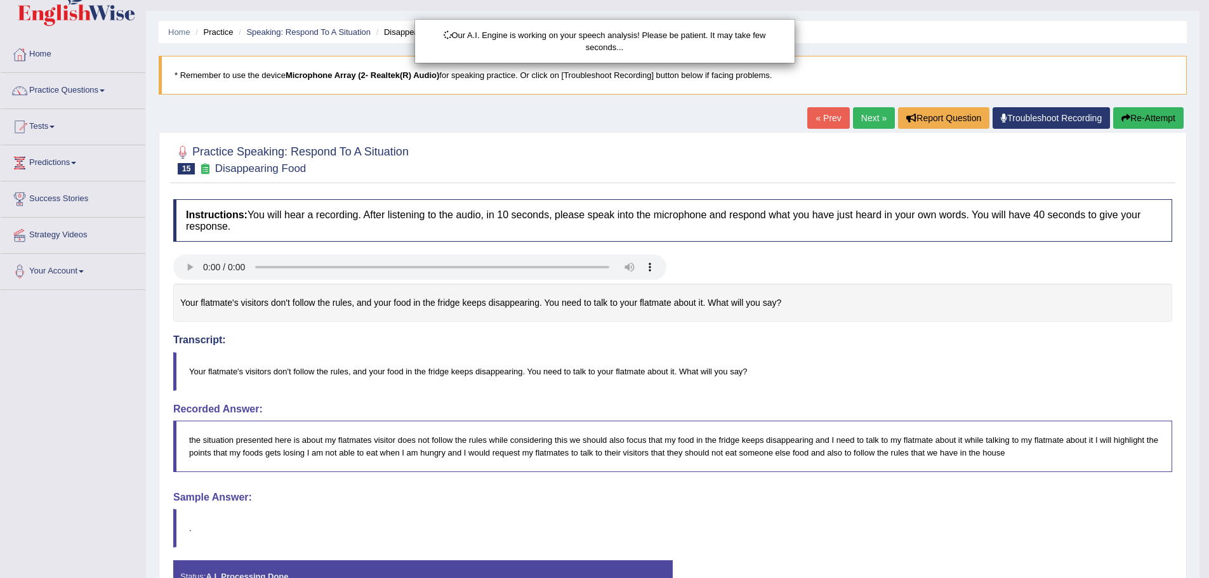
scroll to position [118, 0]
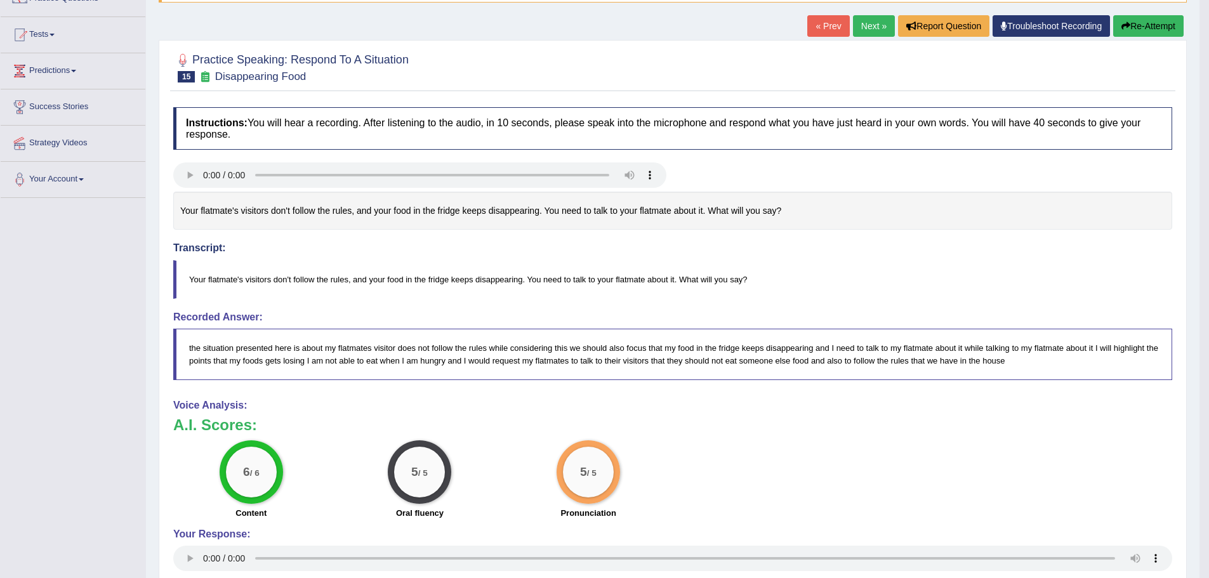
click at [874, 19] on link "Next »" at bounding box center [874, 26] width 42 height 22
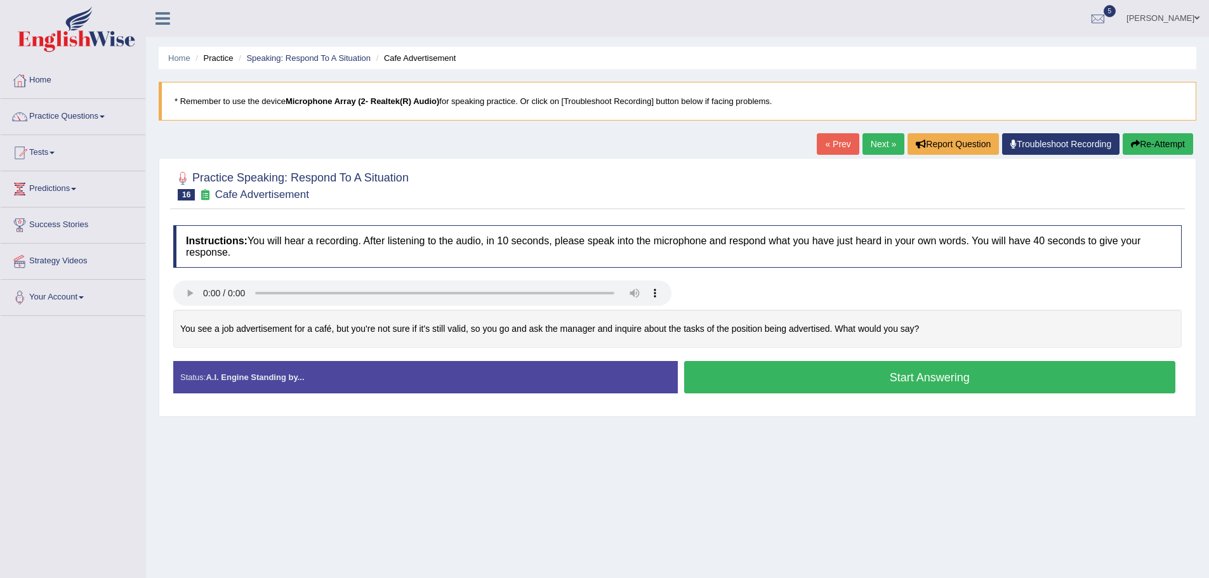
click at [844, 381] on button "Start Answering" at bounding box center [930, 377] width 492 height 32
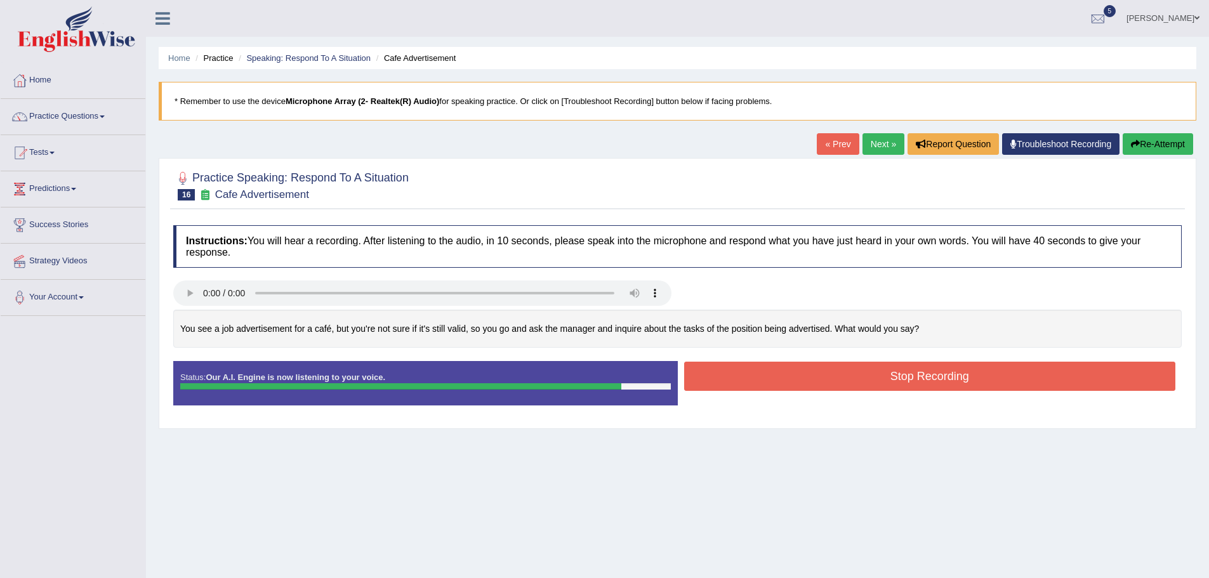
click at [844, 382] on button "Stop Recording" at bounding box center [930, 376] width 492 height 29
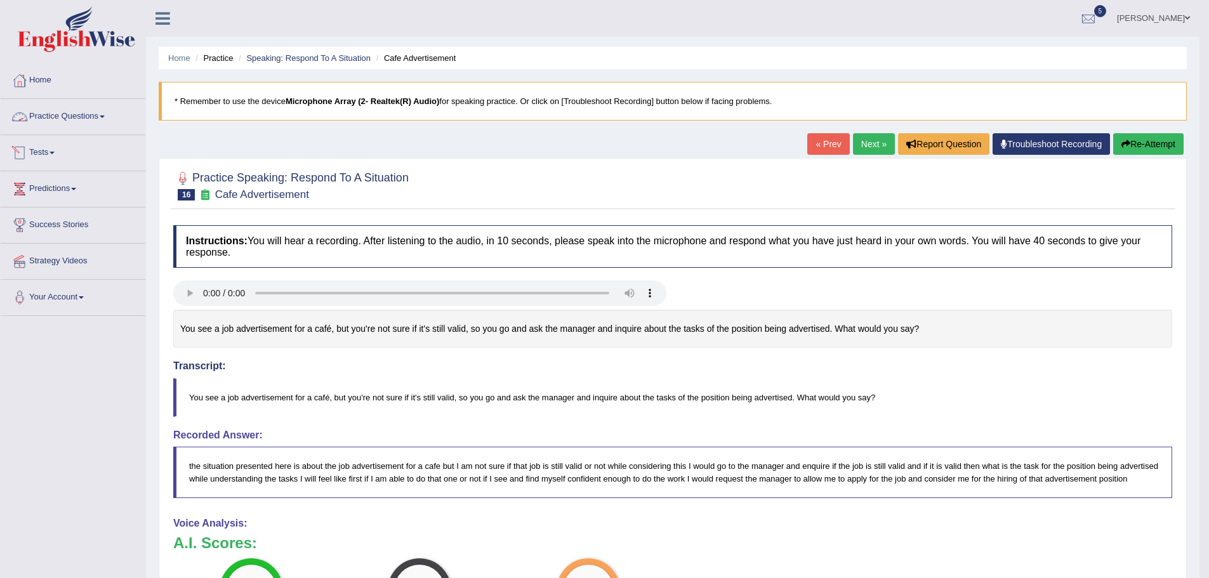
click at [69, 119] on link "Practice Questions" at bounding box center [73, 115] width 145 height 32
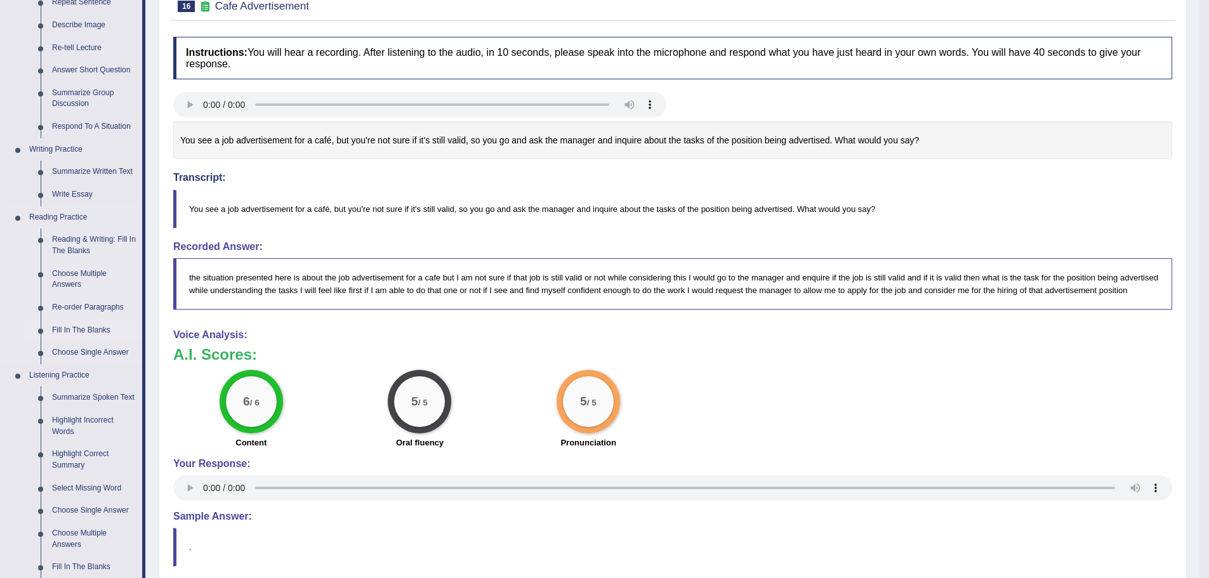
scroll to position [190, 0]
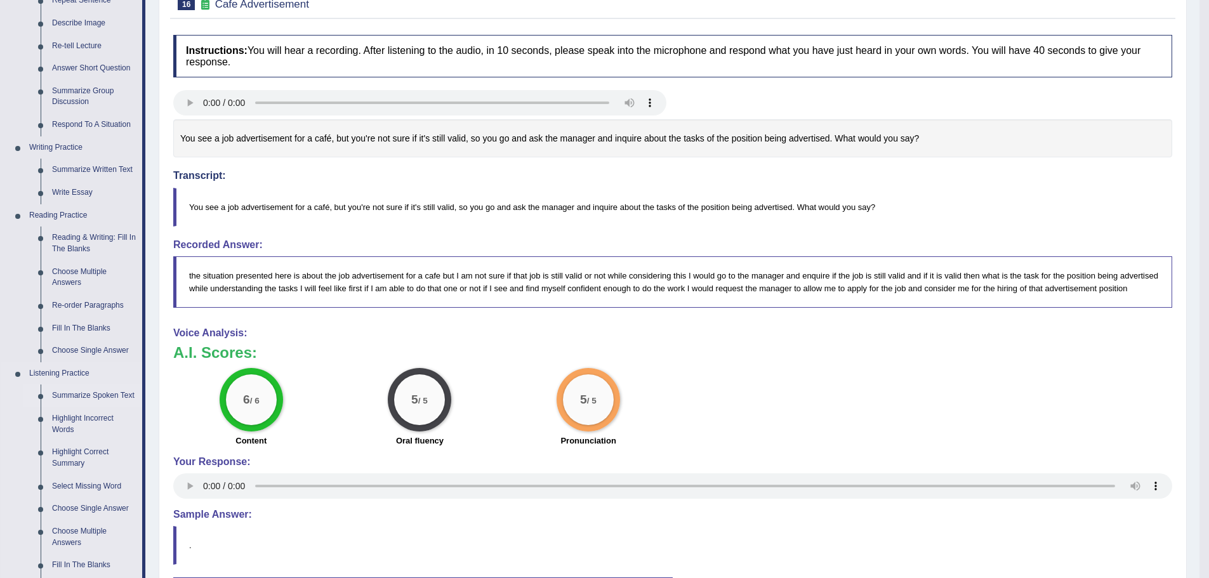
click at [95, 397] on link "Summarize Spoken Text" at bounding box center [94, 395] width 96 height 23
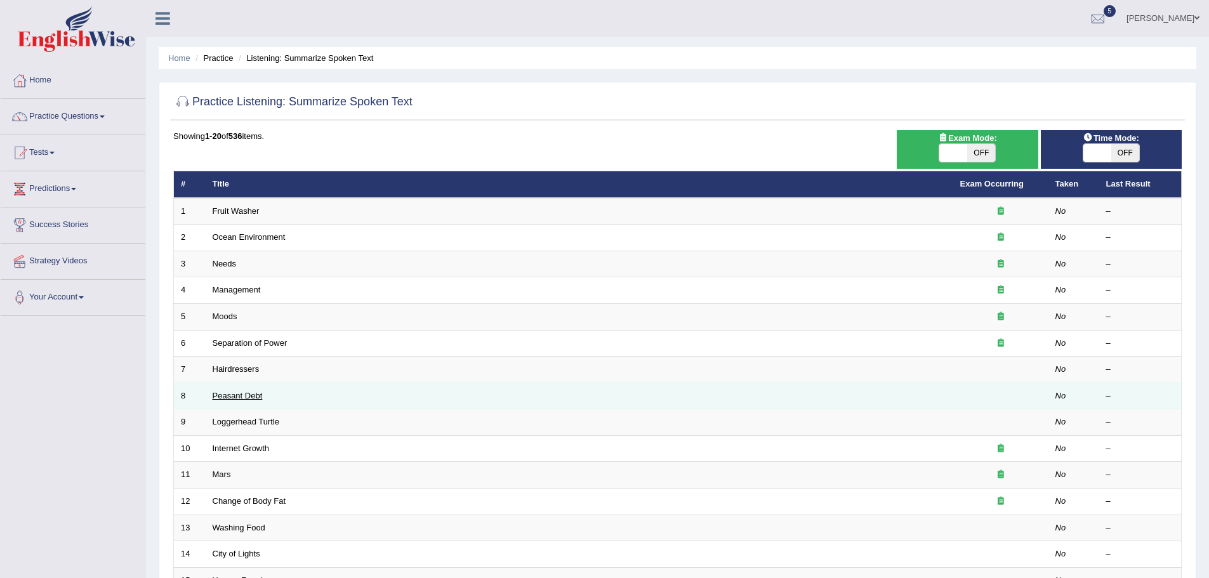
click at [233, 393] on link "Peasant Debt" at bounding box center [238, 396] width 50 height 10
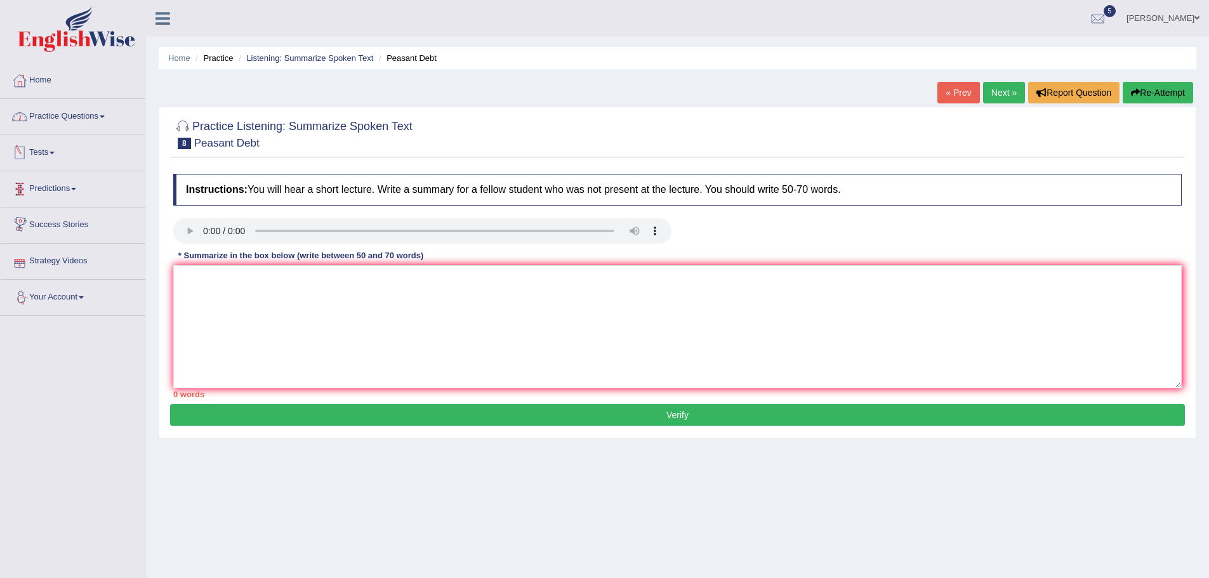
click at [61, 118] on link "Practice Questions" at bounding box center [73, 115] width 145 height 32
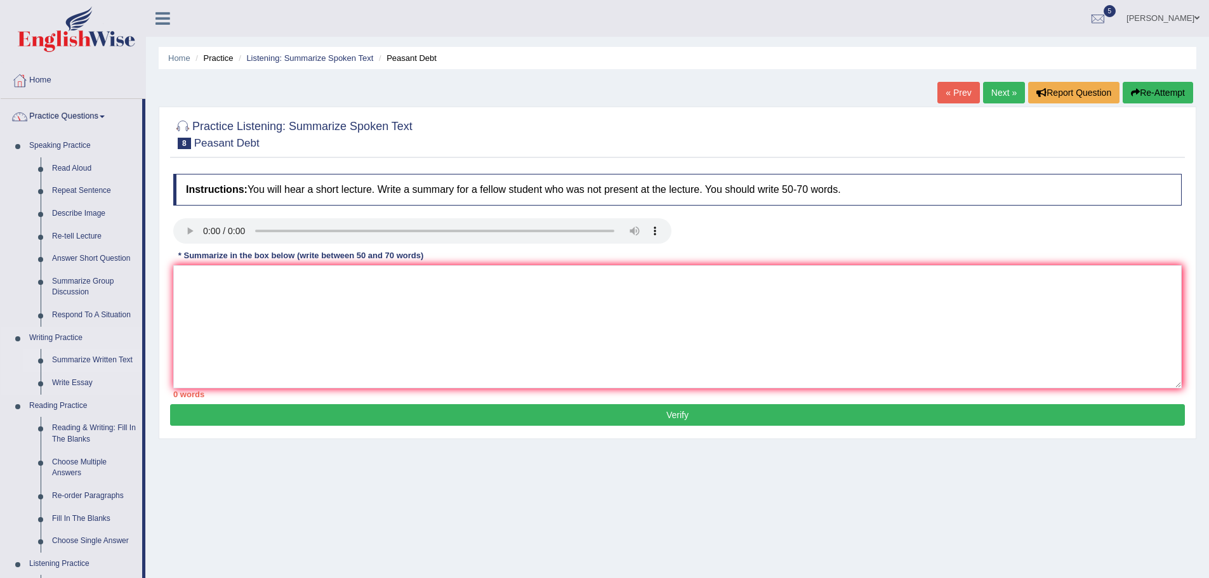
click at [77, 353] on link "Summarize Written Text" at bounding box center [94, 360] width 96 height 23
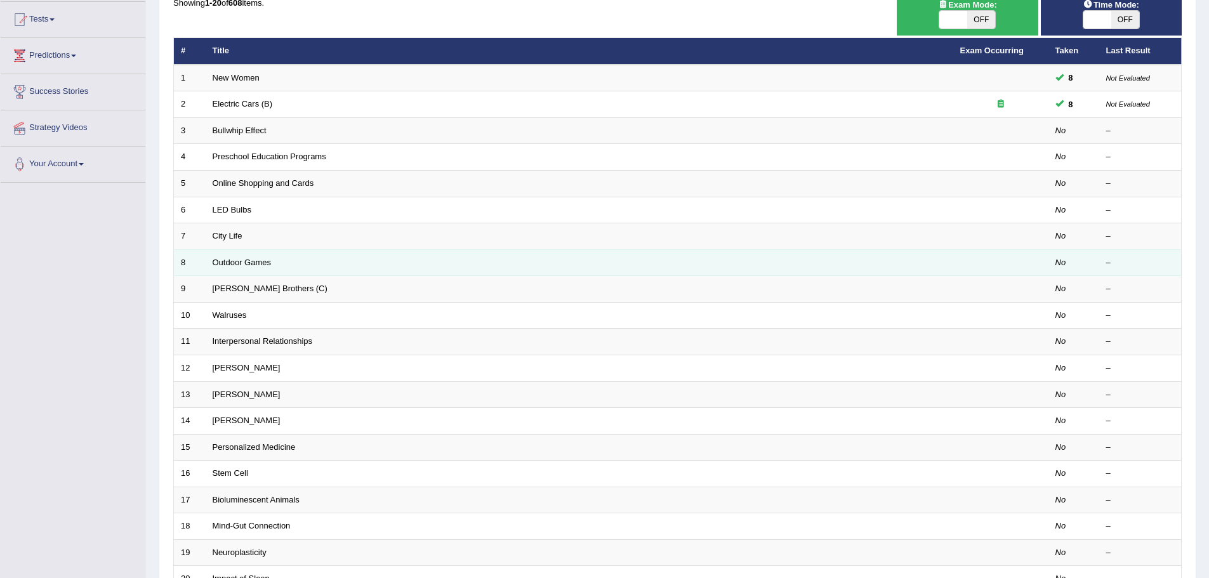
scroll to position [190, 0]
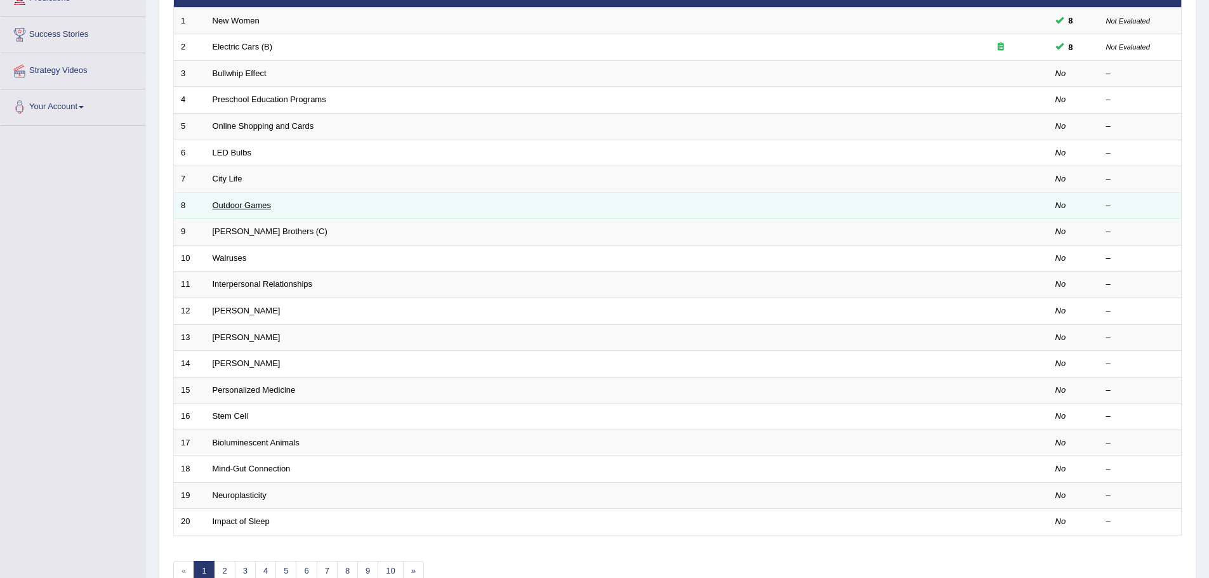
click at [242, 206] on link "Outdoor Games" at bounding box center [242, 205] width 59 height 10
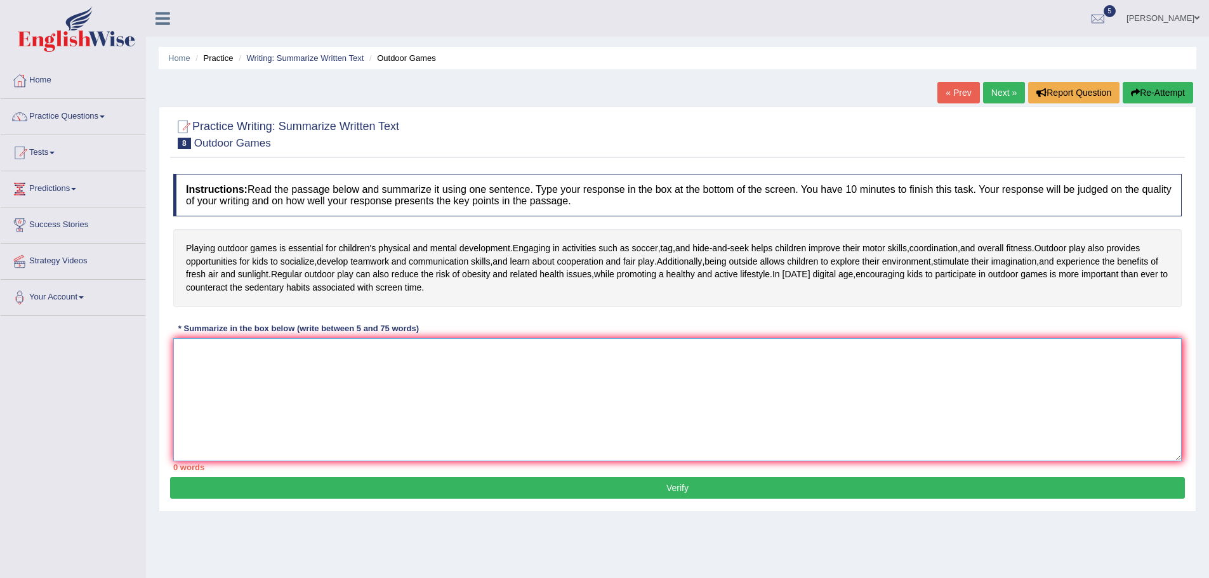
click at [273, 372] on textarea at bounding box center [677, 399] width 1008 height 123
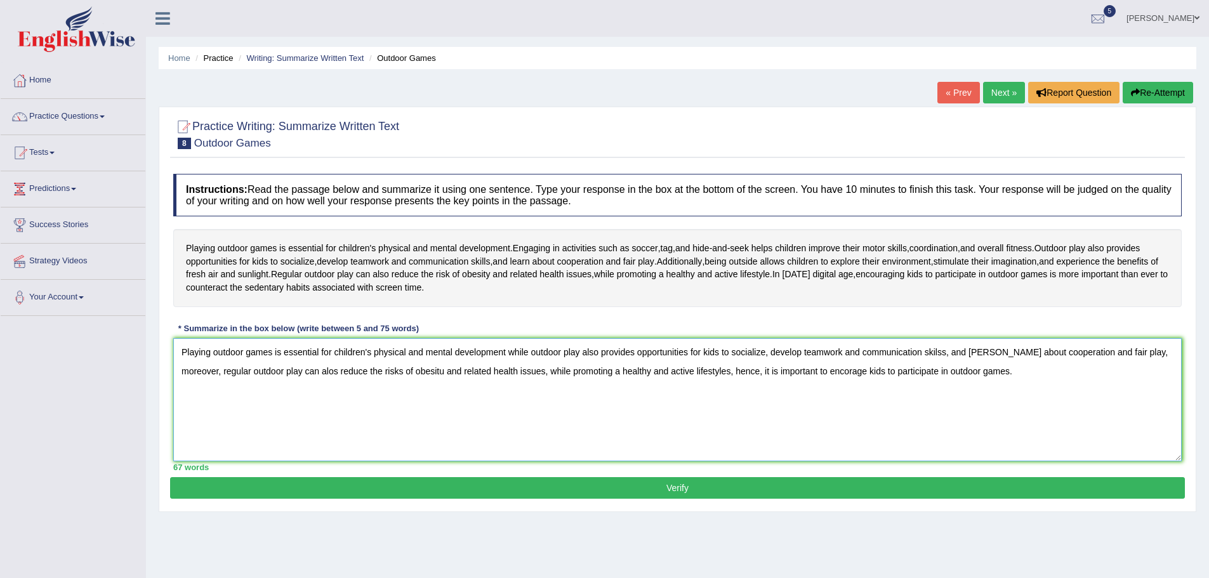
type textarea "Playing outdoor games is essential for children's physical and mental developme…"
click at [616, 487] on button "Verify" at bounding box center [677, 488] width 1014 height 22
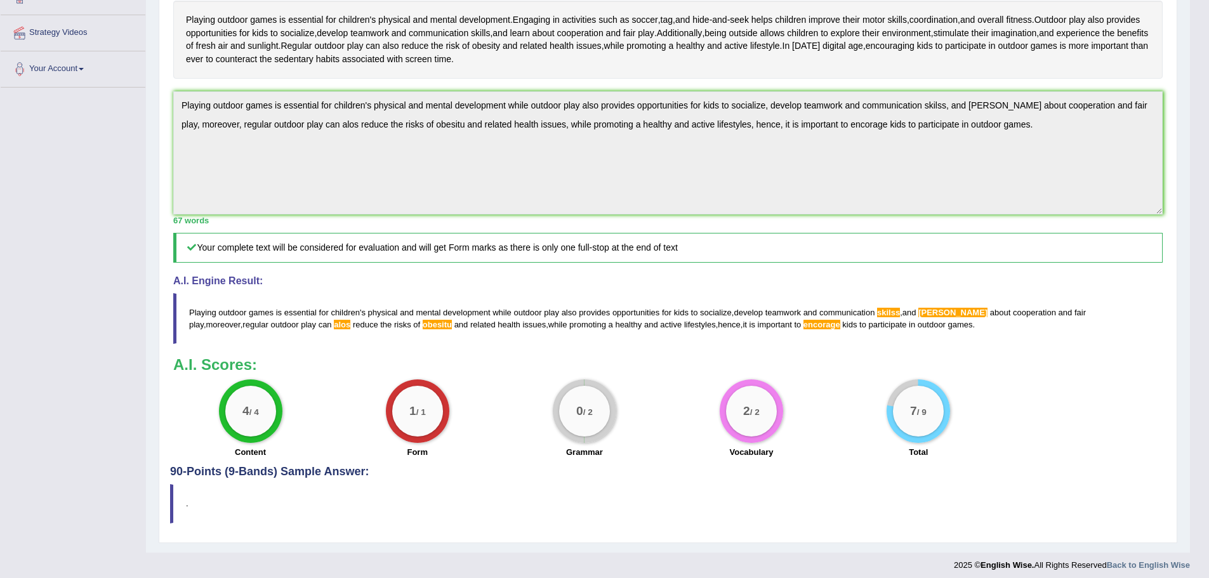
scroll to position [235, 0]
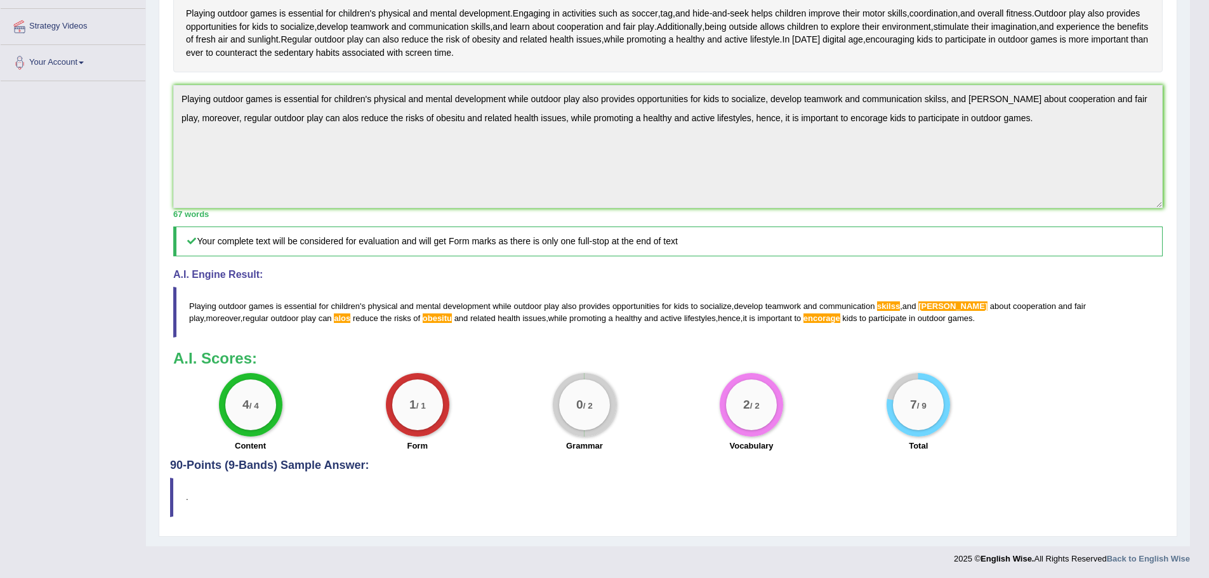
click at [586, 416] on div "0 / 2" at bounding box center [584, 404] width 51 height 51
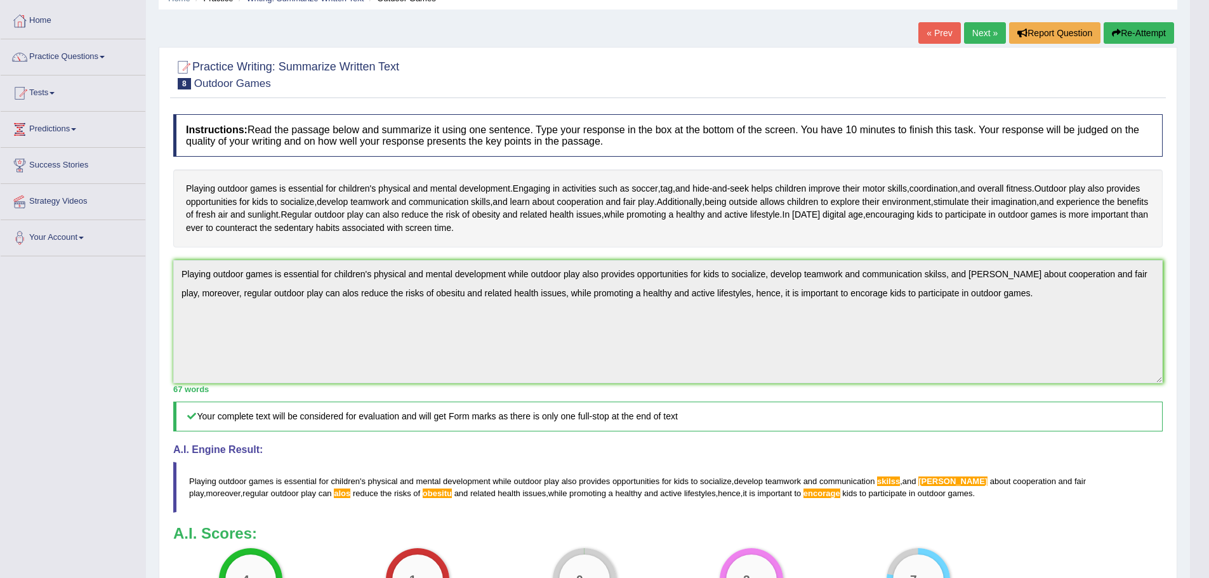
scroll to position [0, 0]
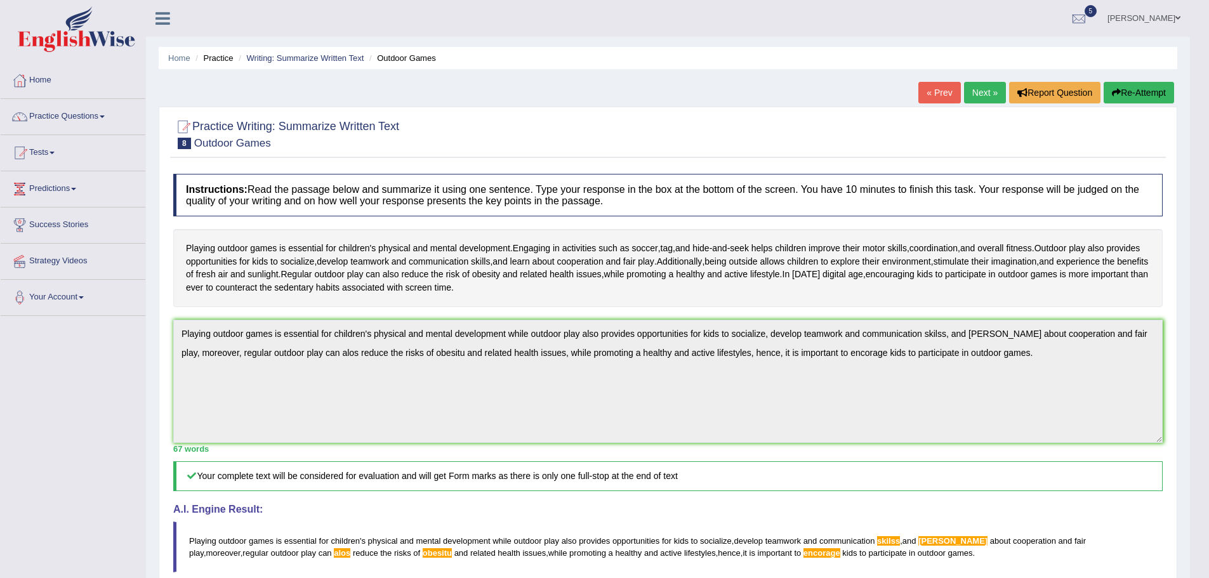
drag, startPoint x: 980, startPoint y: 90, endPoint x: 759, endPoint y: 192, distance: 242.4
click at [980, 89] on link "Next »" at bounding box center [985, 93] width 42 height 22
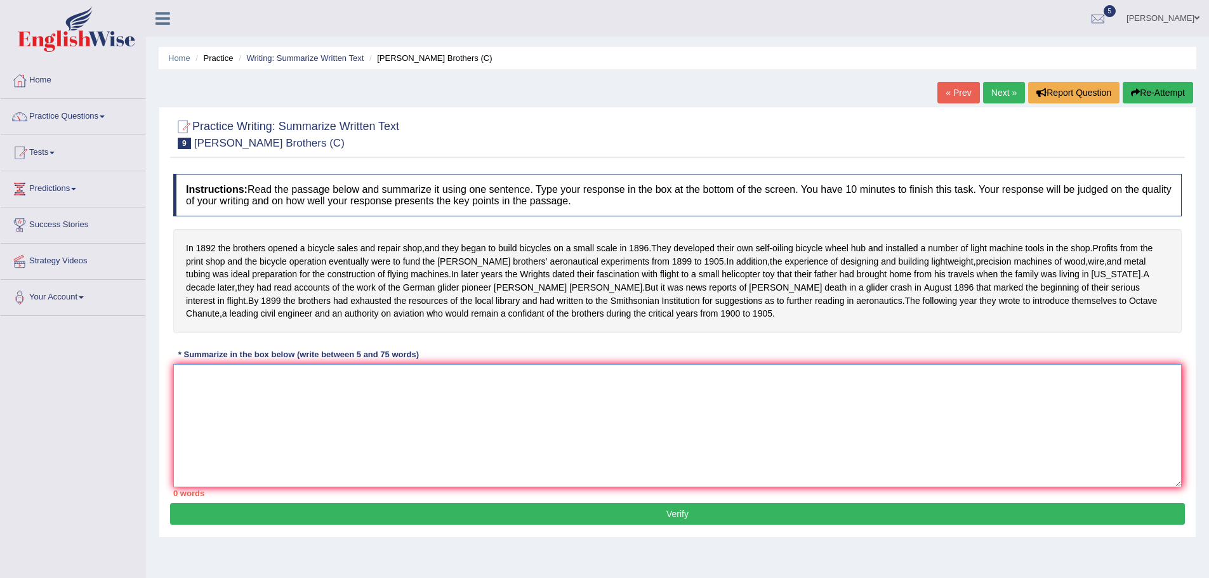
click at [322, 419] on textarea at bounding box center [677, 425] width 1008 height 123
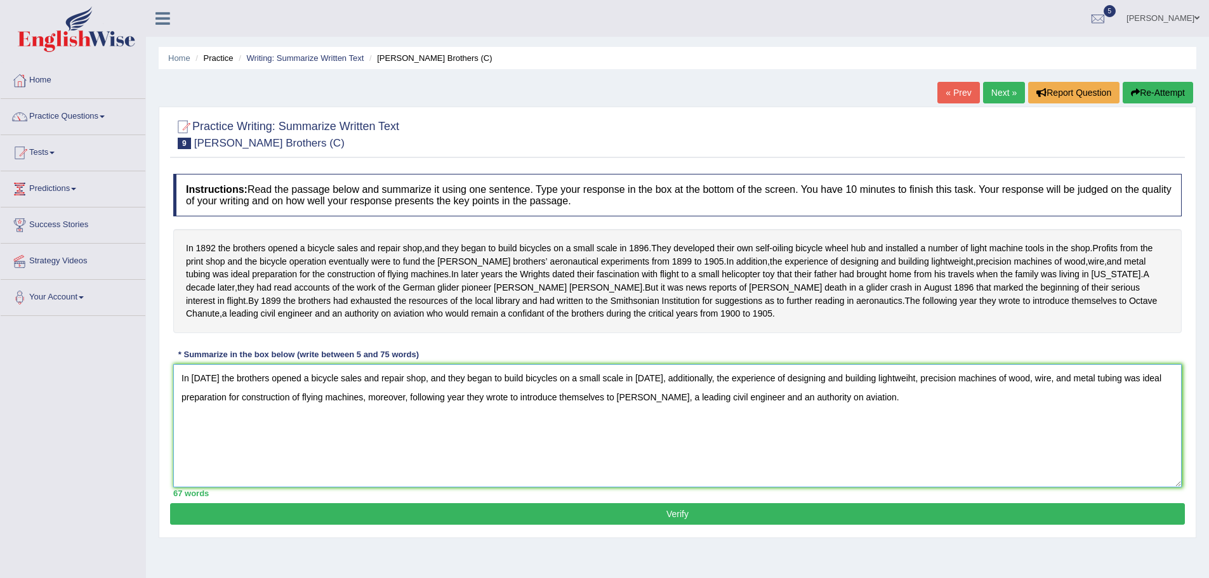
type textarea "In 1892 the brothers opened a bicycle sales and repair shop, and they began to …"
click at [524, 525] on button "Verify" at bounding box center [677, 514] width 1014 height 22
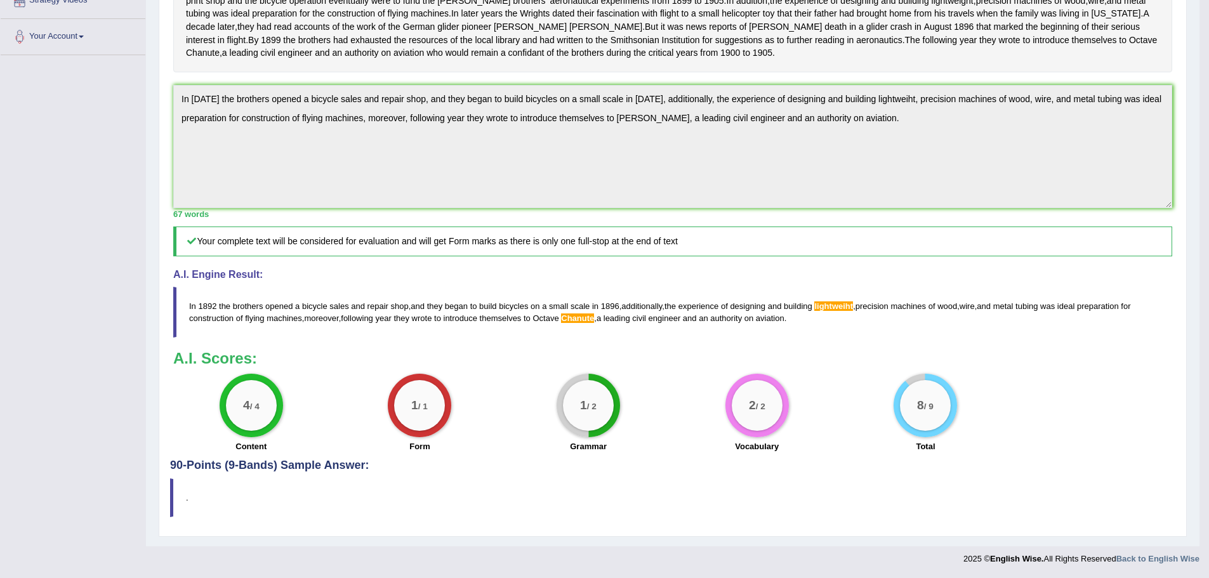
scroll to position [287, 0]
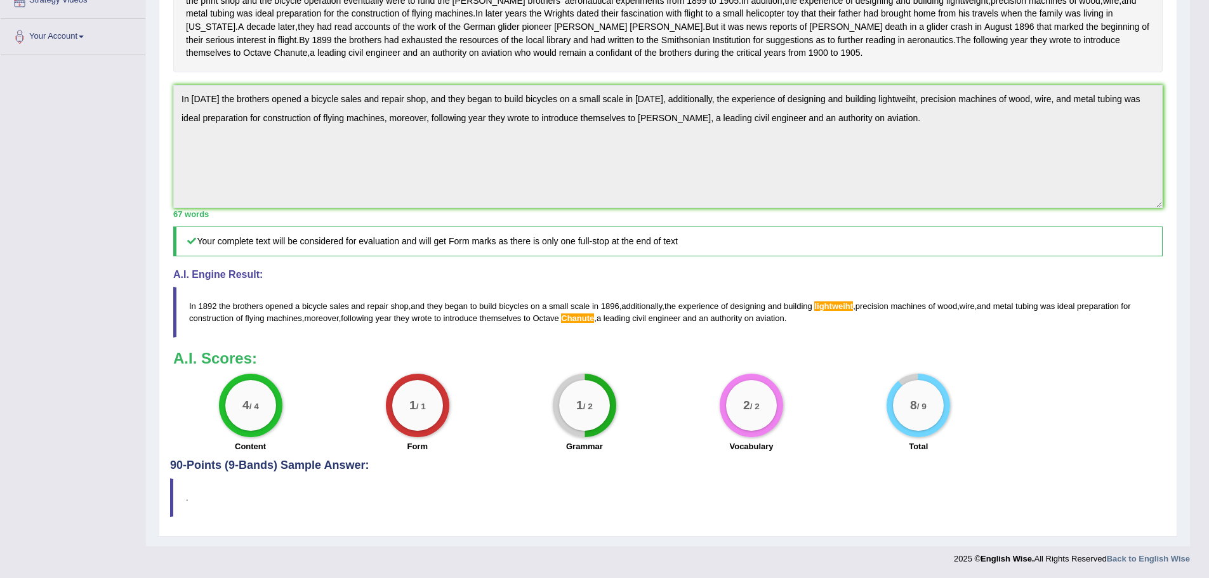
click at [582, 317] on span "Chanute" at bounding box center [577, 318] width 33 height 10
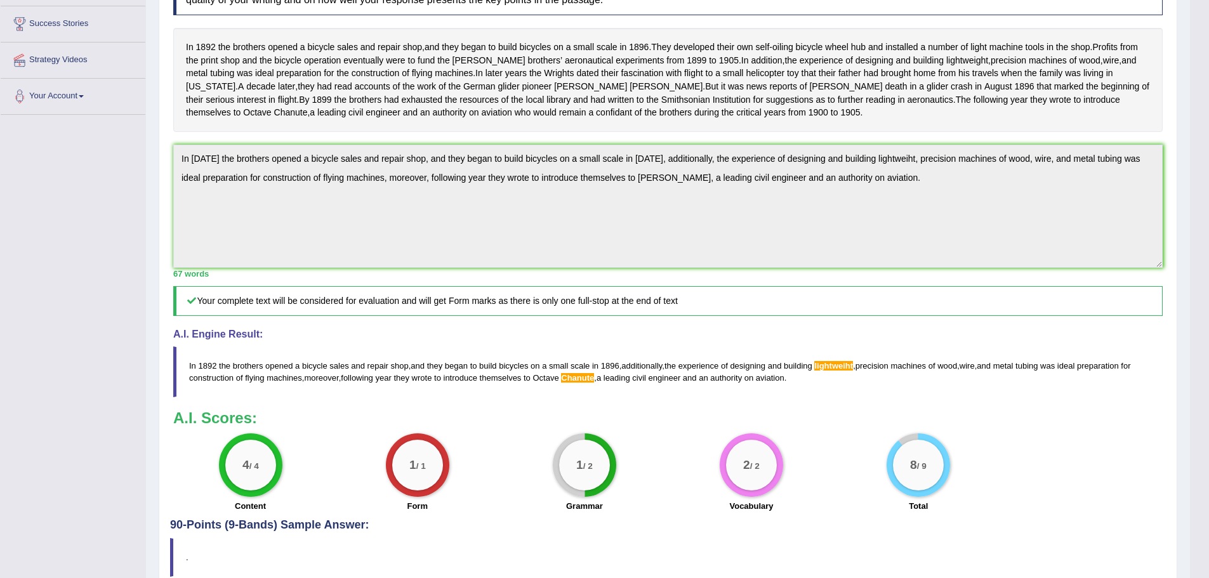
scroll to position [160, 0]
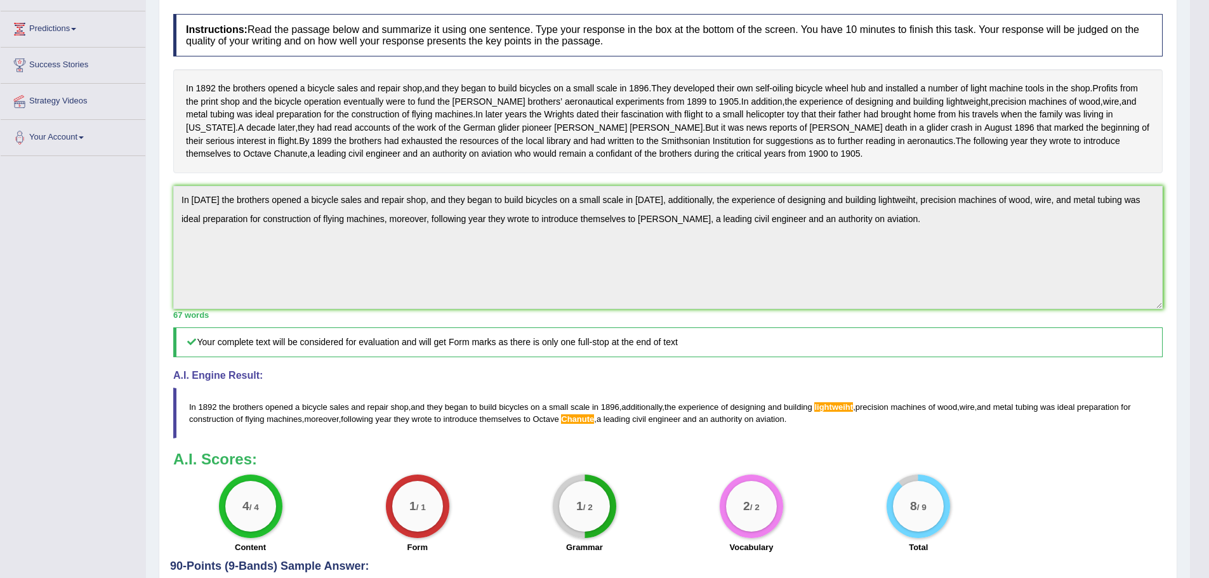
click at [587, 424] on span "Chanute" at bounding box center [577, 419] width 33 height 10
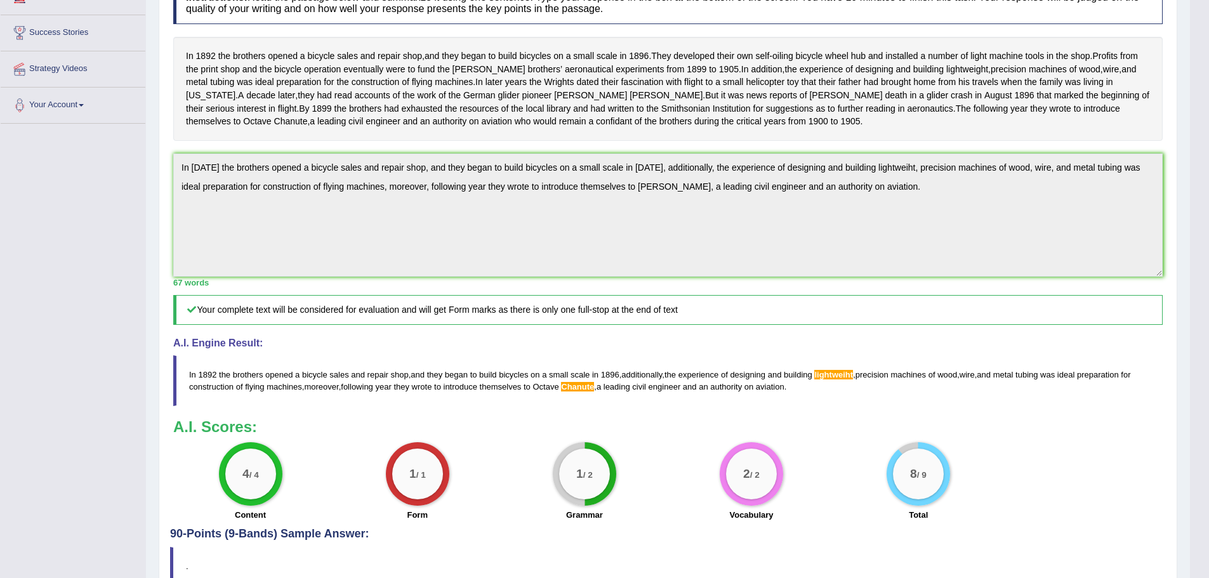
scroll to position [287, 0]
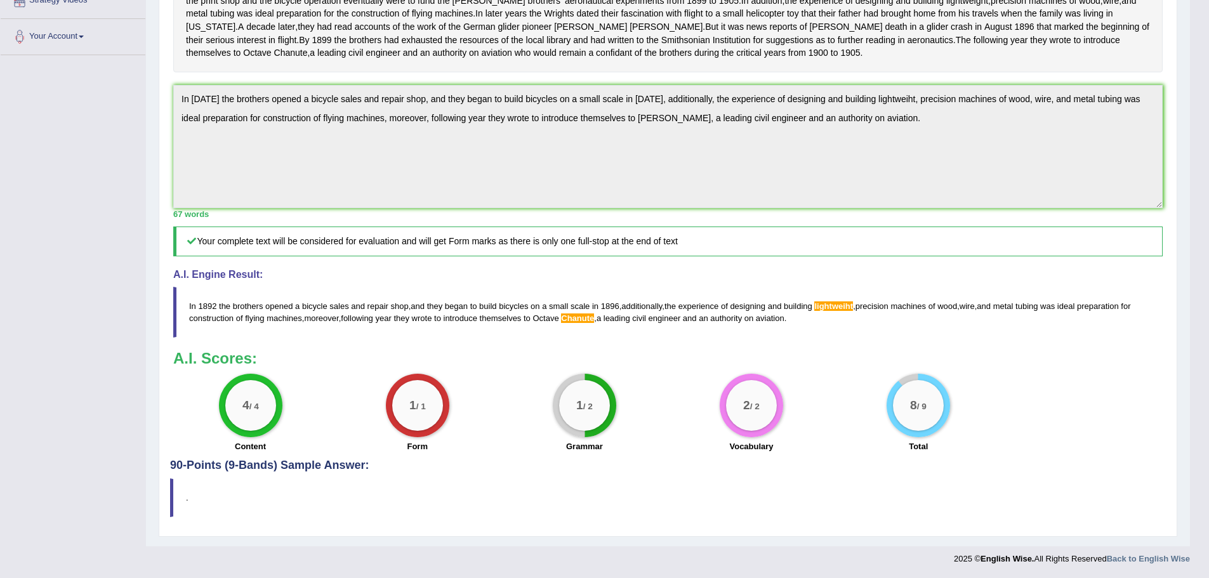
click at [590, 433] on div "1 / 2" at bounding box center [584, 405] width 63 height 63
click at [216, 453] on div "Content" at bounding box center [250, 447] width 154 height 15
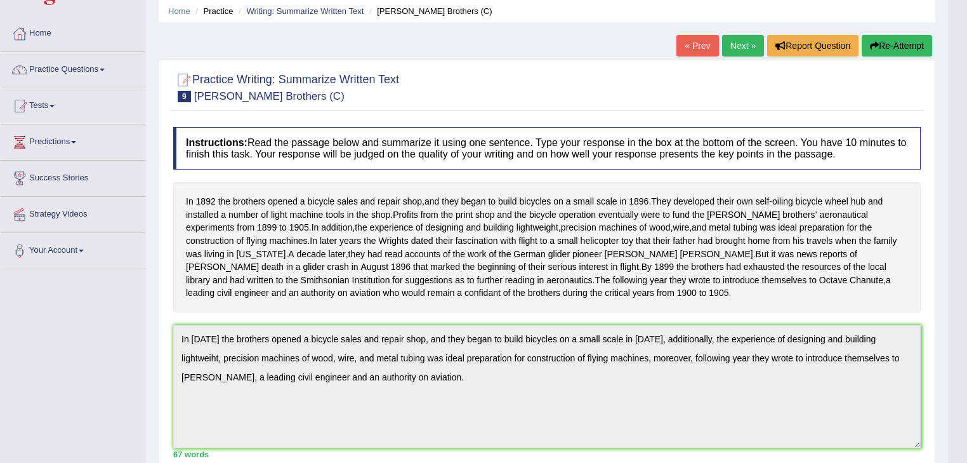
scroll to position [39, 0]
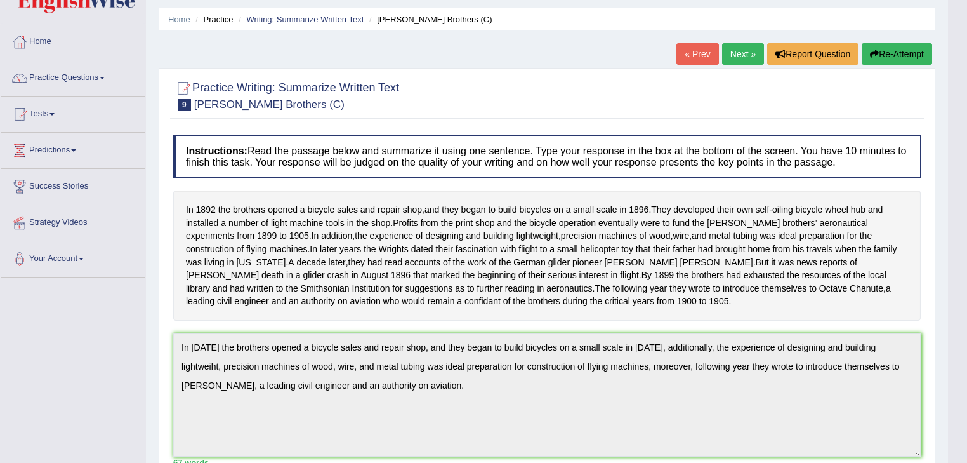
click at [882, 53] on button "Re-Attempt" at bounding box center [897, 54] width 70 height 22
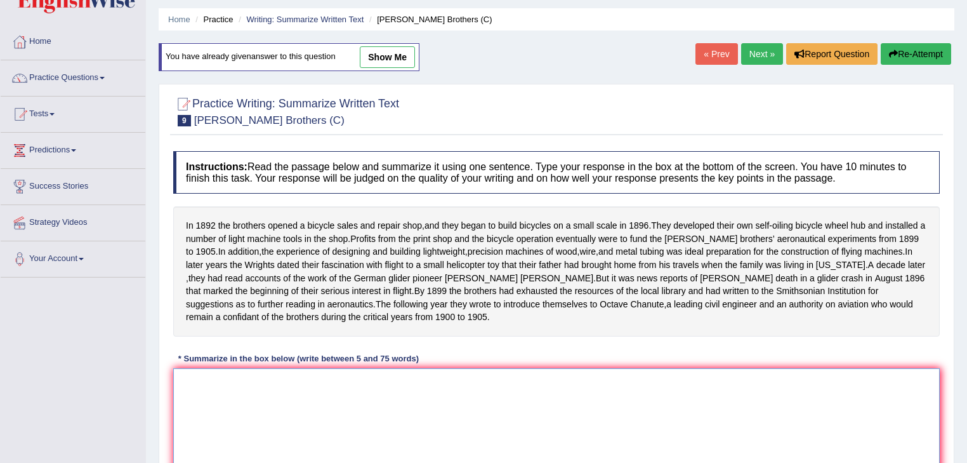
click at [202, 383] on textarea at bounding box center [556, 429] width 766 height 123
paste textarea "In 1892 the brothers opened a bicycle sales and repair shop, and they began to …"
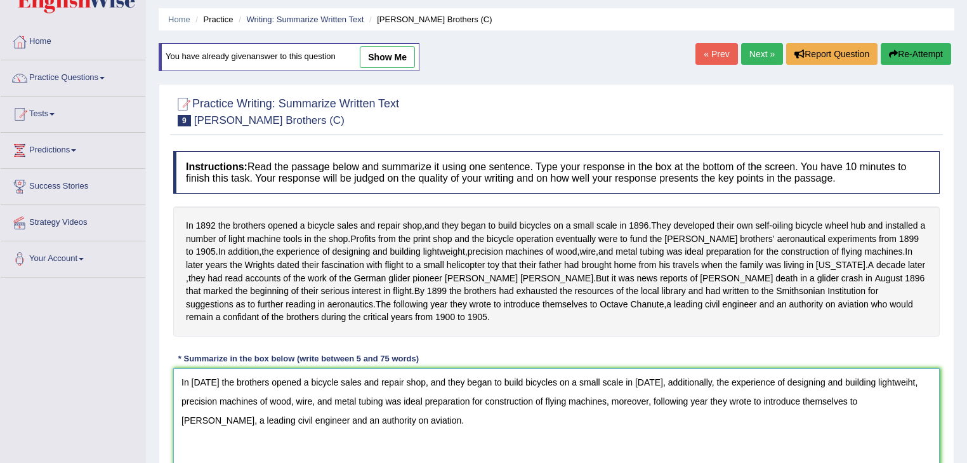
click at [888, 391] on textarea "In 1892 the brothers opened a bicycle sales and repair shop, and they began to …" at bounding box center [556, 429] width 766 height 123
click at [895, 393] on textarea "In 1892 the brothers opened a bicycle sales and repair shop, and they began to …" at bounding box center [556, 429] width 766 height 123
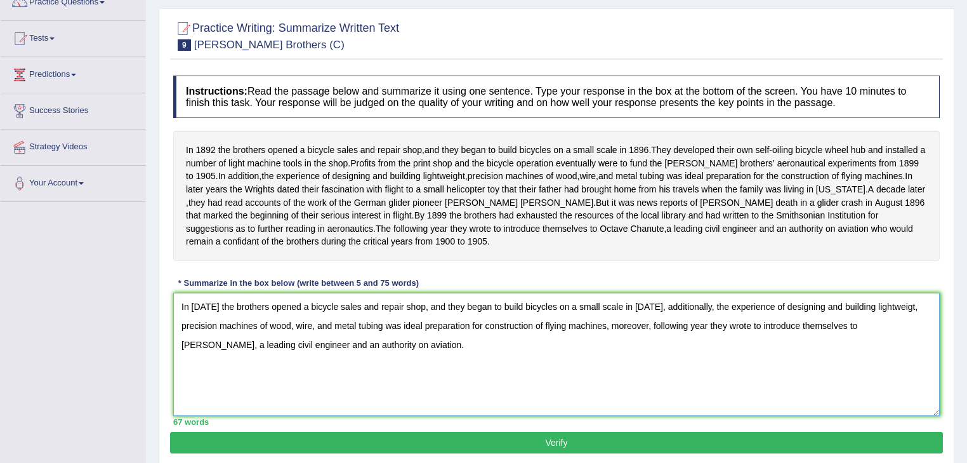
scroll to position [140, 0]
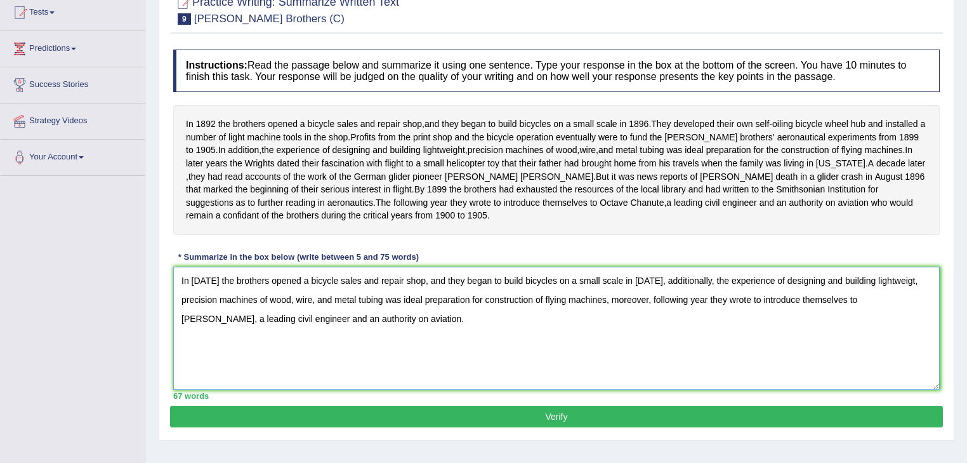
click at [652, 312] on textarea "In 1892 the brothers opened a bicycle sales and repair shop, and they began to …" at bounding box center [556, 327] width 766 height 123
type textarea "In [DATE] the brothers opened a bicycle sales and repair shop, and they began t…"
click at [575, 424] on button "Verify" at bounding box center [556, 416] width 773 height 22
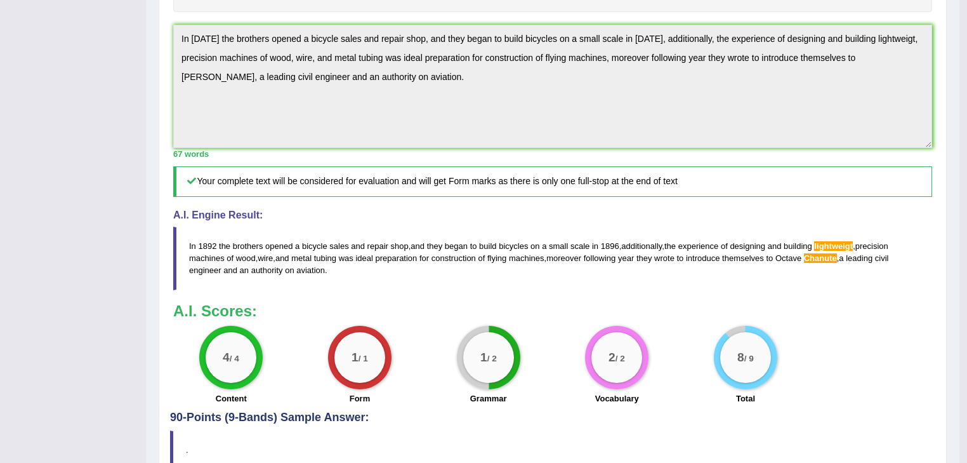
scroll to position [404, 0]
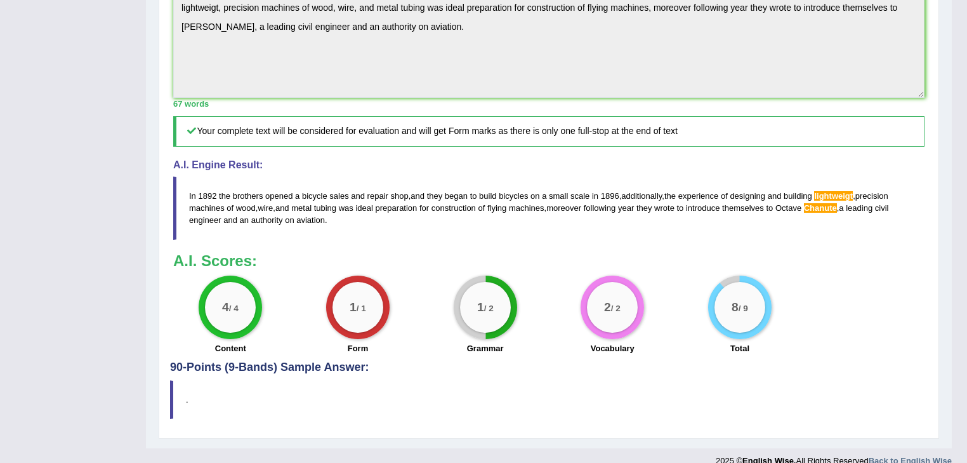
click at [838, 200] on span "lightweigt" at bounding box center [833, 196] width 39 height 10
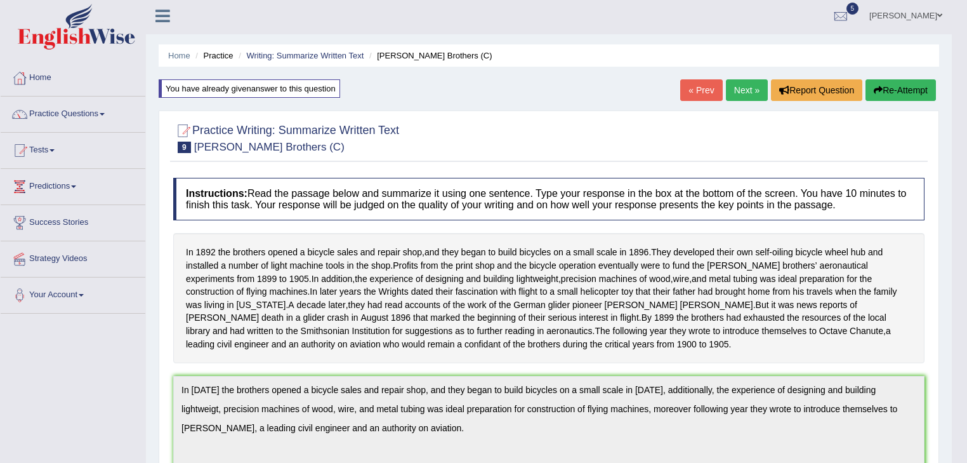
scroll to position [0, 0]
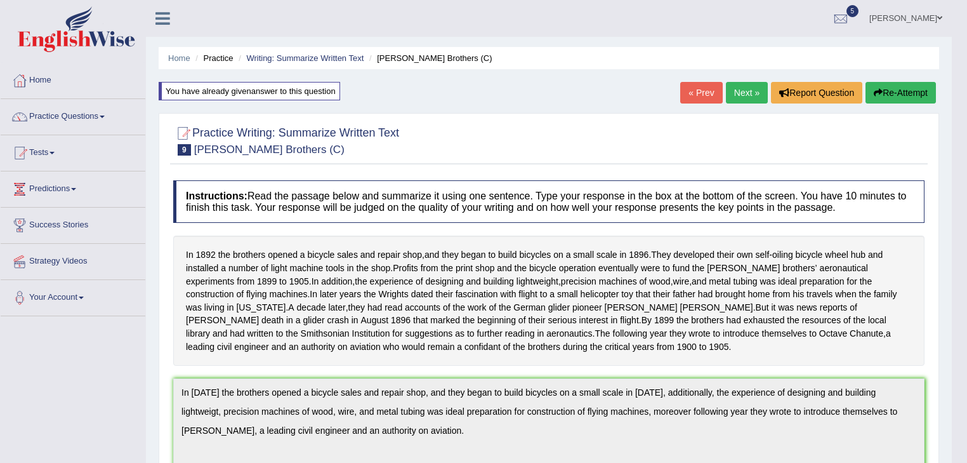
click at [905, 84] on button "Re-Attempt" at bounding box center [900, 93] width 70 height 22
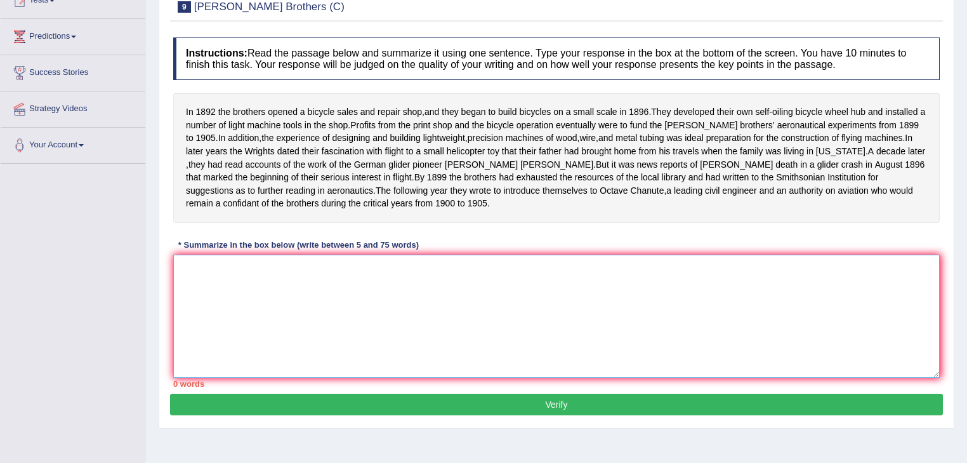
click at [203, 279] on textarea at bounding box center [556, 315] width 766 height 123
paste textarea "In [DATE] the brothers opened a bicycle sales and repair shop, and they began t…"
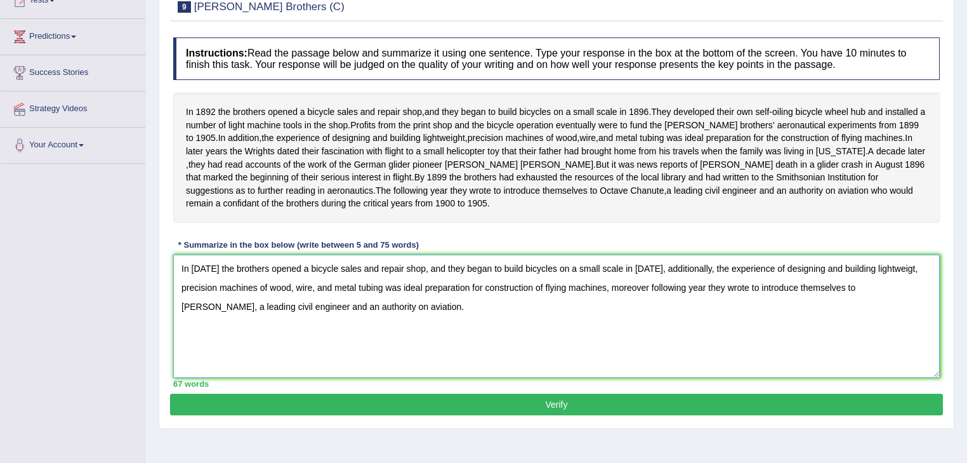
click at [889, 279] on textarea "In [DATE] the brothers opened a bicycle sales and repair shop, and they began t…" at bounding box center [556, 315] width 766 height 123
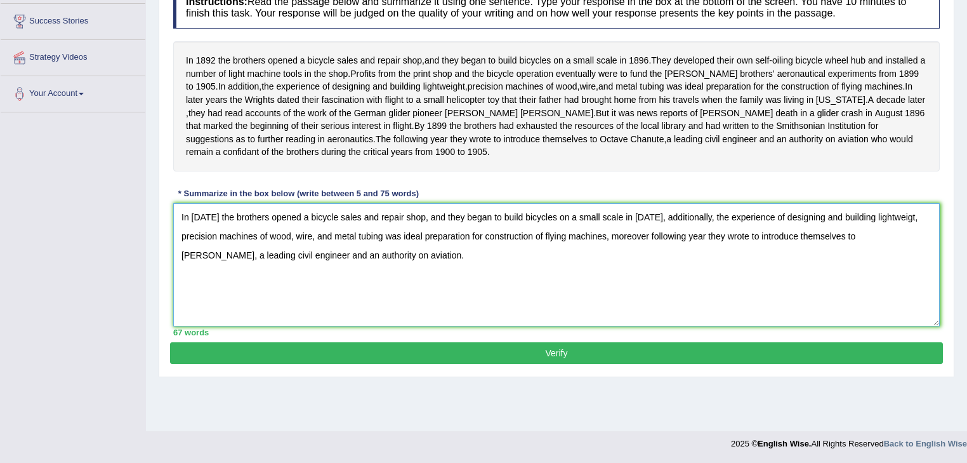
scroll to position [153, 0]
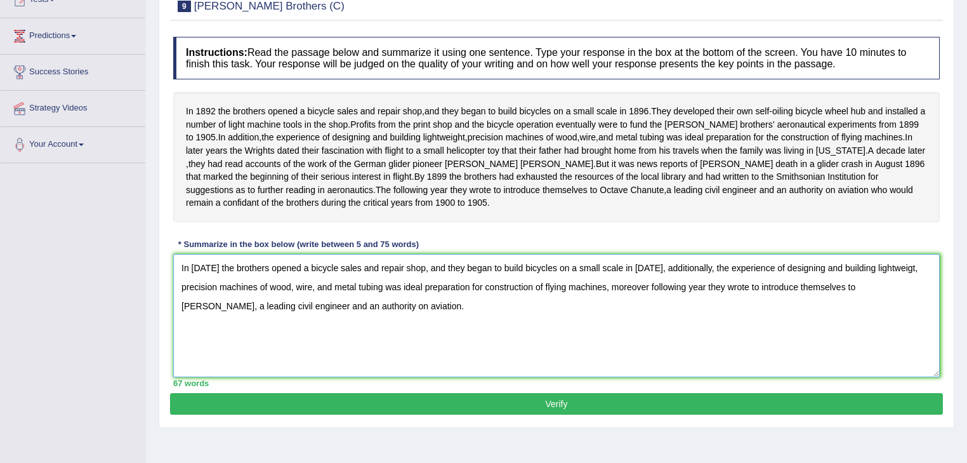
type textarea "In [DATE] the brothers opened a bicycle sales and repair shop, and they began t…"
click at [687, 414] on button "Verify" at bounding box center [556, 404] width 773 height 22
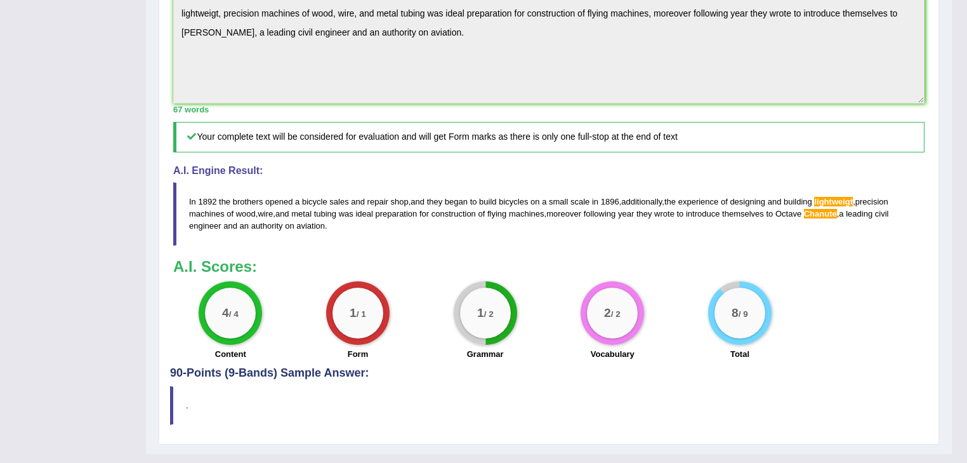
scroll to position [404, 0]
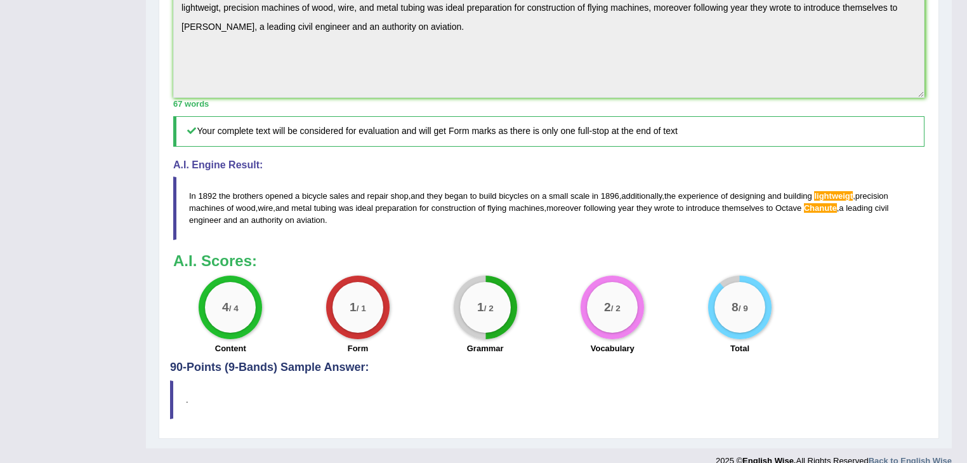
click at [469, 339] on div "1 / 2" at bounding box center [485, 306] width 63 height 63
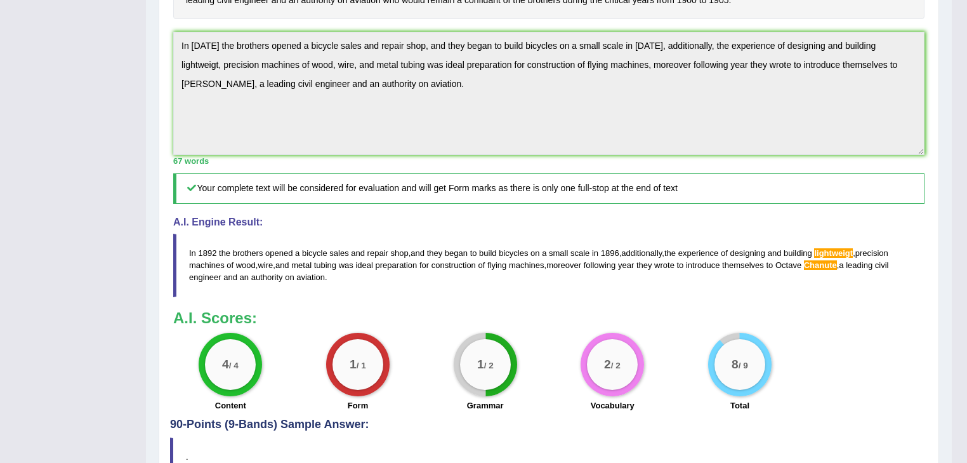
scroll to position [353, 0]
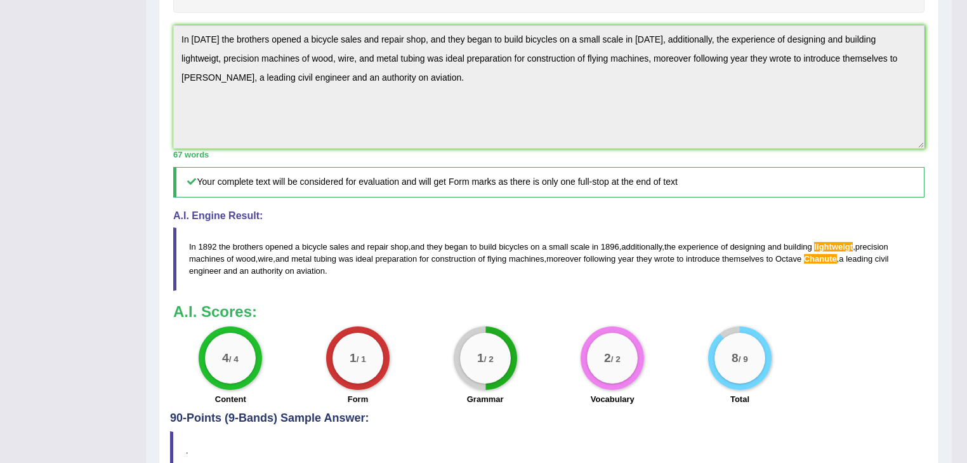
click at [593, 408] on div "2 / 2 Vocabulary" at bounding box center [613, 367] width 128 height 82
click at [825, 289] on blockquote "In [DATE] the brothers opened a bicycle sales and repair shop , and they began …" at bounding box center [548, 258] width 751 height 63
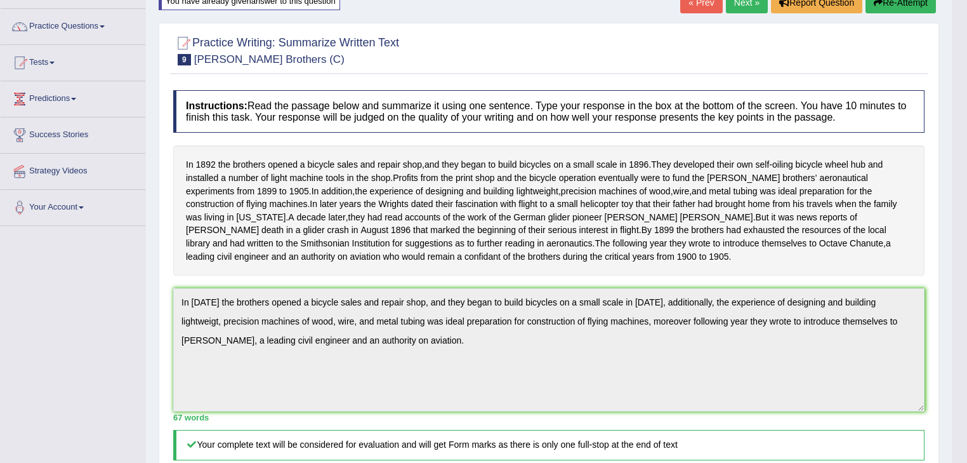
scroll to position [0, 0]
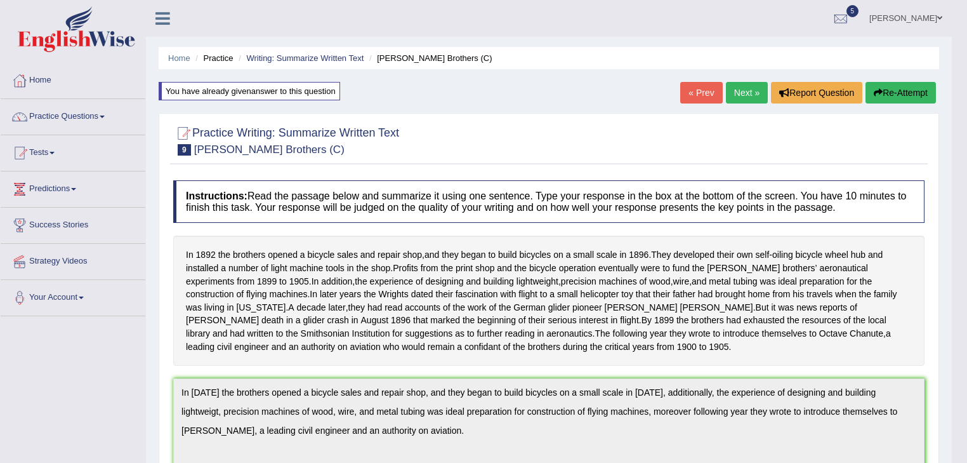
click at [739, 88] on link "Next »" at bounding box center [747, 93] width 42 height 22
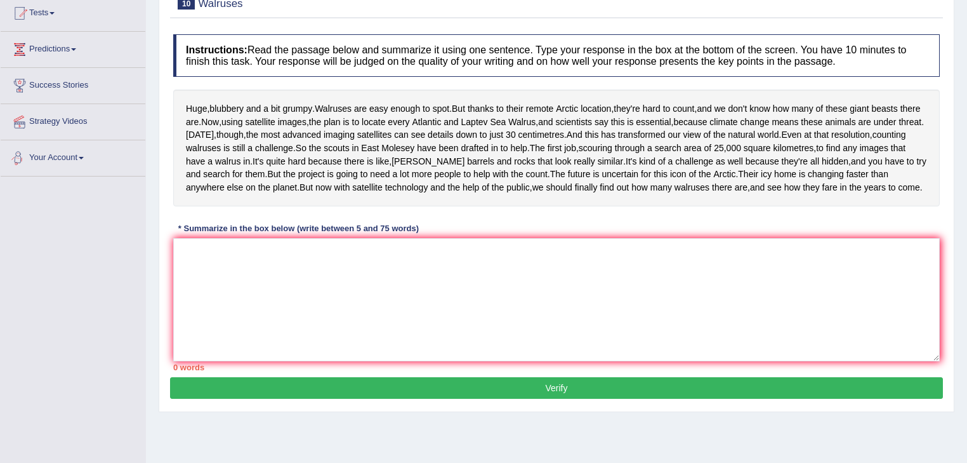
scroll to position [152, 0]
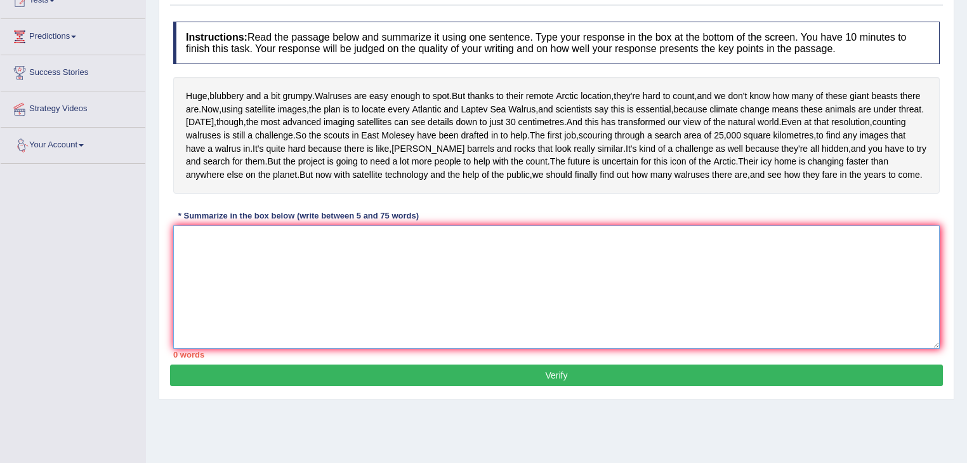
click at [253, 334] on textarea at bounding box center [556, 286] width 766 height 123
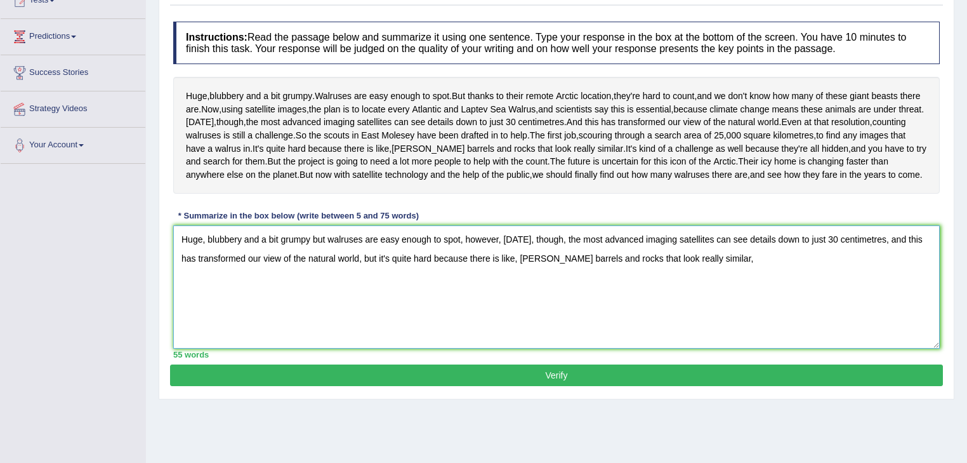
click at [394, 345] on textarea "Huge, blubbery and a bit grumpy but walruses are easy enough to spot, however, …" at bounding box center [556, 286] width 766 height 123
click at [423, 331] on textarea "Huge, blubbery and a bit grumpy but walruses are easy enough to spot, however, …" at bounding box center [556, 286] width 766 height 123
click at [467, 330] on textarea "Huge, blubbery and a bit grumpy but walruses are easy enough to spot, however, …" at bounding box center [556, 286] width 766 height 123
click at [708, 327] on textarea "Huge, blubbery and a bit grumpy but walruses are easy enough to spot, however, …" at bounding box center [556, 286] width 766 height 123
type textarea "Huge, blubbery and a bit grumpy but walruses are easy enough to spot, however, …"
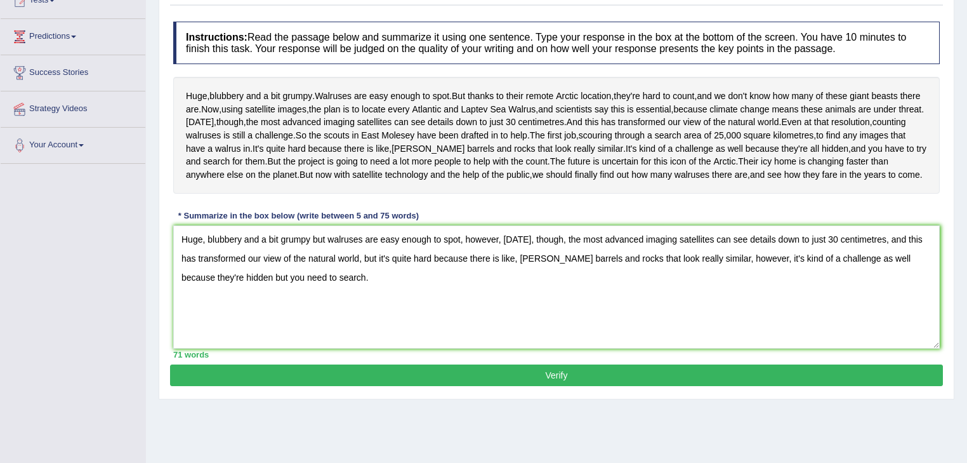
click at [552, 386] on button "Verify" at bounding box center [556, 375] width 773 height 22
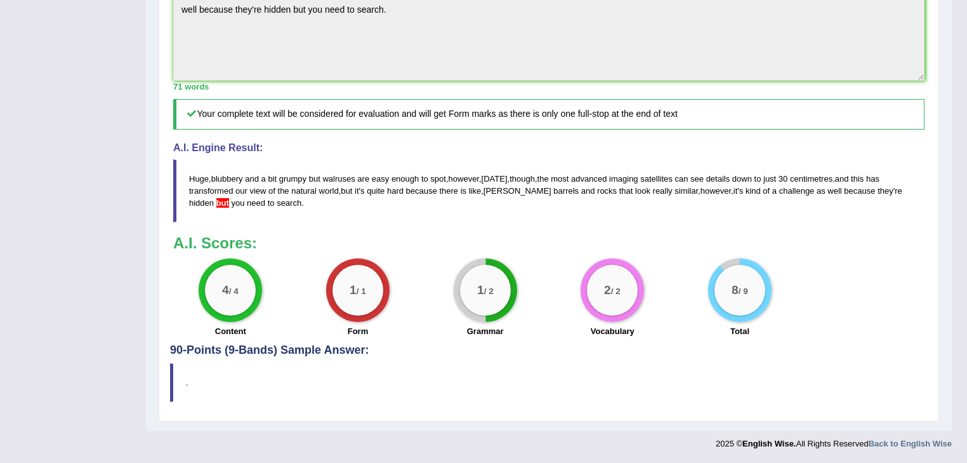
scroll to position [464, 0]
click at [477, 293] on big "1" at bounding box center [480, 290] width 7 height 14
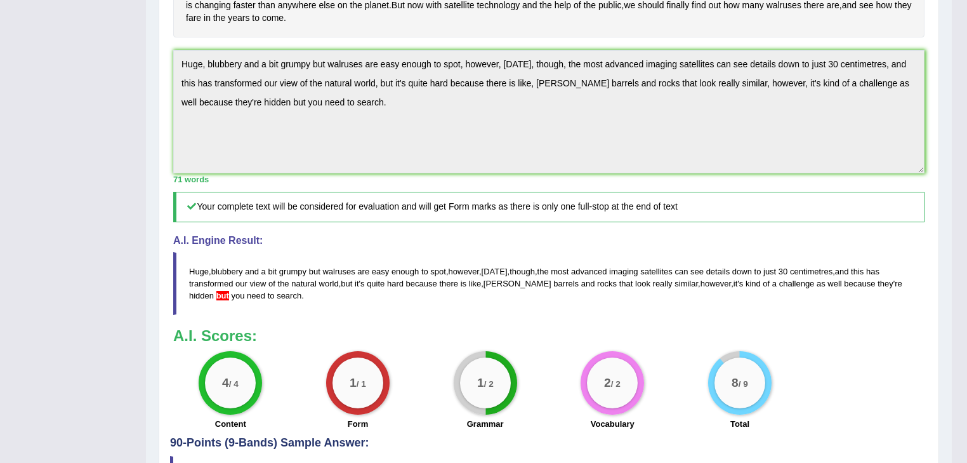
scroll to position [312, 0]
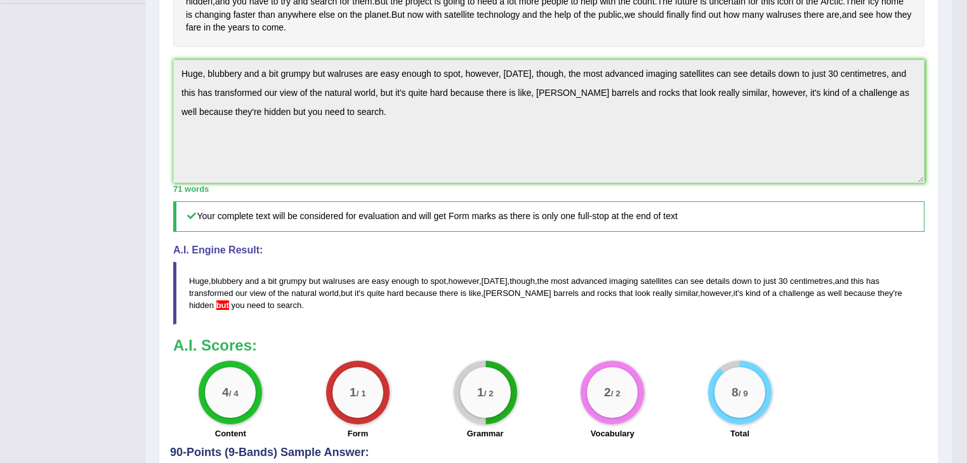
click at [229, 310] on span "but" at bounding box center [222, 305] width 13 height 10
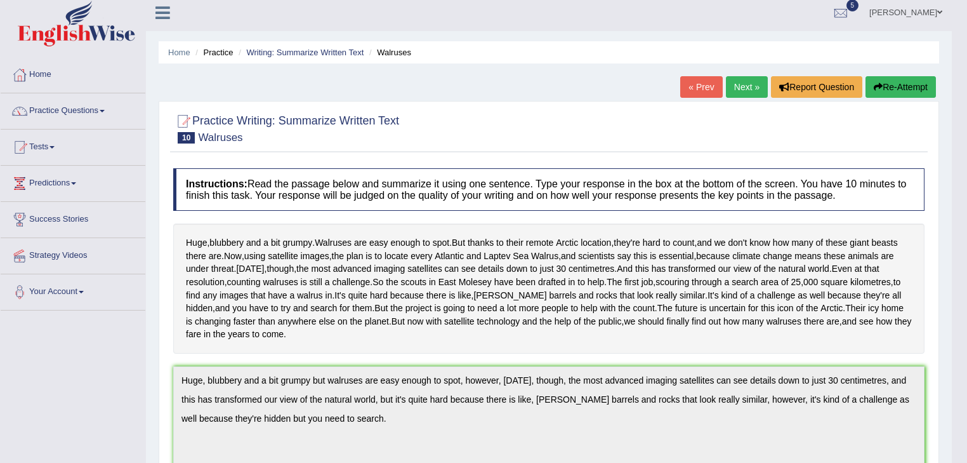
scroll to position [0, 0]
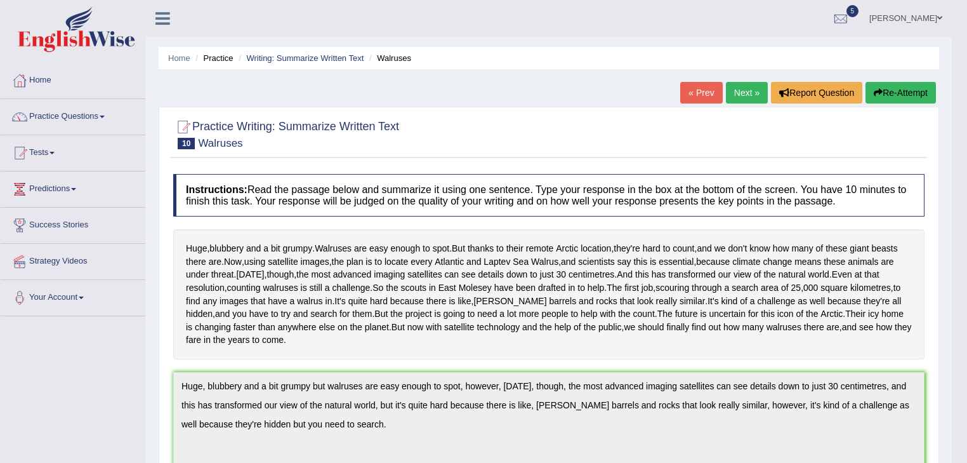
click at [891, 91] on button "Re-Attempt" at bounding box center [900, 93] width 70 height 22
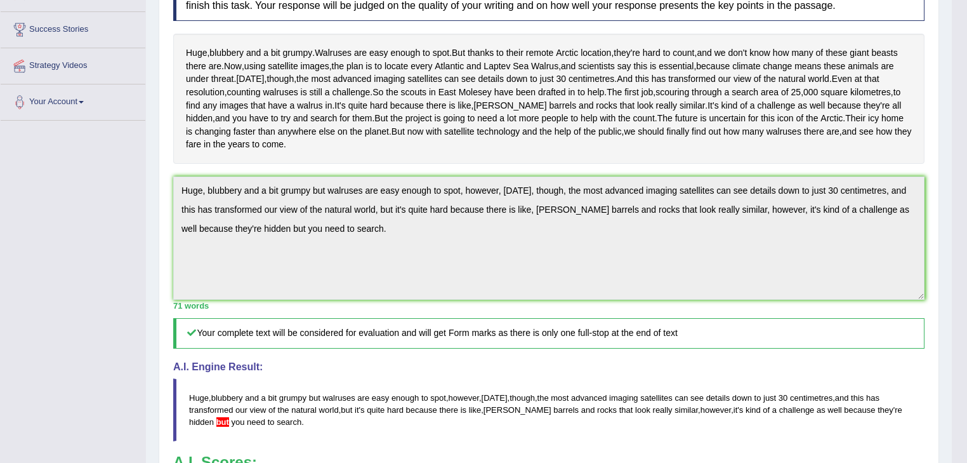
scroll to position [203, 0]
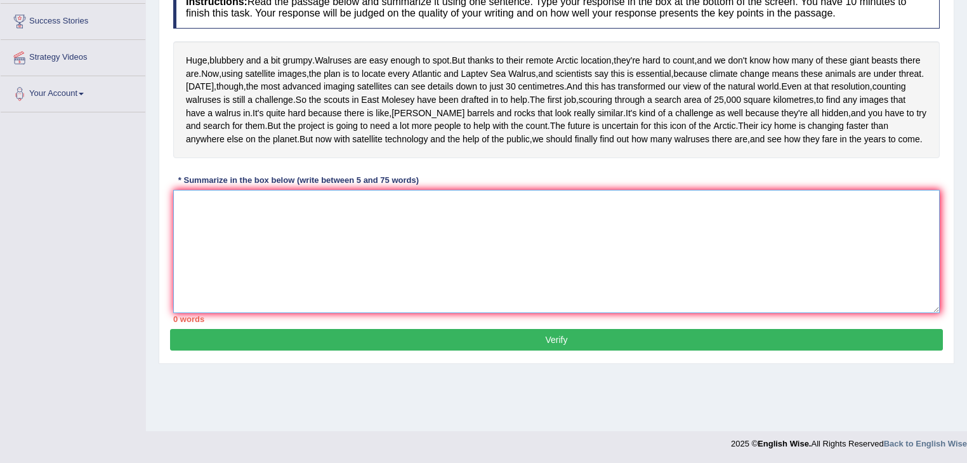
click at [216, 260] on textarea at bounding box center [556, 251] width 766 height 123
paste textarea "Huge, blubbery and a bit grumpy but walruses are easy enough to spot, however, …"
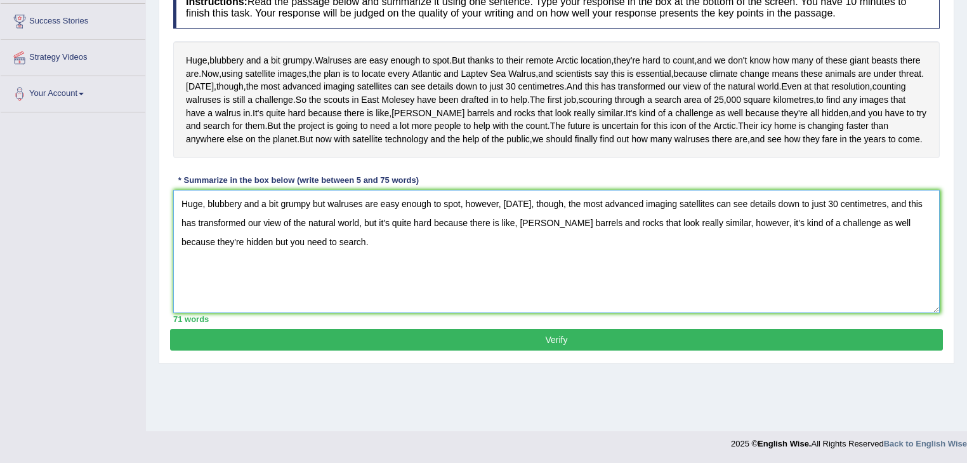
click at [223, 301] on textarea "Huge, blubbery and a bit grumpy but walruses are easy enough to spot, however, …" at bounding box center [556, 251] width 766 height 123
click at [209, 302] on textarea "Huge, blubbery and a bit grumpy but walruses are easy enough to spot, however, …" at bounding box center [556, 251] width 766 height 123
type textarea "Huge, blubbery and a bit grumpy but walruses are easy enough to spot, however, …"
click at [306, 350] on button "Verify" at bounding box center [556, 340] width 773 height 22
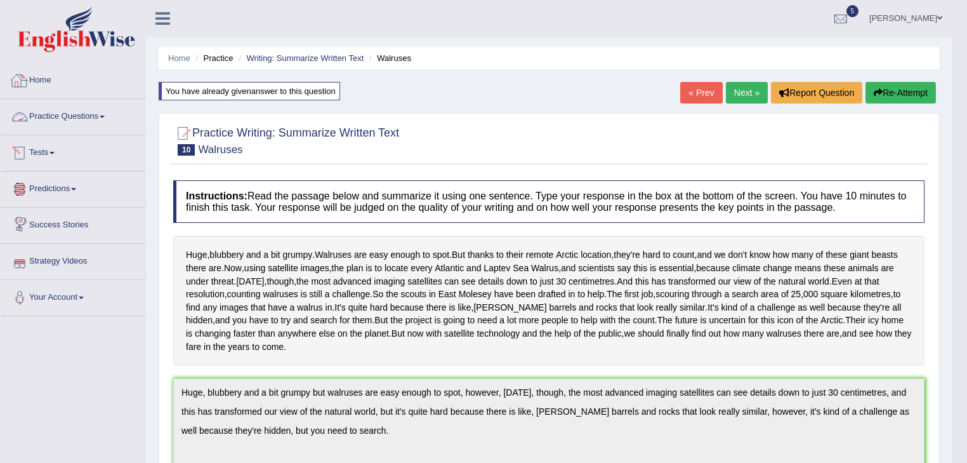
click at [67, 114] on link "Practice Questions" at bounding box center [73, 115] width 145 height 32
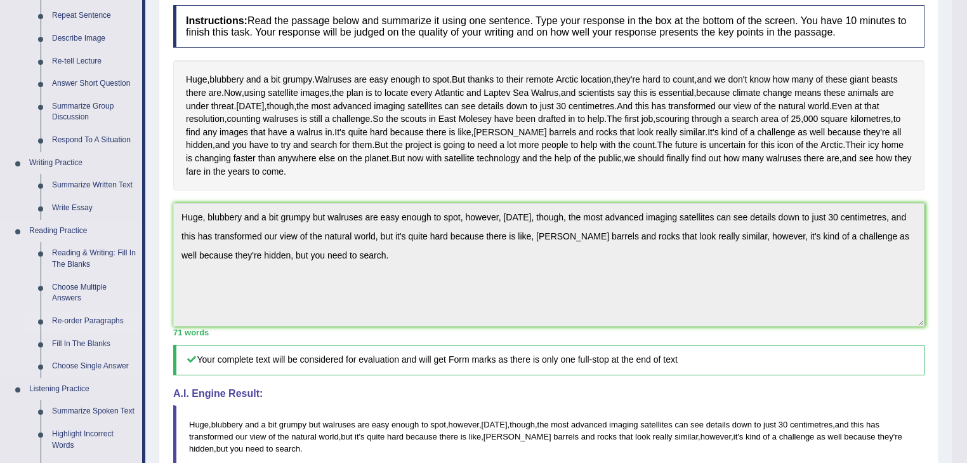
scroll to position [152, 0]
